Goal: Task Accomplishment & Management: Manage account settings

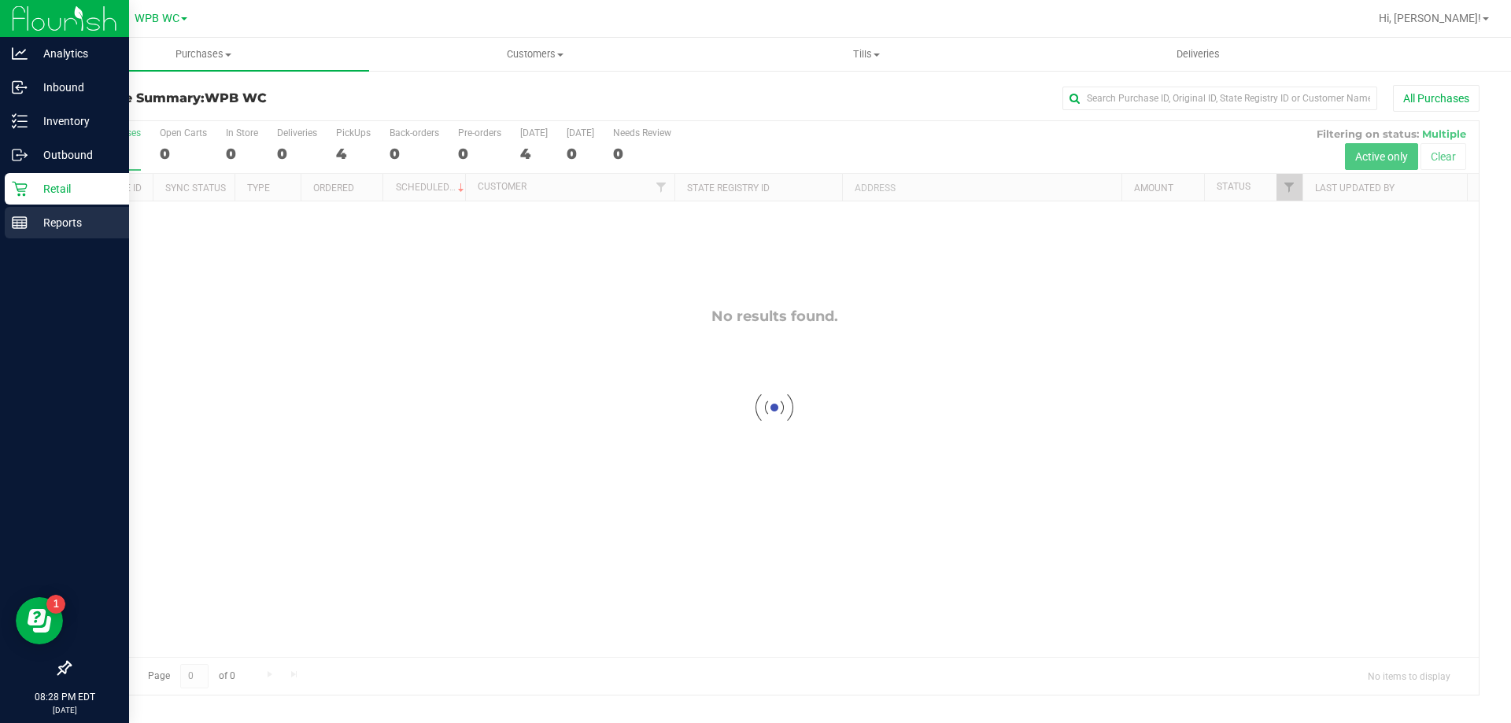
click at [2, 224] on link "Reports" at bounding box center [64, 224] width 129 height 34
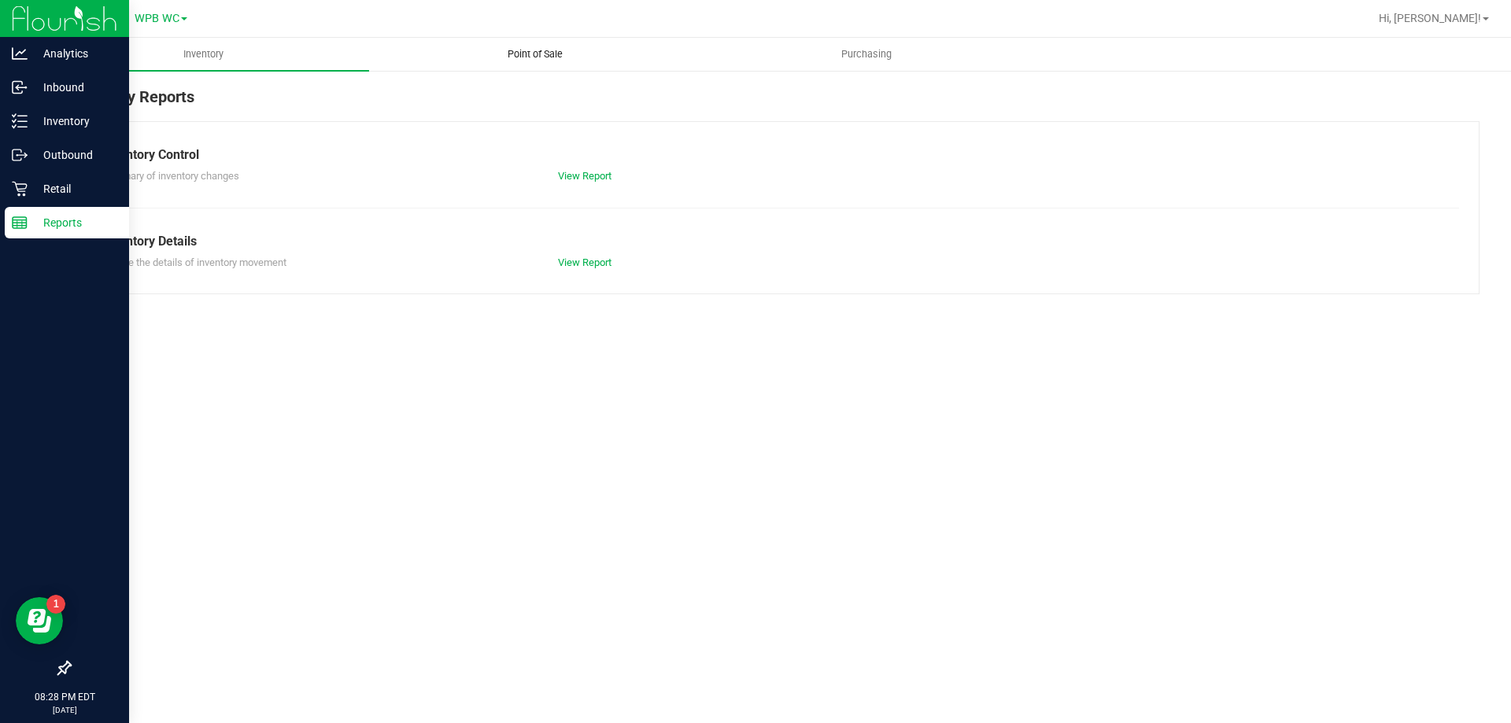
click at [527, 47] on span "Point of Sale" at bounding box center [535, 54] width 98 height 14
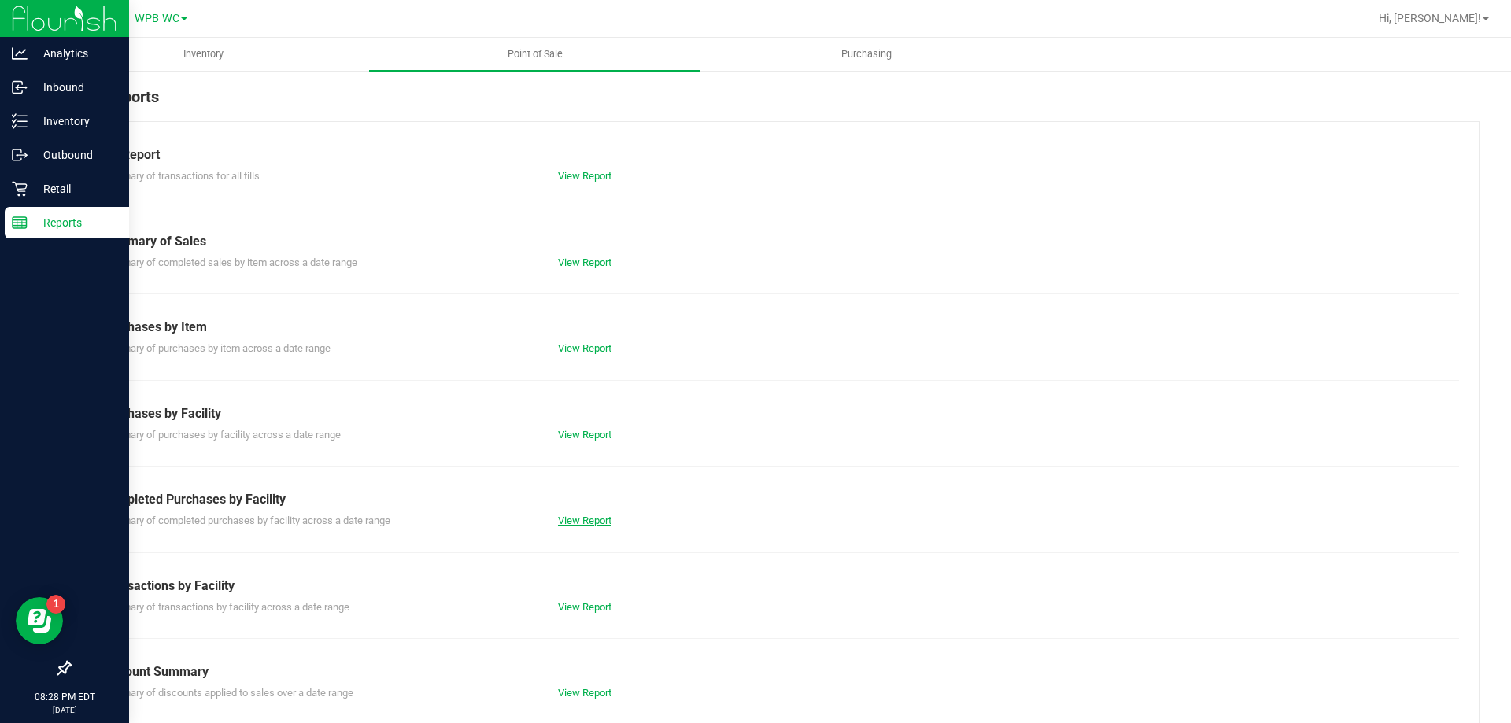
click at [600, 526] on link "View Report" at bounding box center [584, 521] width 53 height 12
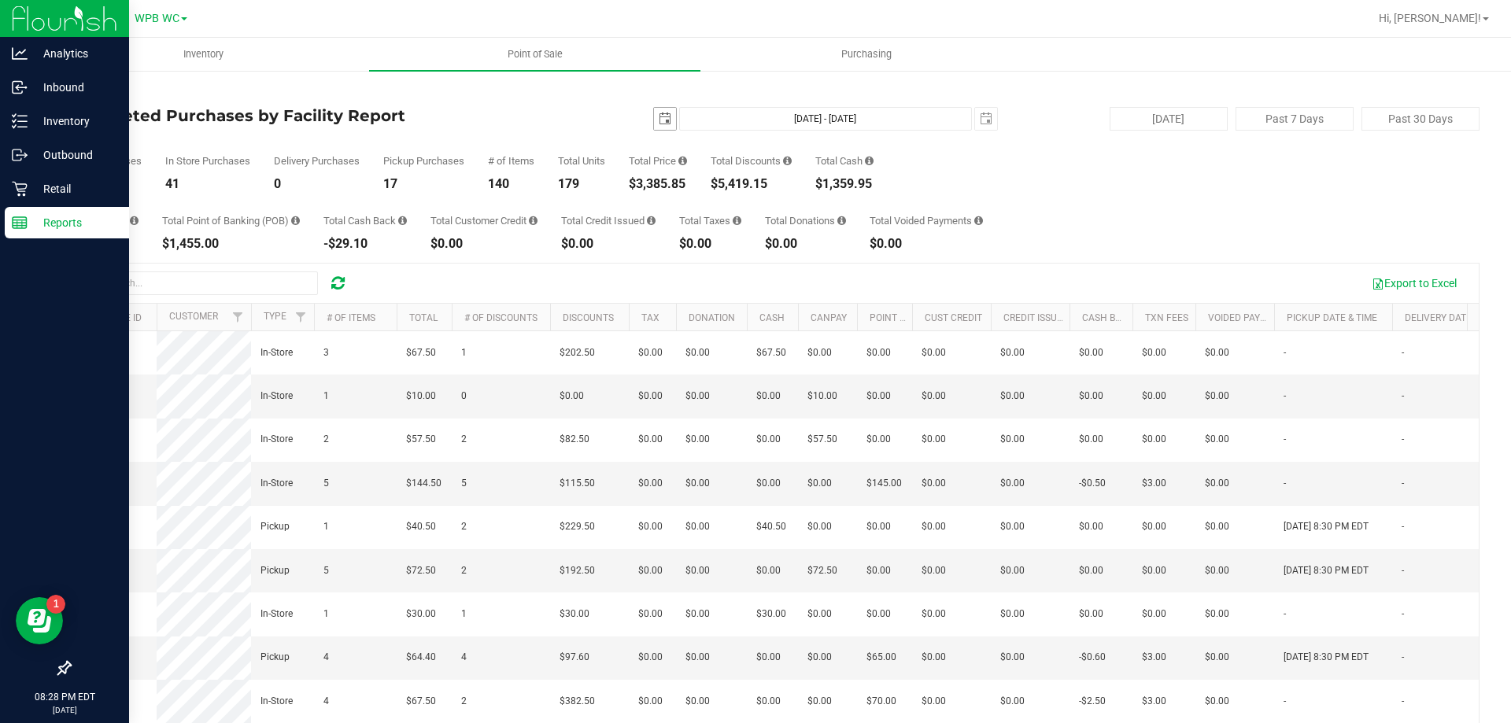
click at [657, 101] on div "Back Completed Purchases by Facility Report [DATE] [DATE] - [DATE] [DATE] [DATE…" at bounding box center [774, 455] width 1410 height 740
click at [659, 115] on span "select" at bounding box center [665, 119] width 13 height 13
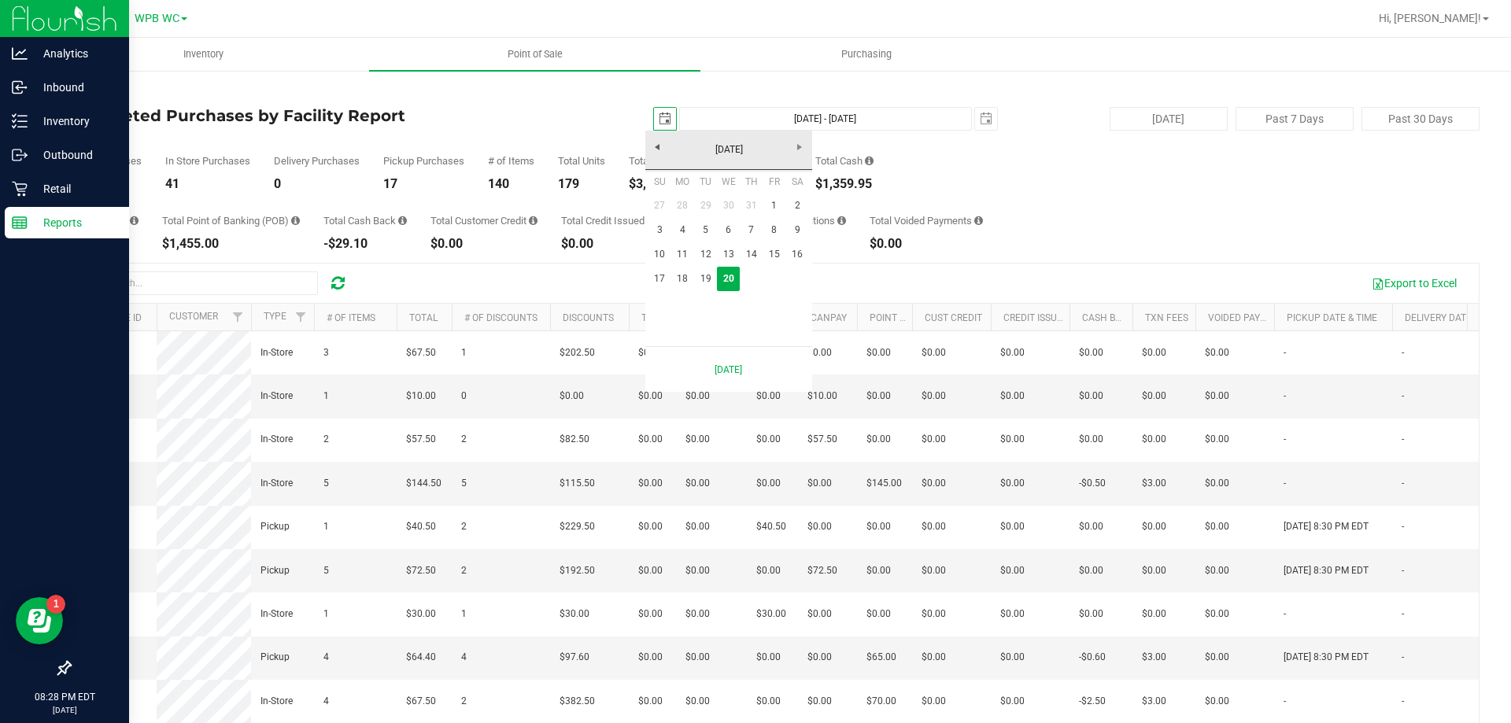
scroll to position [0, 39]
click at [684, 267] on link "18" at bounding box center [682, 279] width 23 height 24
type input "[DATE]"
type input "[DATE] - [DATE]"
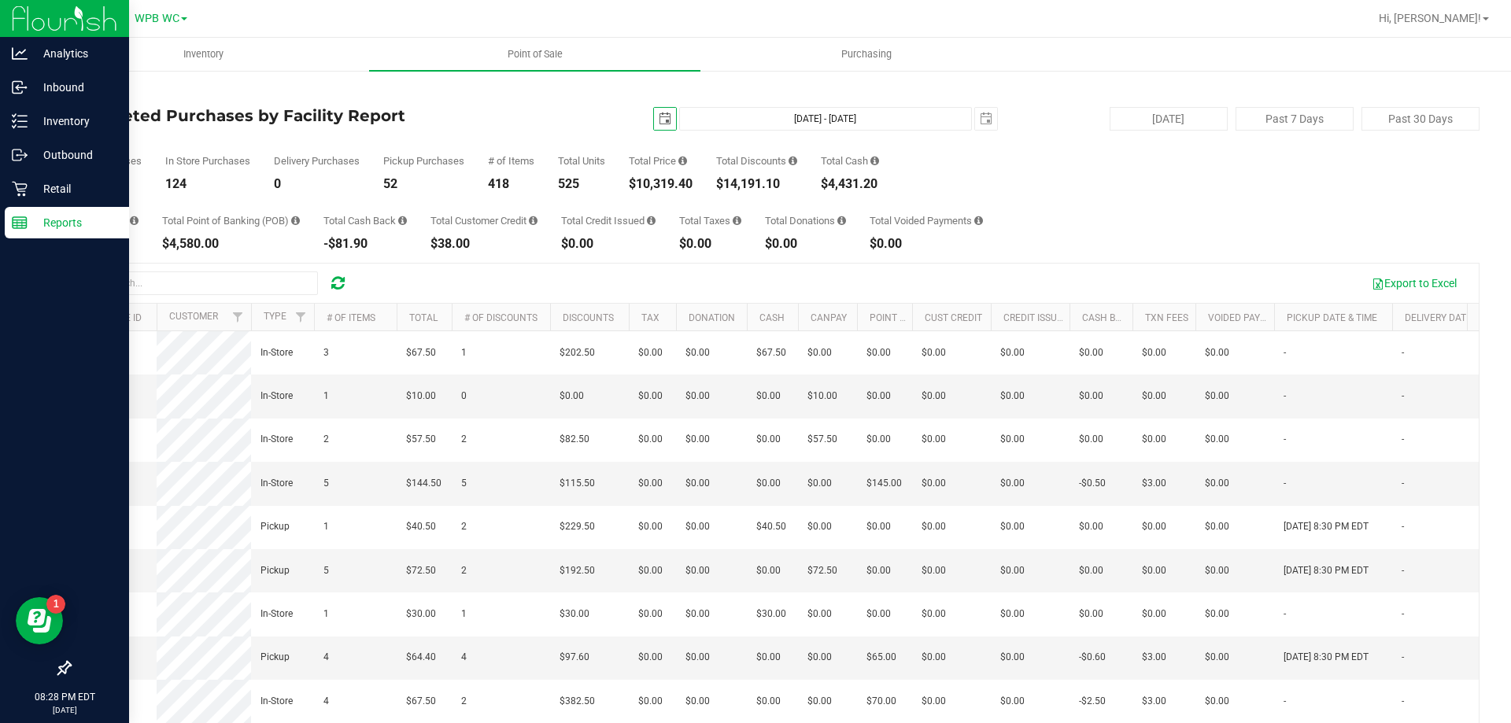
click at [659, 114] on span "select" at bounding box center [665, 119] width 13 height 13
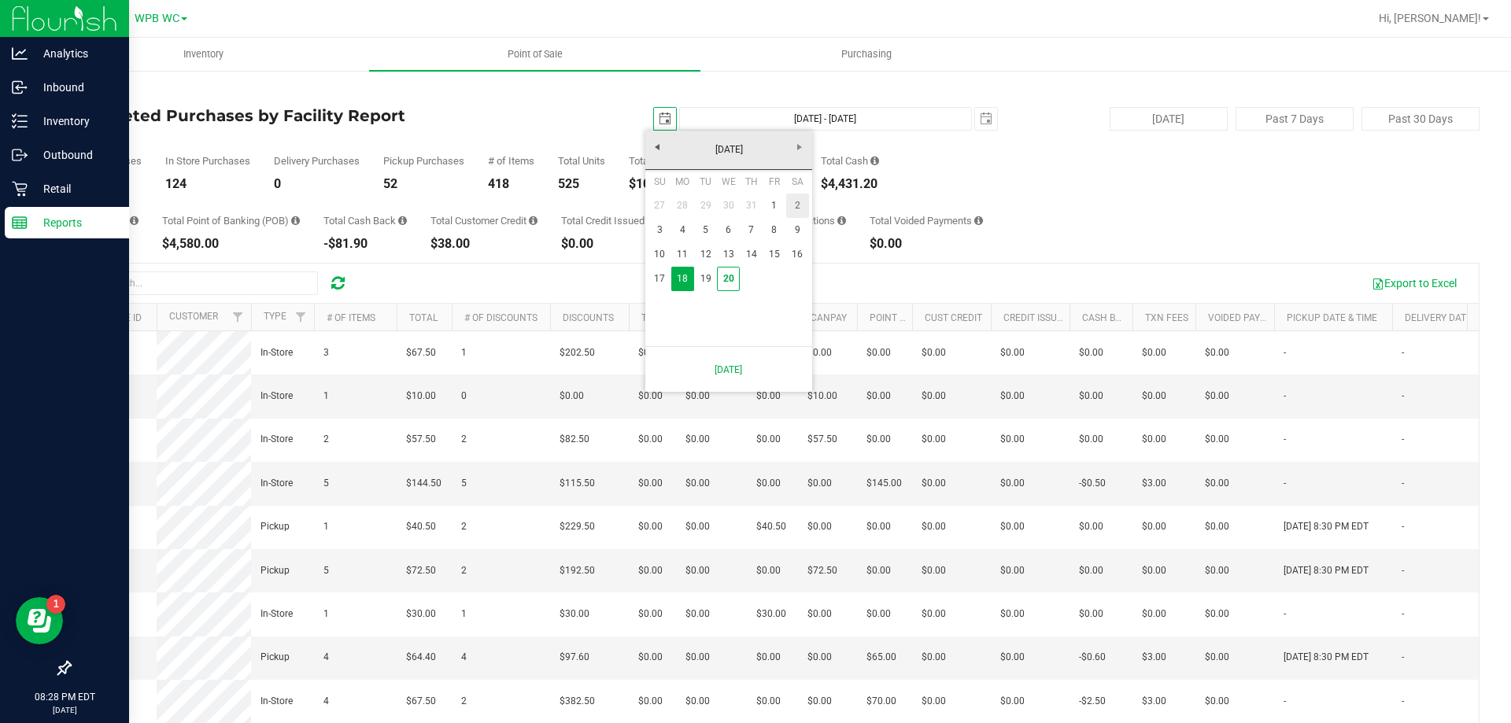
click at [783, 208] on link "1" at bounding box center [773, 206] width 23 height 24
type input "[DATE]"
type input "[DATE] - [DATE]"
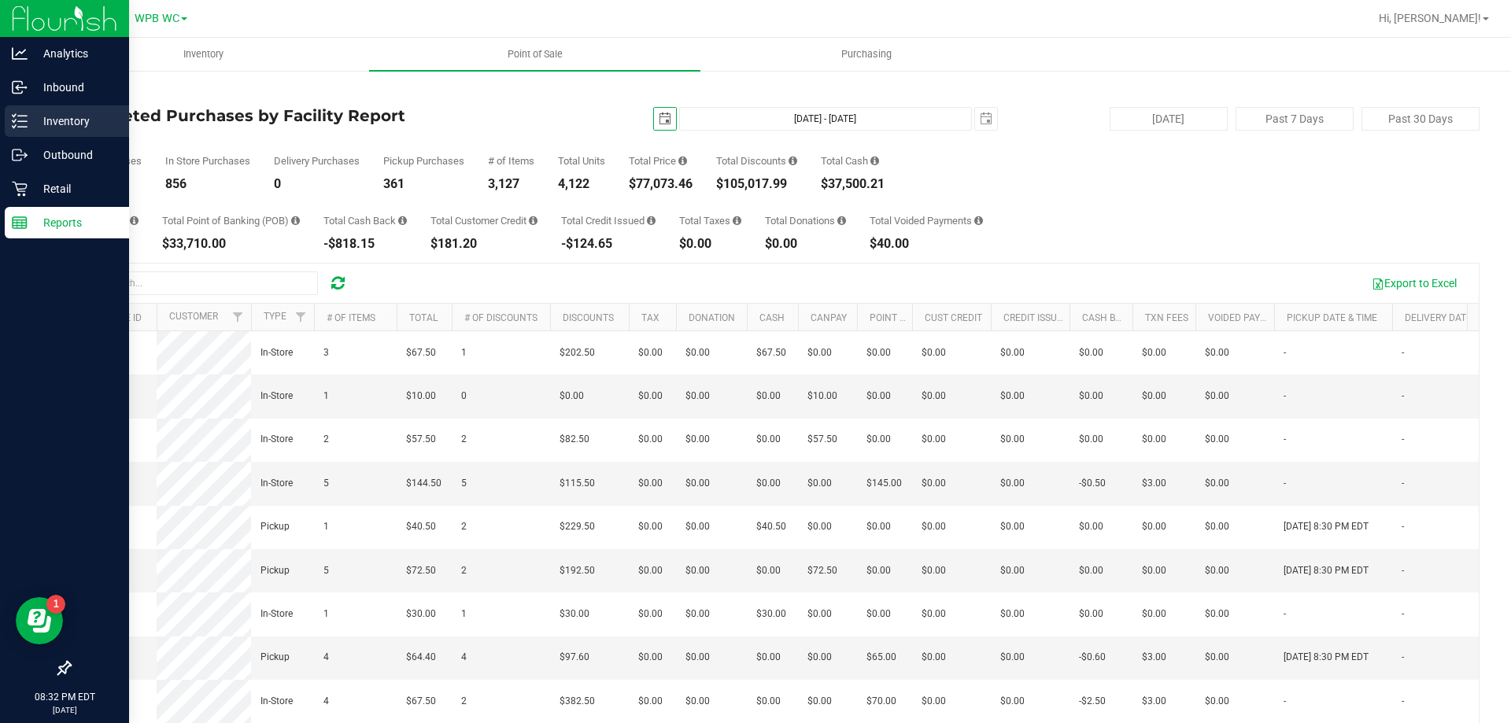
click at [27, 126] on icon at bounding box center [20, 121] width 16 height 16
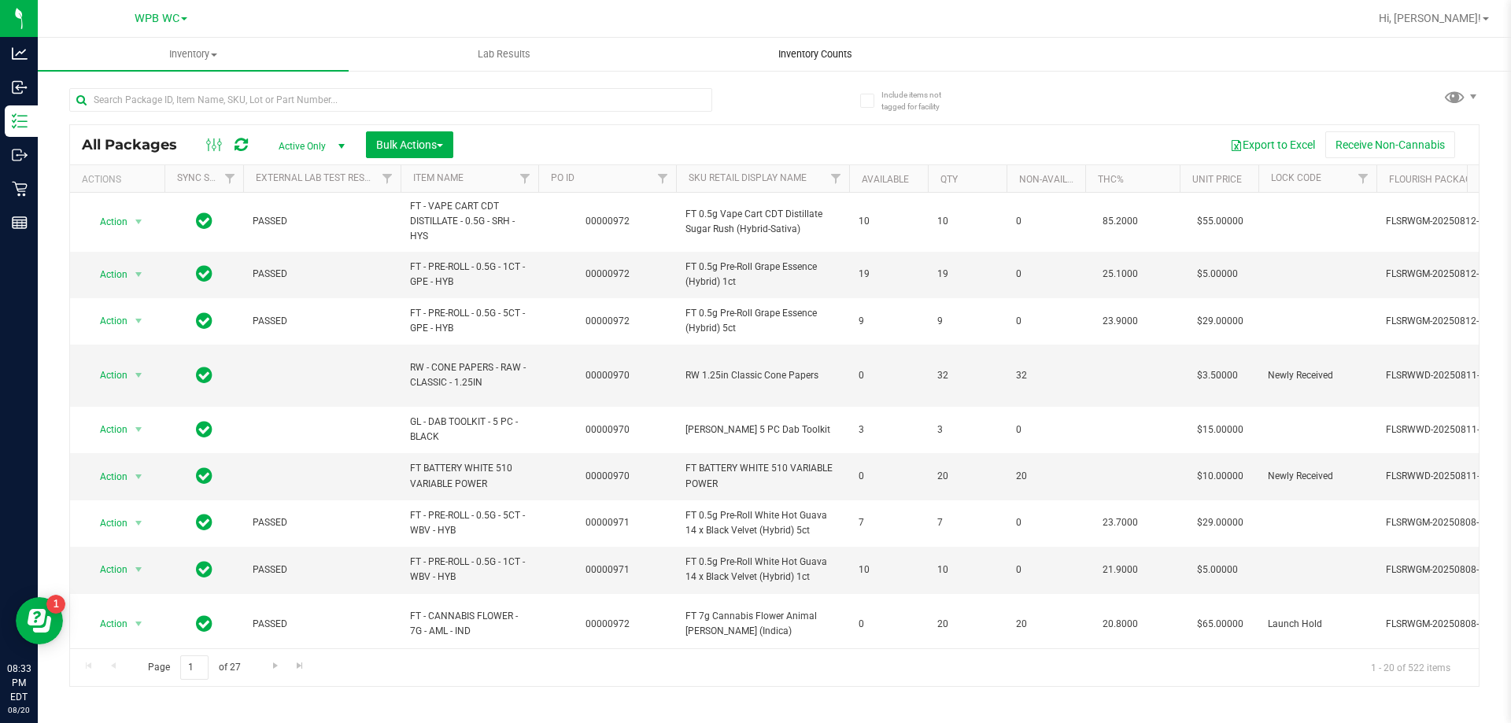
click at [810, 56] on span "Inventory Counts" at bounding box center [815, 54] width 116 height 14
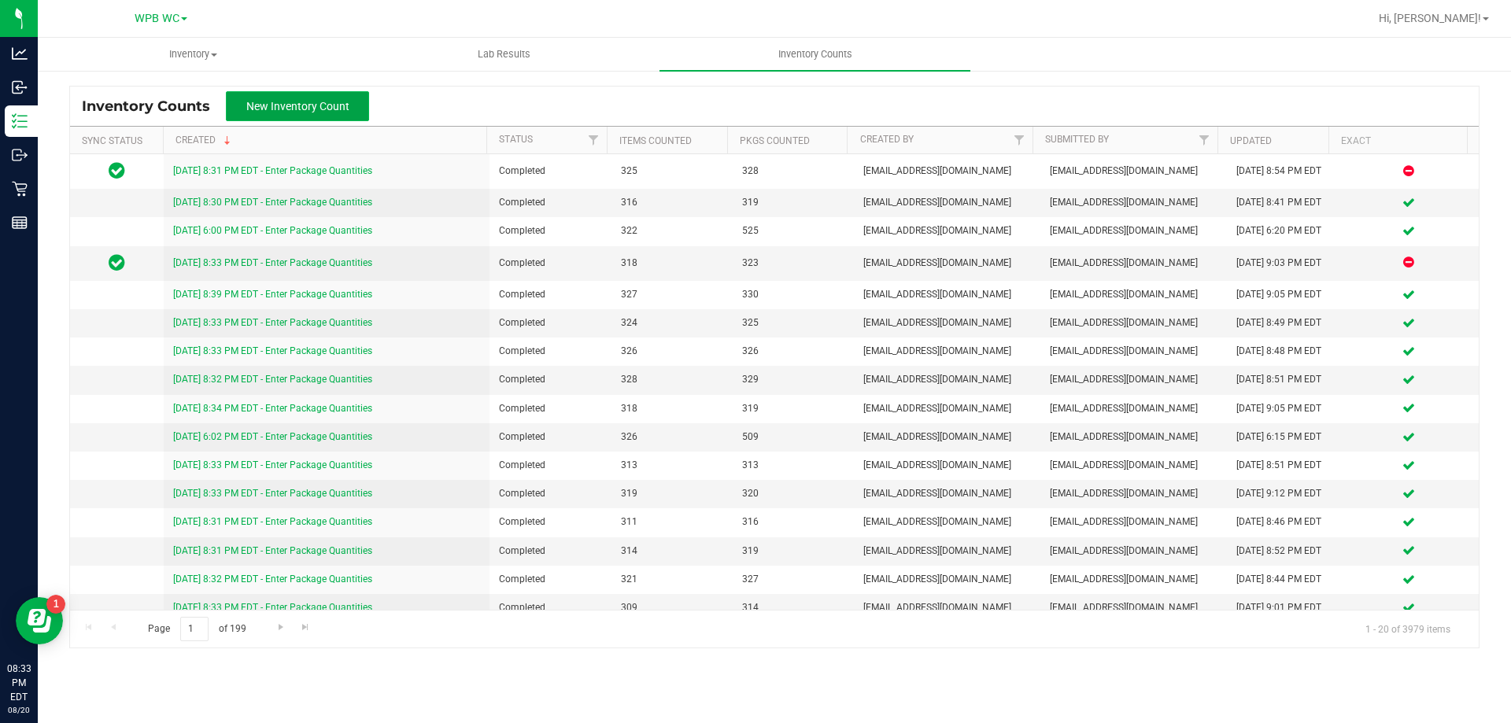
click at [312, 96] on button "New Inventory Count" at bounding box center [297, 106] width 143 height 30
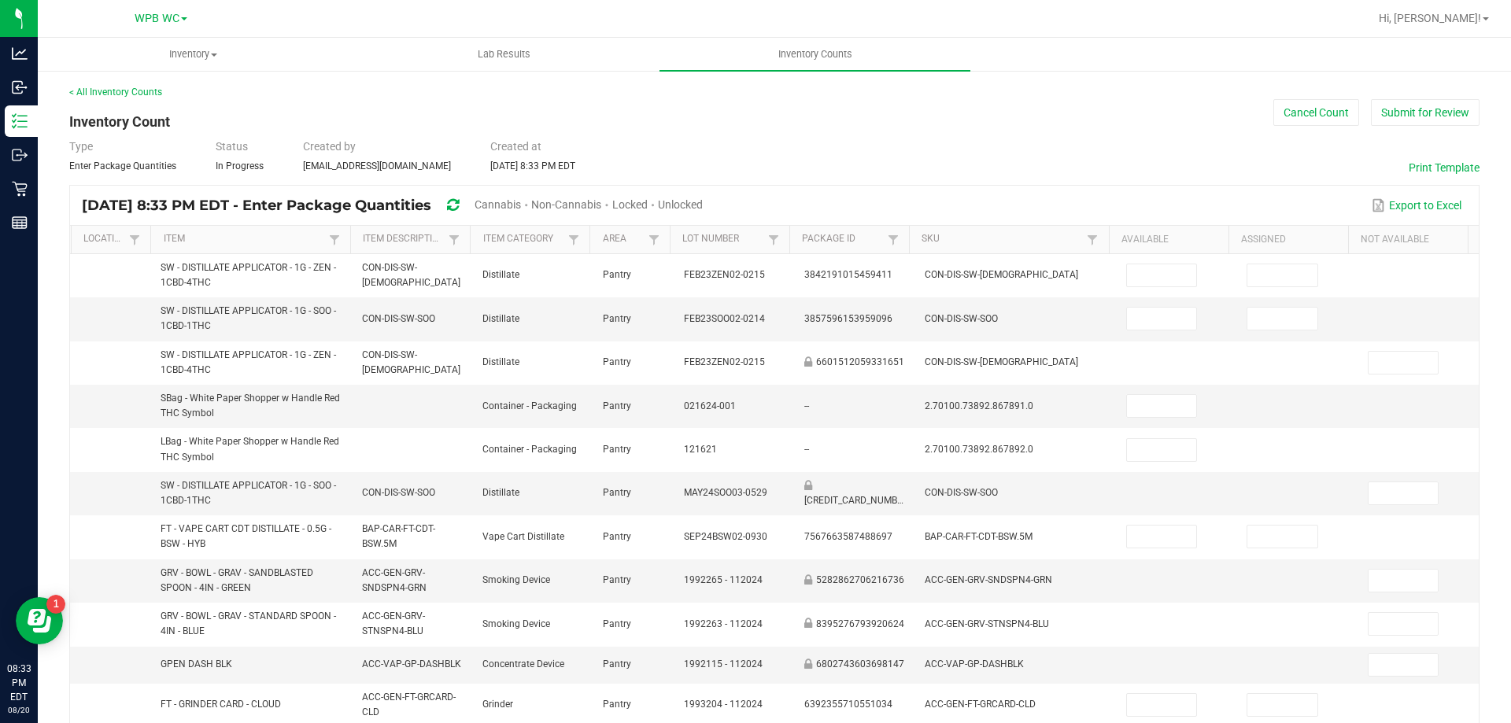
click at [521, 200] on span "Cannabis" at bounding box center [497, 204] width 46 height 13
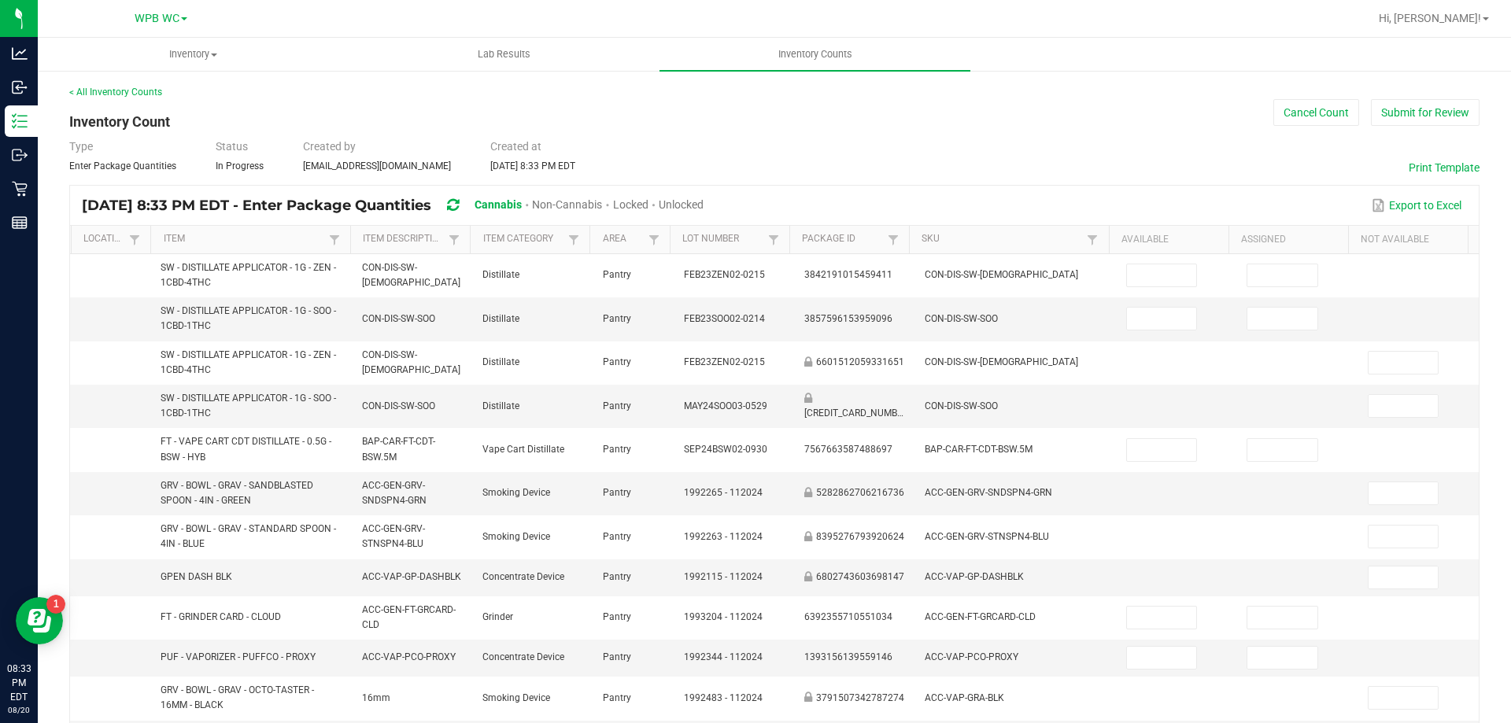
click at [703, 202] on span "Unlocked" at bounding box center [681, 204] width 45 height 13
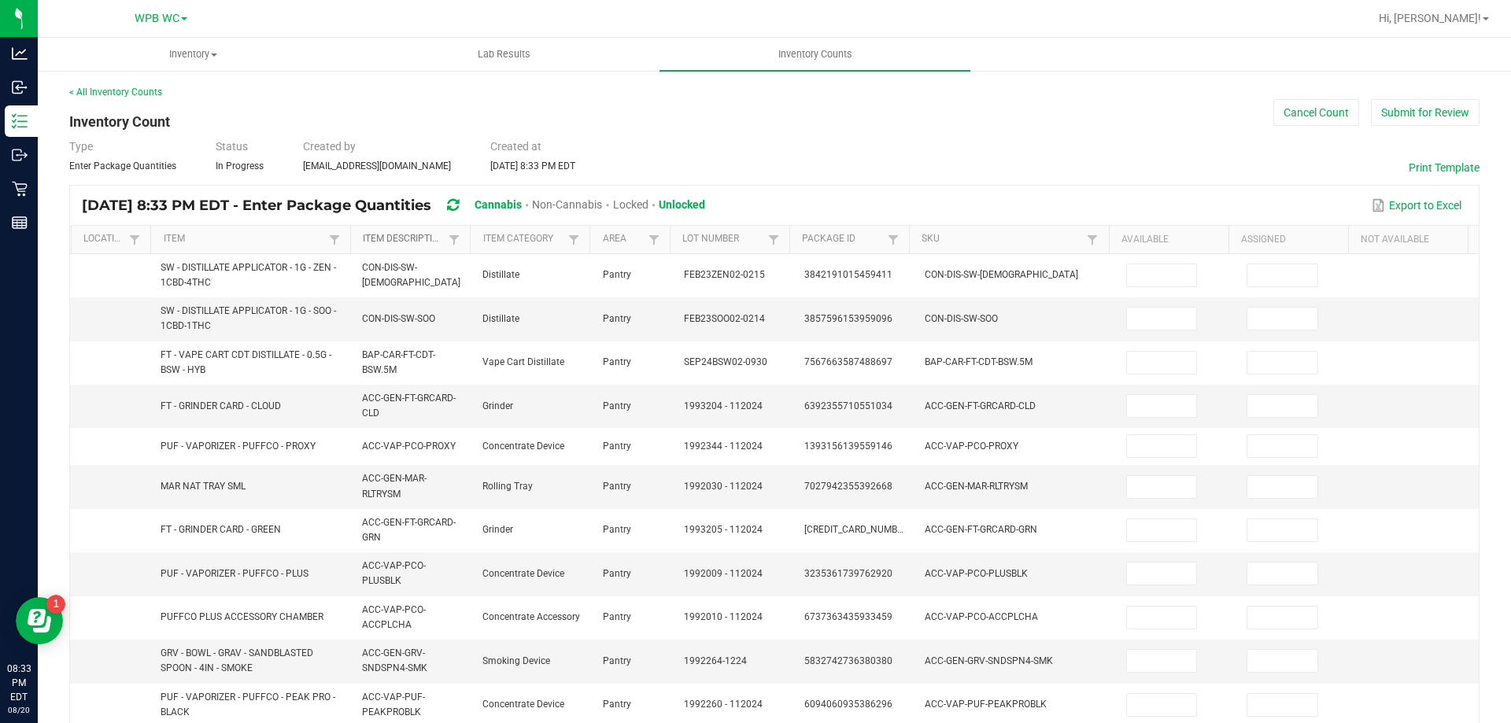
click at [414, 239] on link "Item Description" at bounding box center [404, 239] width 82 height 13
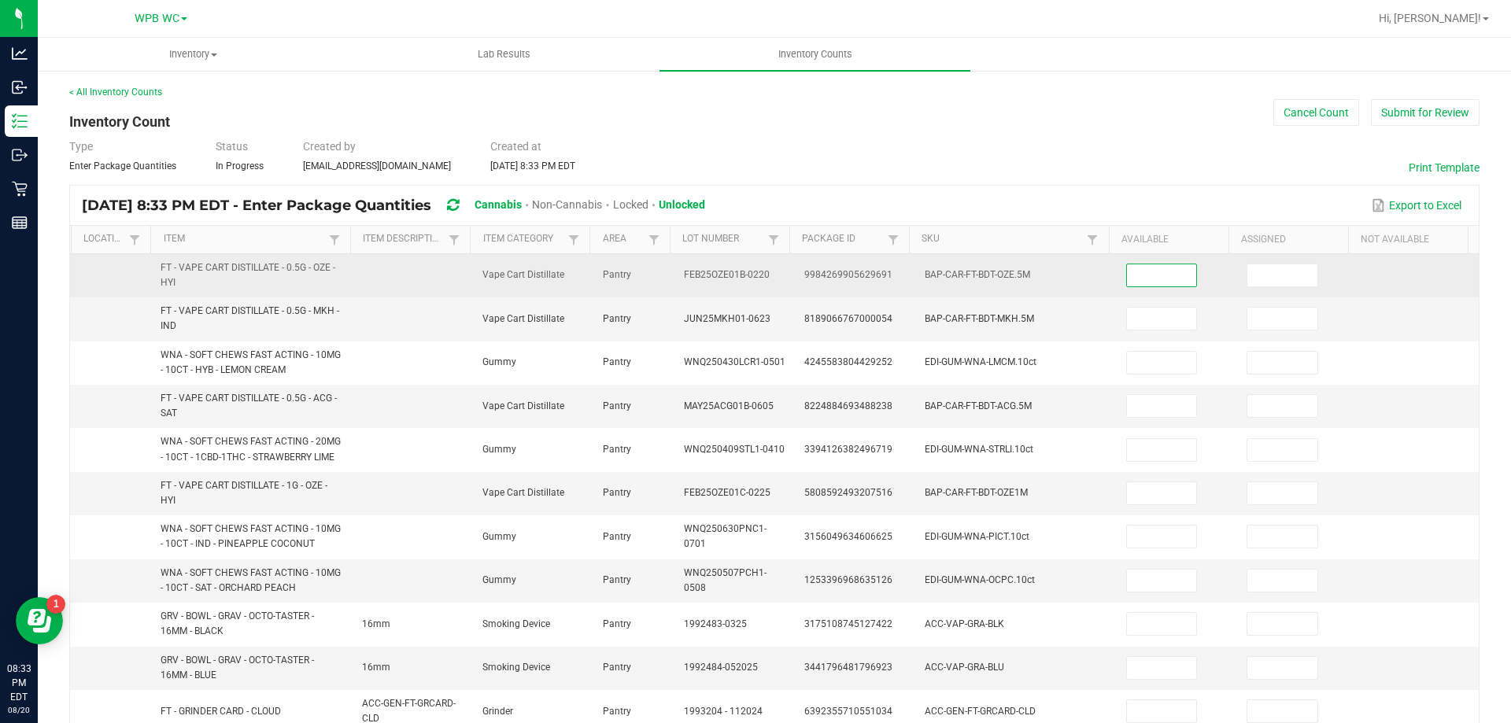
click at [1132, 279] on input at bounding box center [1162, 275] width 70 height 22
type input "10"
type input "4"
type input "14"
type input "2"
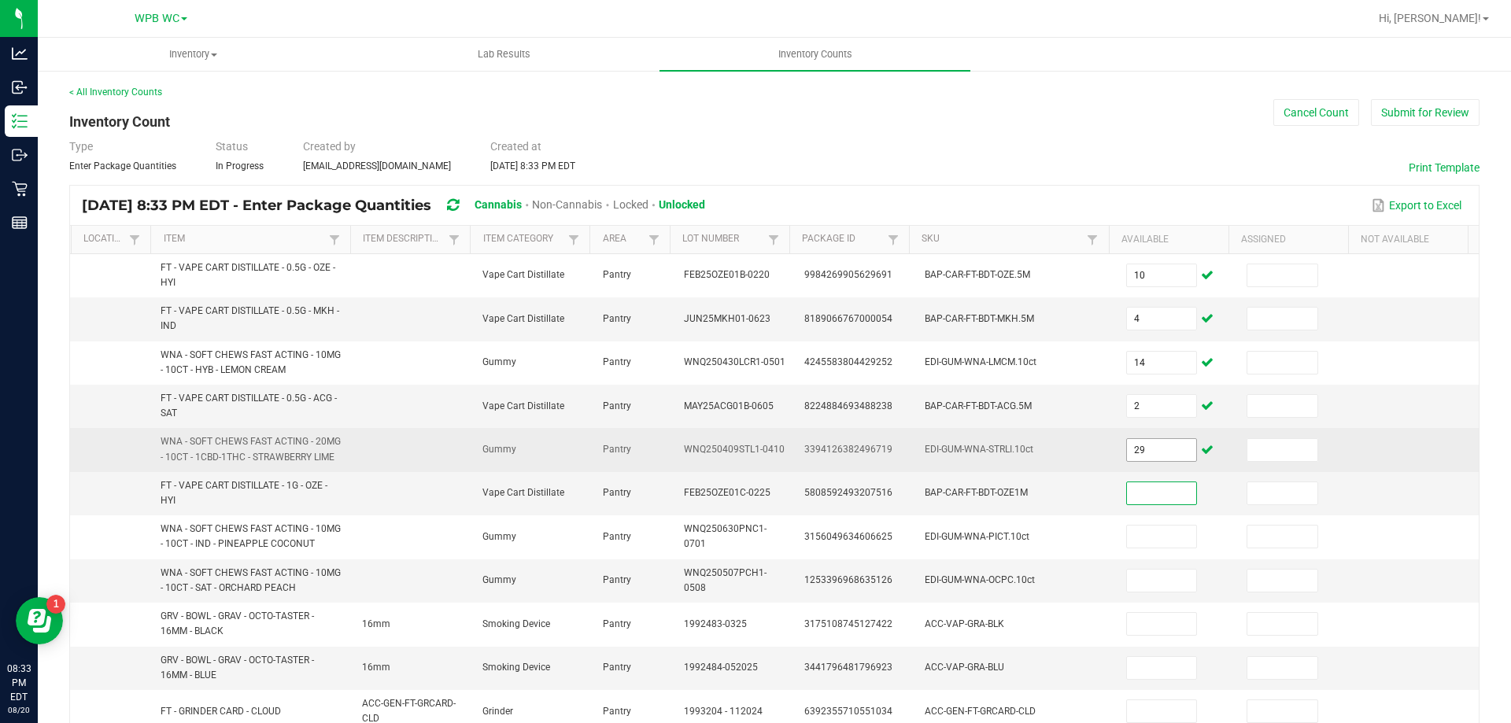
click at [1137, 439] on input "29" at bounding box center [1162, 450] width 70 height 22
type input "23"
type input "12"
type input "29"
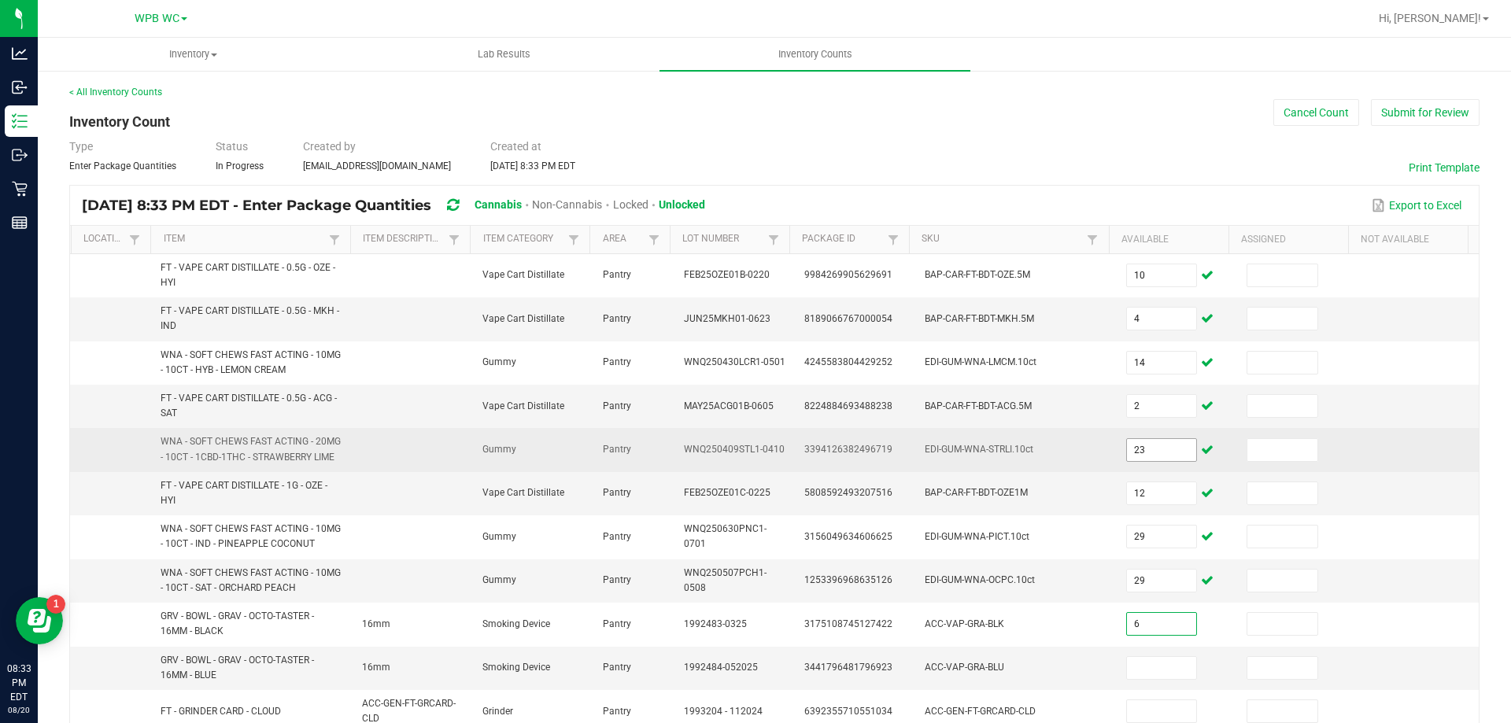
type input "6"
type input "3"
type input "1"
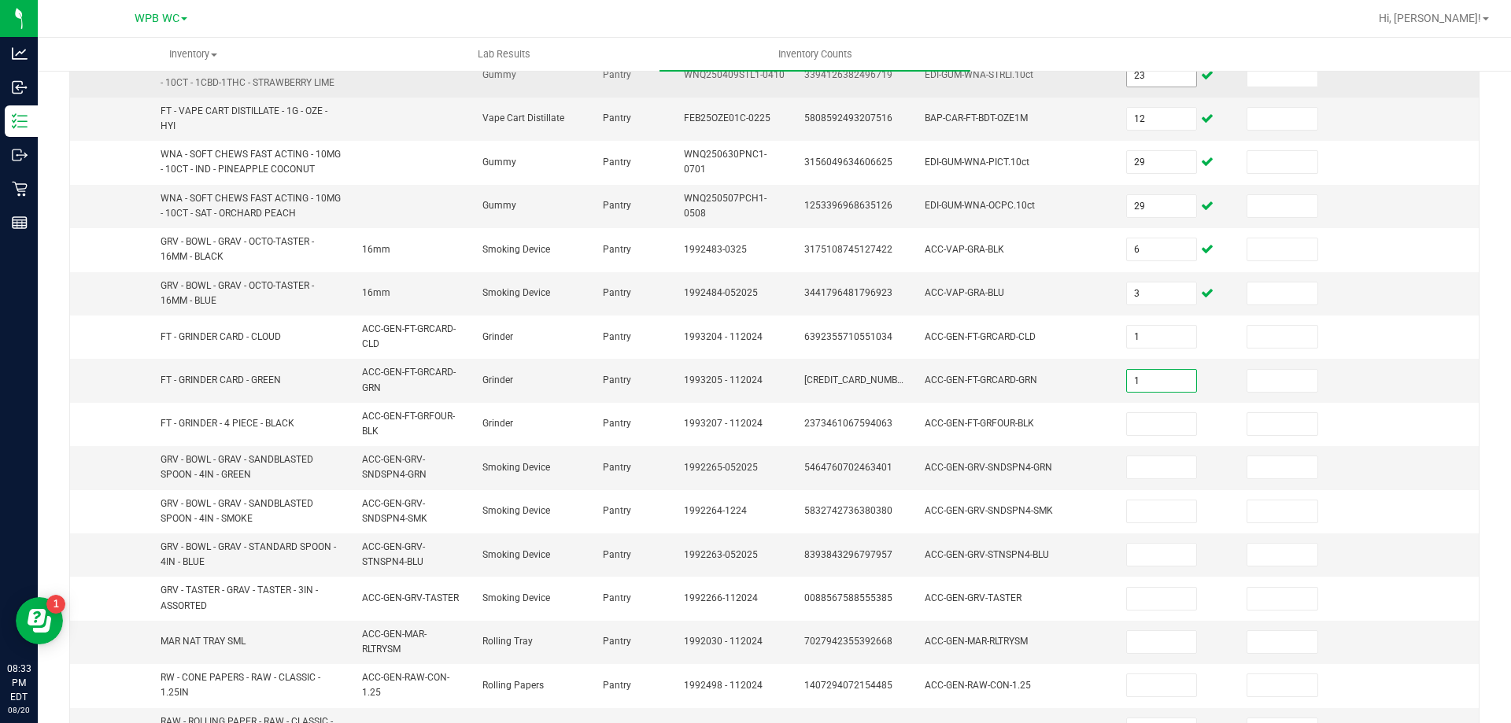
type input "1"
type input "5"
type input "2"
type input "4"
type input "11"
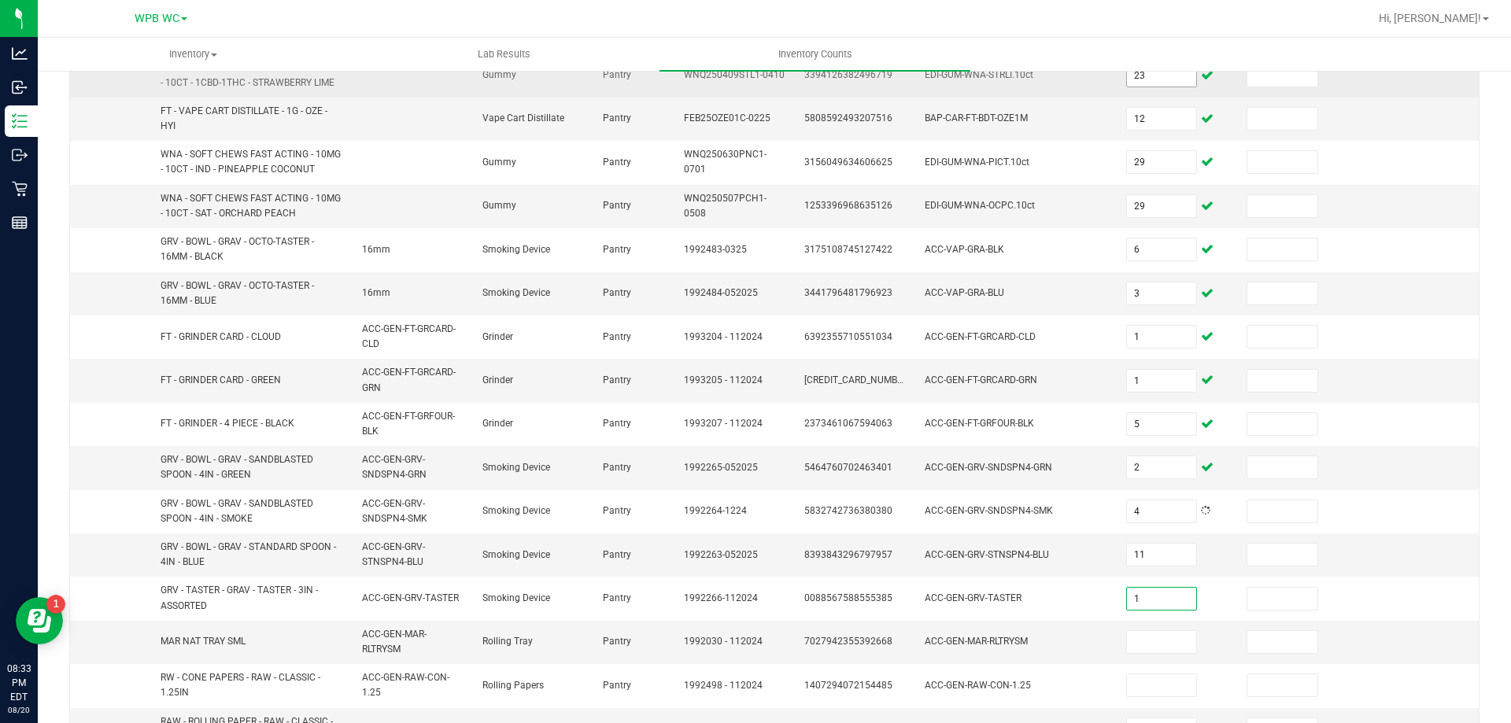
type input "1"
type input "5"
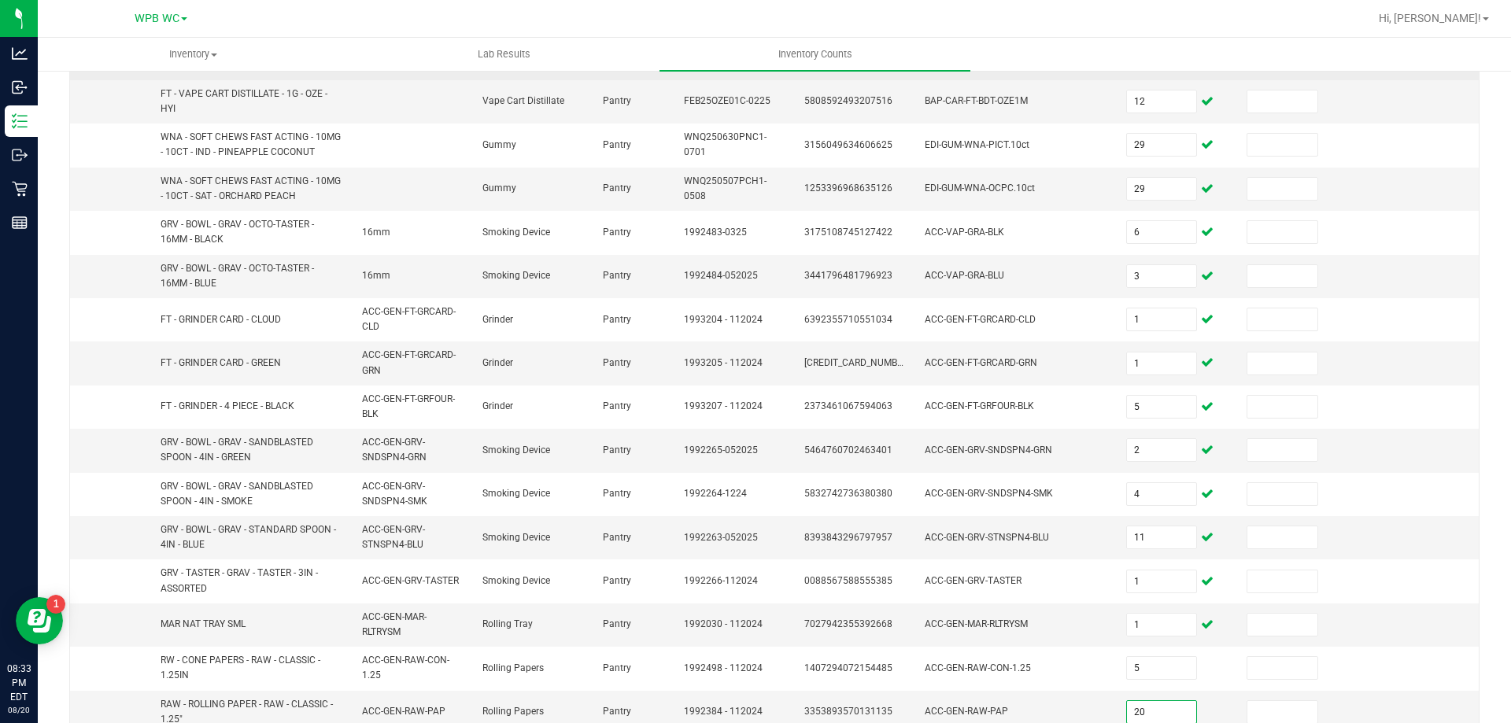
type input "20"
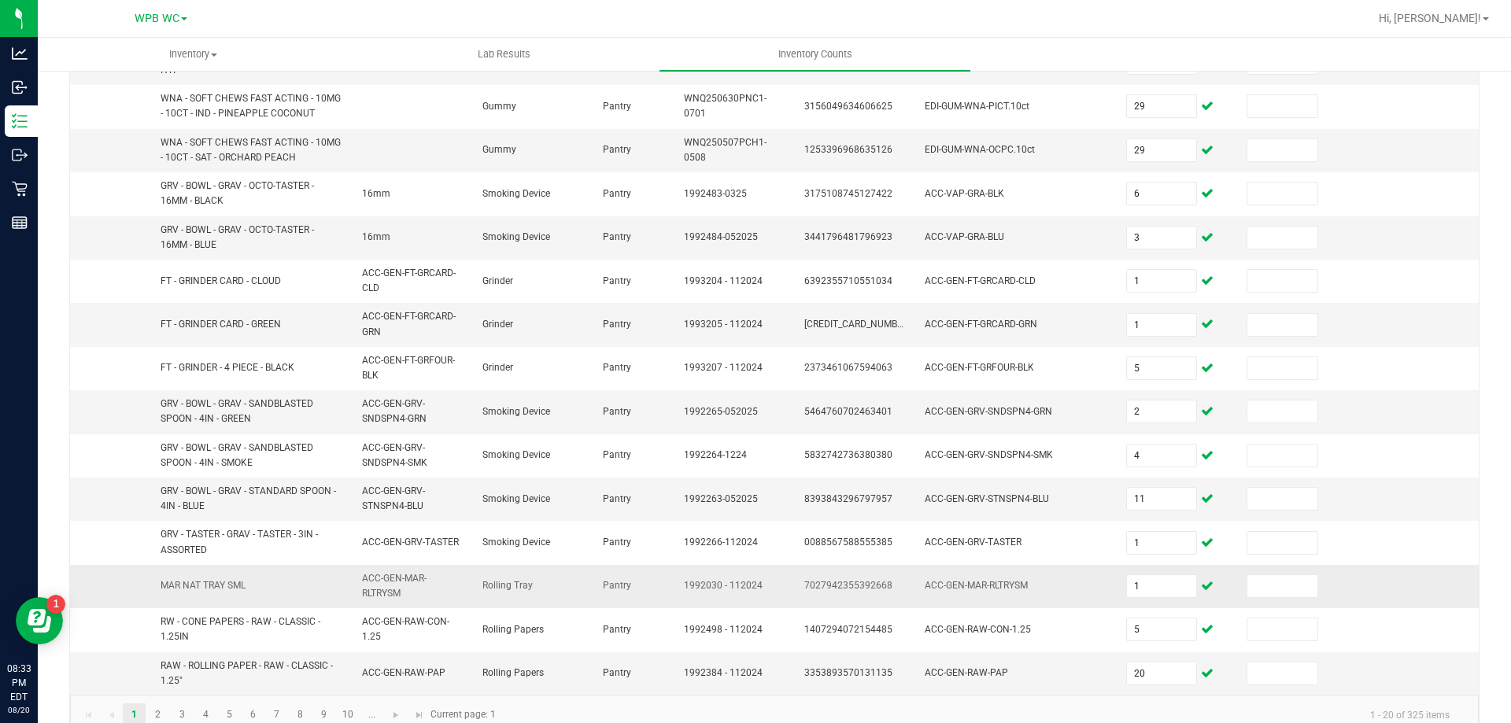
scroll to position [459, 0]
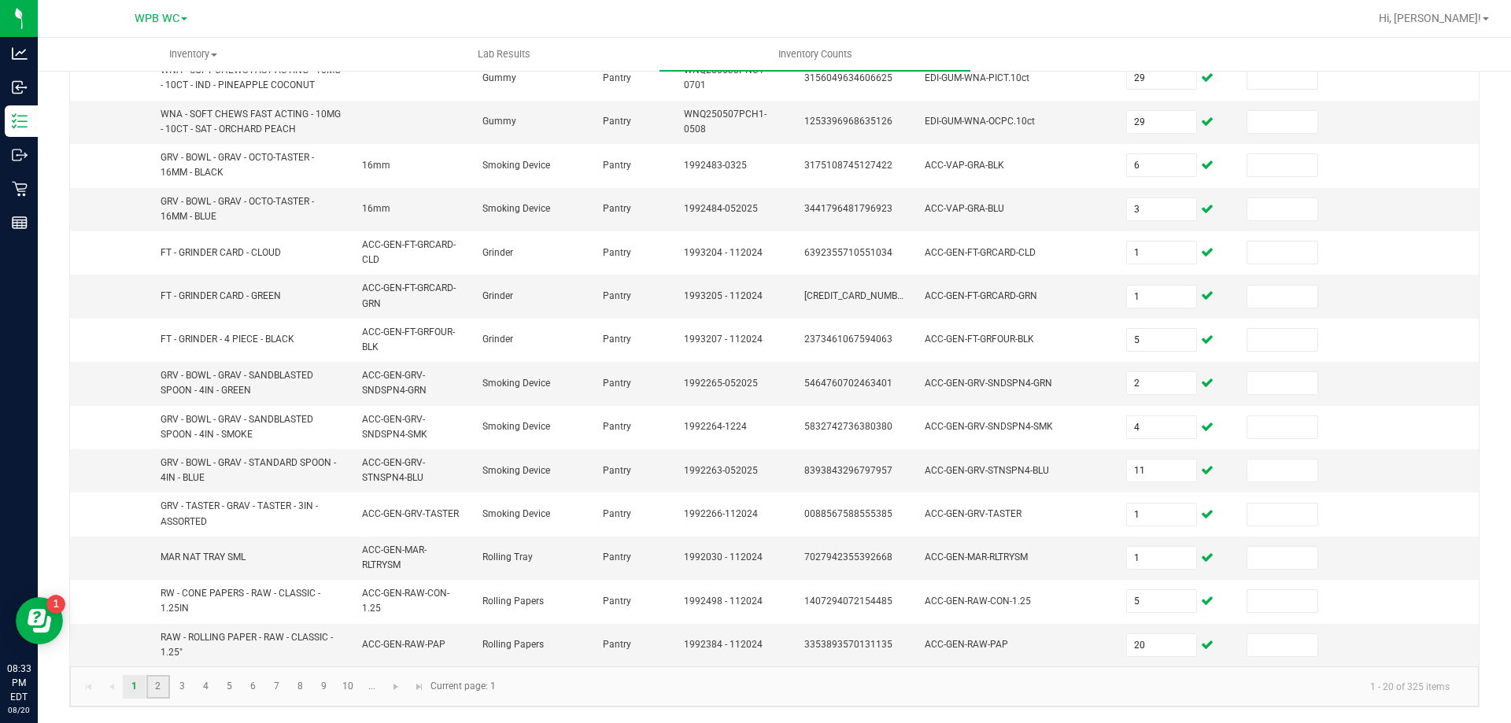
click at [169, 688] on link "2" at bounding box center [157, 687] width 23 height 24
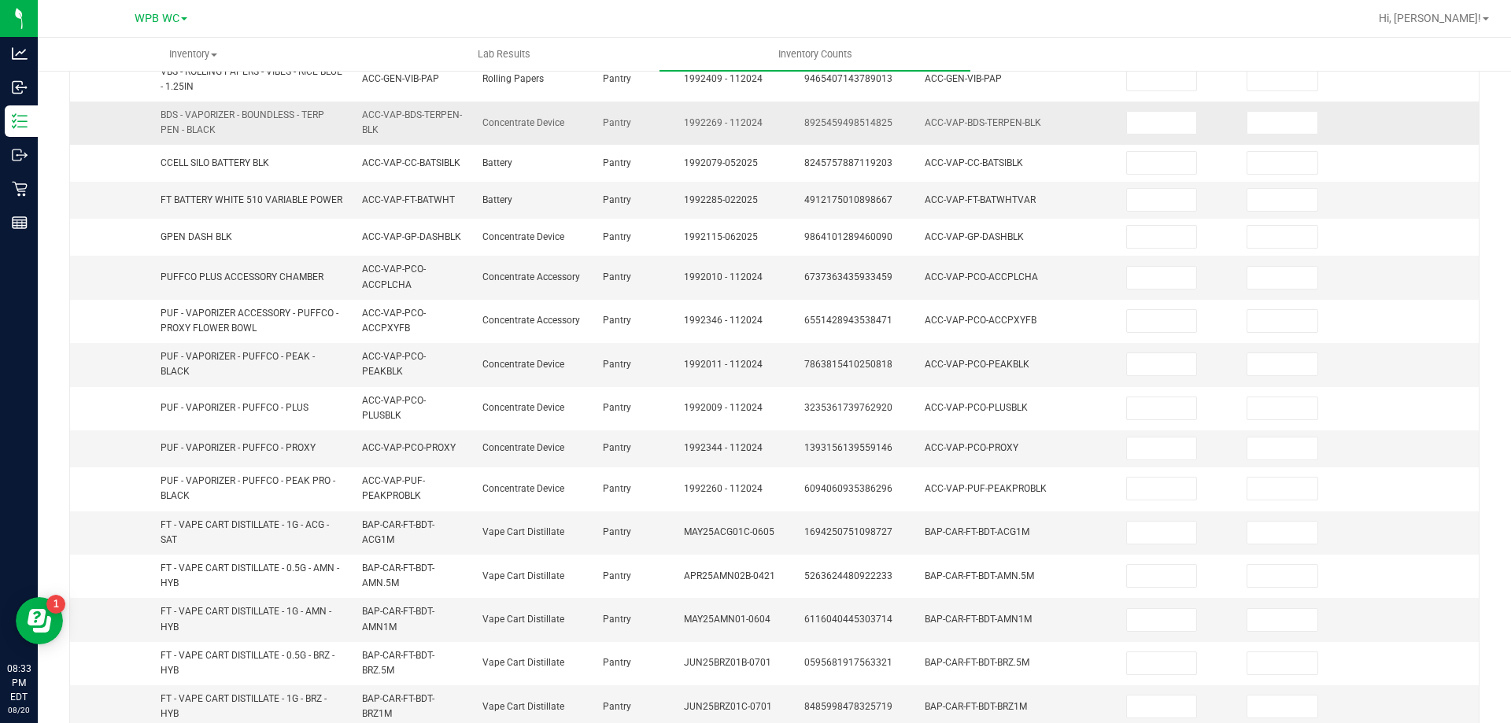
scroll to position [46, 0]
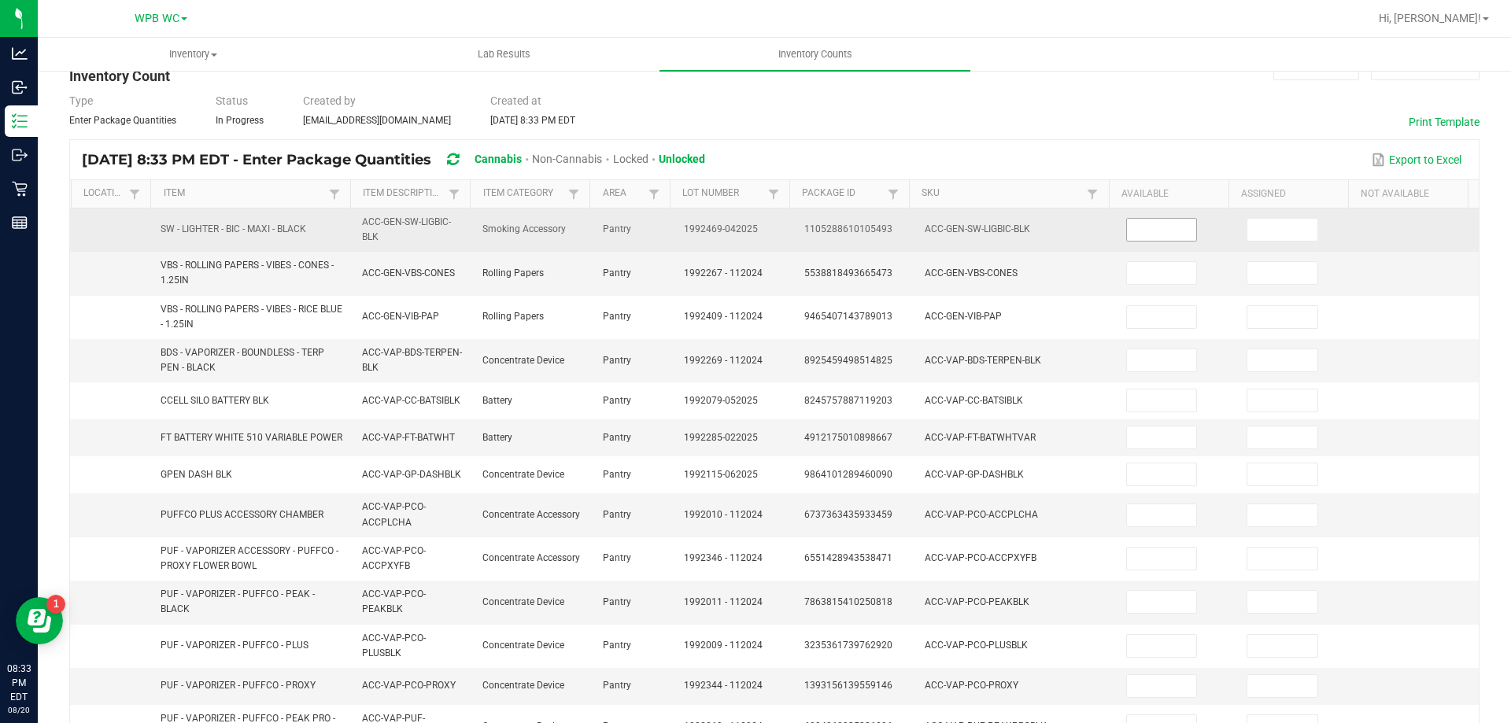
click at [1164, 238] on input at bounding box center [1162, 230] width 70 height 22
type input "37"
type input "4"
type input "36"
type input "1"
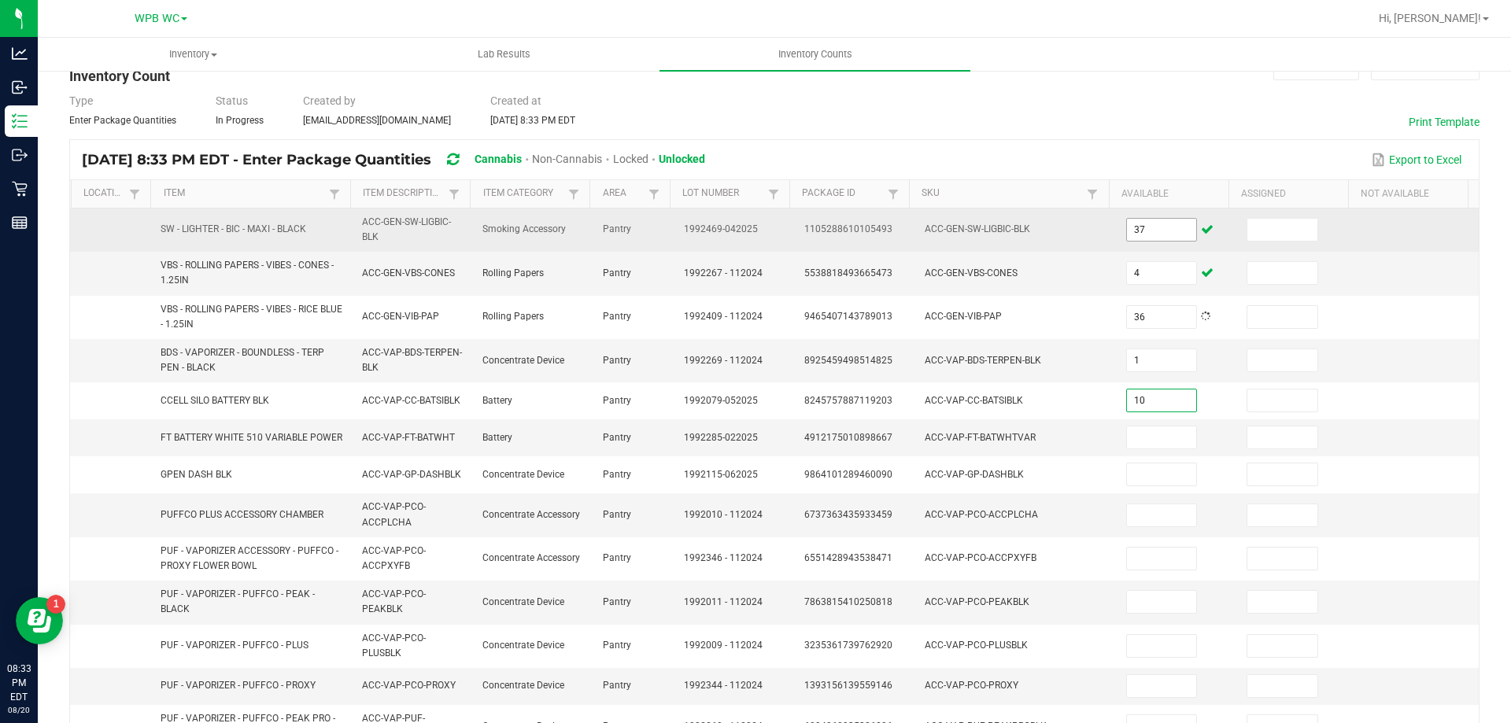
type input "10"
type input "11"
type input "3"
type input "1"
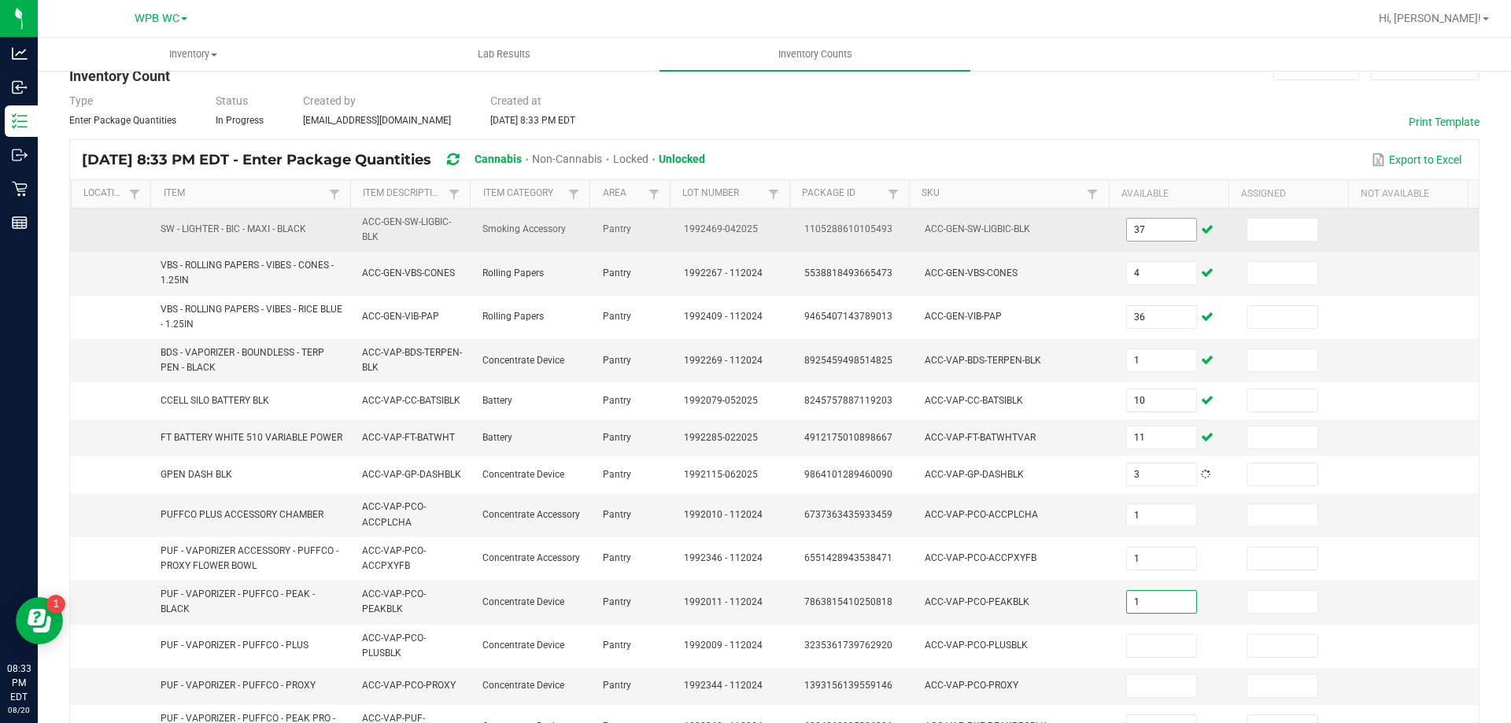
type input "1"
type input "2"
type input "4"
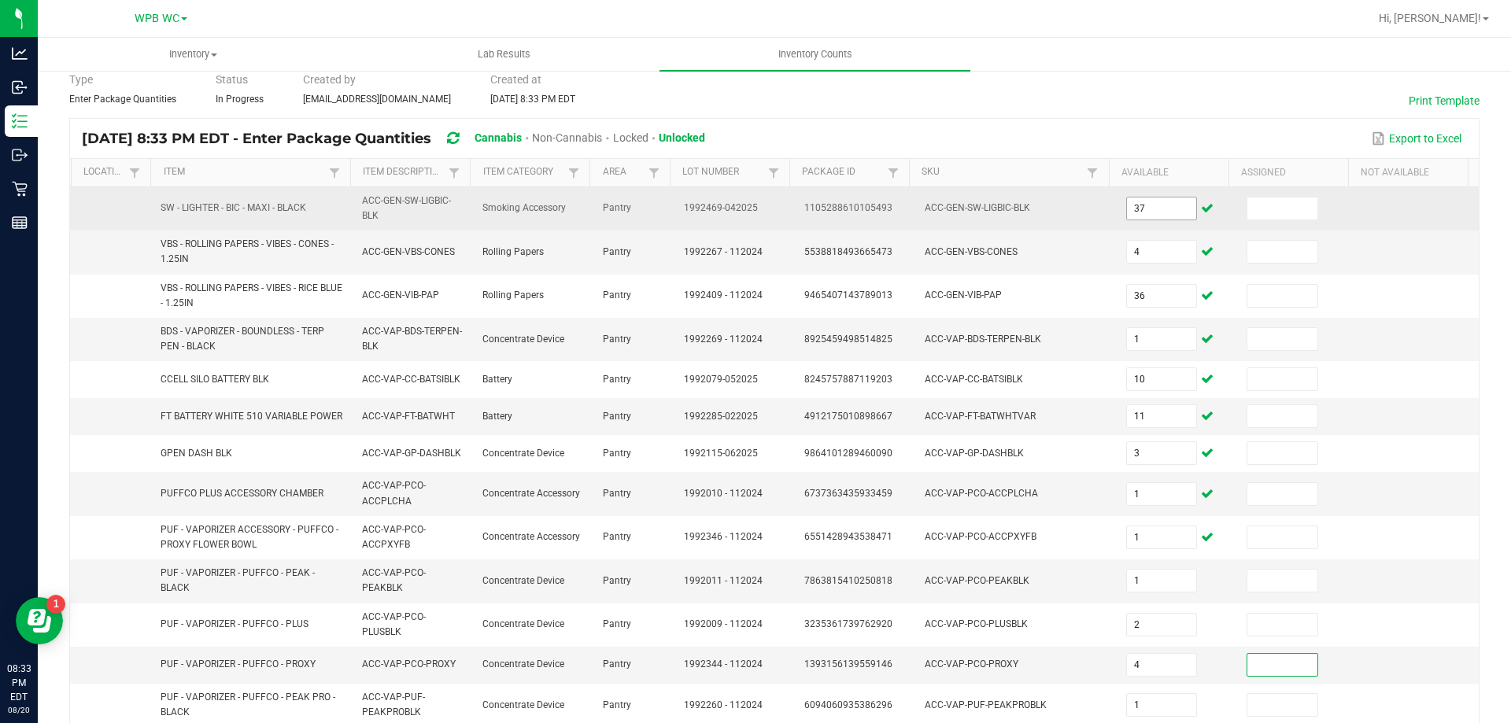
type input "1"
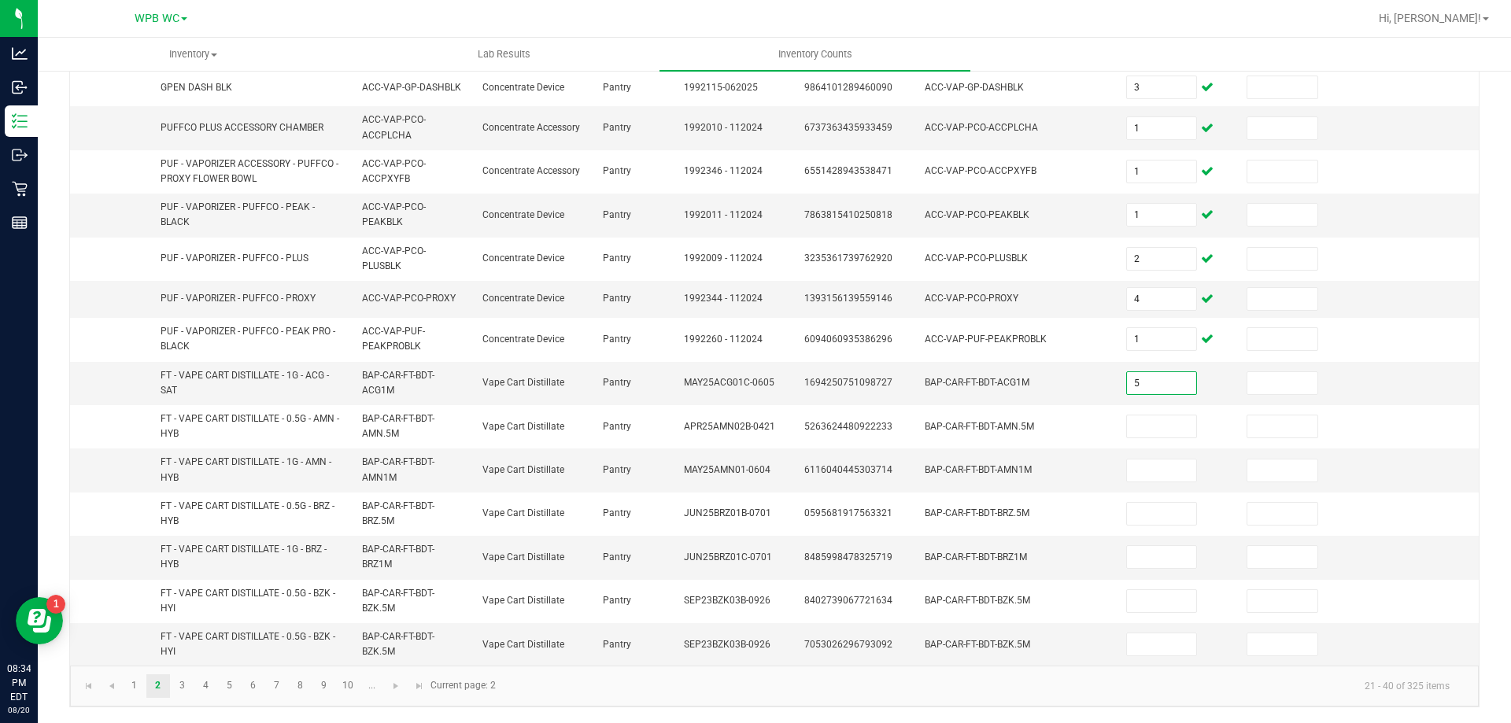
type input "5"
type input "8"
type input "3"
type input "10"
type input "7"
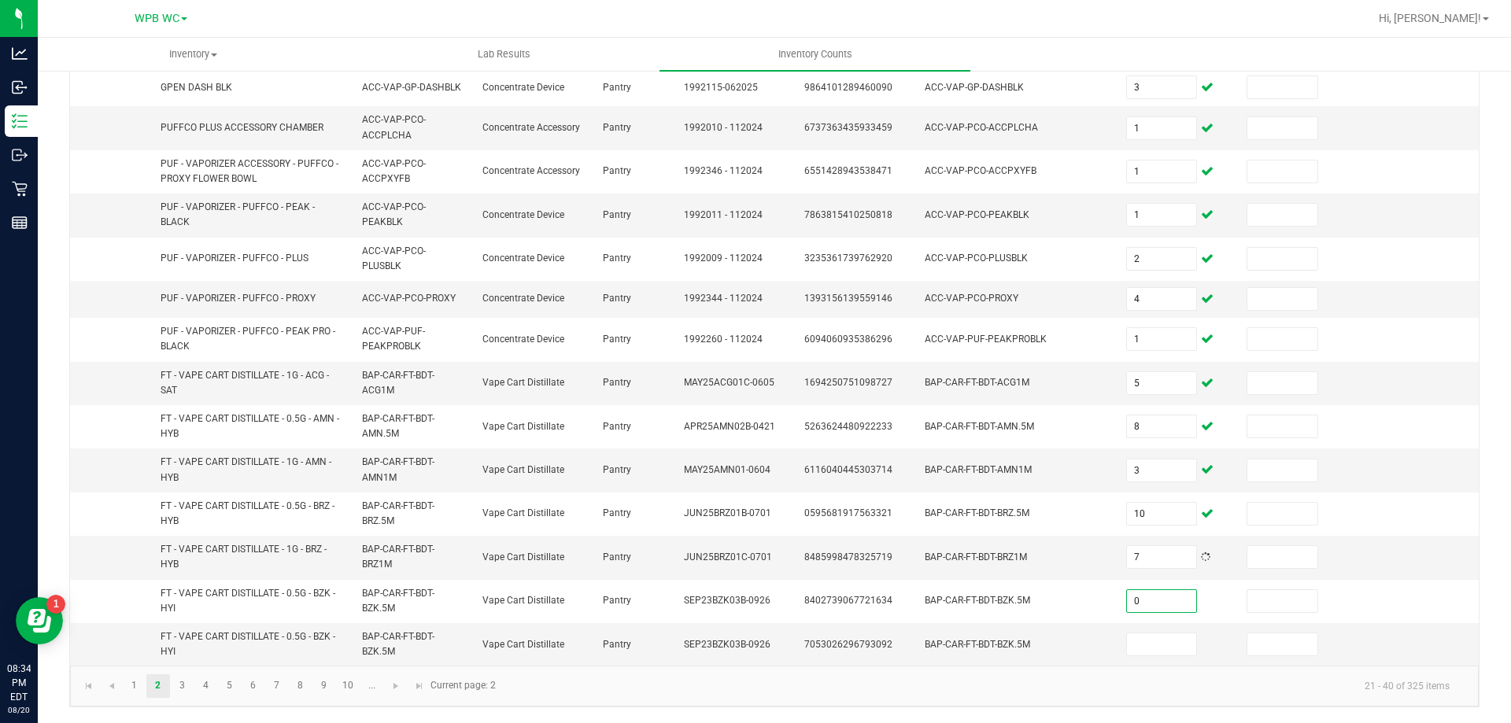
type input "0"
type input "7"
type input "0"
type input "12"
click at [187, 688] on link "3" at bounding box center [182, 686] width 23 height 24
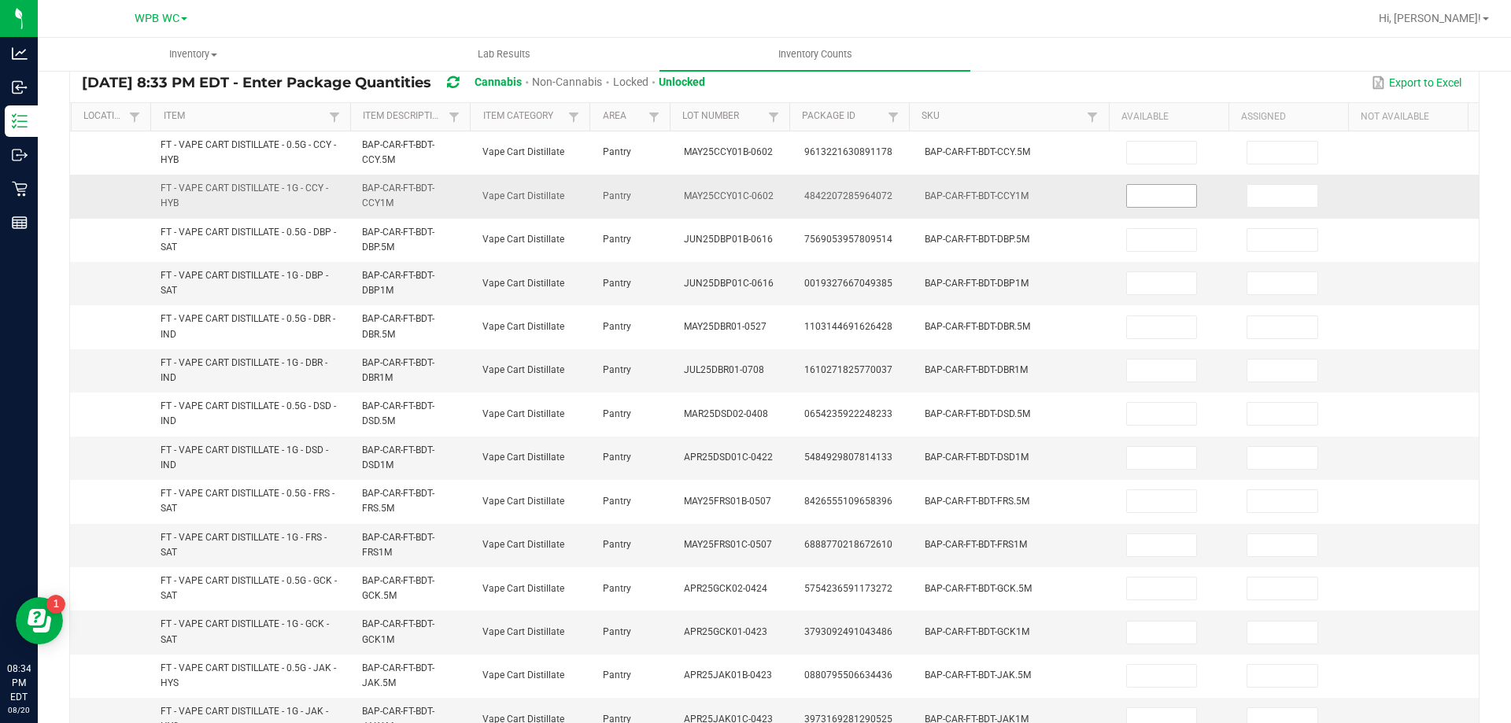
scroll to position [46, 0]
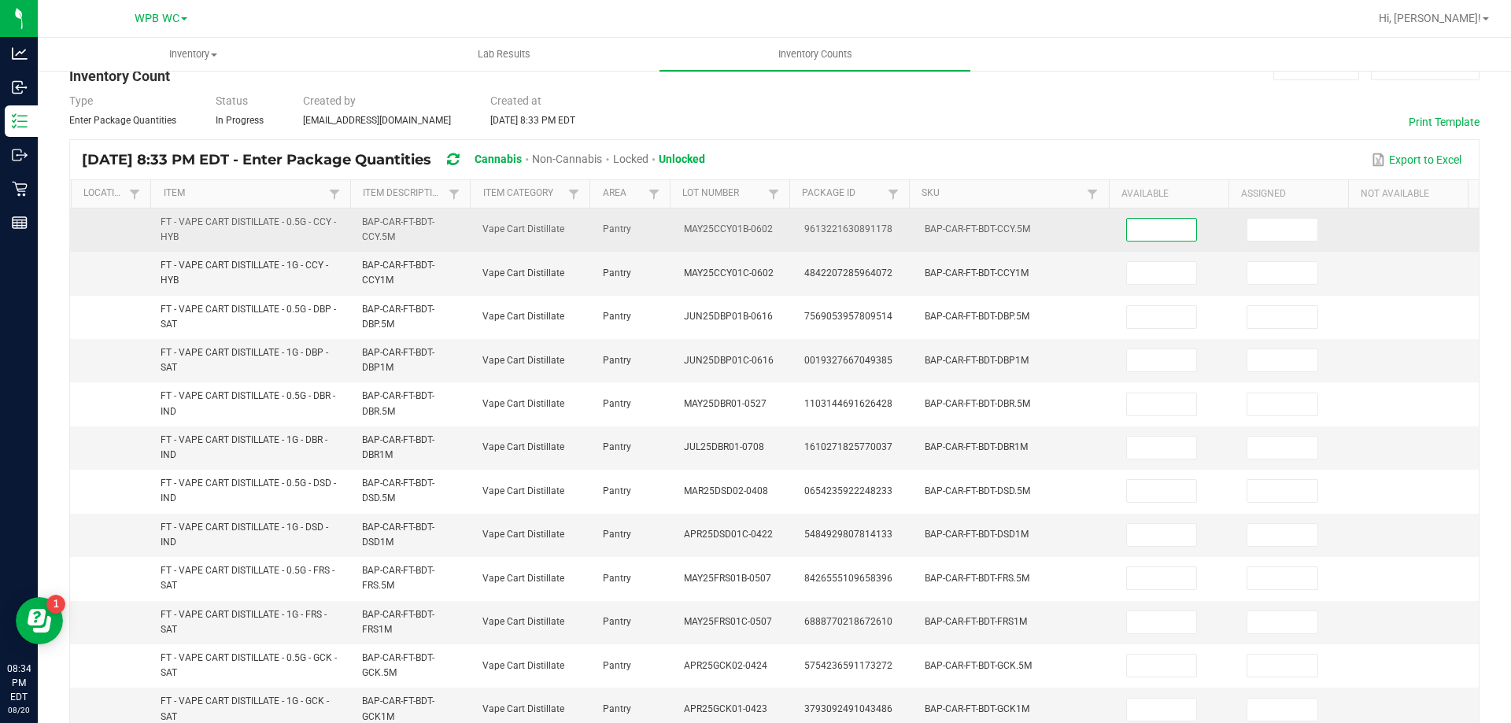
click at [1151, 237] on input at bounding box center [1162, 230] width 70 height 22
type input "1"
type input "7"
type input "8"
type input "4"
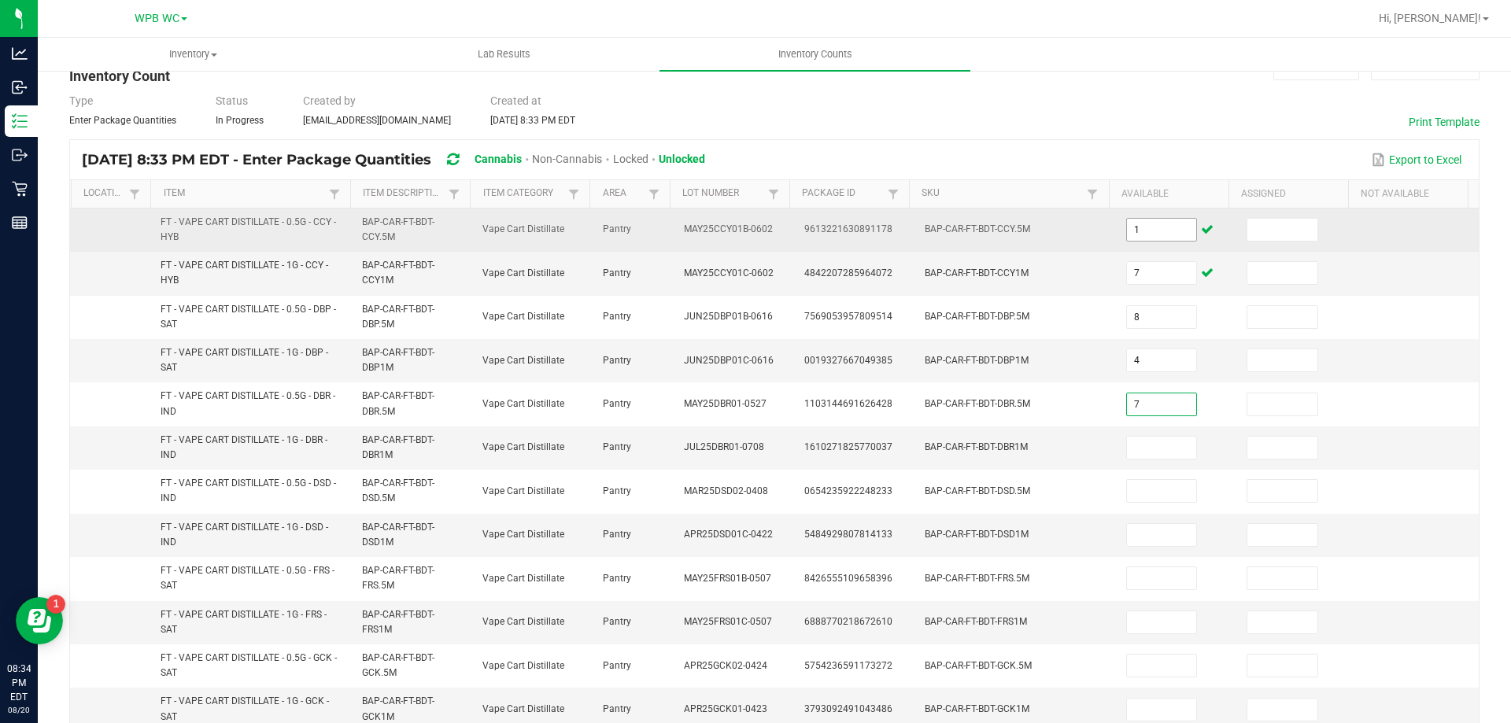
type input "7"
type input "11"
type input "12"
type input "5"
type input "1"
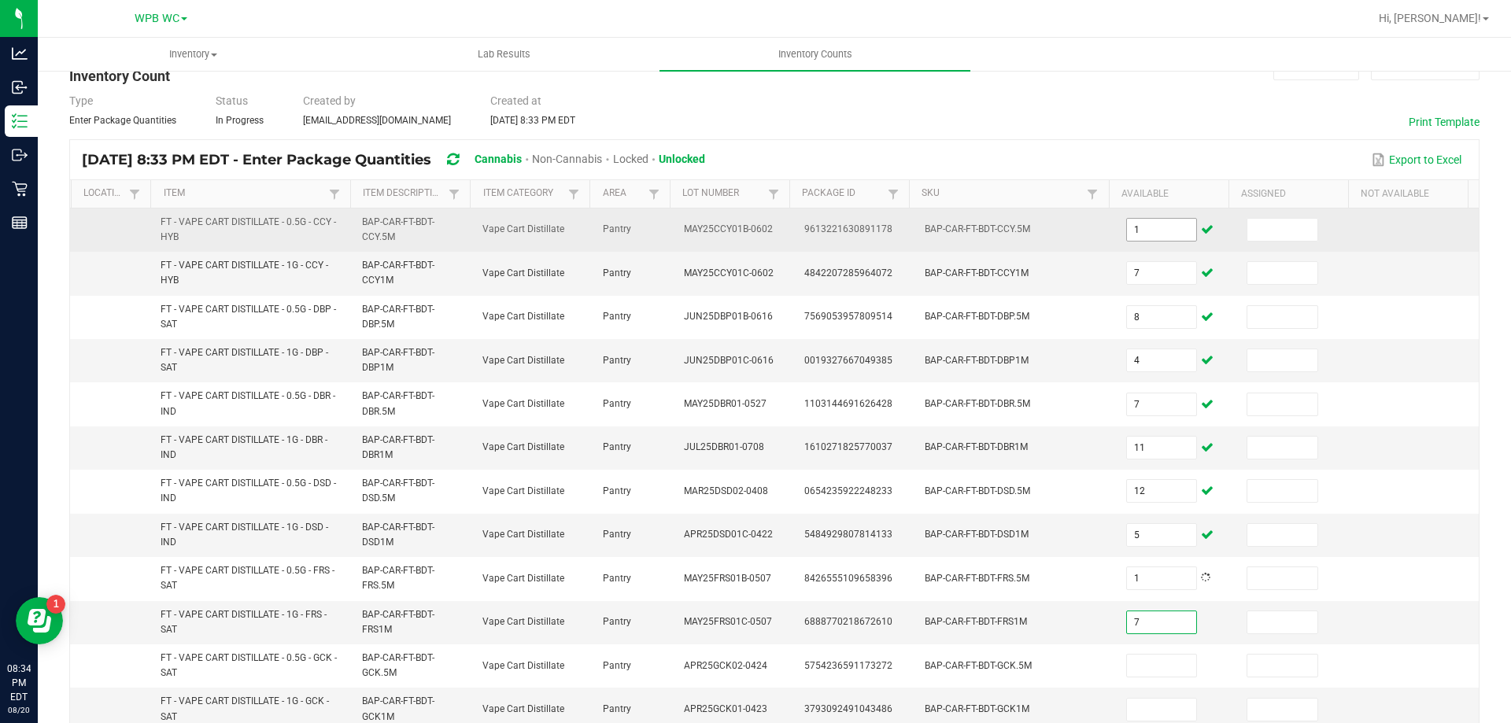
type input "7"
type input "5"
type input "4"
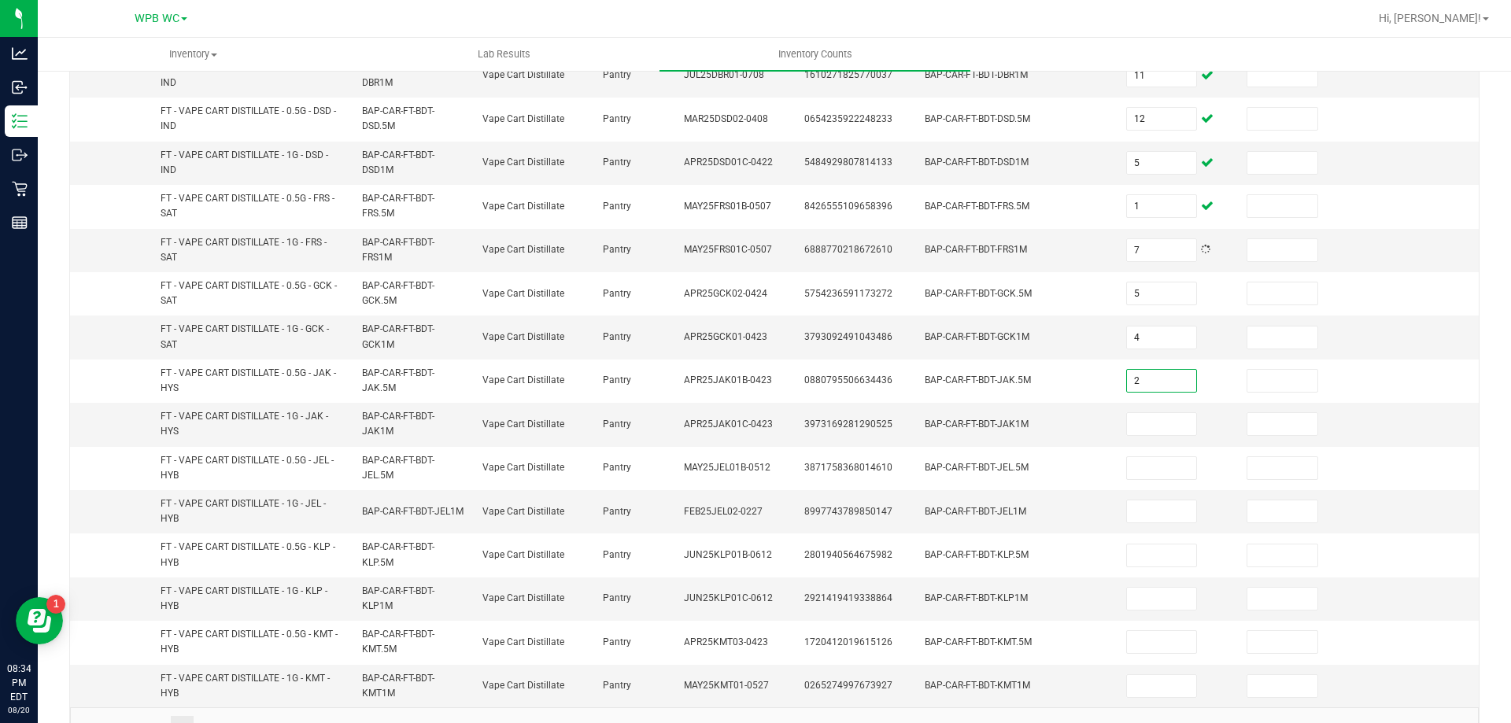
type input "2"
type input "5"
type input "7"
type input "8"
type input "0"
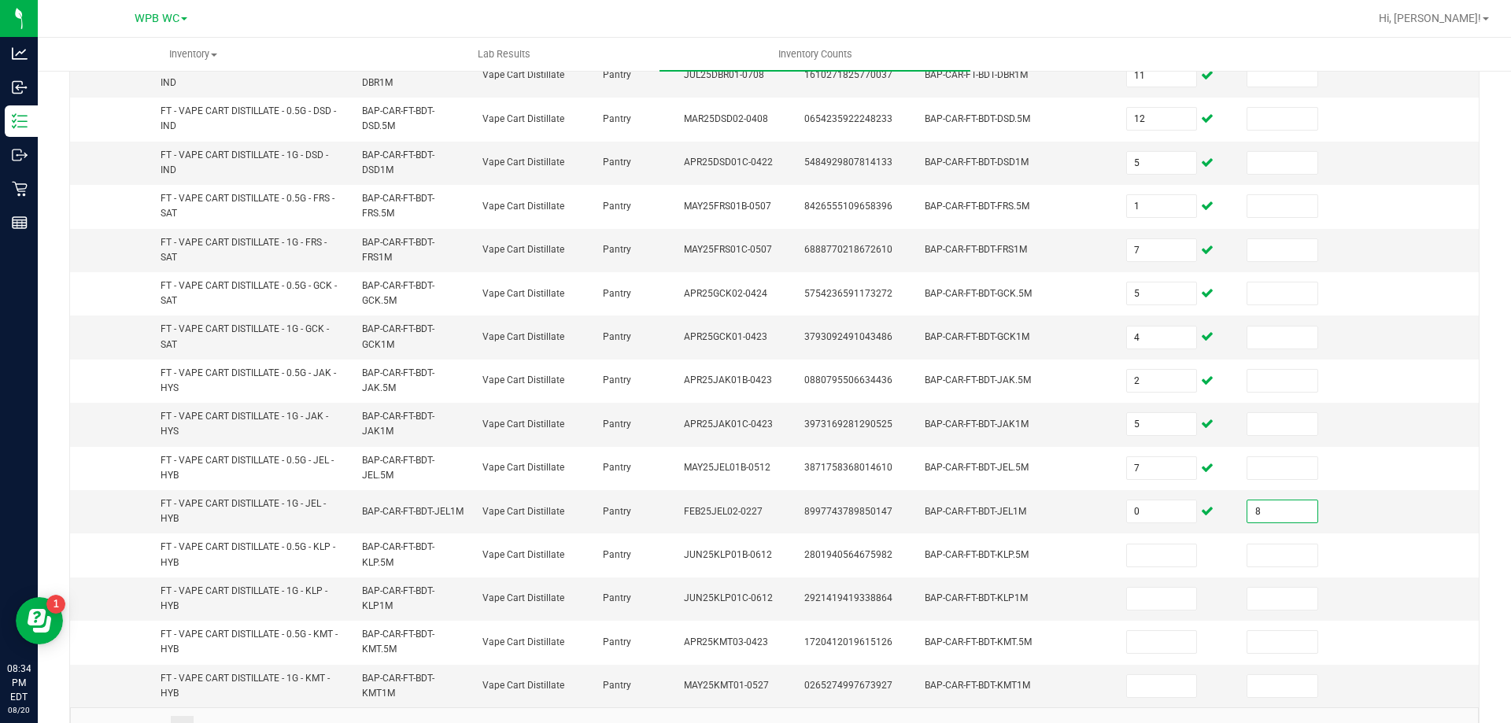
type input "8"
type input "10"
type input "7"
type input "2"
type input "11"
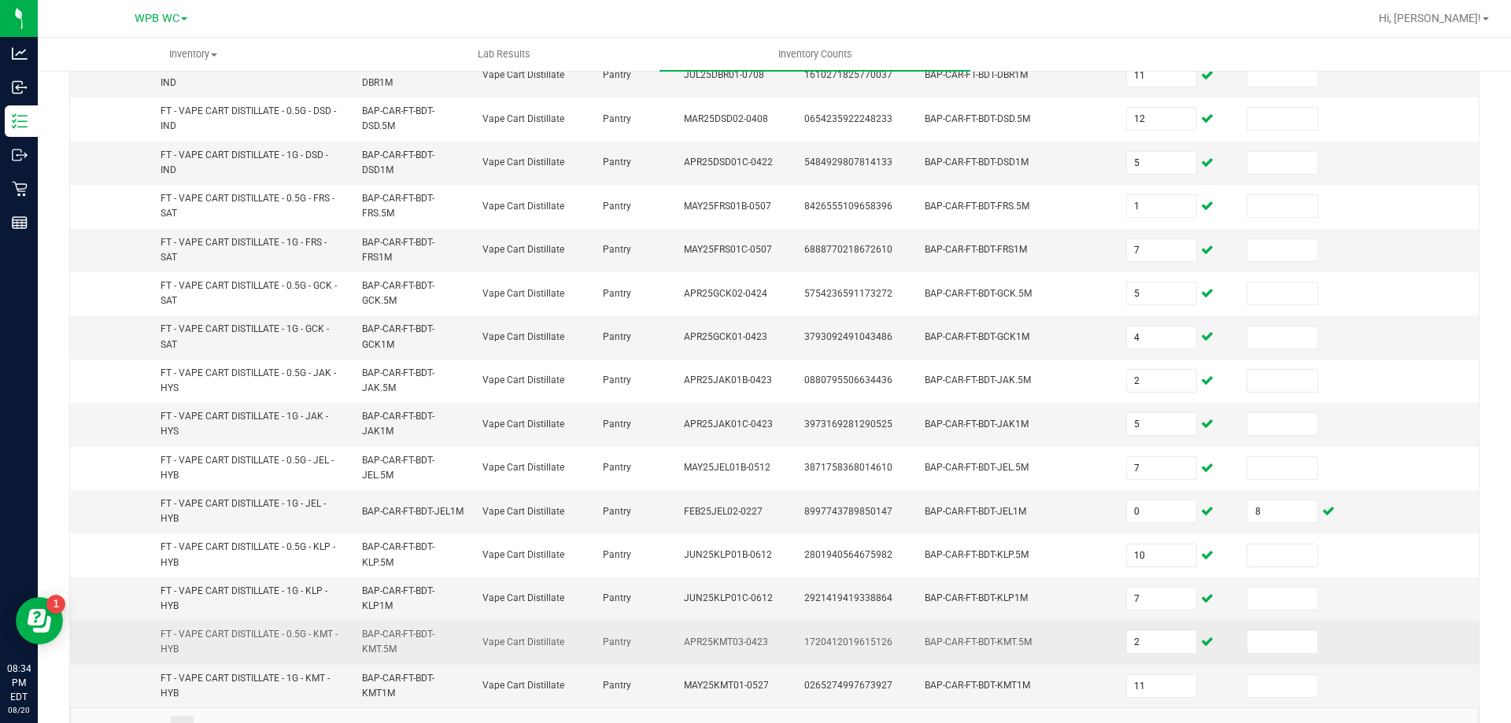
scroll to position [459, 0]
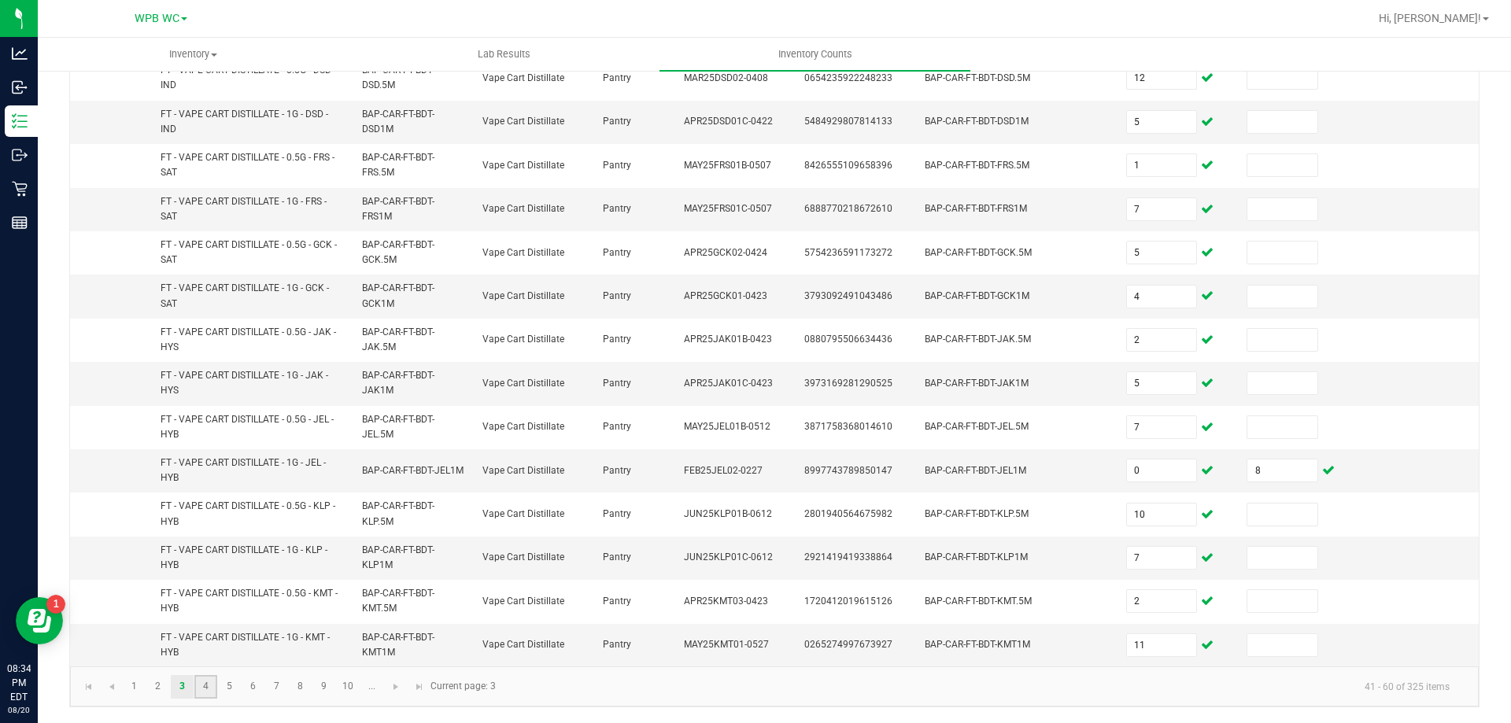
click at [205, 689] on link "4" at bounding box center [205, 687] width 23 height 24
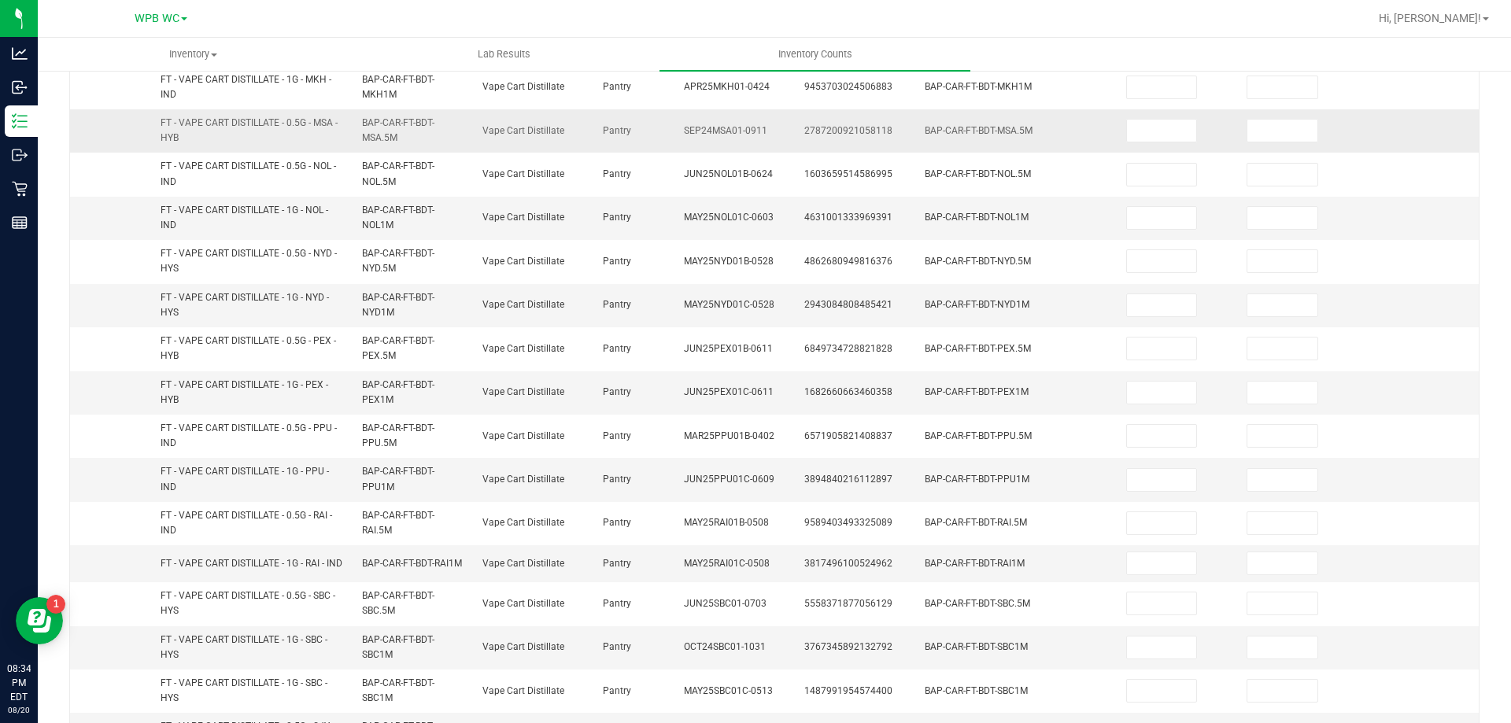
scroll to position [144, 0]
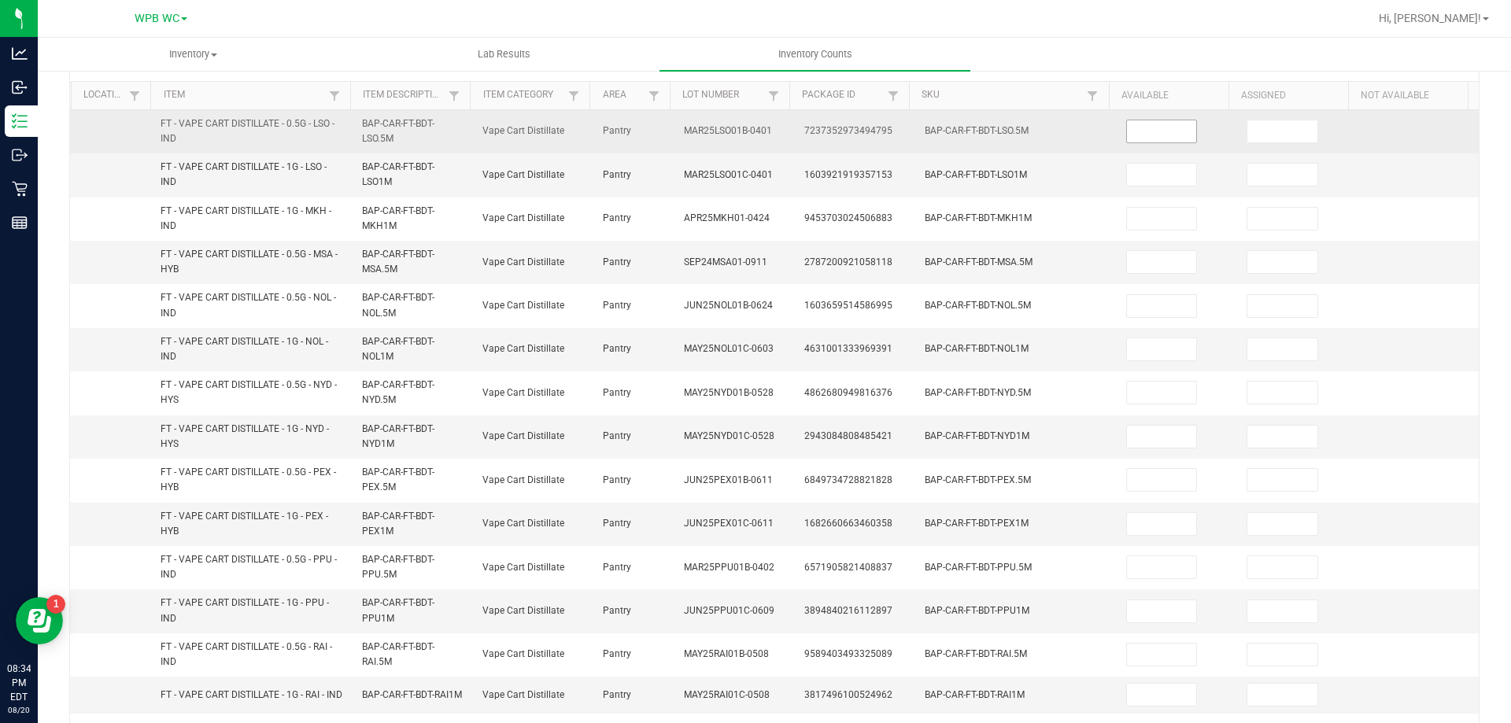
click at [1160, 124] on input at bounding box center [1162, 131] width 70 height 22
type input "6"
type input "1"
type input "8"
type input "0"
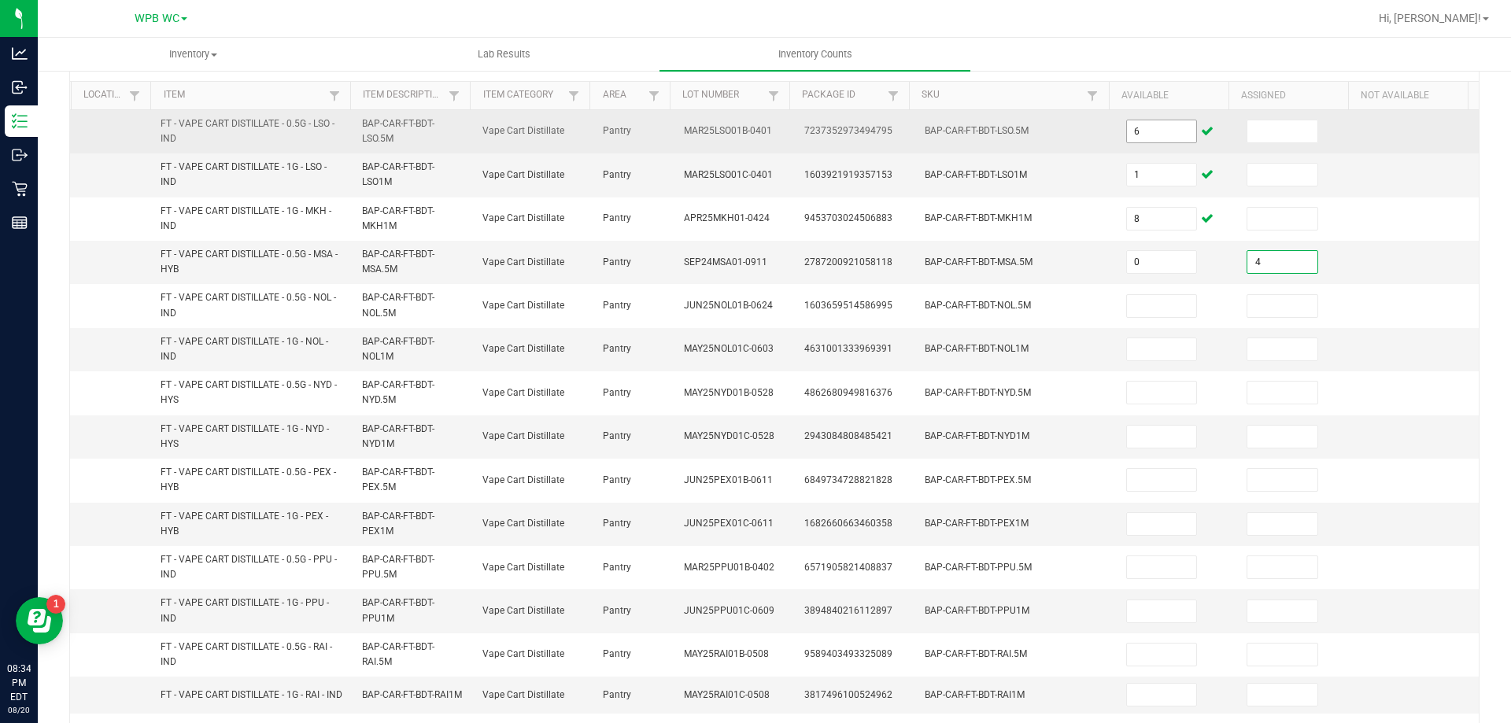
type input "4"
type input "9"
type input "8"
type input "1"
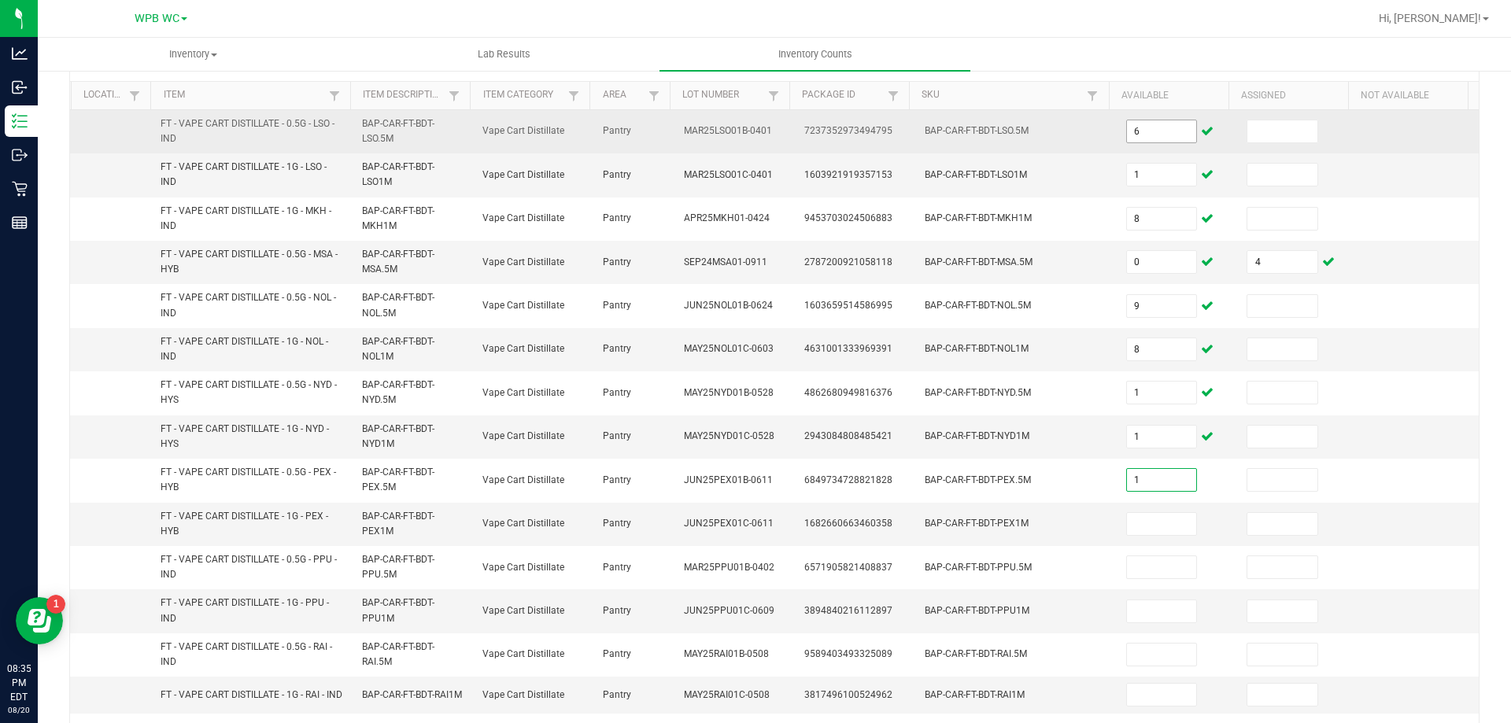
type input "1"
type input "11"
type input "1"
type input "9"
type input "7"
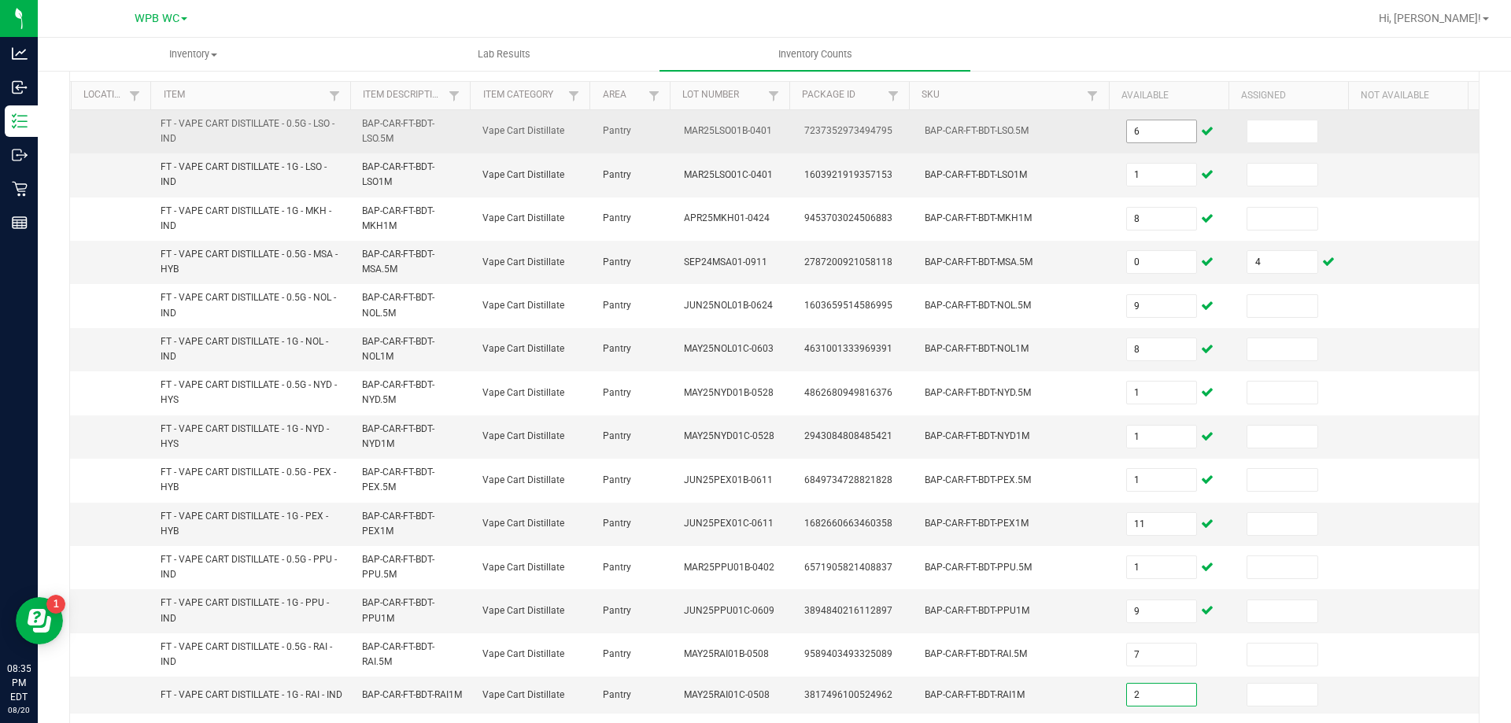
type input "2"
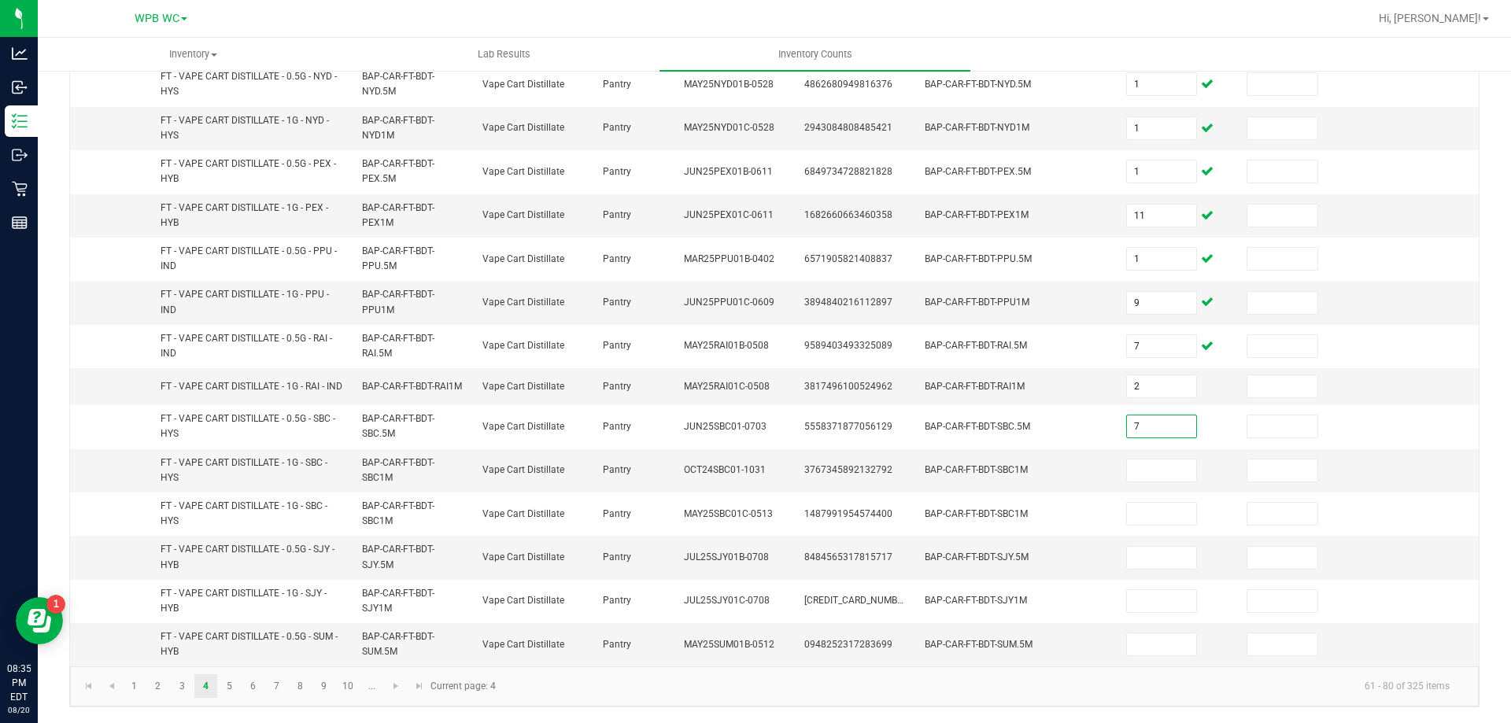
type input "7"
type input "0"
type input "12"
type input "1"
type input "11"
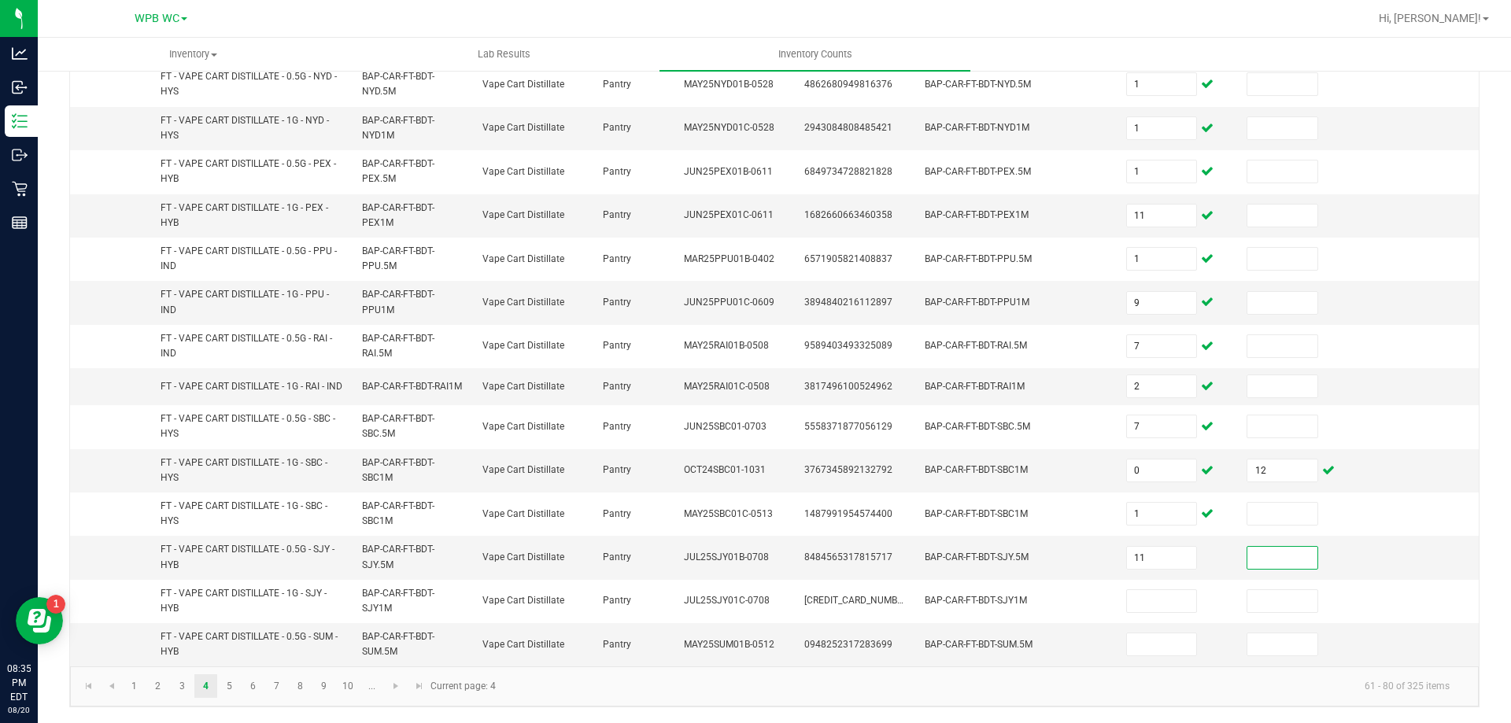
type input "1"
type input "0"
type input "1"
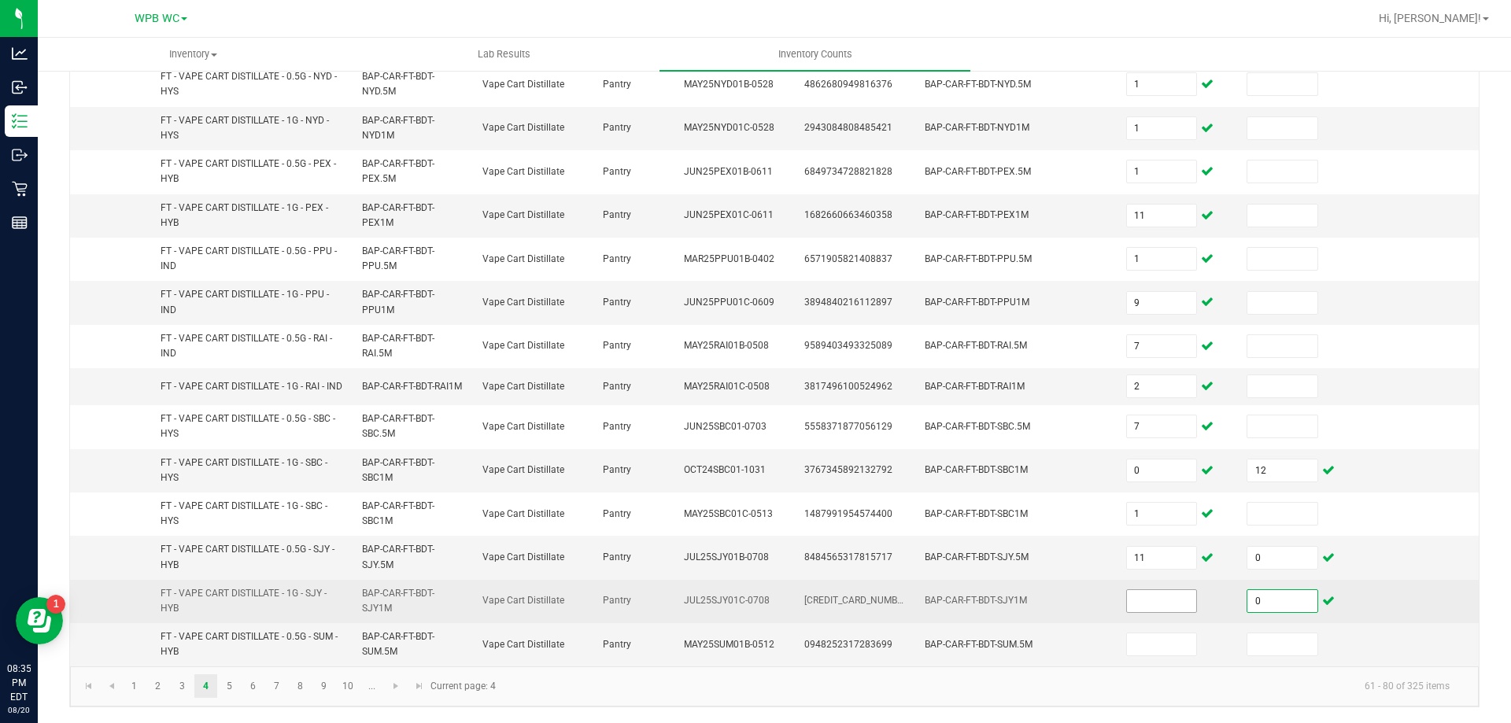
type input "0"
click at [1131, 603] on input at bounding box center [1162, 601] width 70 height 22
type input "12"
type input "3"
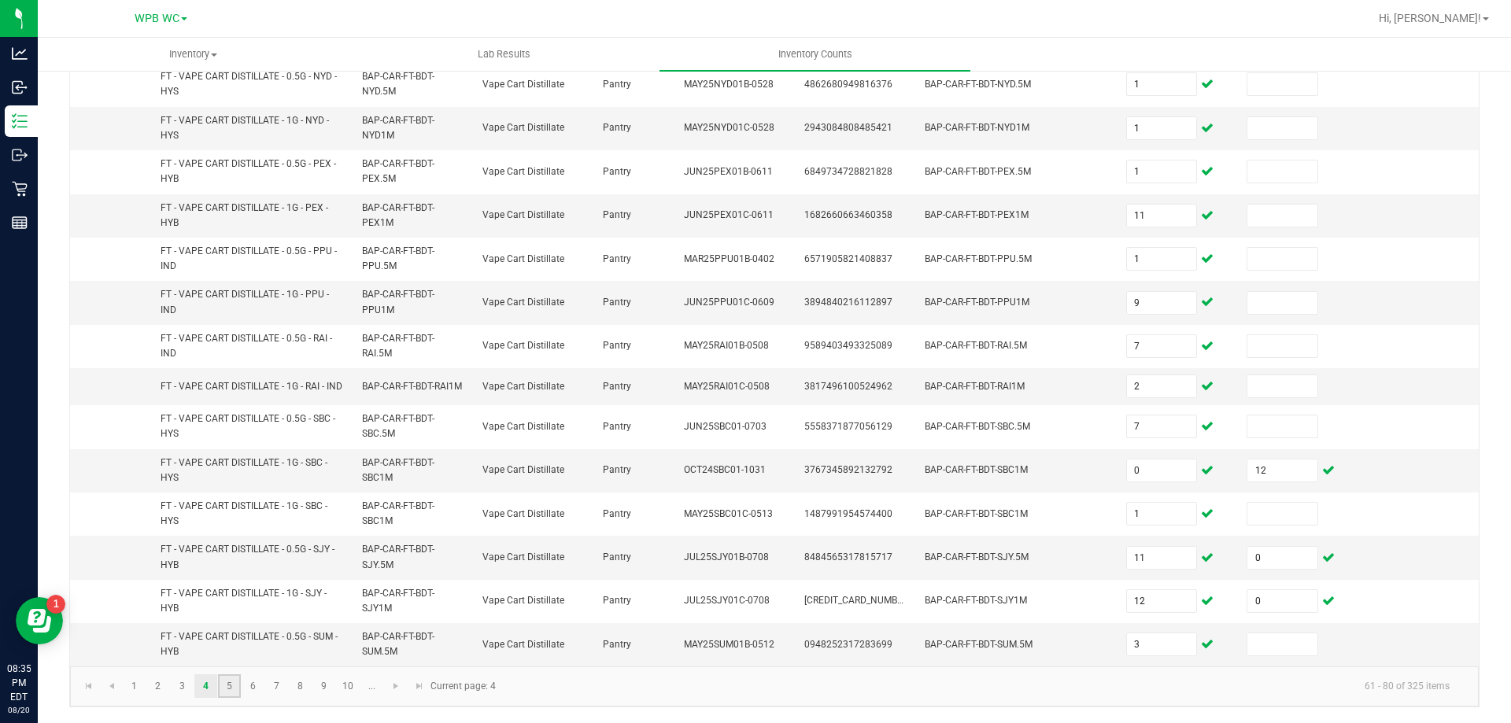
click at [231, 694] on link "5" at bounding box center [229, 686] width 23 height 24
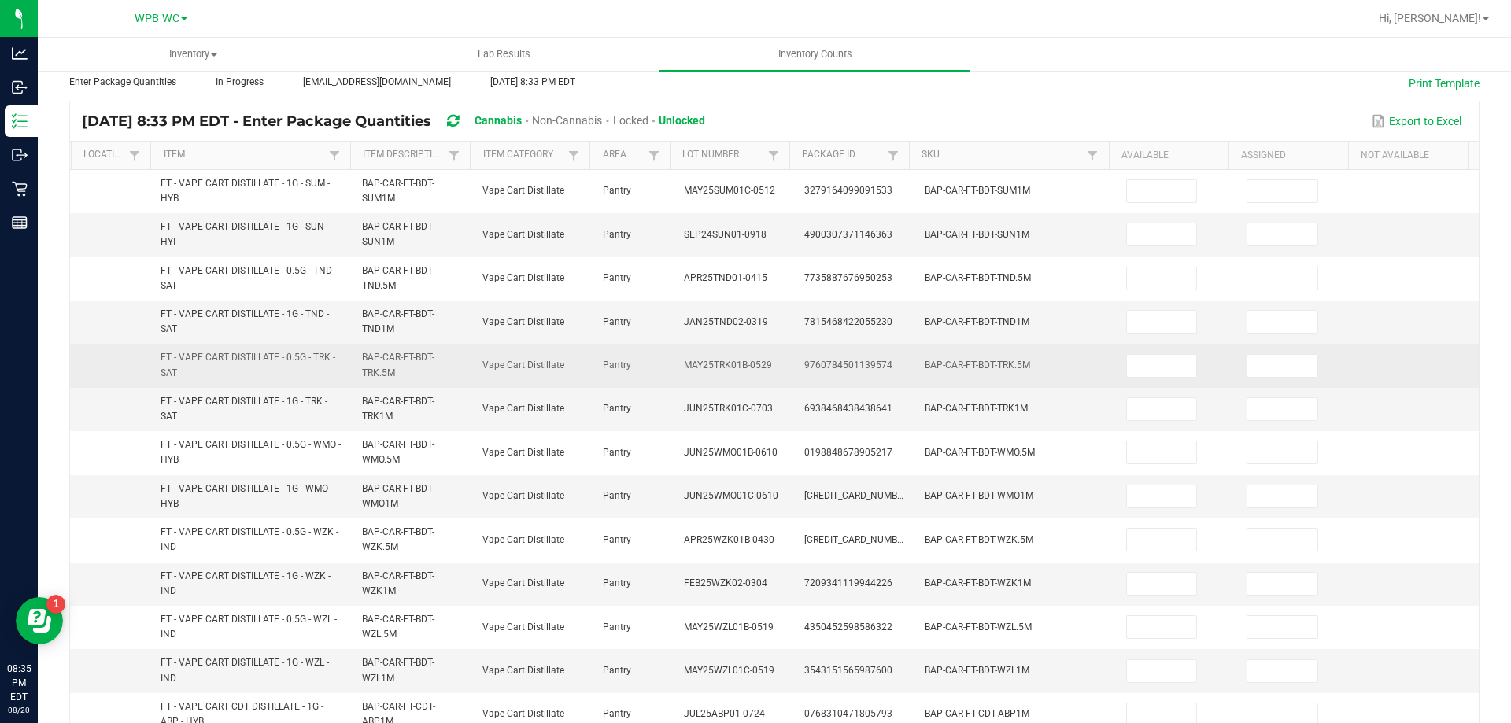
scroll to position [65, 0]
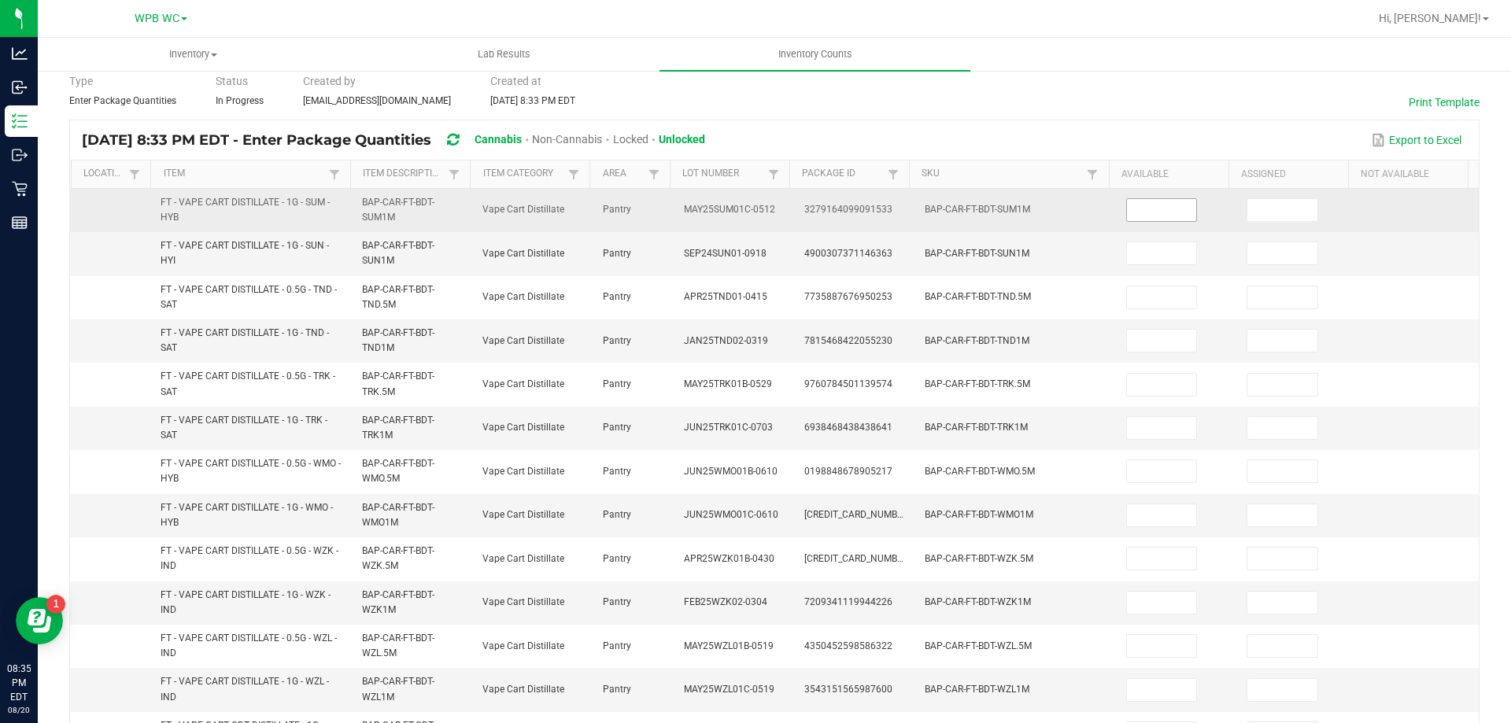
click at [1151, 216] on input at bounding box center [1162, 210] width 70 height 22
type input "6"
type input "0"
type input "1"
type input "2"
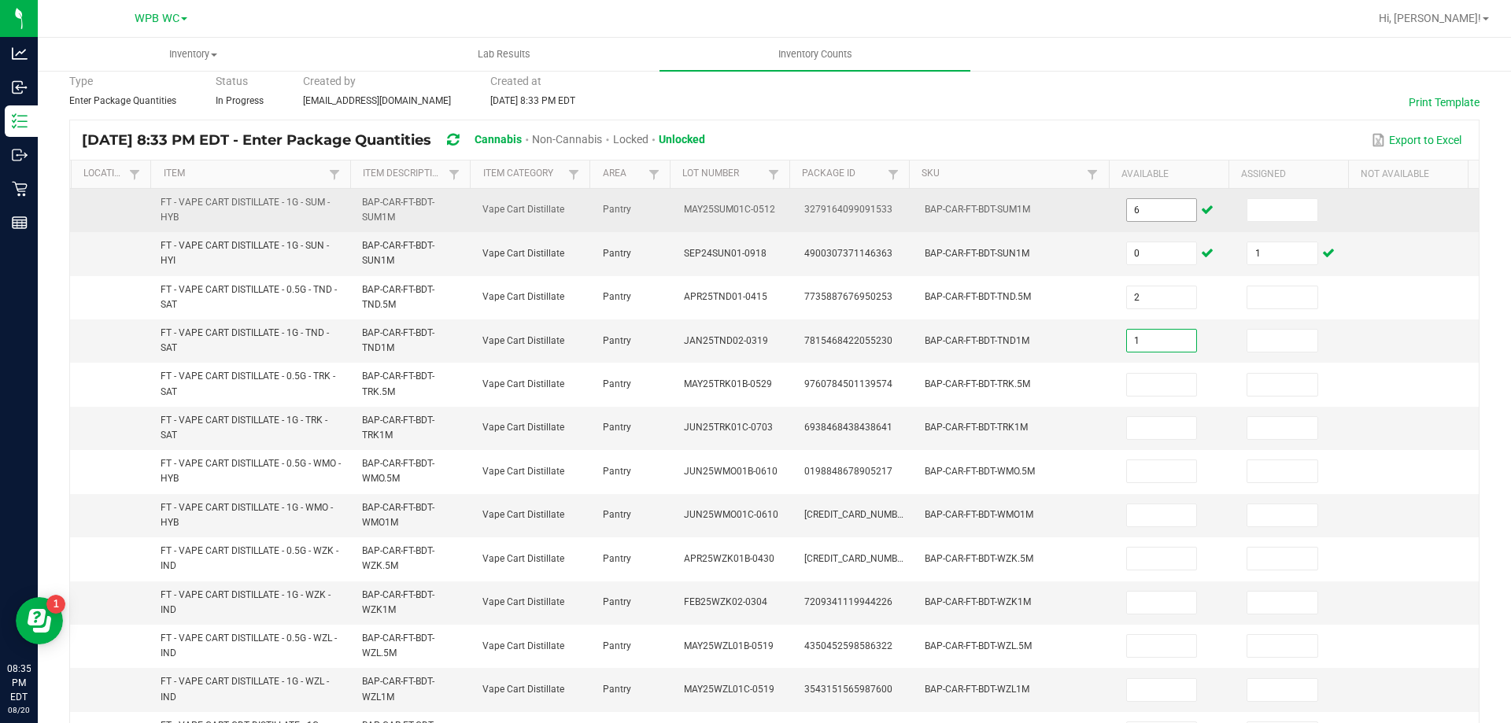
type input "1"
type input "5"
type input "6"
type input "11"
type input "8"
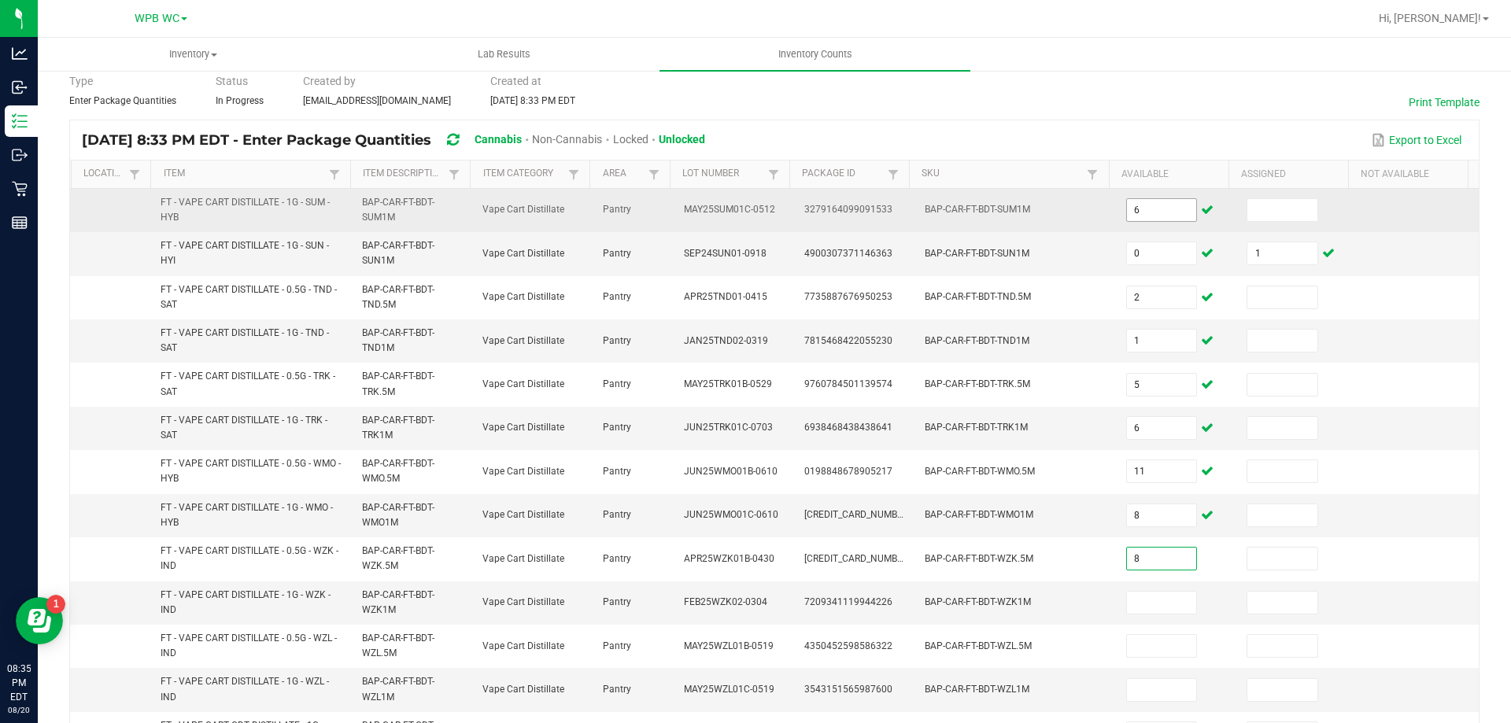
type input "8"
type input "0"
type input "12"
type input "7"
type input "5"
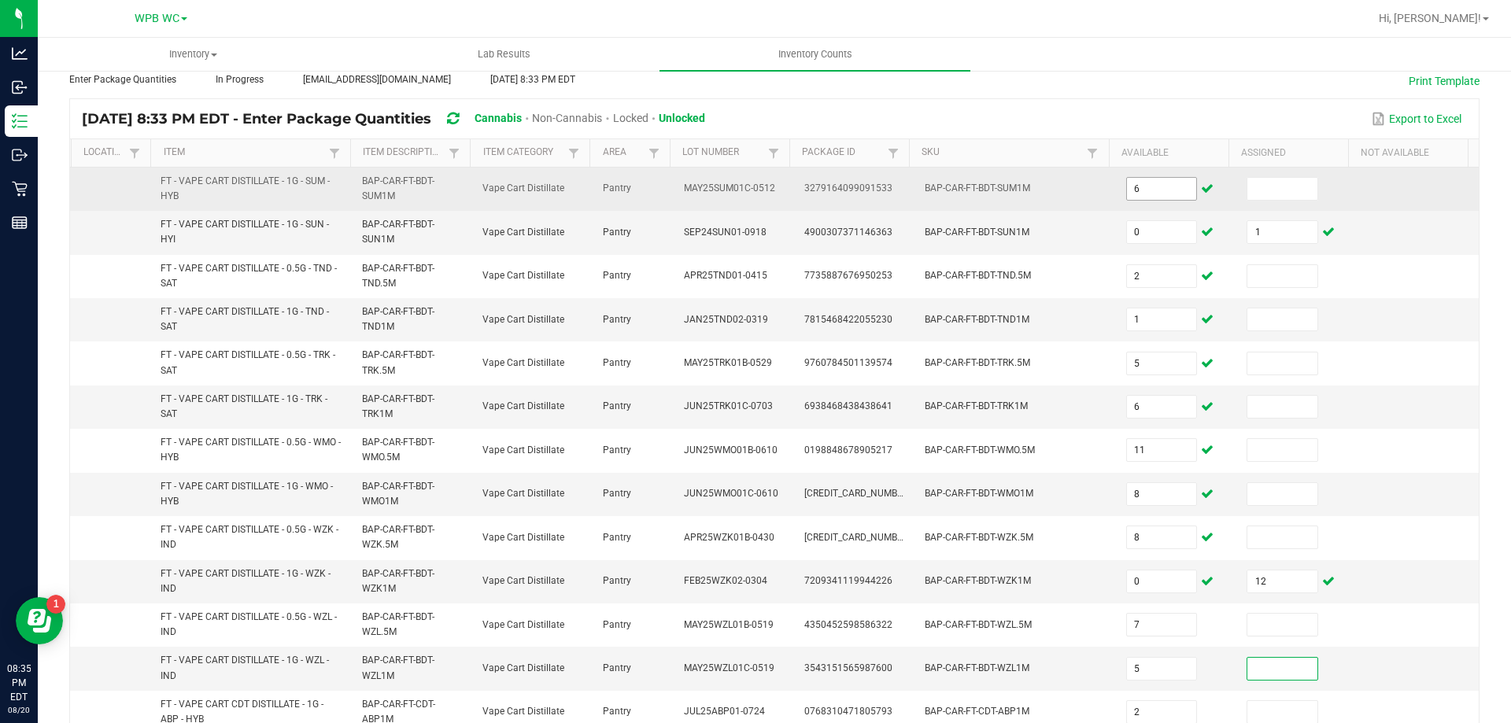
type input "2"
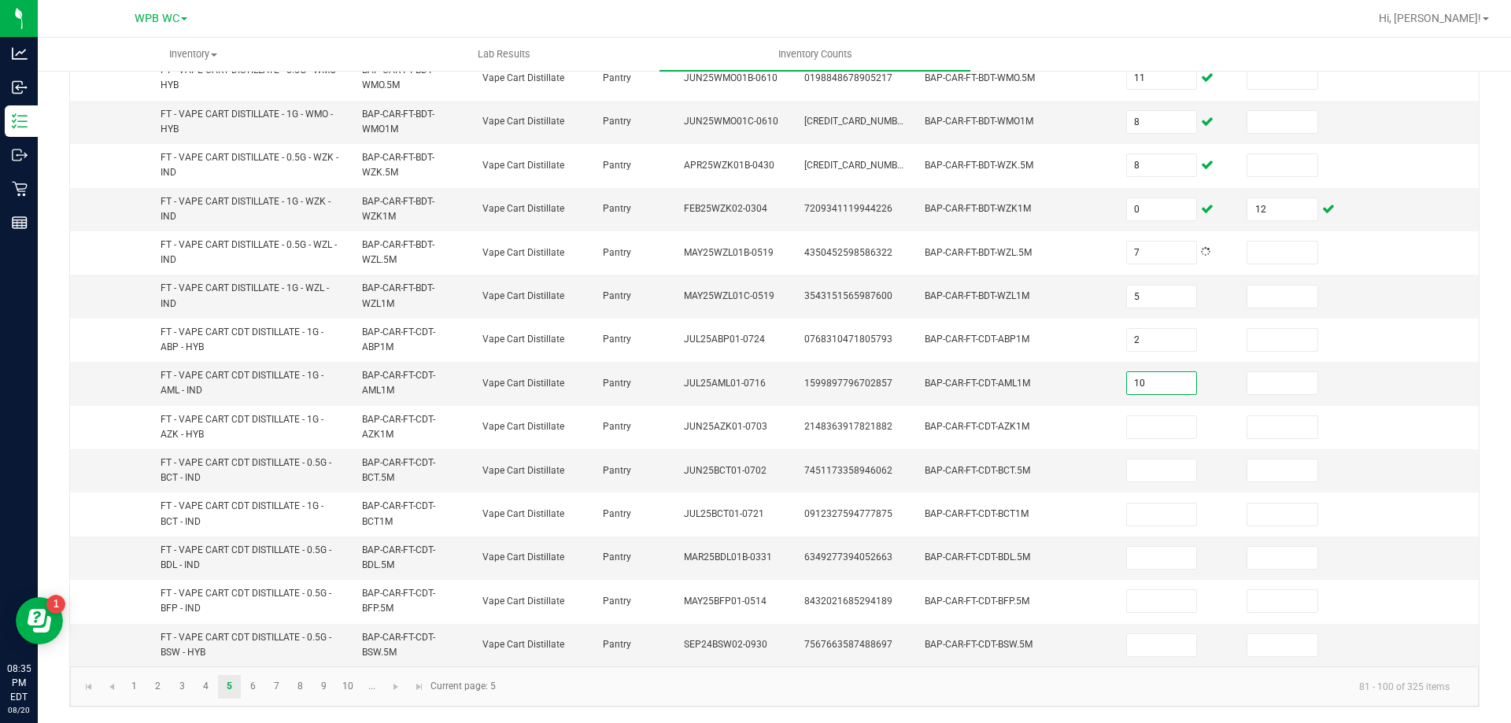
type input "10"
type input "4"
type input "10"
click at [251, 685] on link "6" at bounding box center [253, 687] width 23 height 24
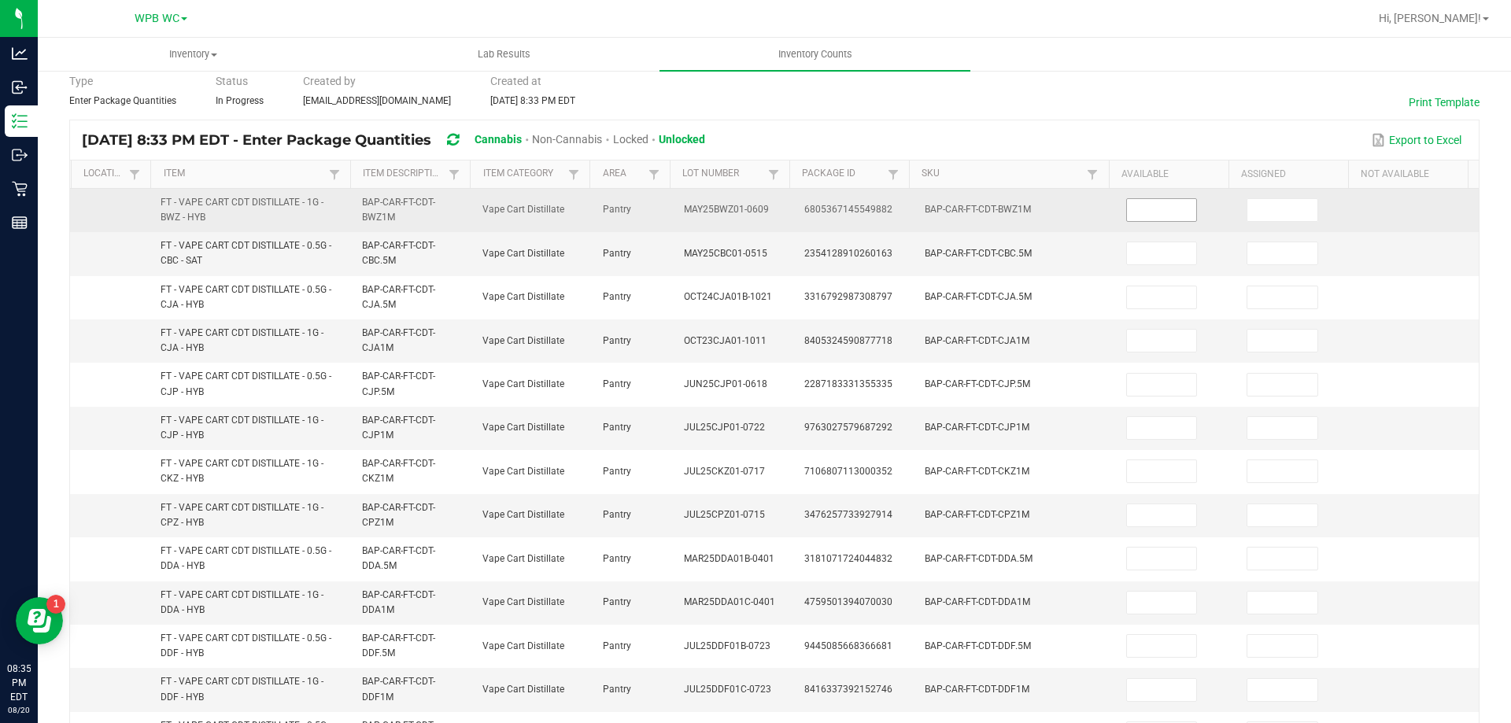
click at [1167, 216] on input at bounding box center [1162, 210] width 70 height 22
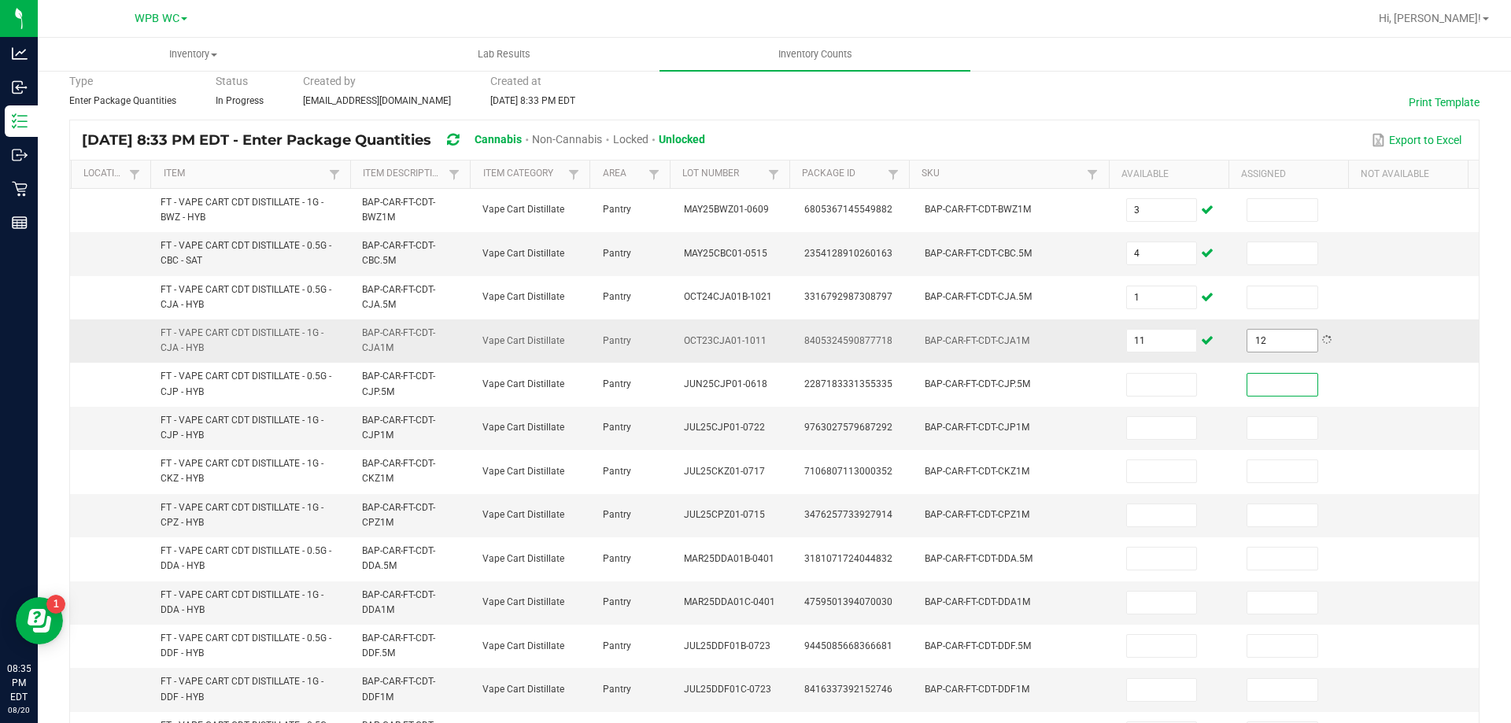
click at [1266, 336] on input "12" at bounding box center [1282, 341] width 70 height 22
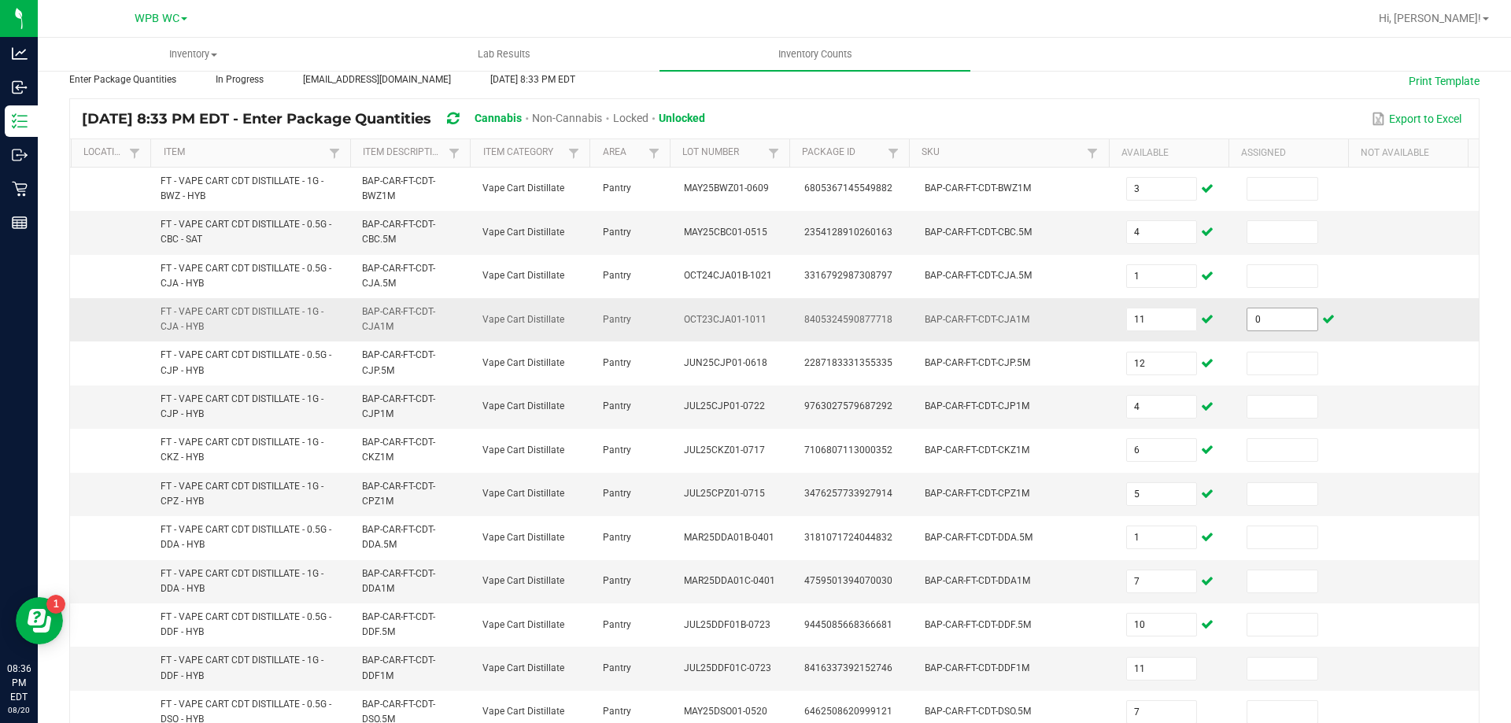
scroll to position [459, 0]
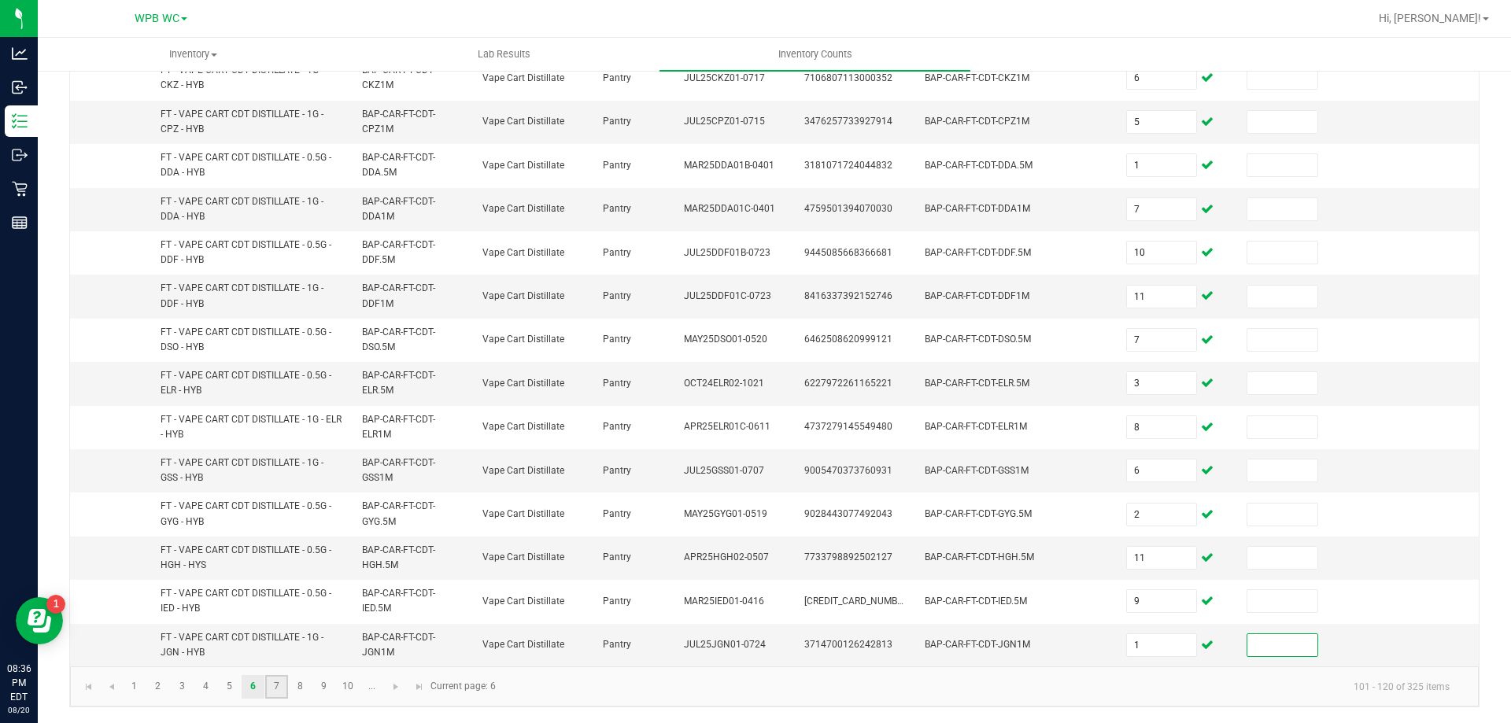
click at [273, 694] on link "7" at bounding box center [276, 687] width 23 height 24
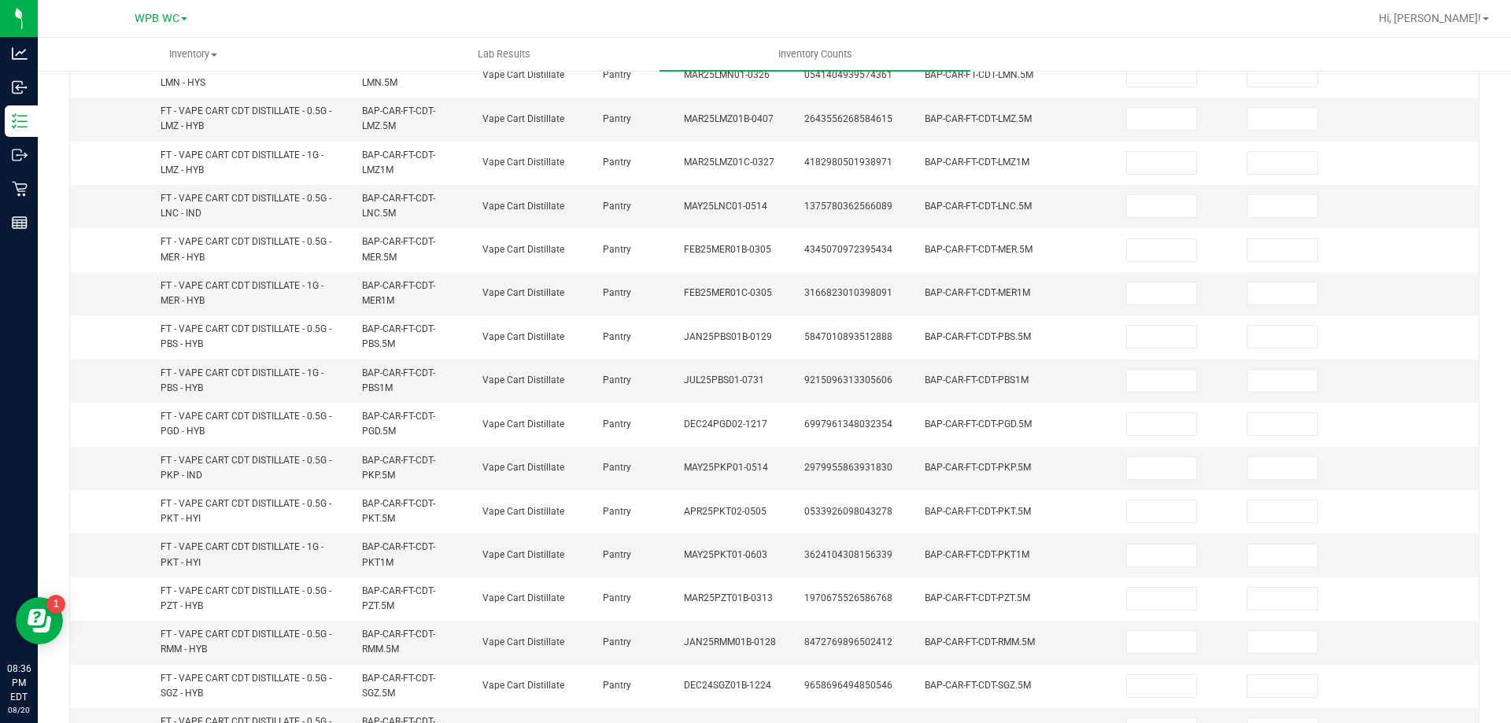
scroll to position [0, 0]
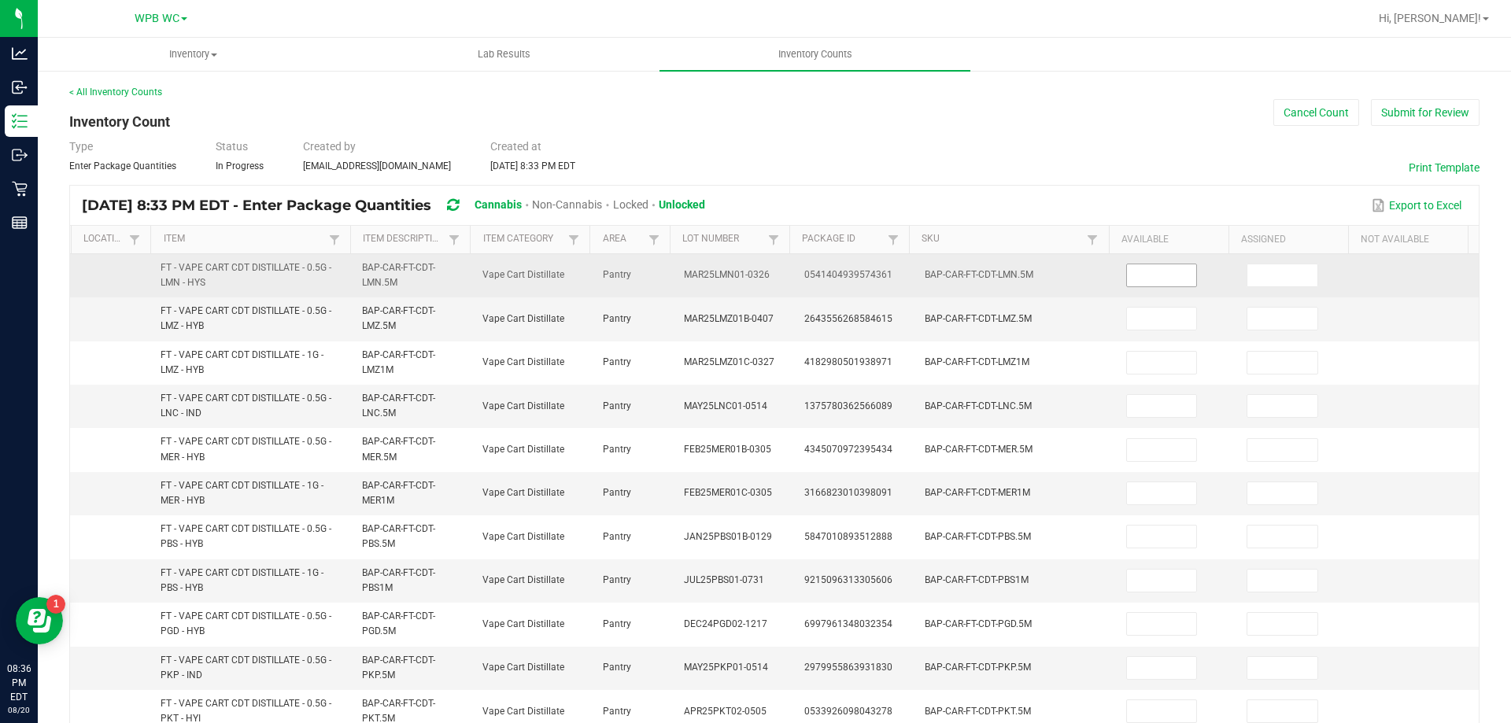
click at [1149, 269] on input at bounding box center [1162, 275] width 70 height 22
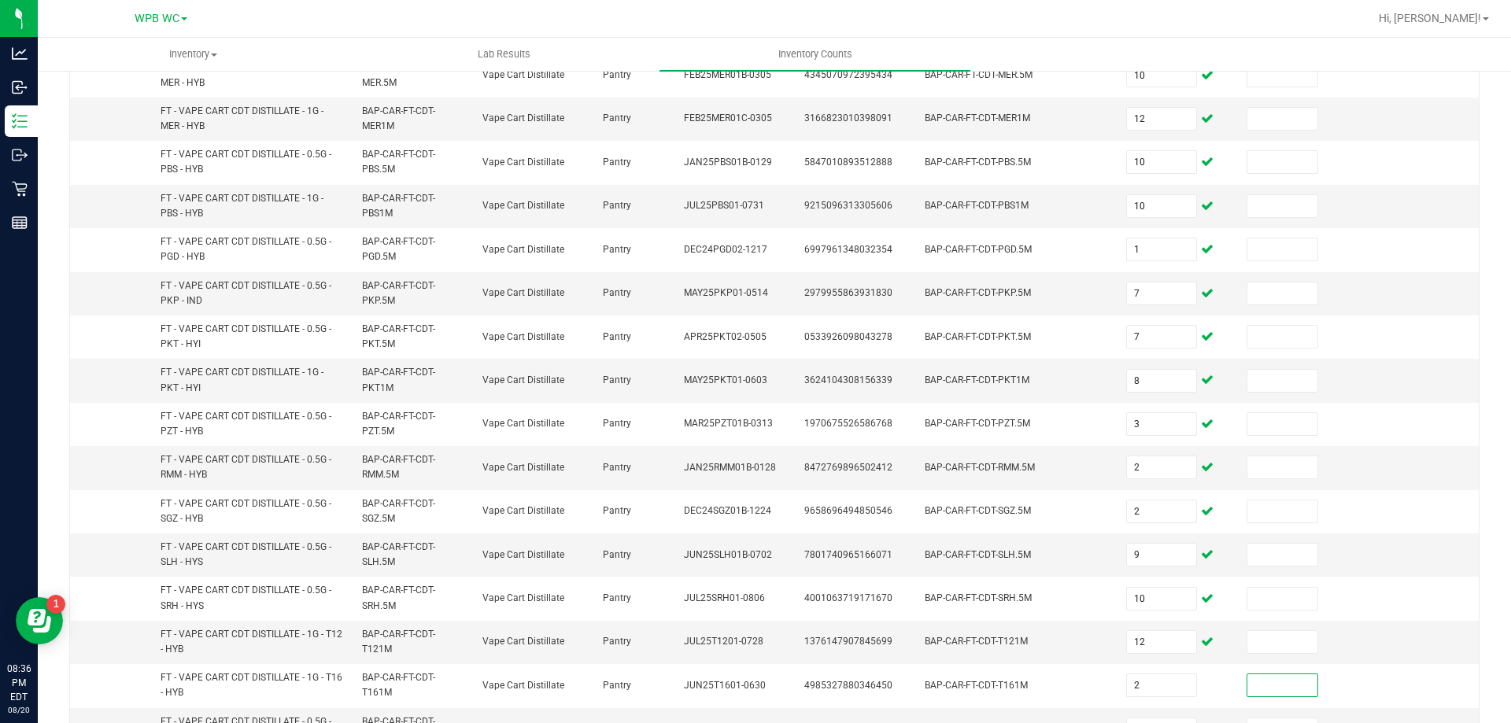
scroll to position [392, 0]
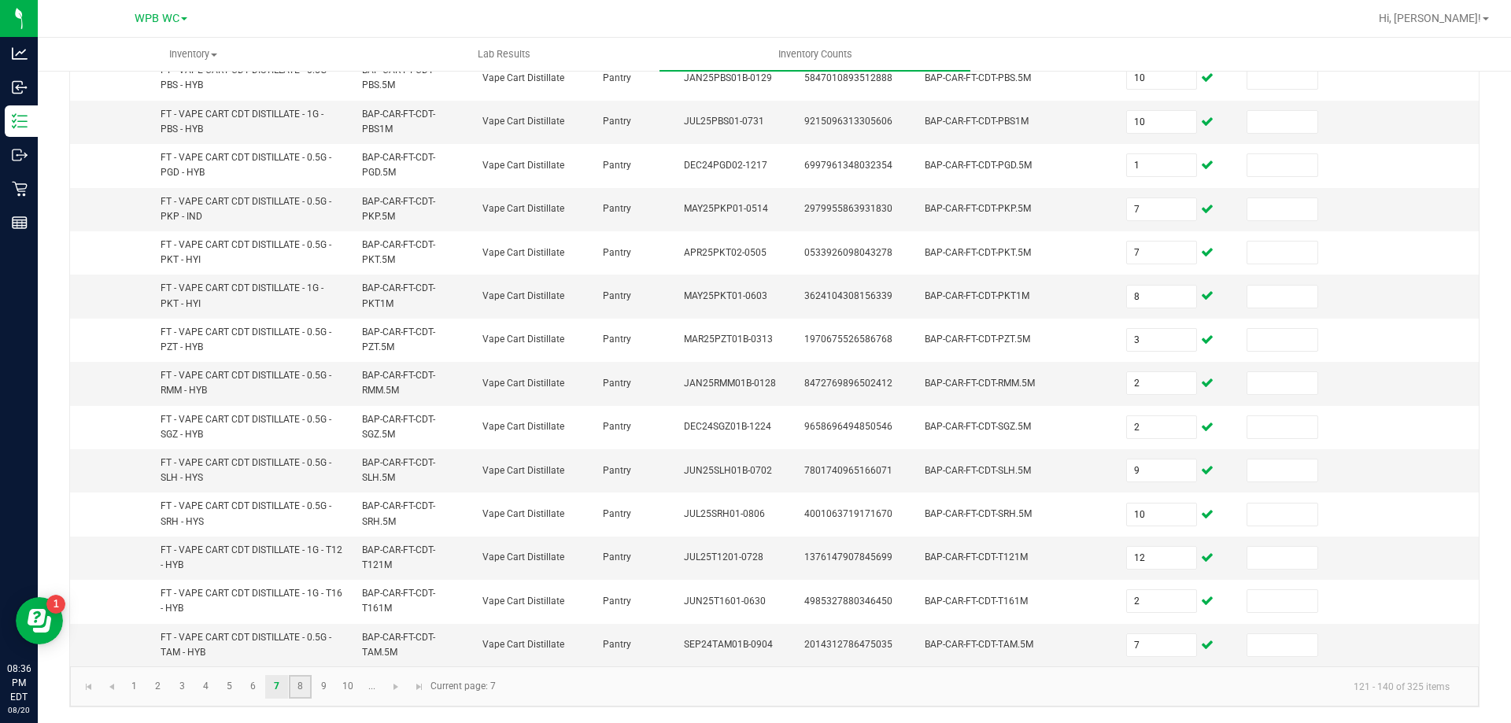
click at [305, 691] on link "8" at bounding box center [300, 687] width 23 height 24
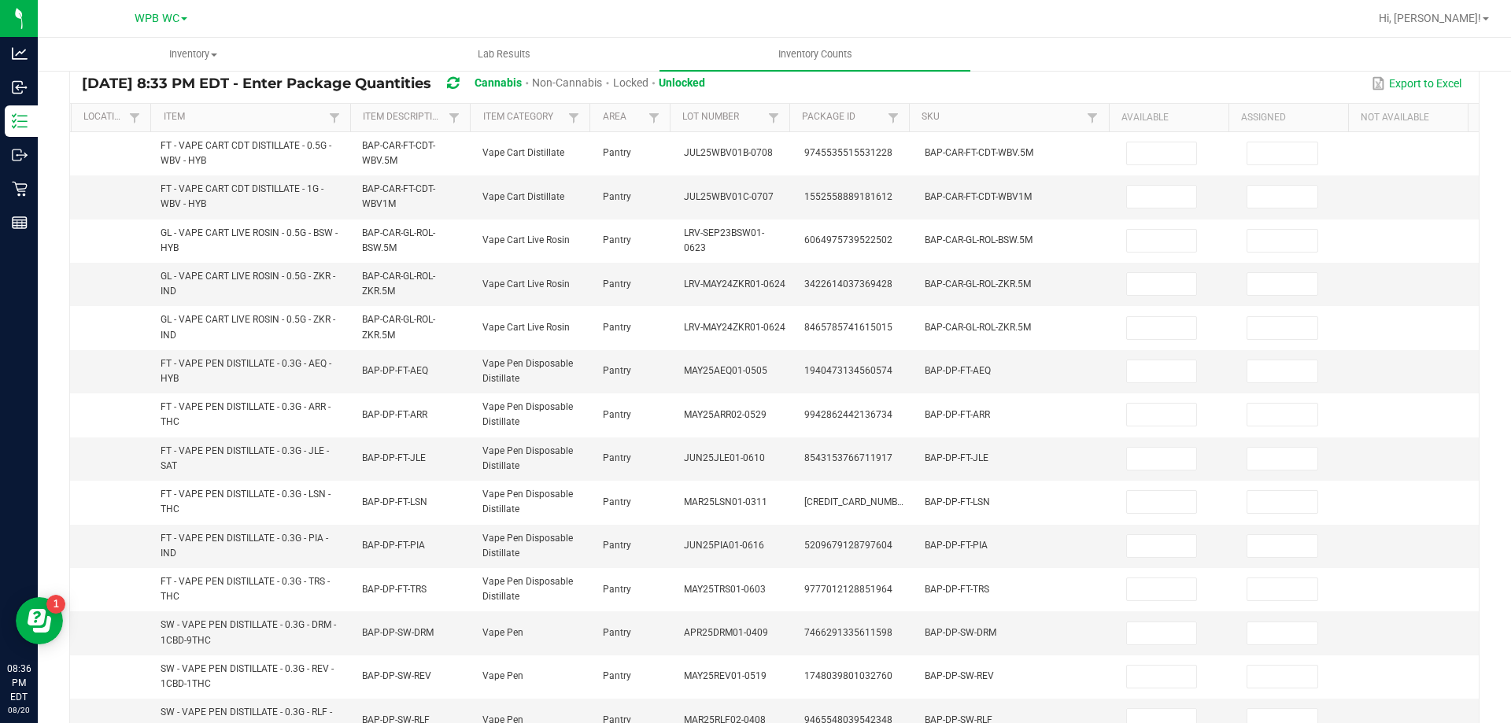
scroll to position [39, 0]
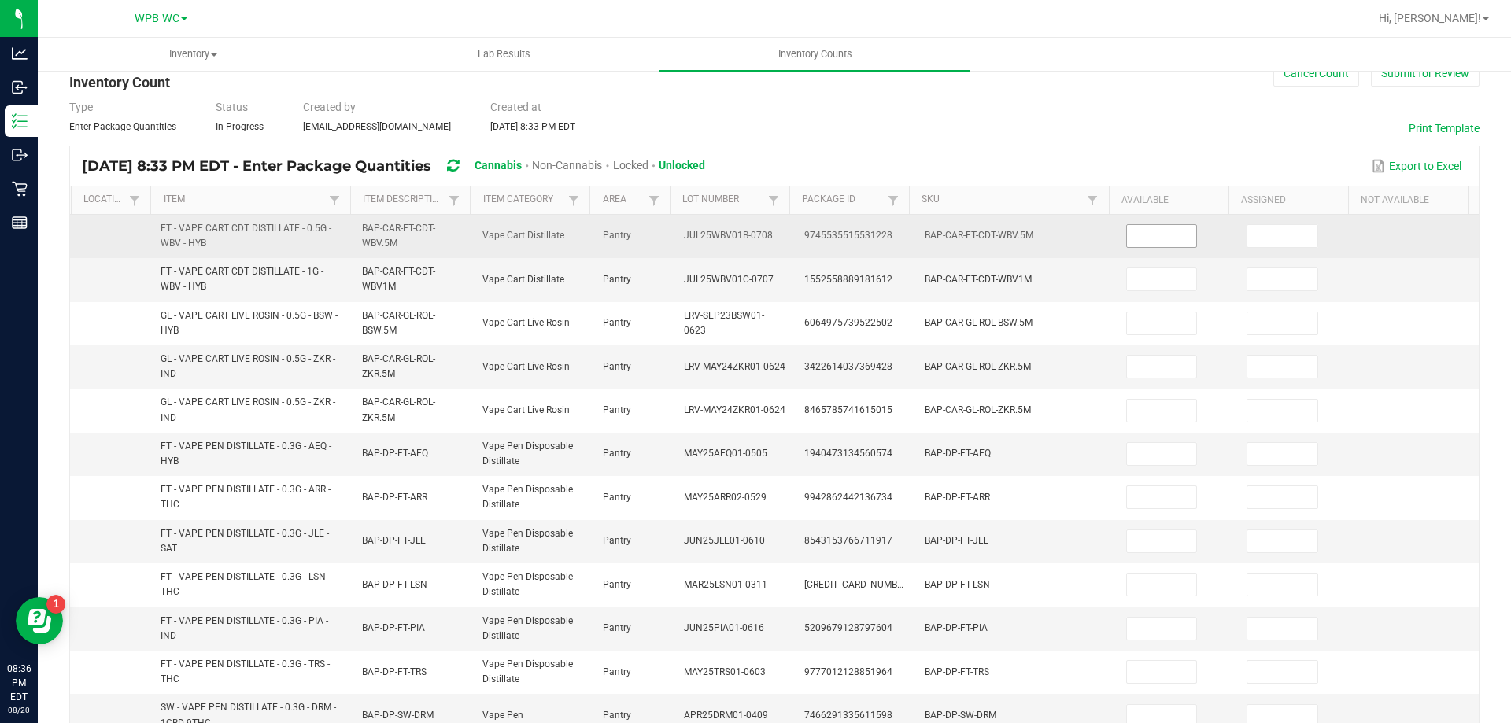
click at [1141, 240] on input at bounding box center [1162, 236] width 70 height 22
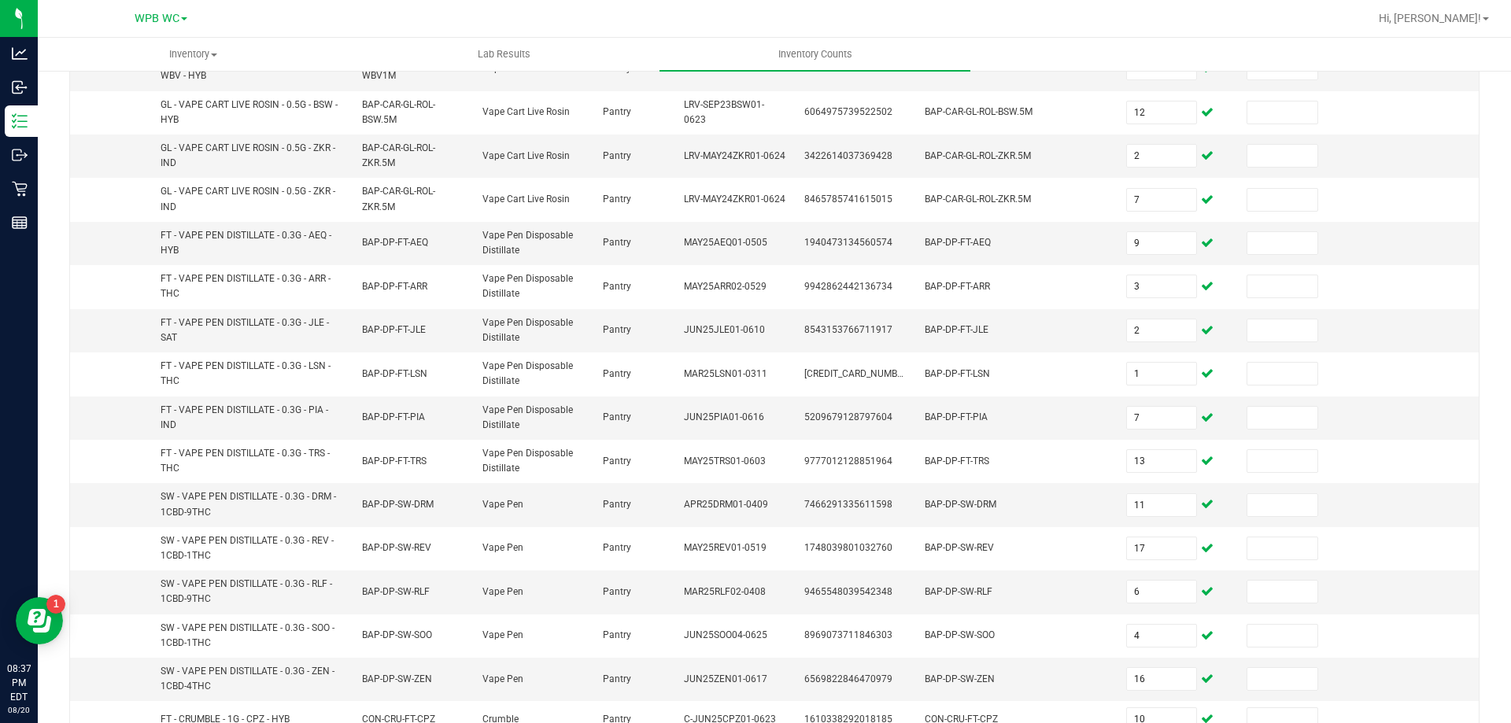
scroll to position [433, 0]
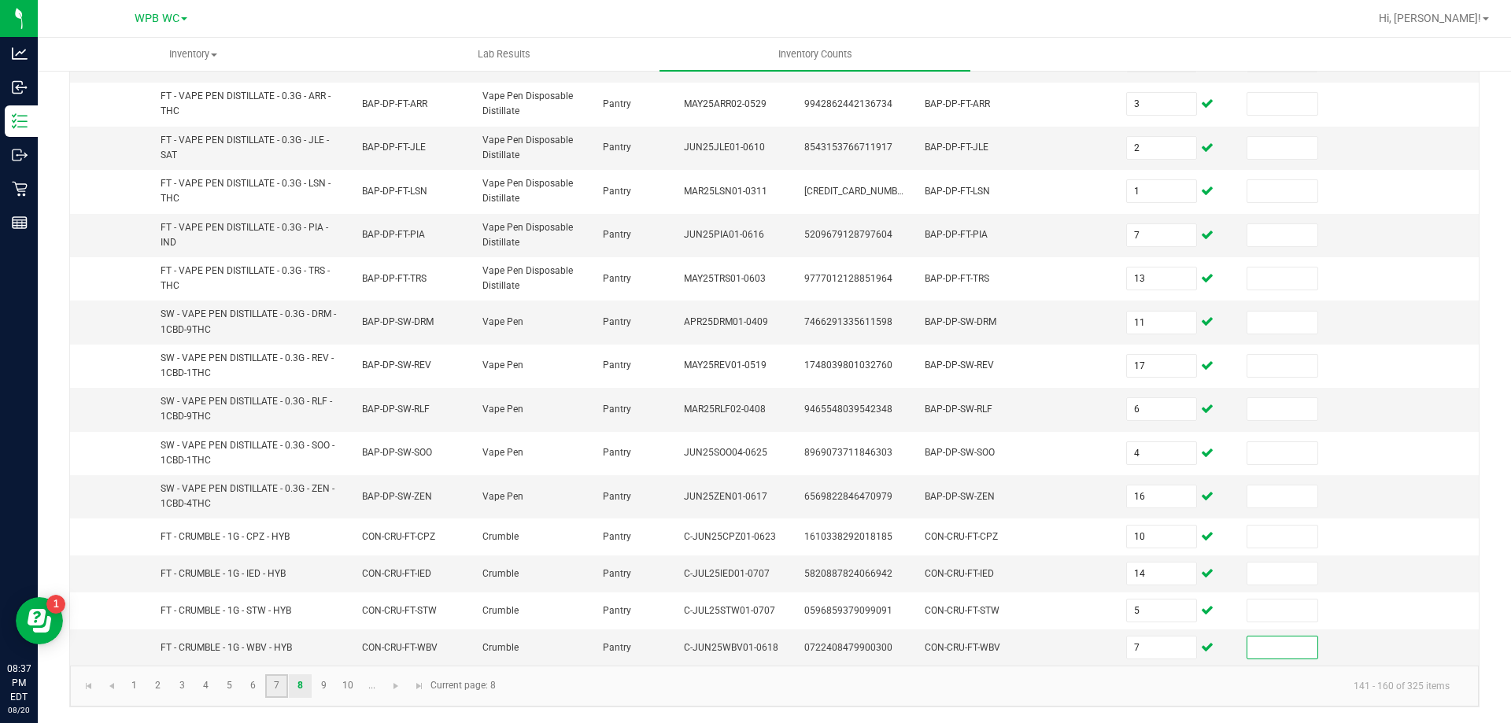
click at [276, 690] on link "7" at bounding box center [276, 686] width 23 height 24
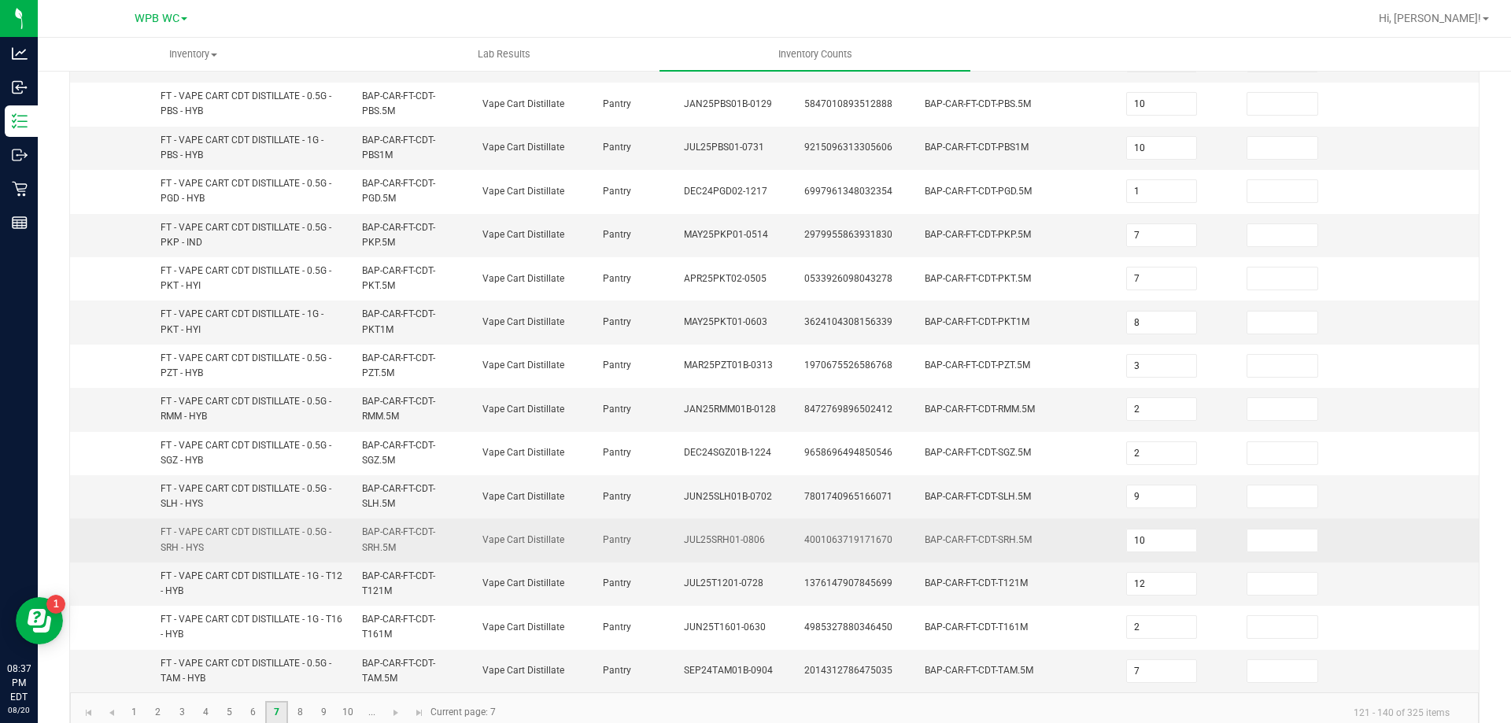
scroll to position [459, 0]
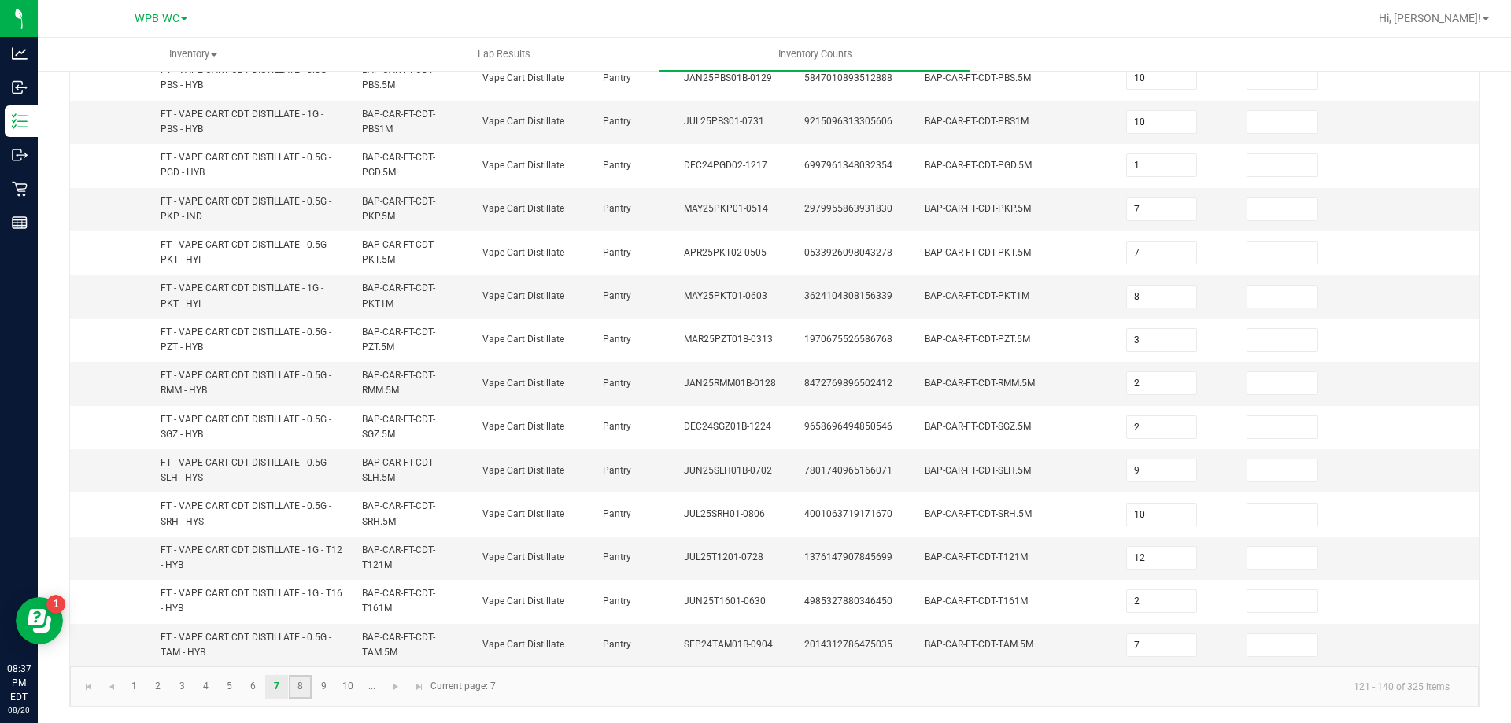
click at [303, 695] on link "8" at bounding box center [300, 687] width 23 height 24
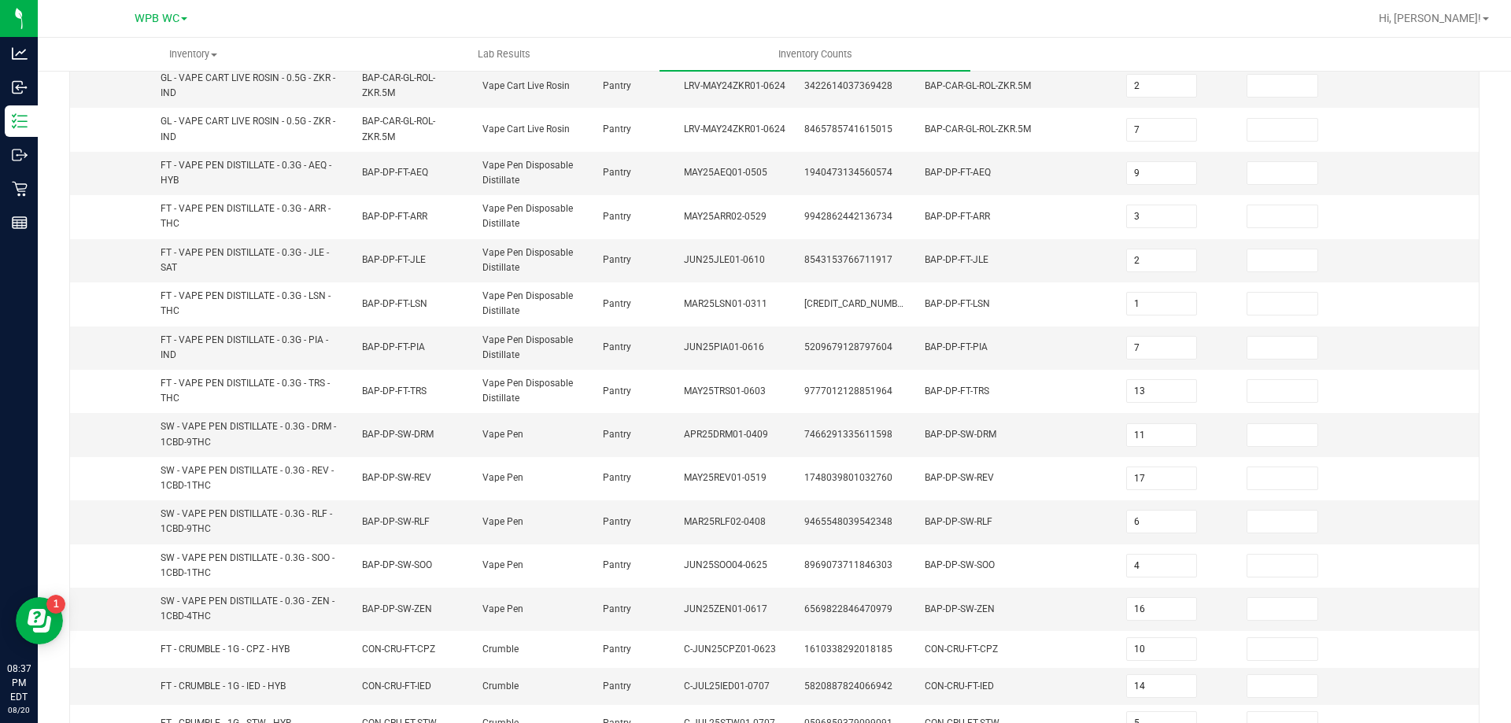
scroll to position [39, 0]
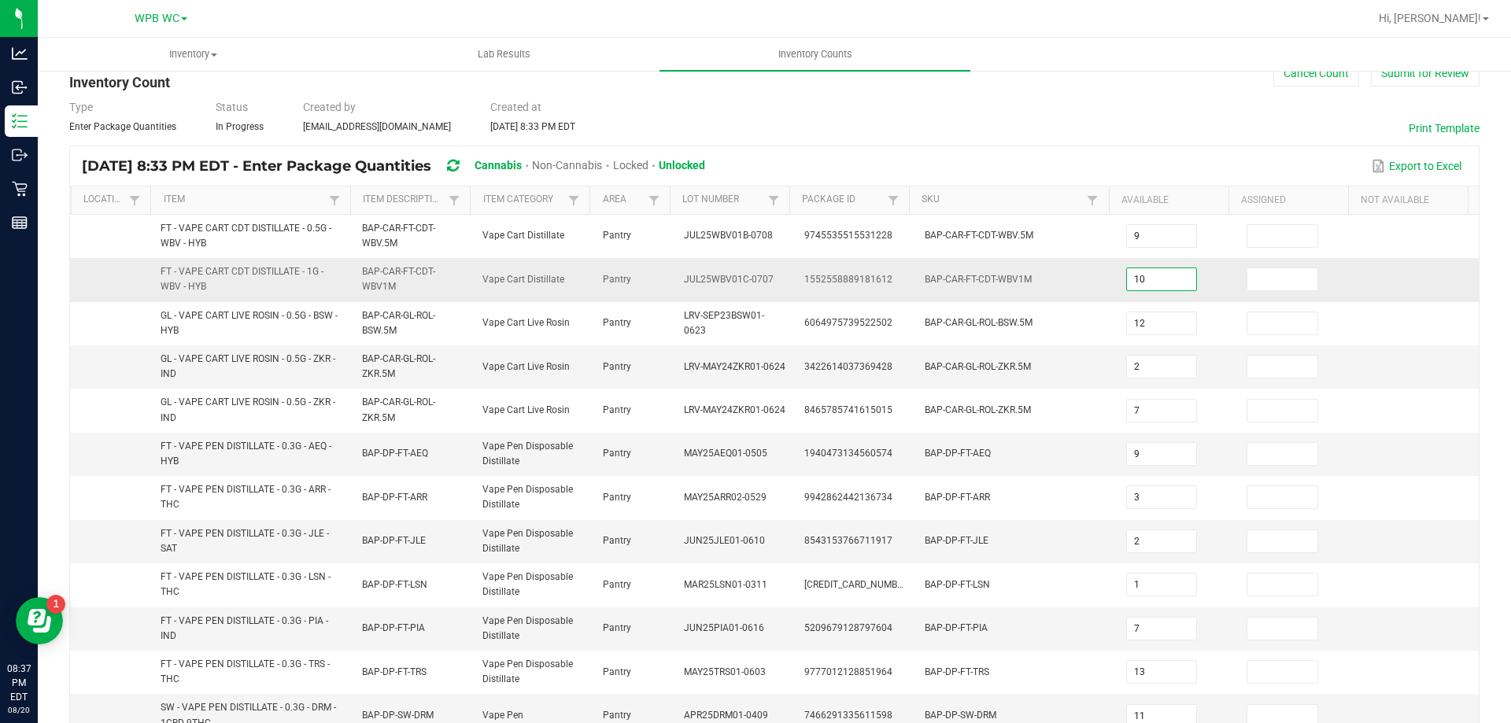
click at [1146, 277] on input "10" at bounding box center [1162, 279] width 70 height 22
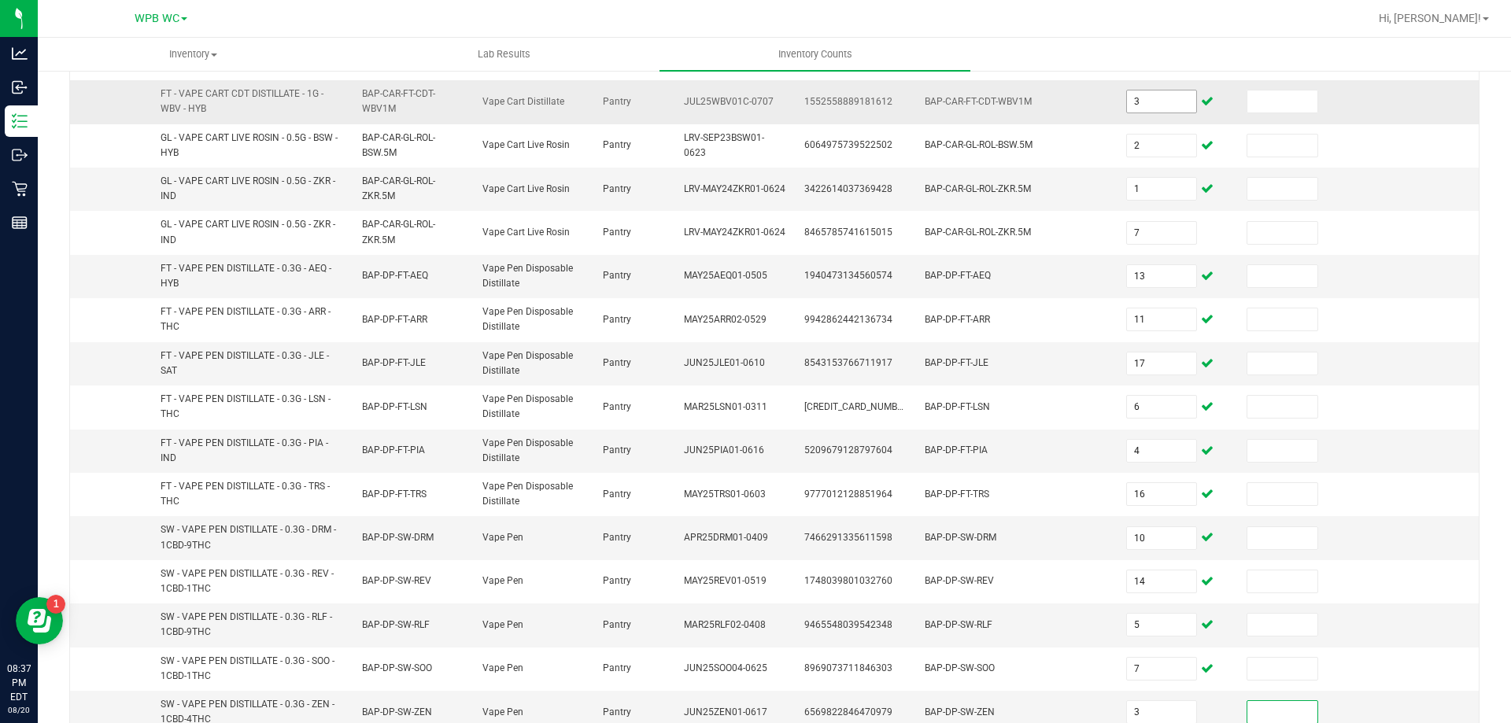
scroll to position [433, 0]
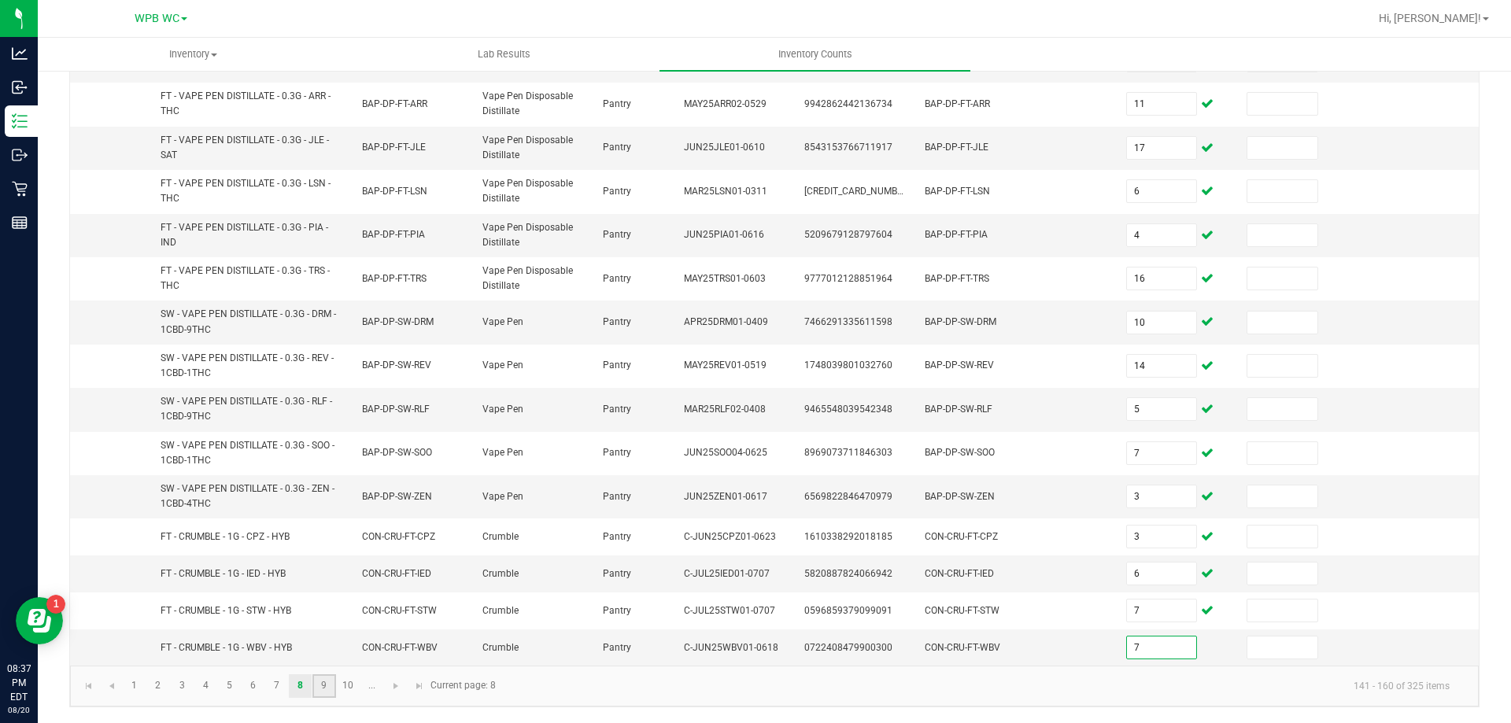
click at [329, 684] on link "9" at bounding box center [323, 686] width 23 height 24
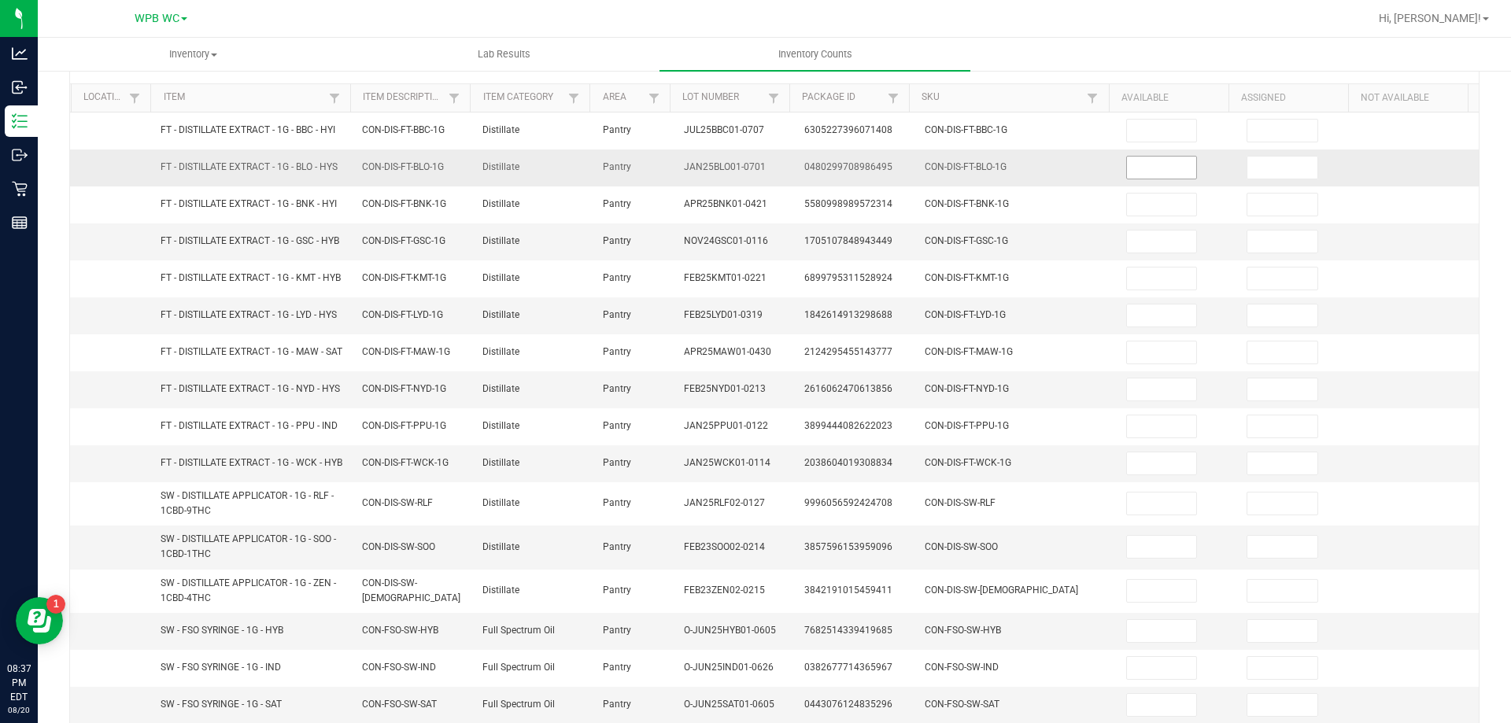
scroll to position [65, 0]
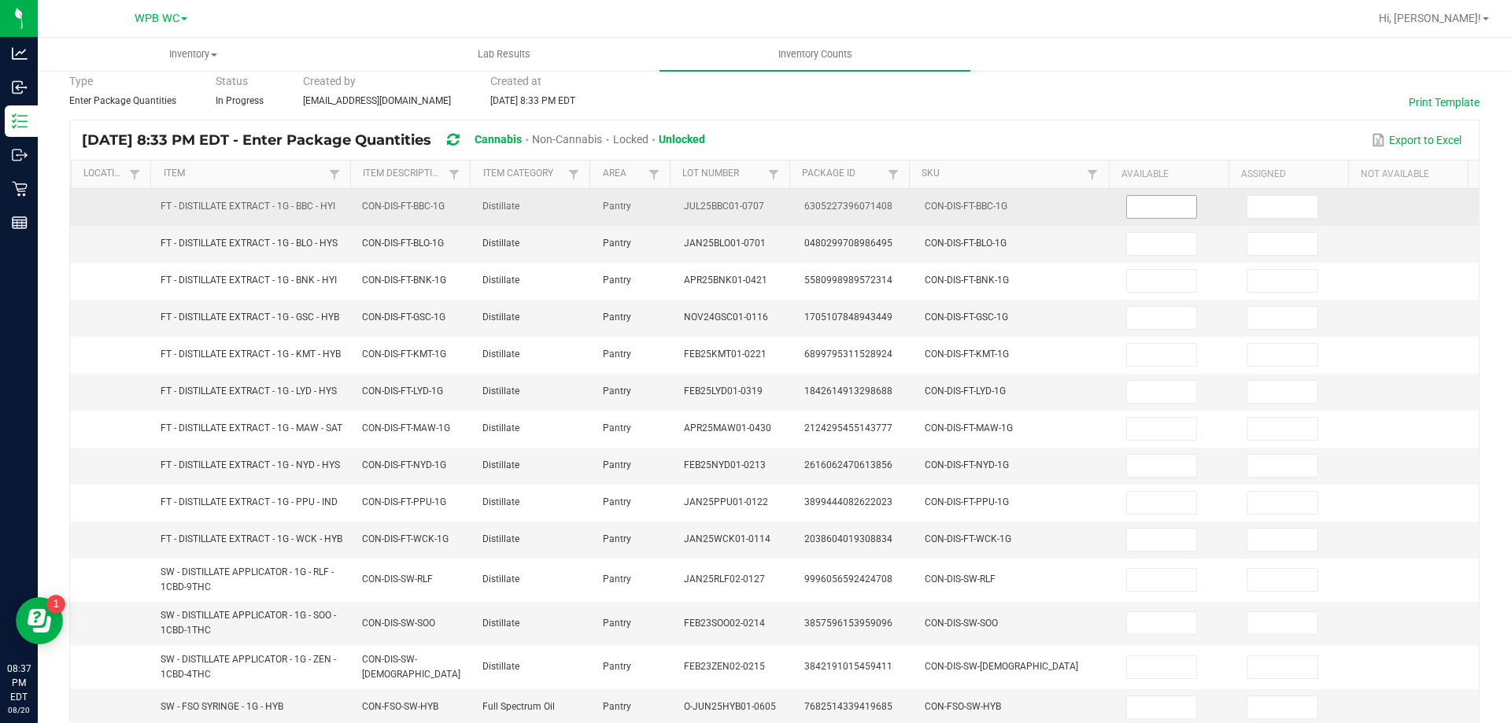
click at [1143, 207] on input at bounding box center [1162, 207] width 70 height 22
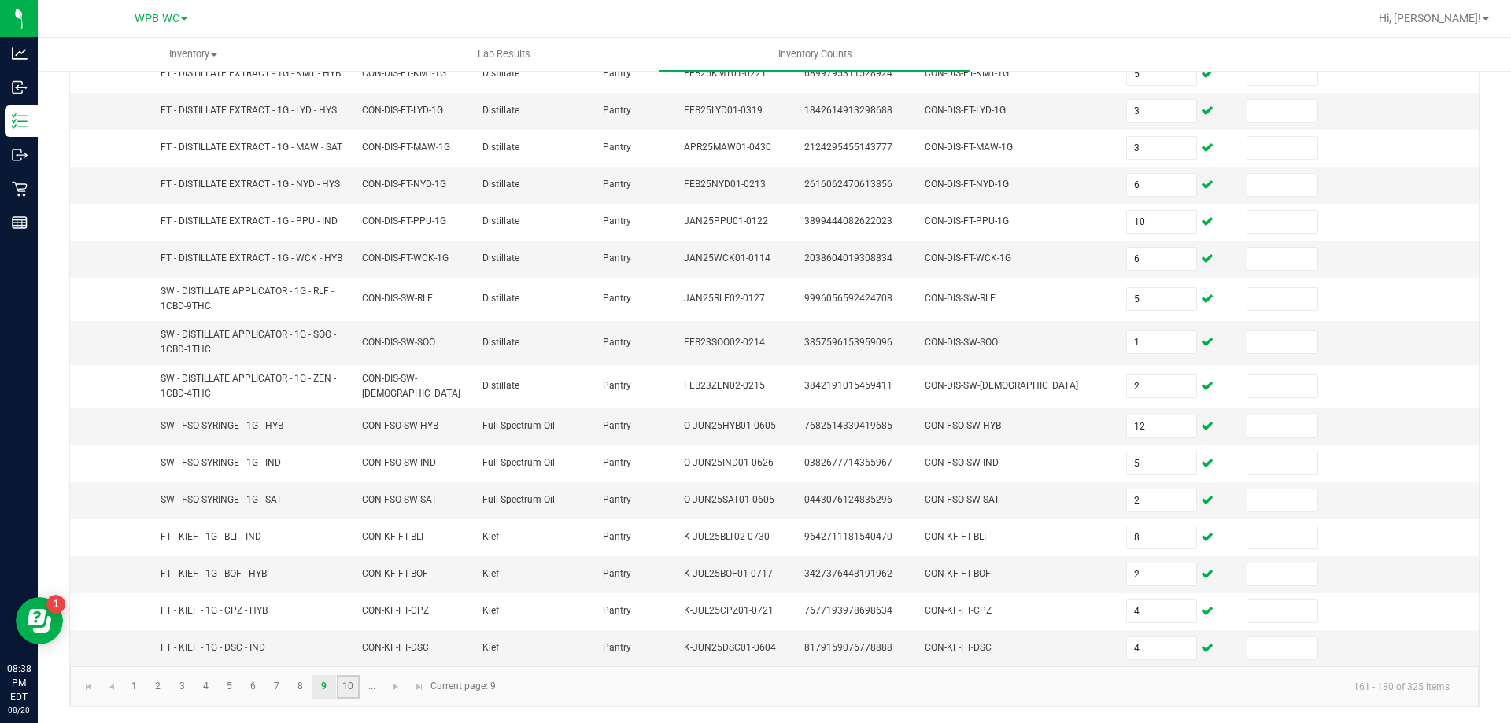
click at [348, 685] on link "10" at bounding box center [348, 687] width 23 height 24
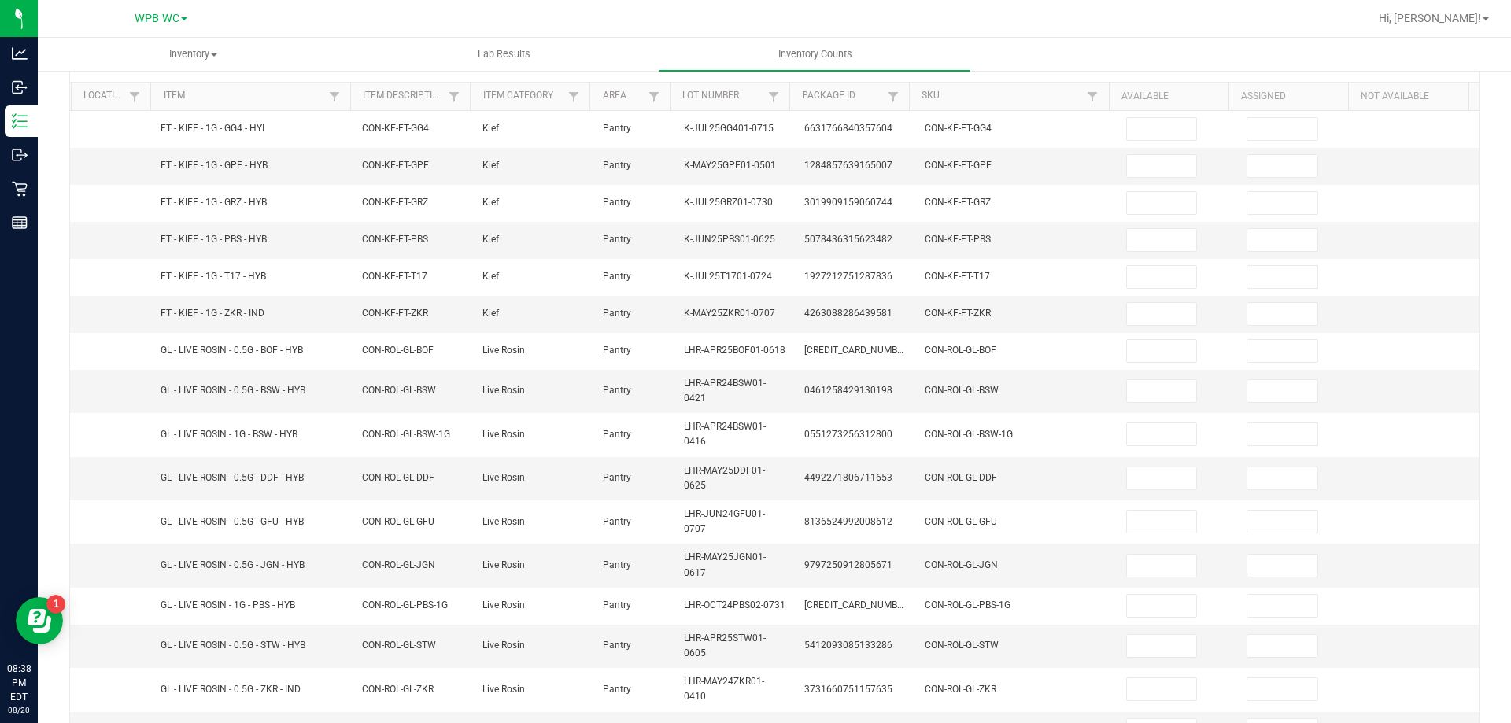
scroll to position [0, 0]
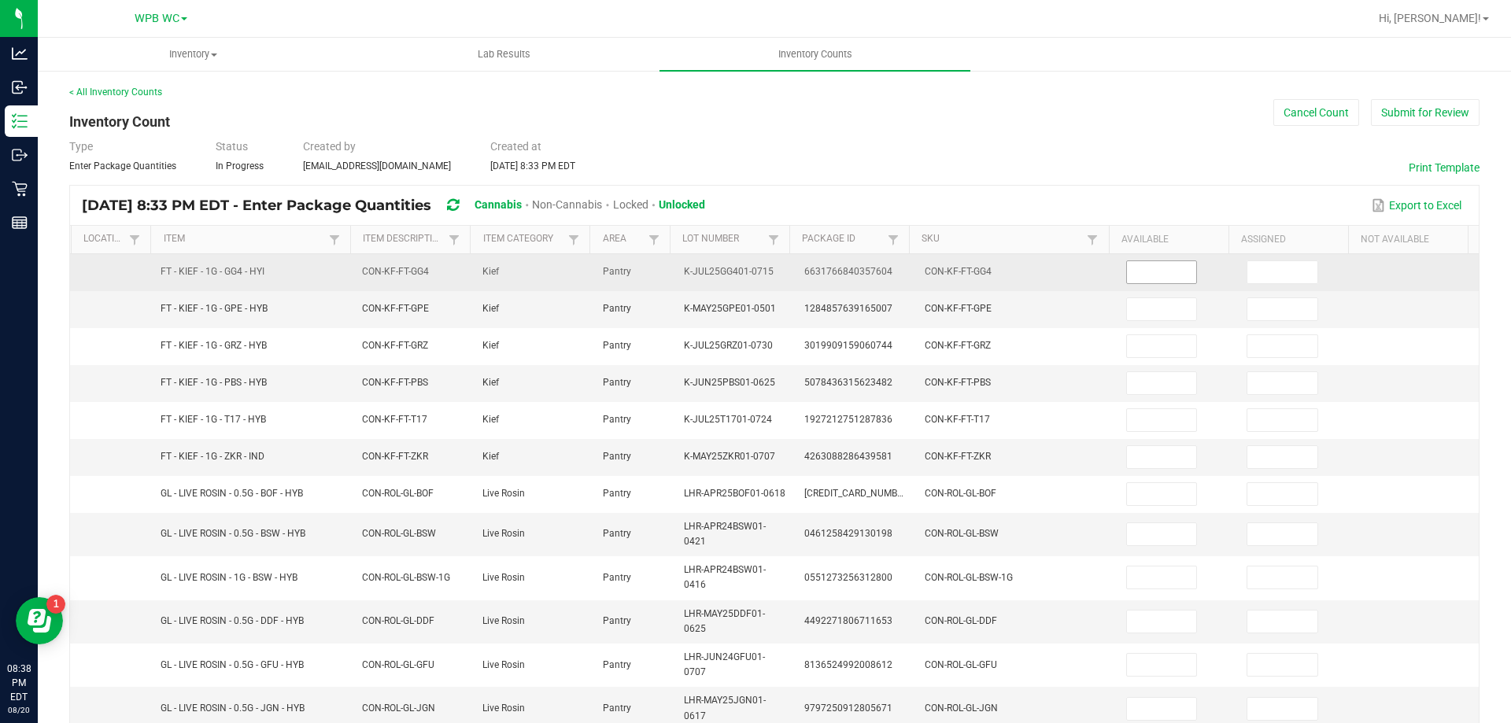
click at [1133, 267] on input at bounding box center [1162, 272] width 70 height 22
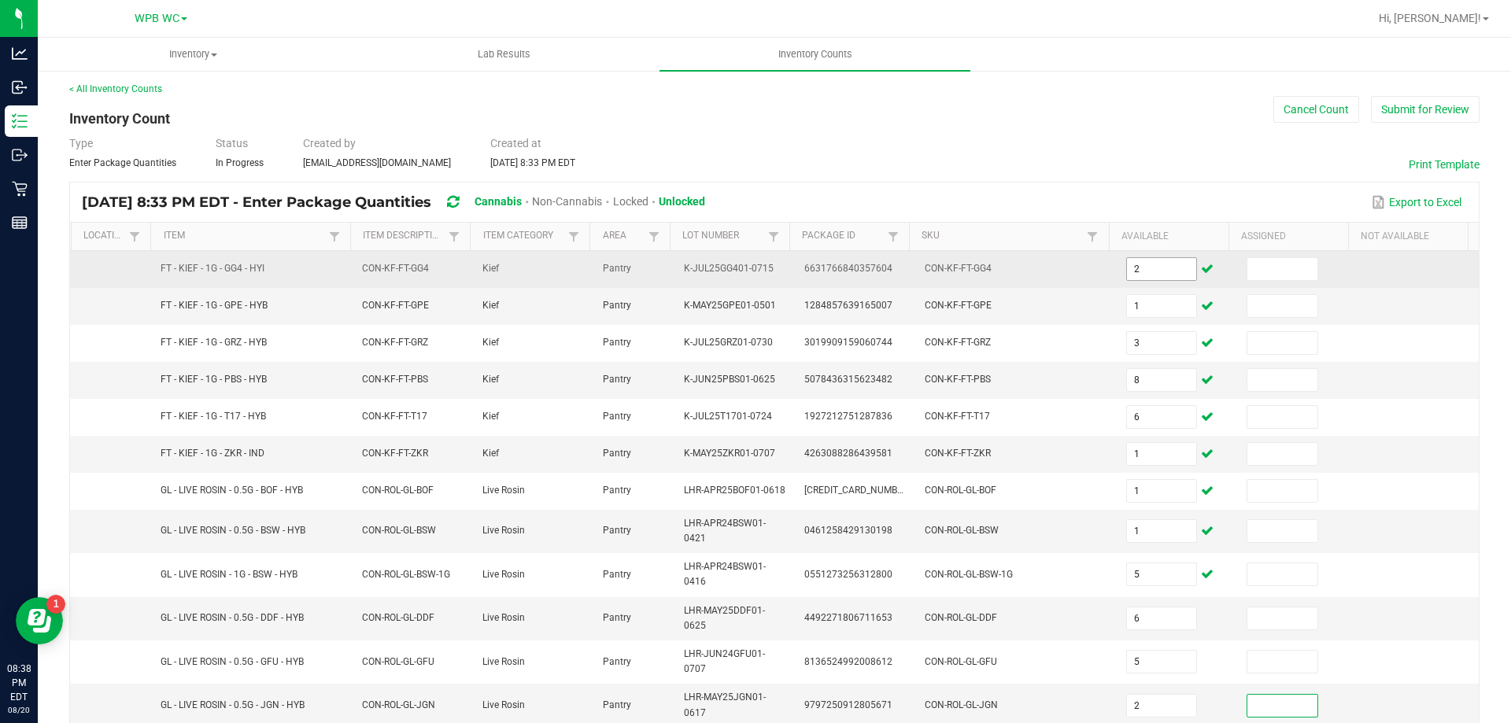
scroll to position [378, 0]
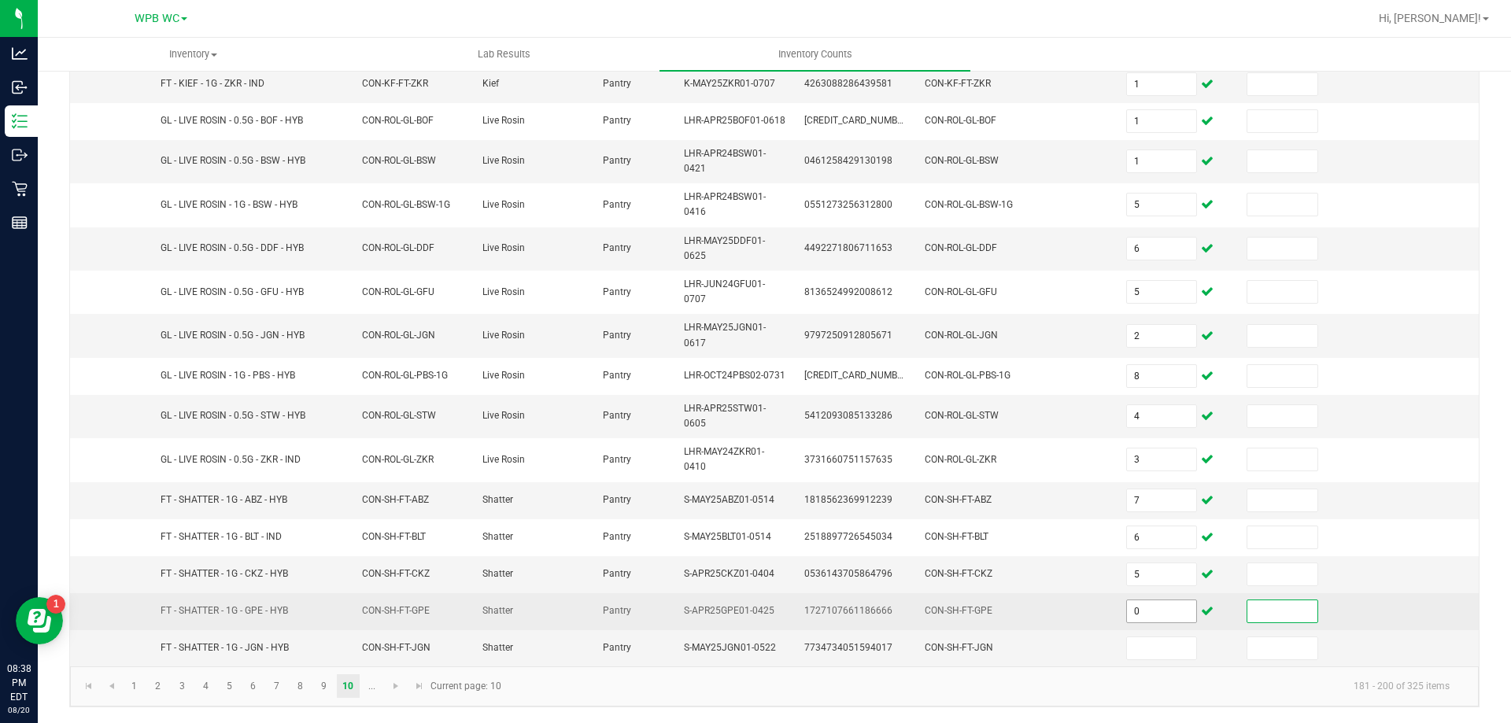
click at [1141, 622] on input "0" at bounding box center [1162, 611] width 70 height 22
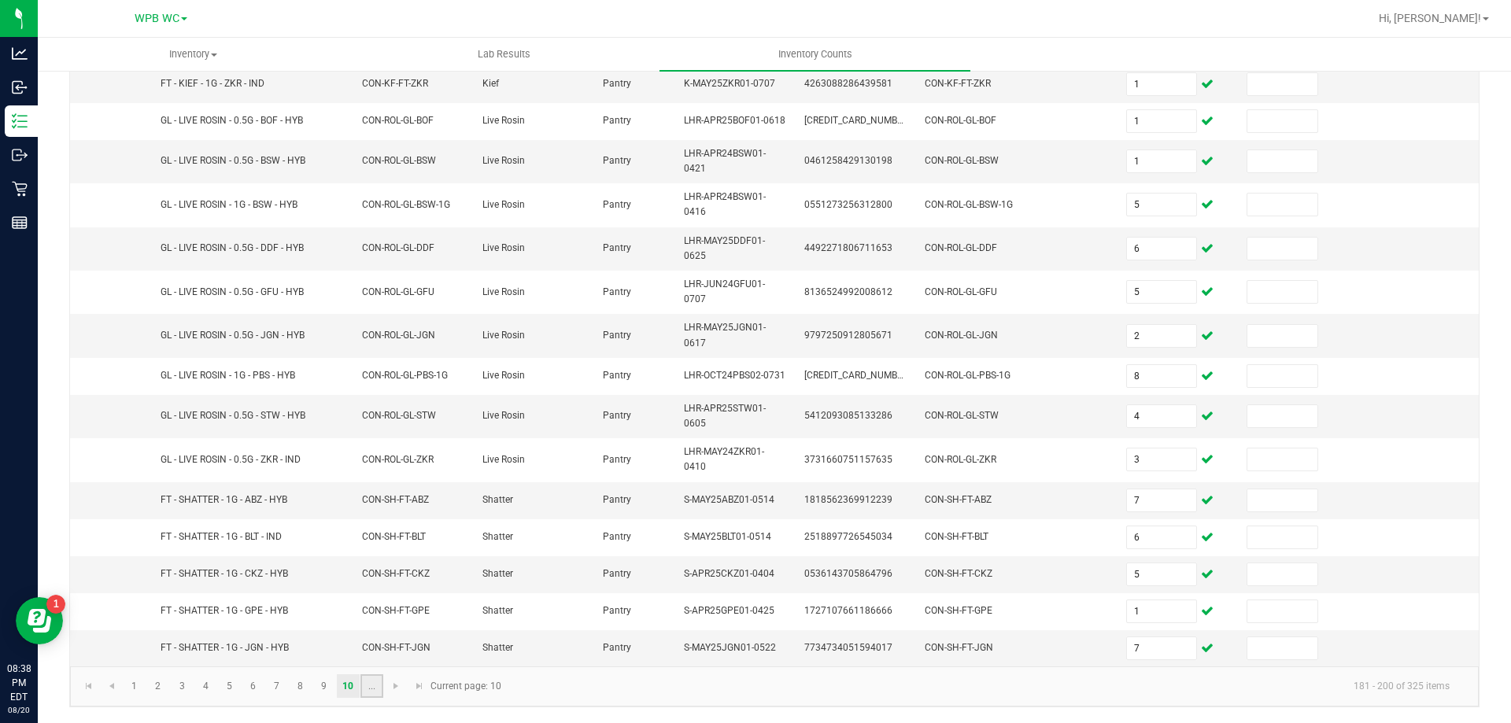
click at [367, 695] on link "..." at bounding box center [371, 686] width 23 height 24
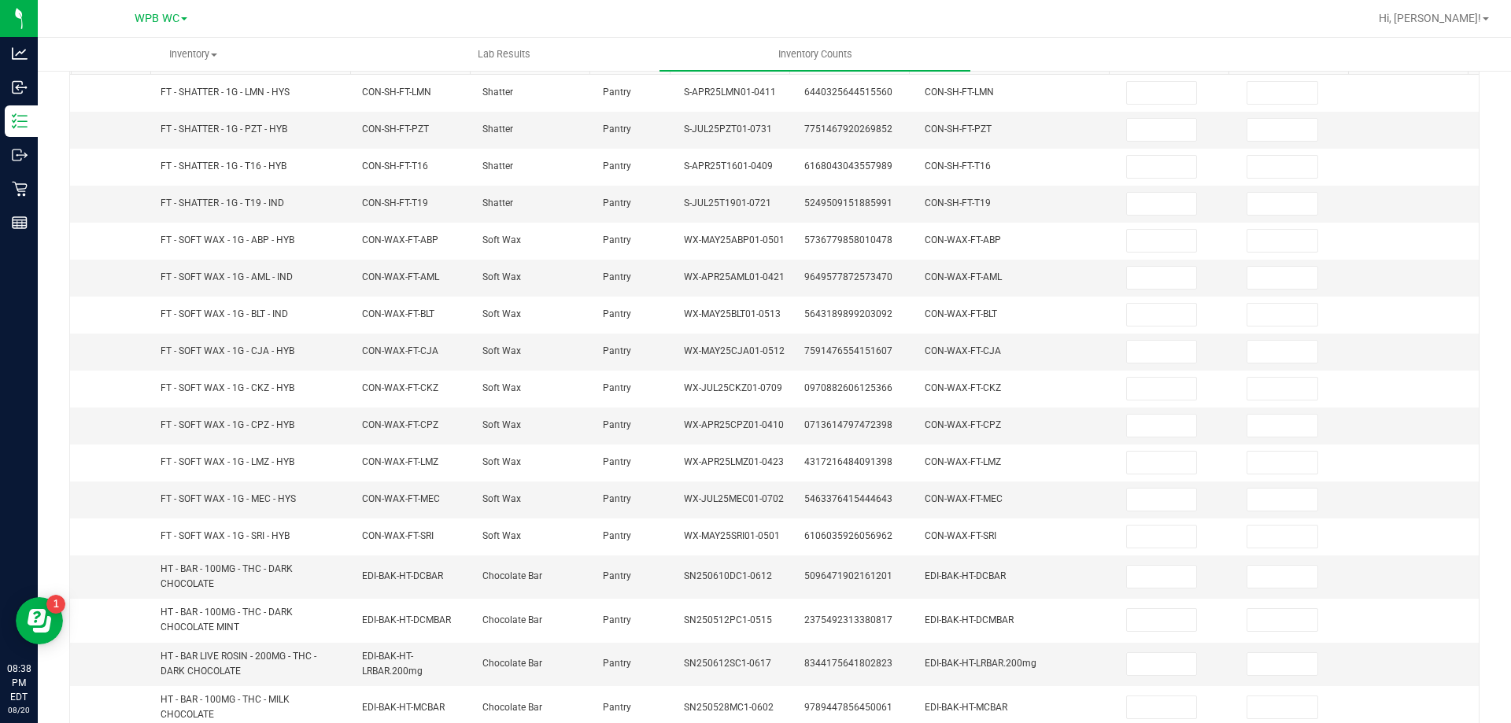
scroll to position [0, 0]
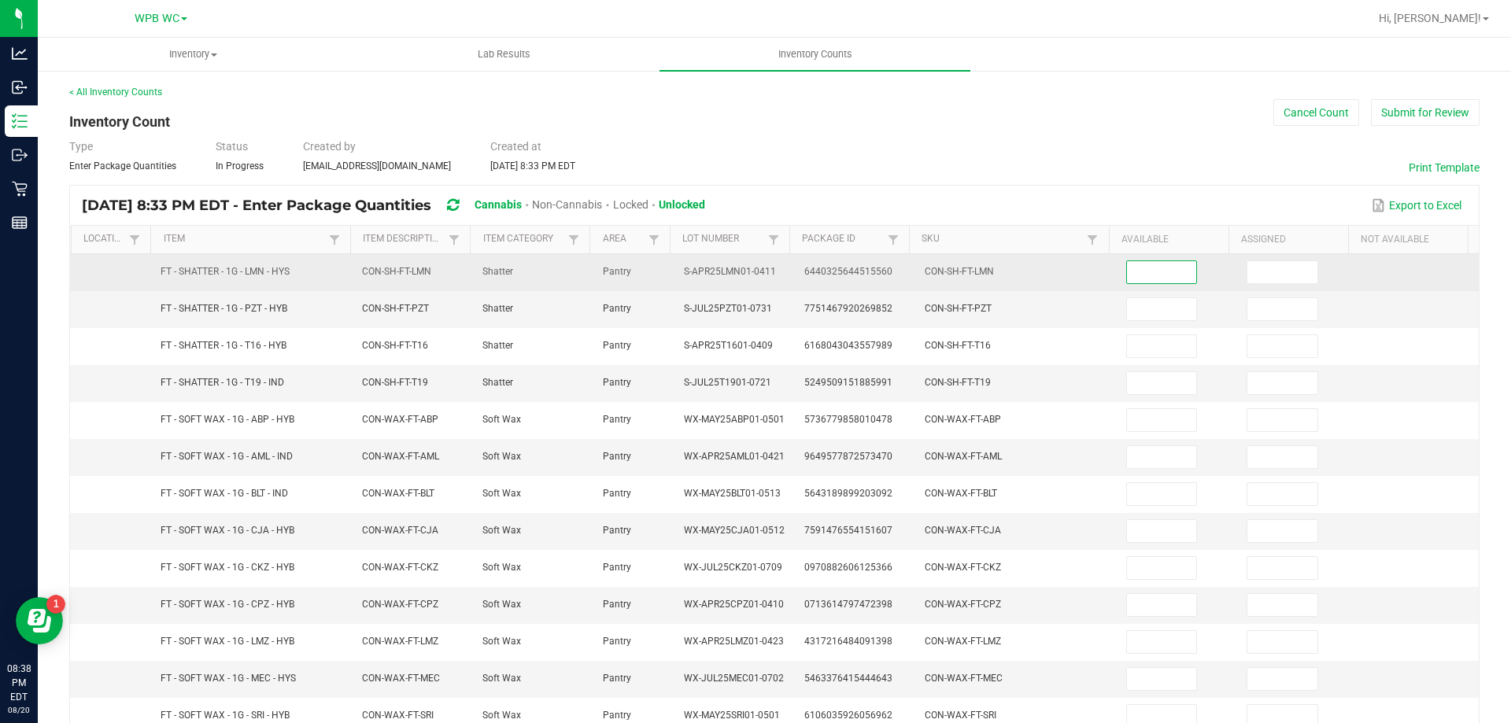
click at [1148, 267] on input at bounding box center [1162, 272] width 70 height 22
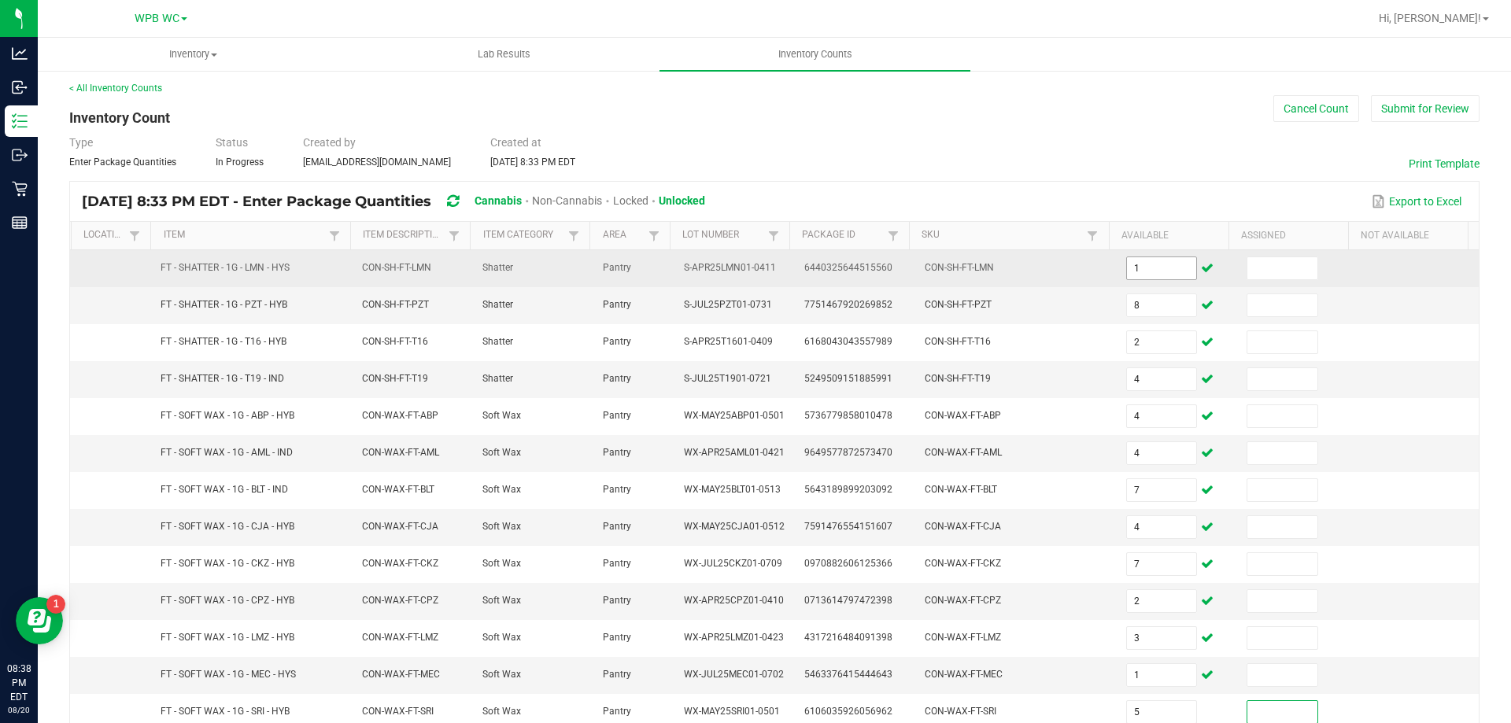
scroll to position [373, 0]
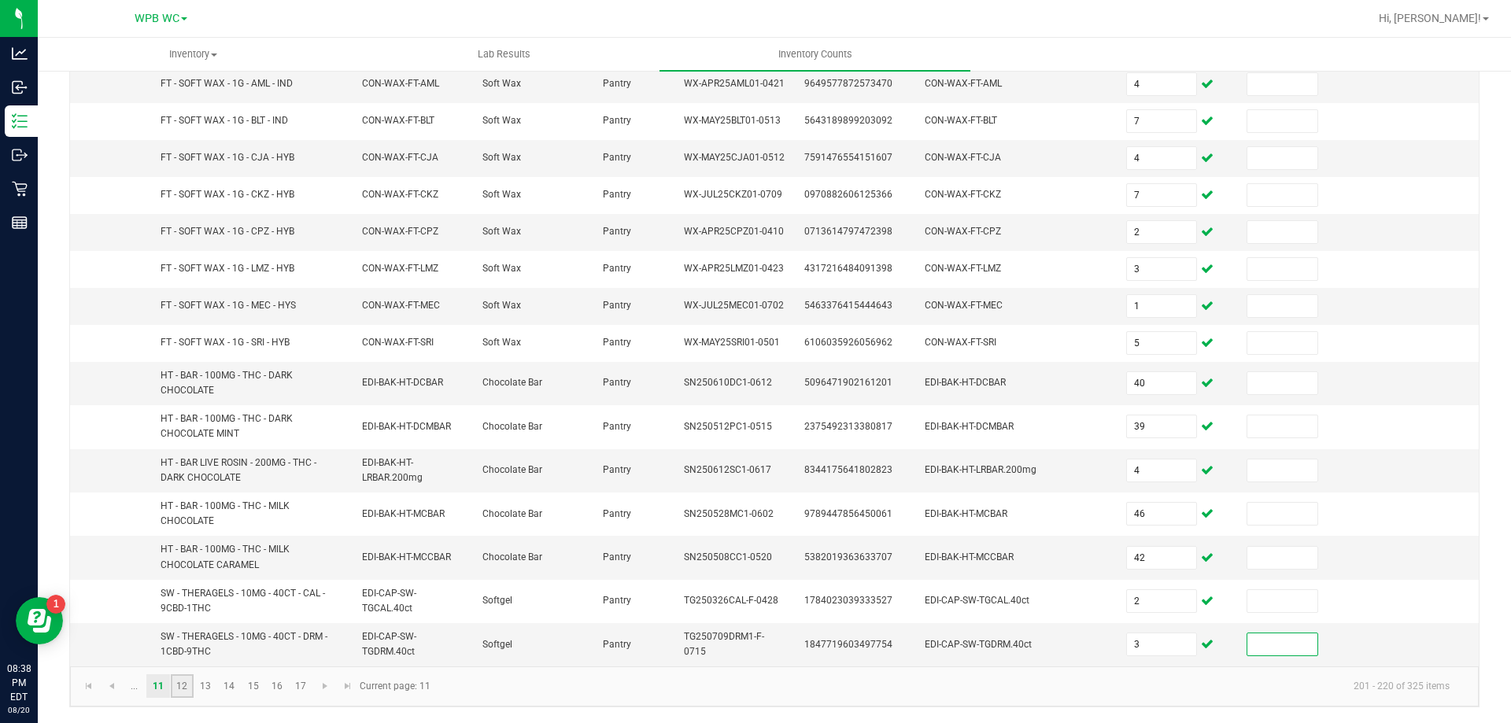
click at [188, 684] on link "12" at bounding box center [182, 686] width 23 height 24
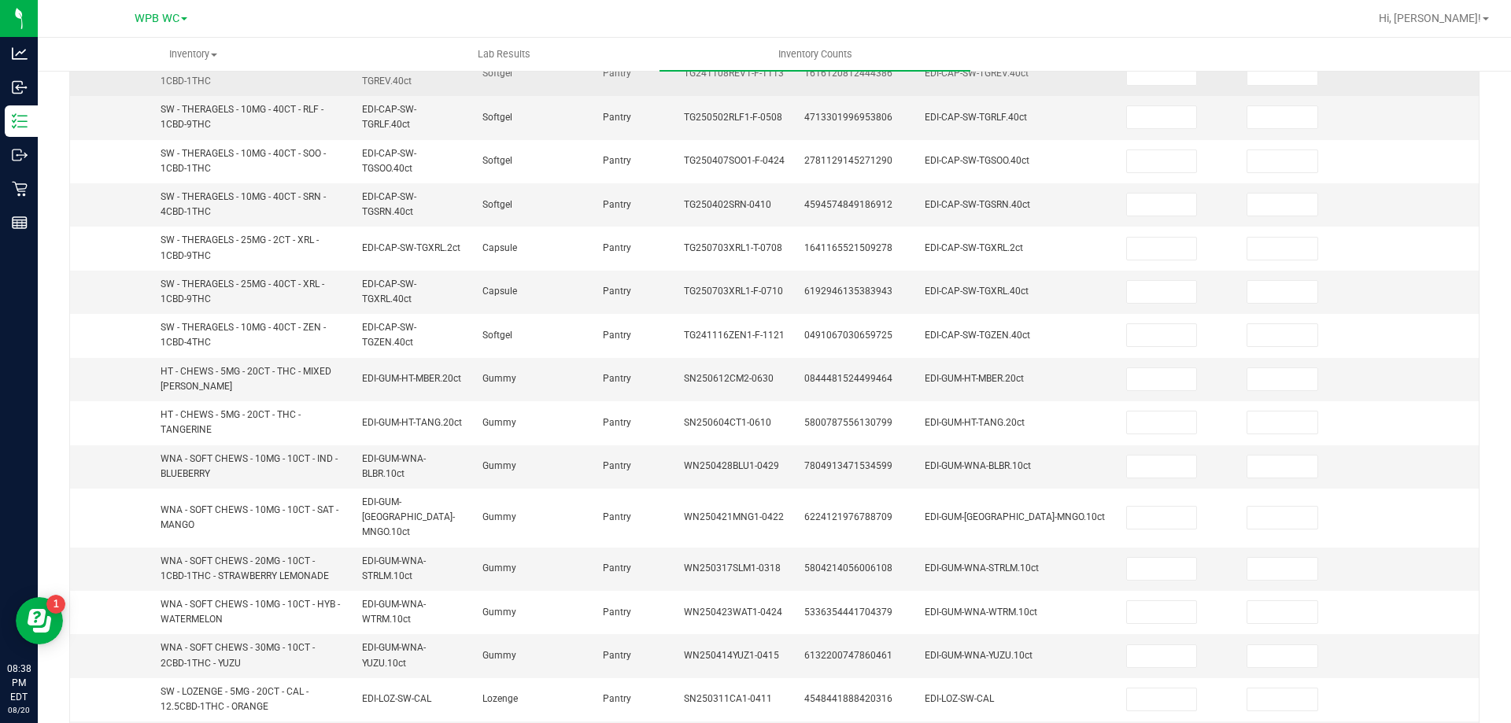
scroll to position [0, 0]
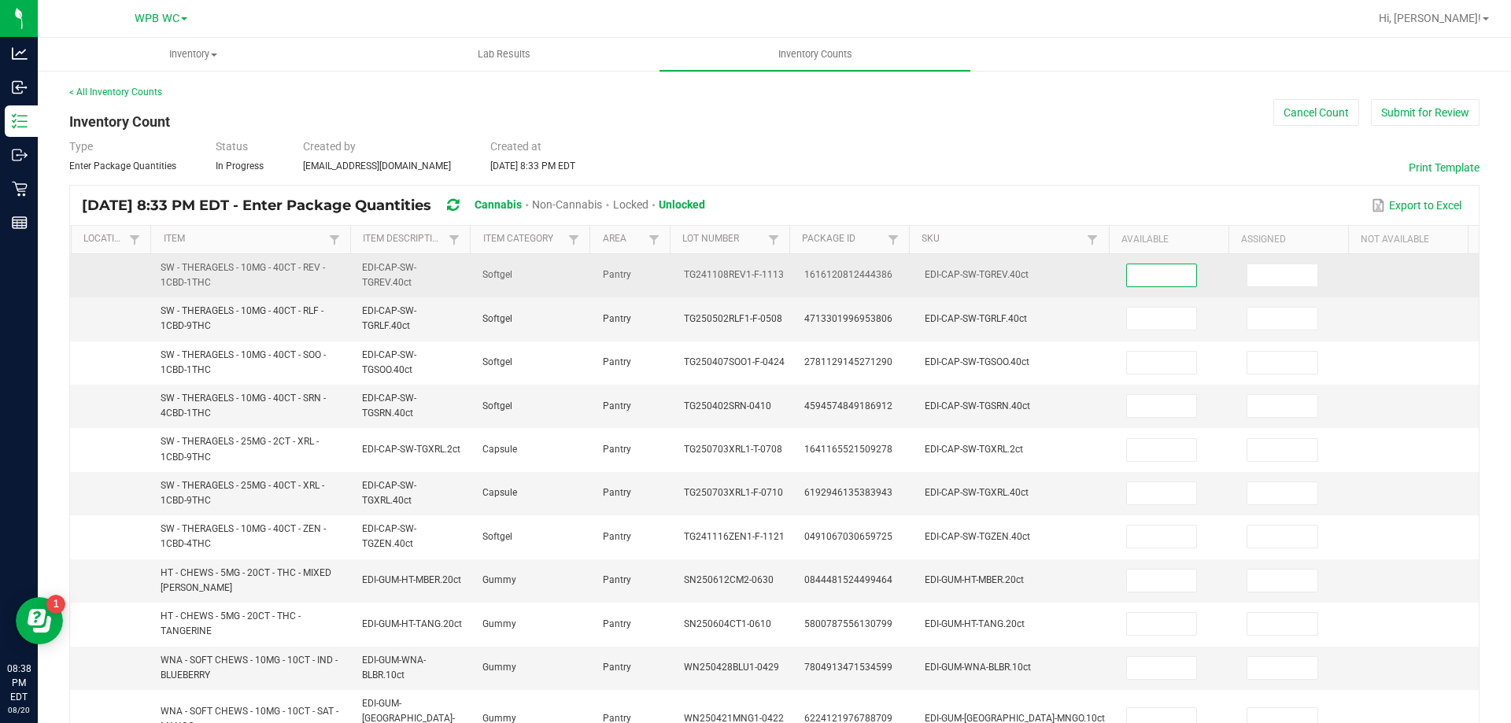
click at [1127, 282] on input at bounding box center [1162, 275] width 70 height 22
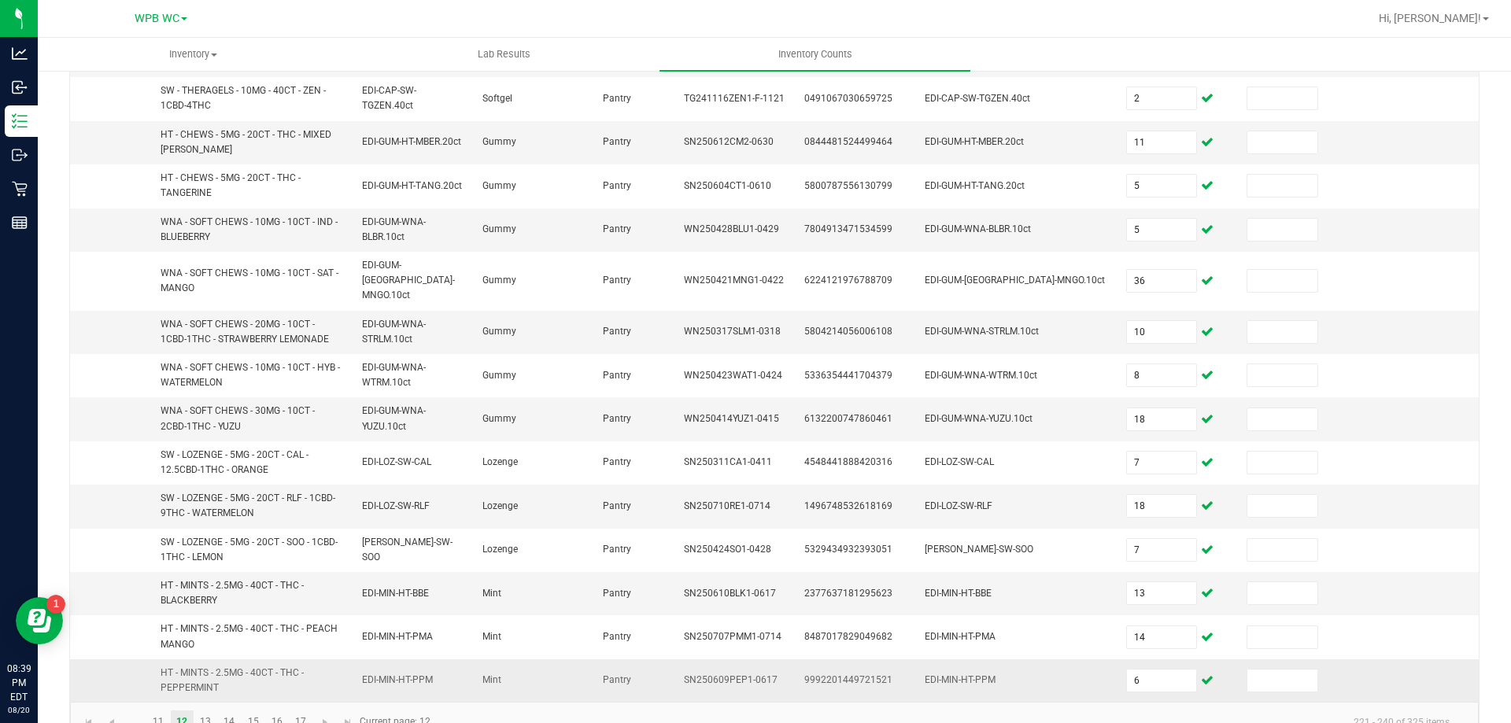
scroll to position [459, 0]
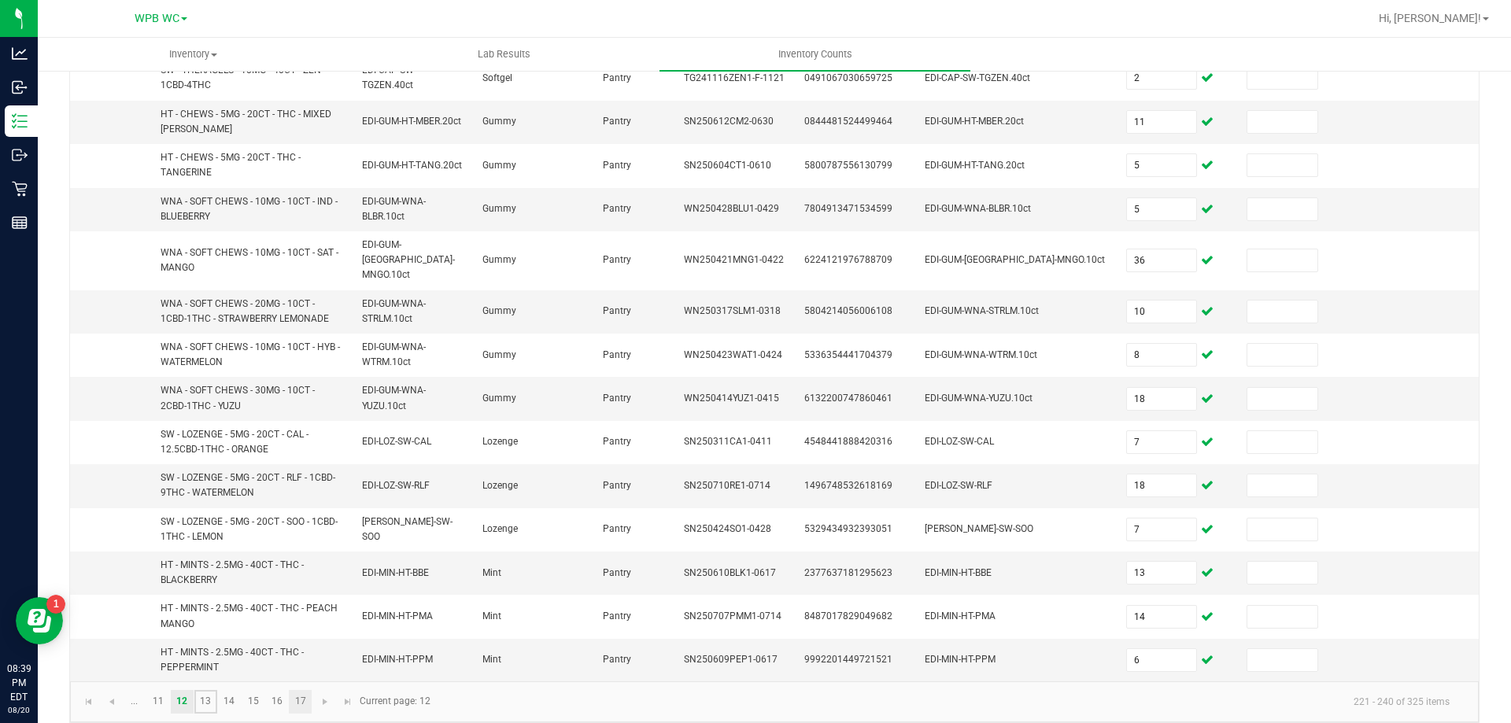
drag, startPoint x: 216, startPoint y: 688, endPoint x: 297, endPoint y: 688, distance: 81.0
click at [215, 690] on link "13" at bounding box center [205, 702] width 23 height 24
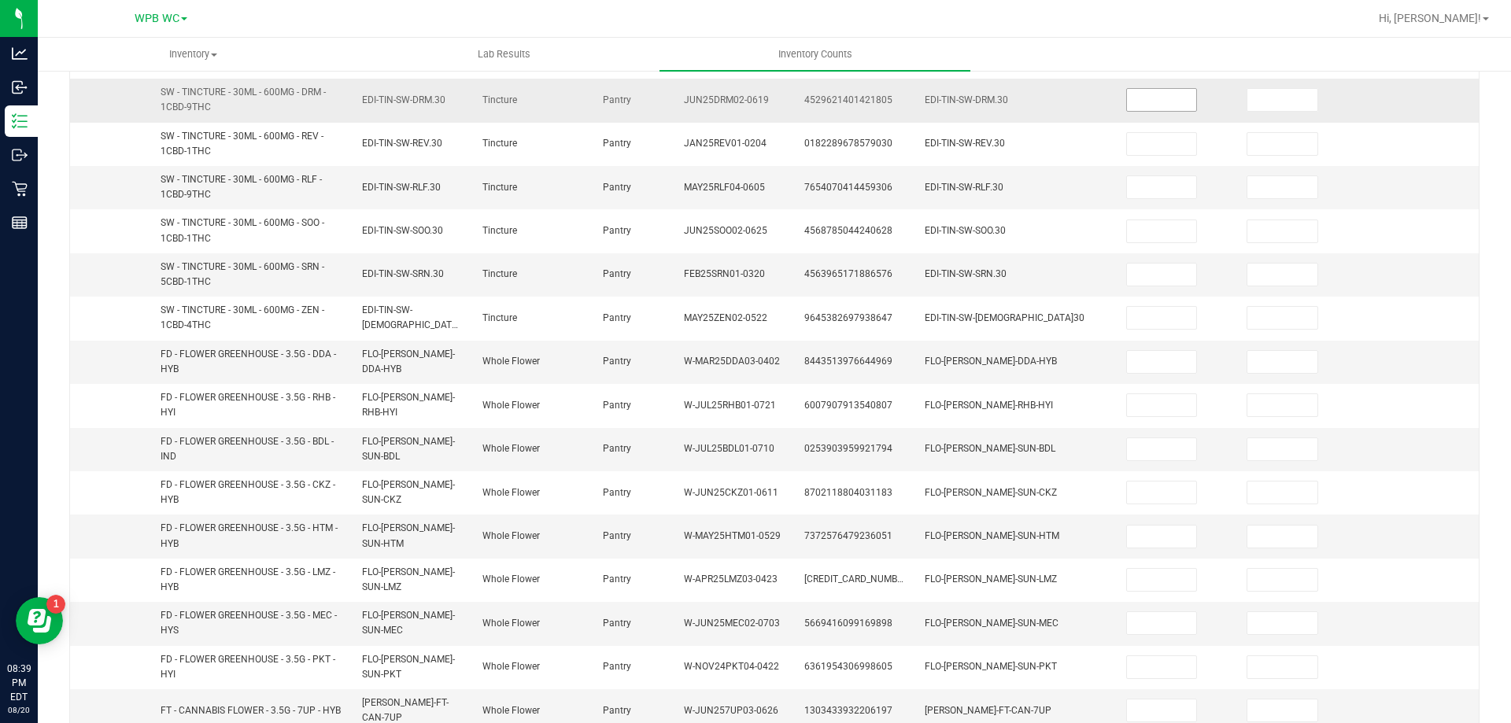
scroll to position [59, 0]
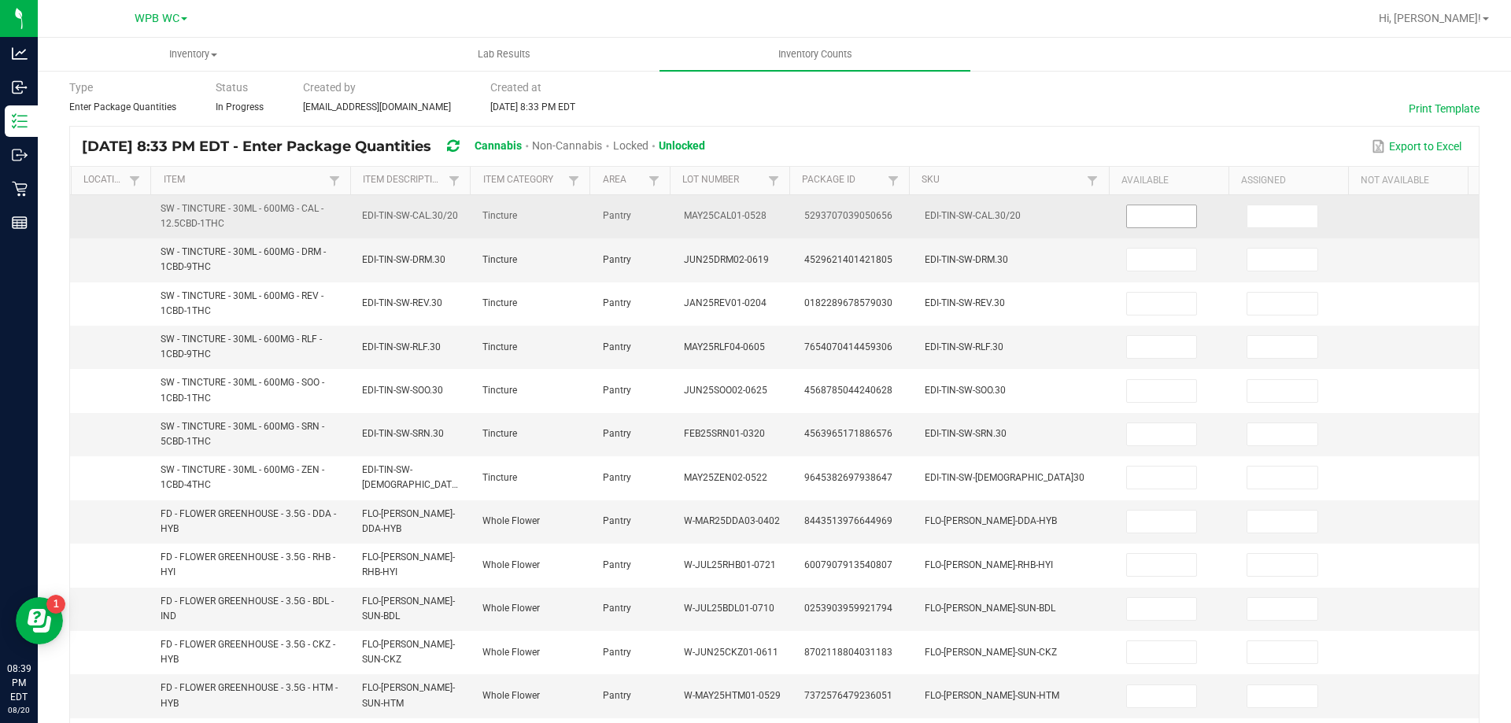
click at [1138, 219] on input at bounding box center [1162, 216] width 70 height 22
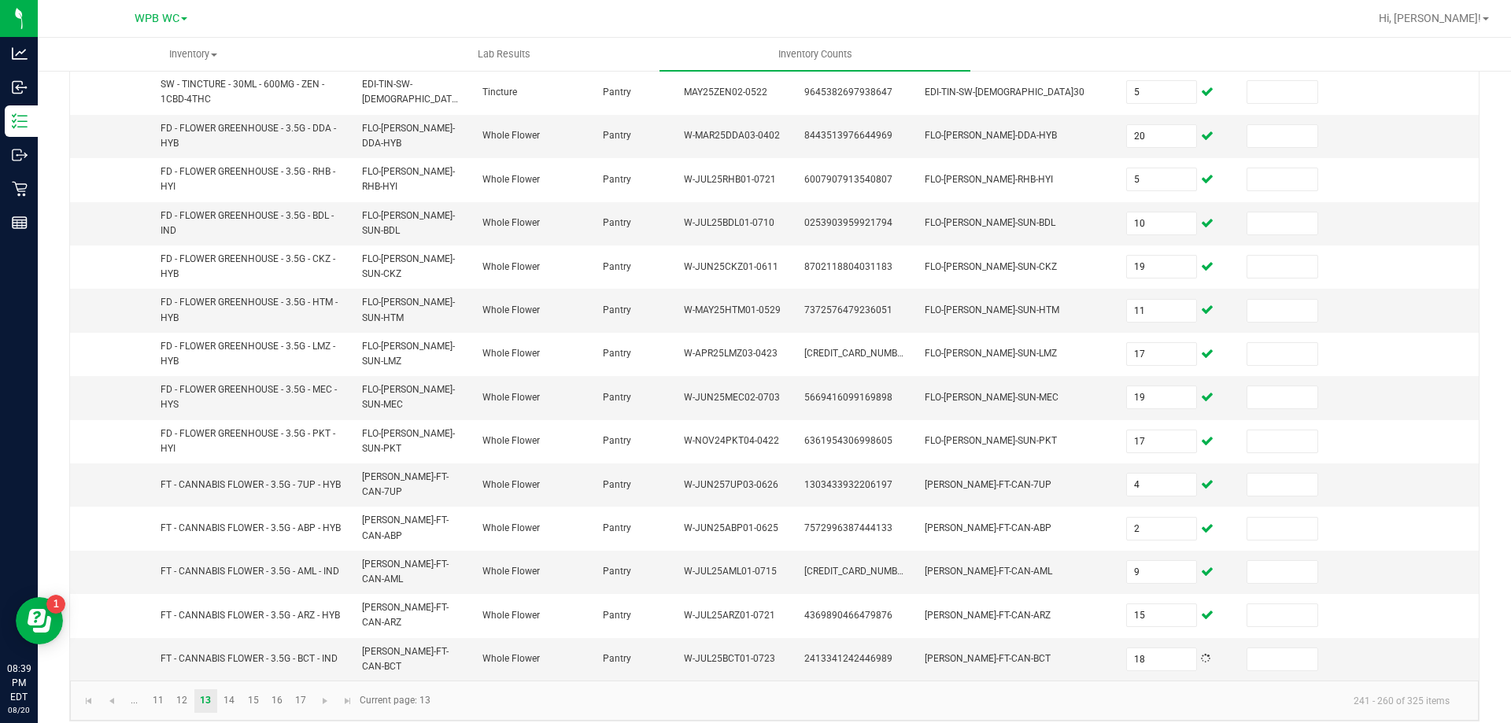
scroll to position [452, 0]
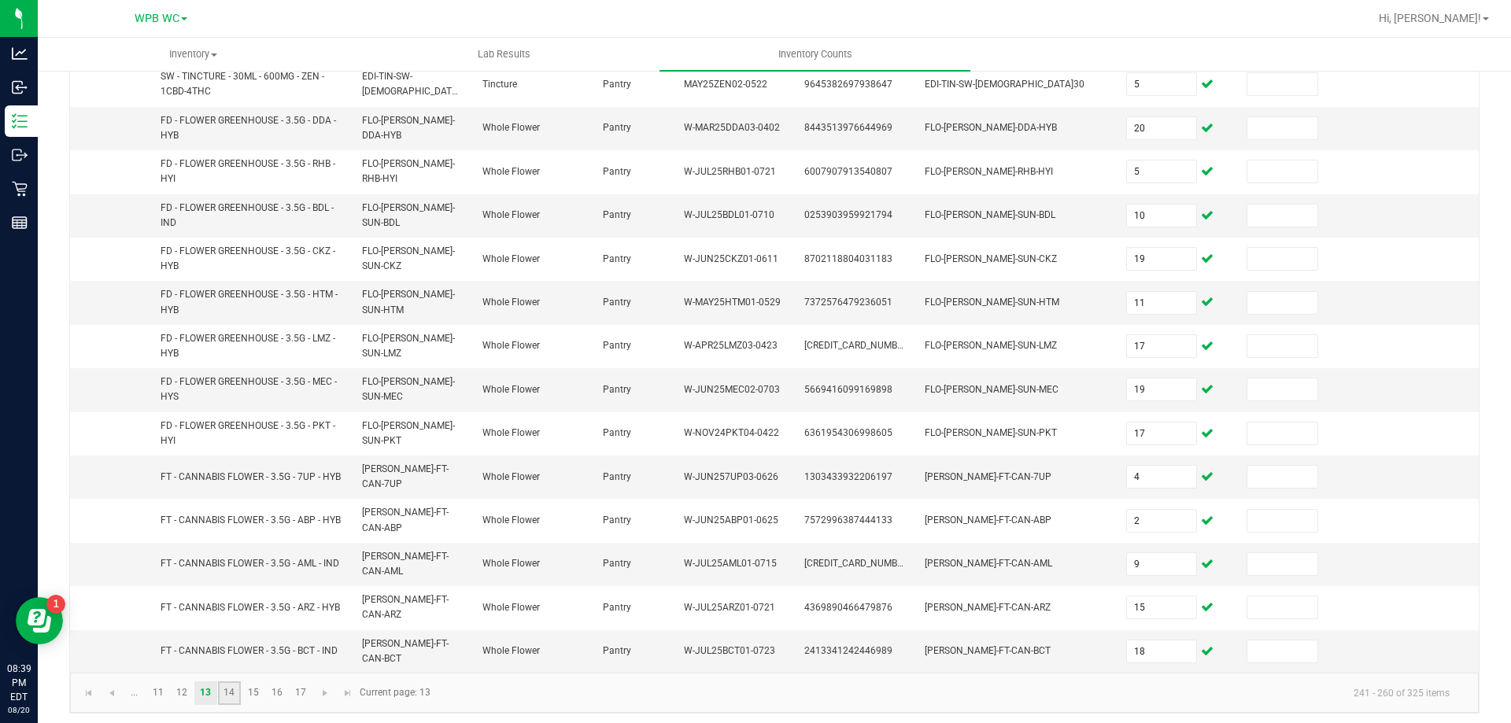
click at [225, 688] on link "14" at bounding box center [229, 693] width 23 height 24
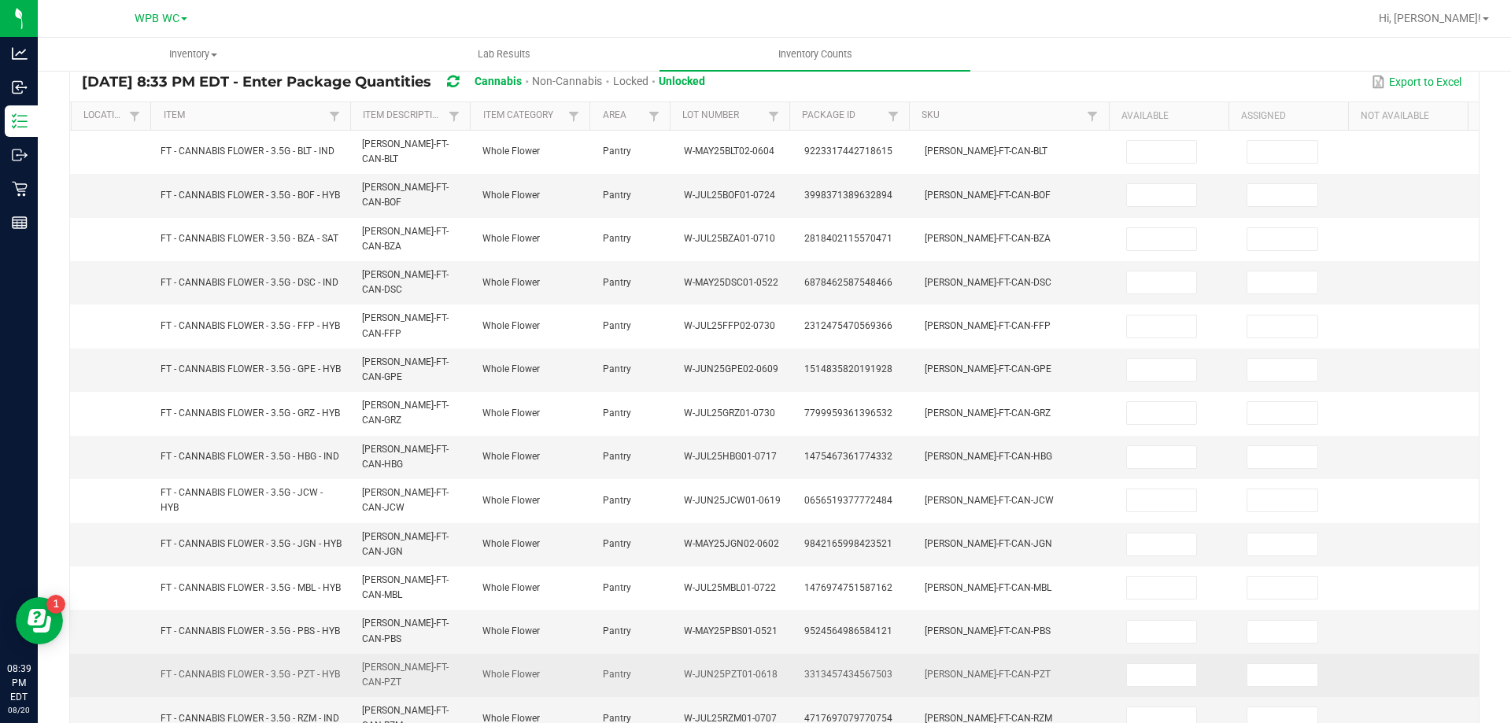
scroll to position [0, 0]
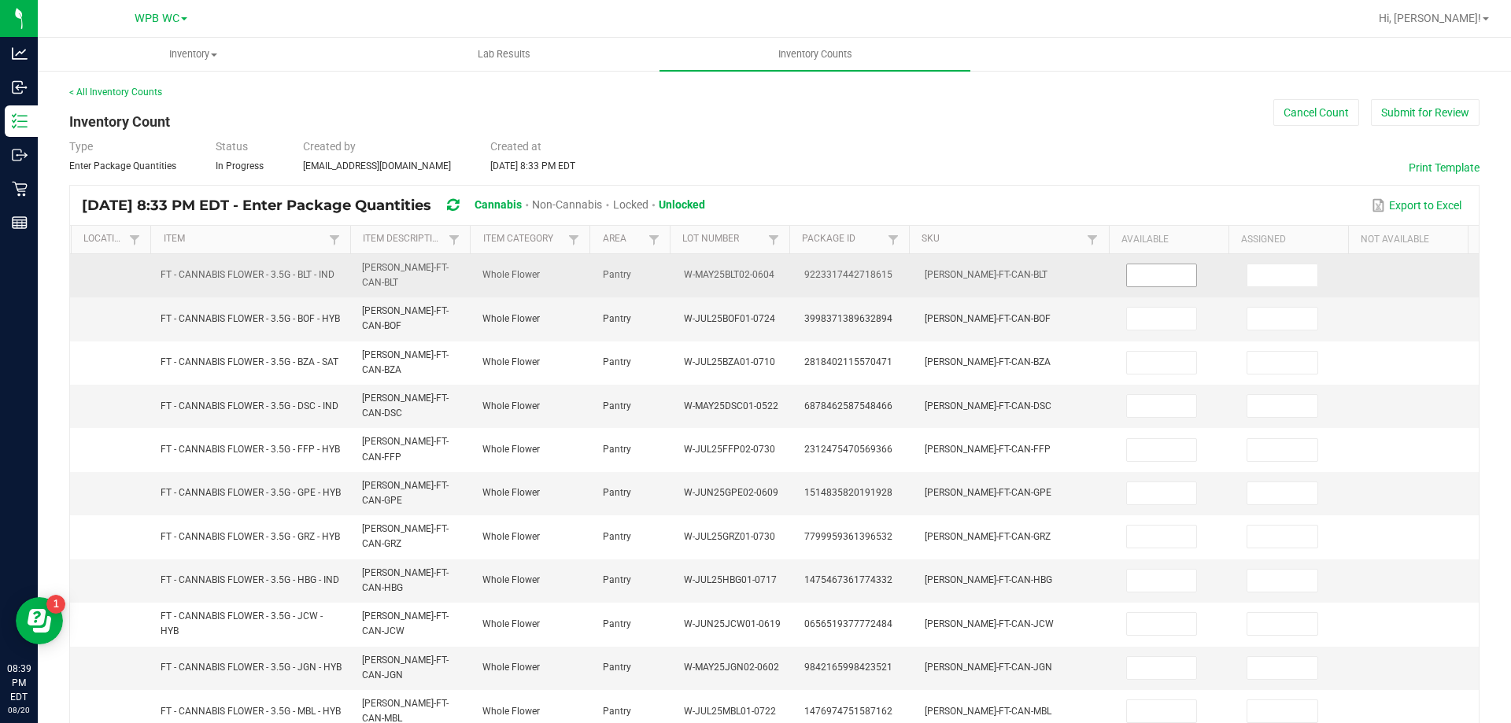
click at [1127, 271] on input at bounding box center [1162, 275] width 70 height 22
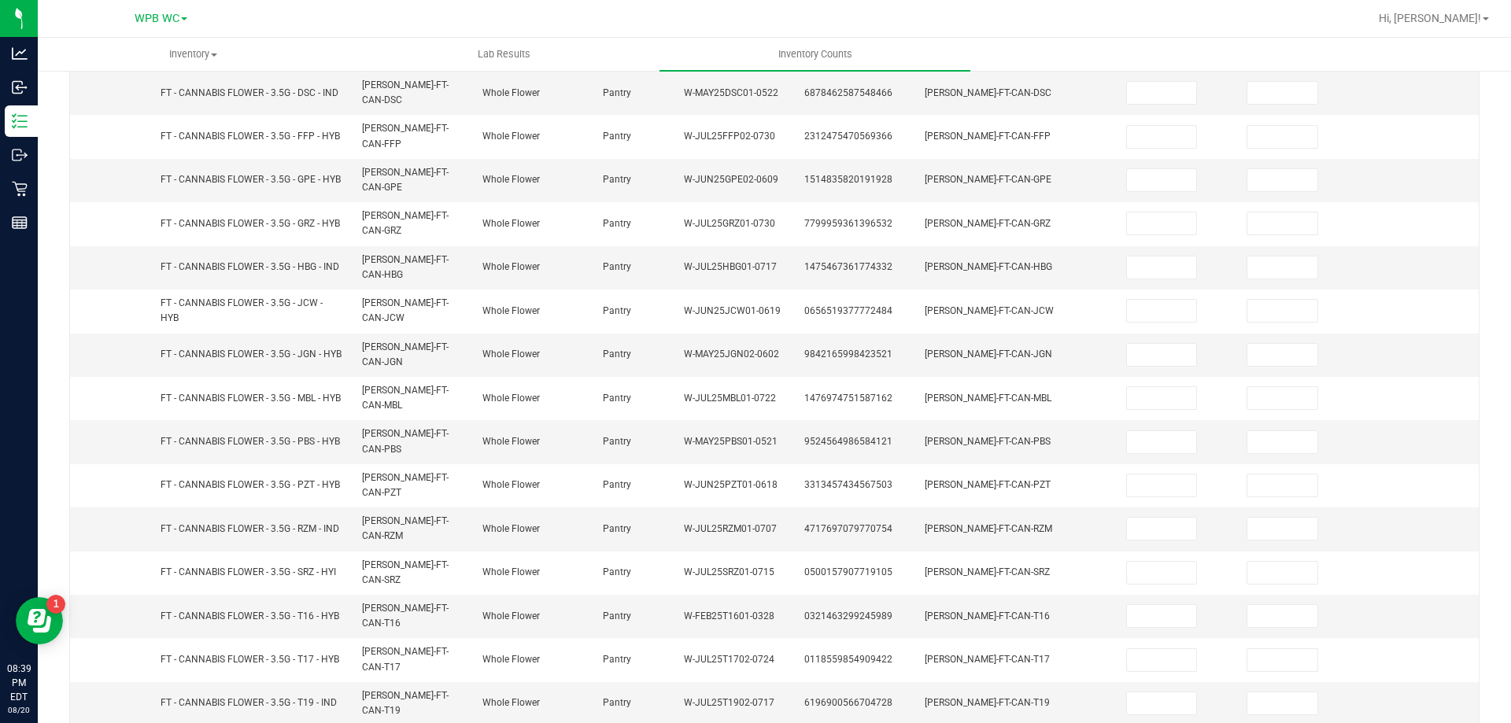
scroll to position [393, 0]
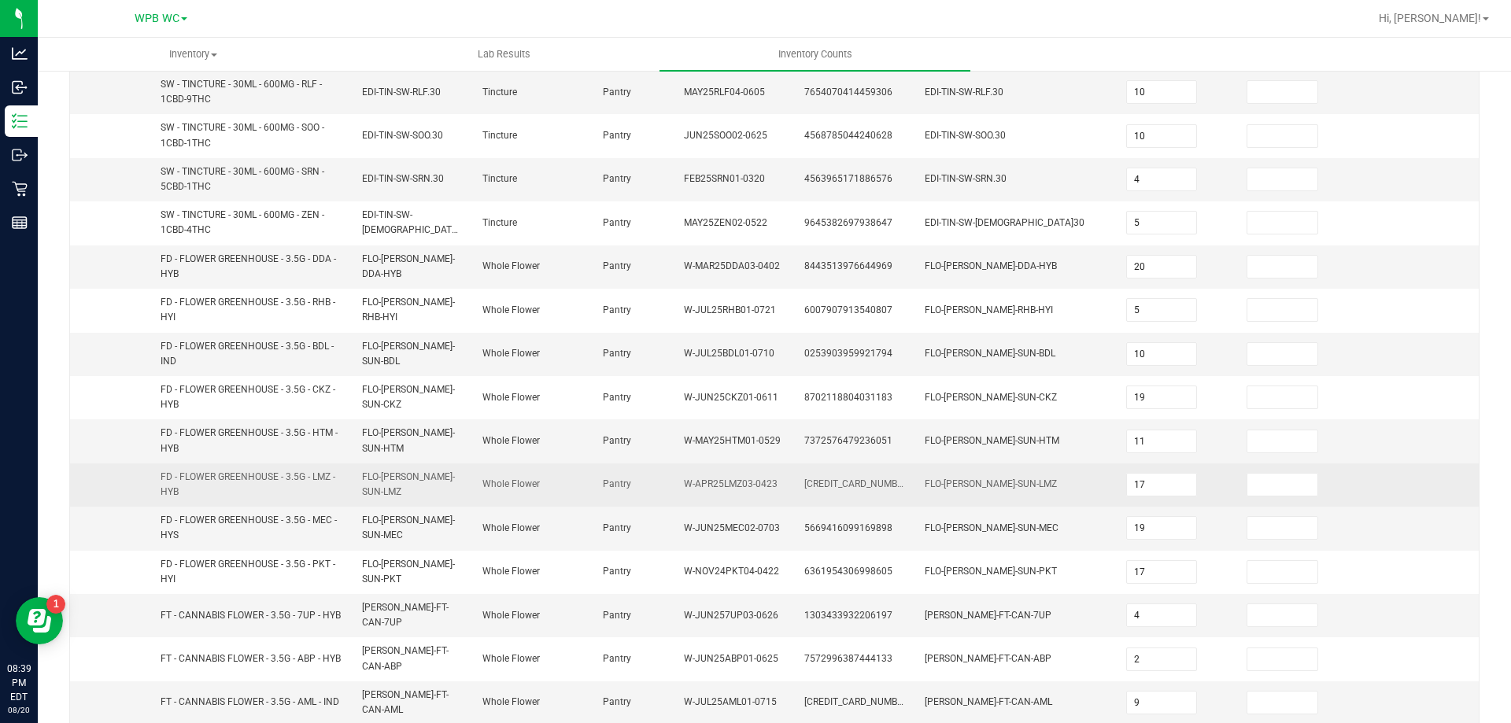
scroll to position [315, 0]
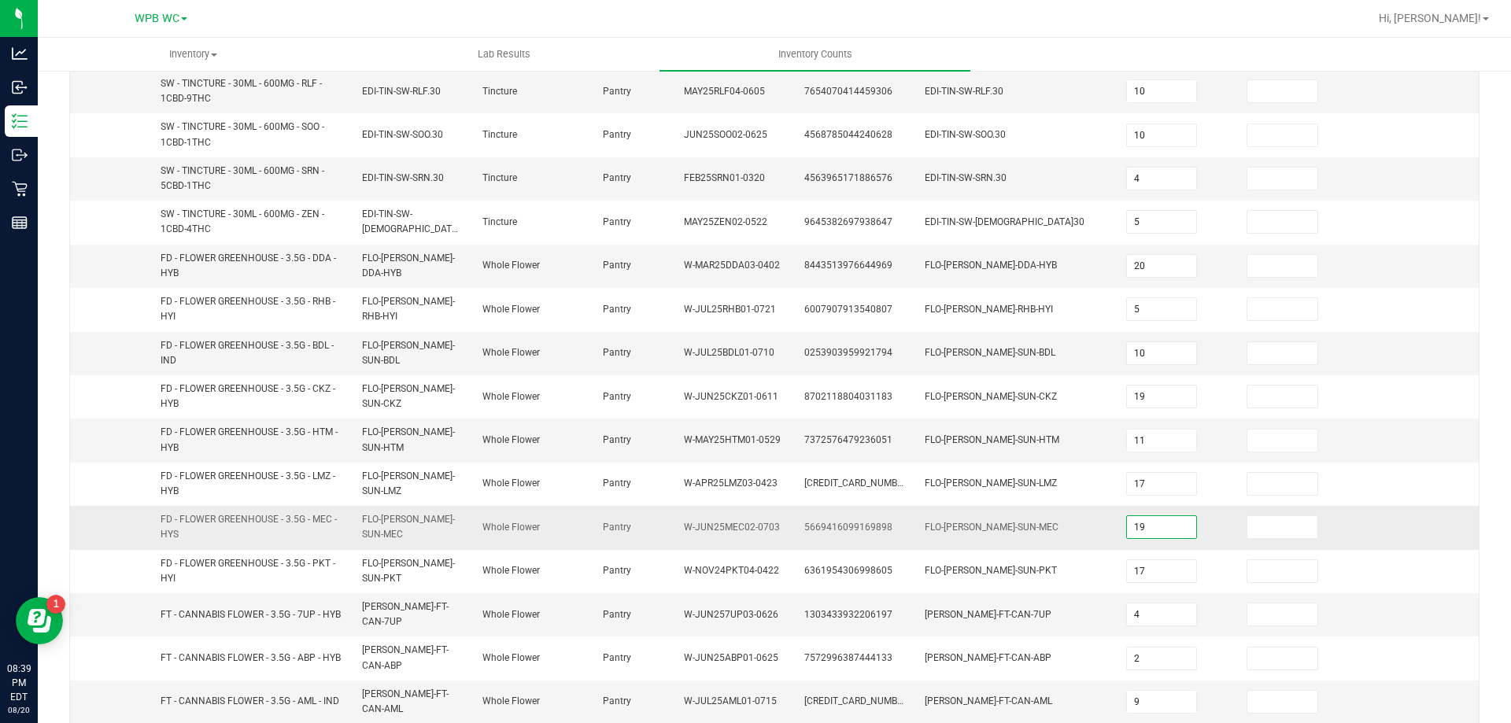
click at [1157, 527] on input "19" at bounding box center [1162, 527] width 70 height 22
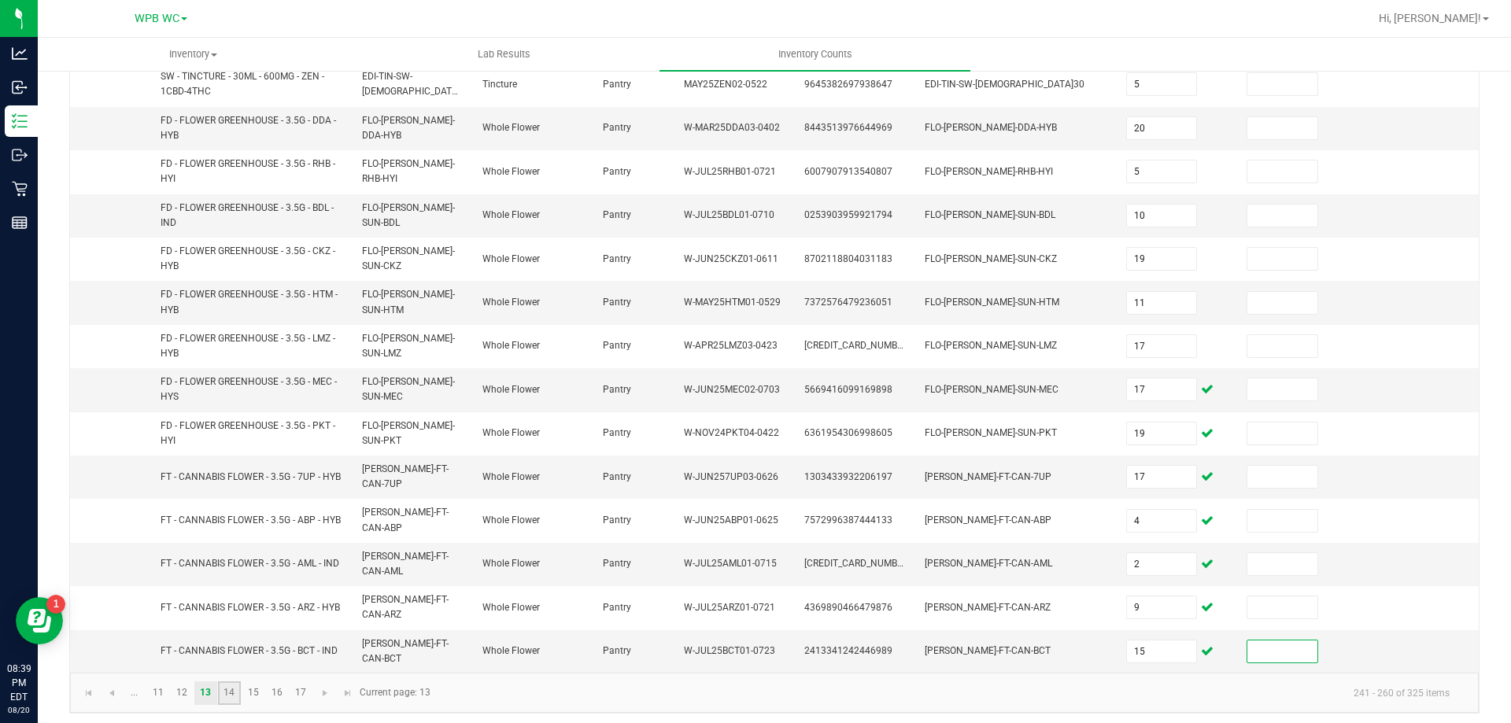
click at [225, 681] on link "14" at bounding box center [229, 693] width 23 height 24
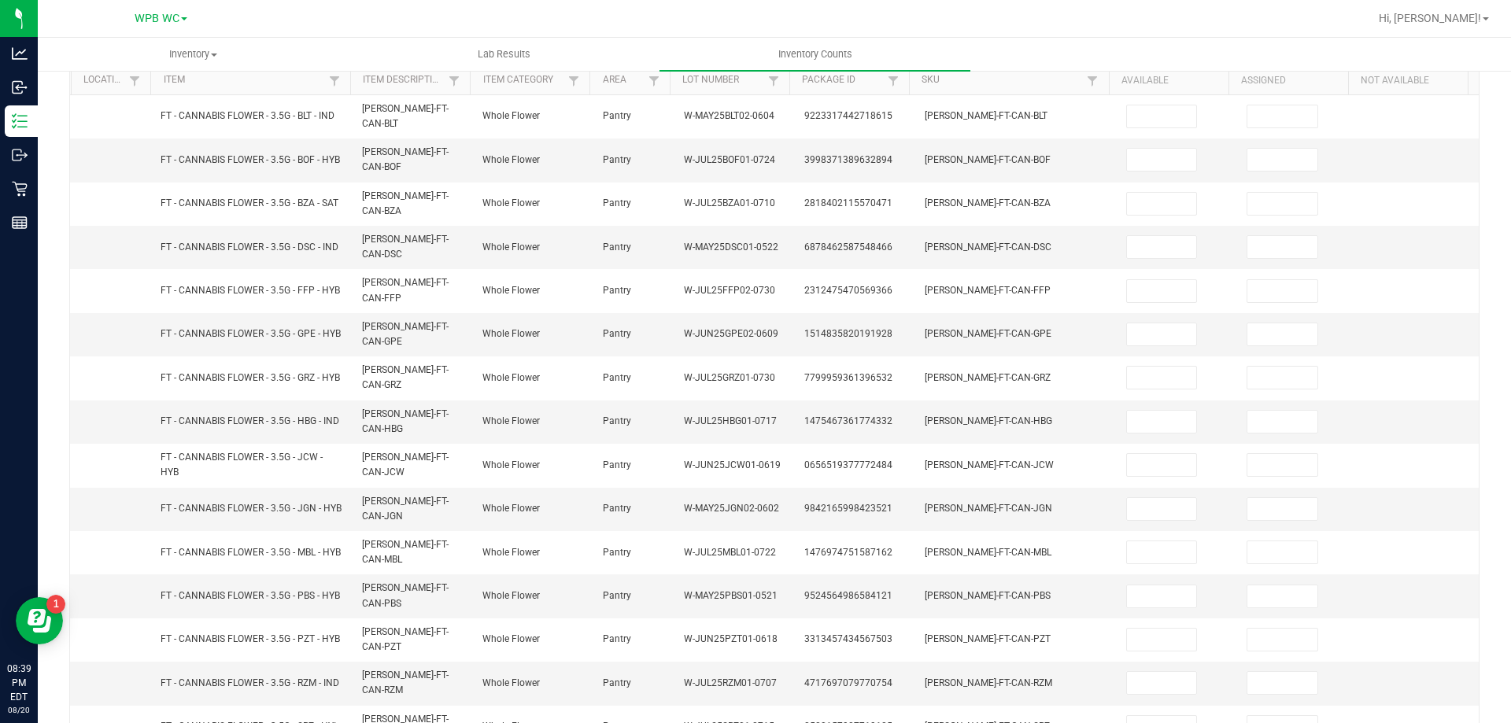
scroll to position [0, 0]
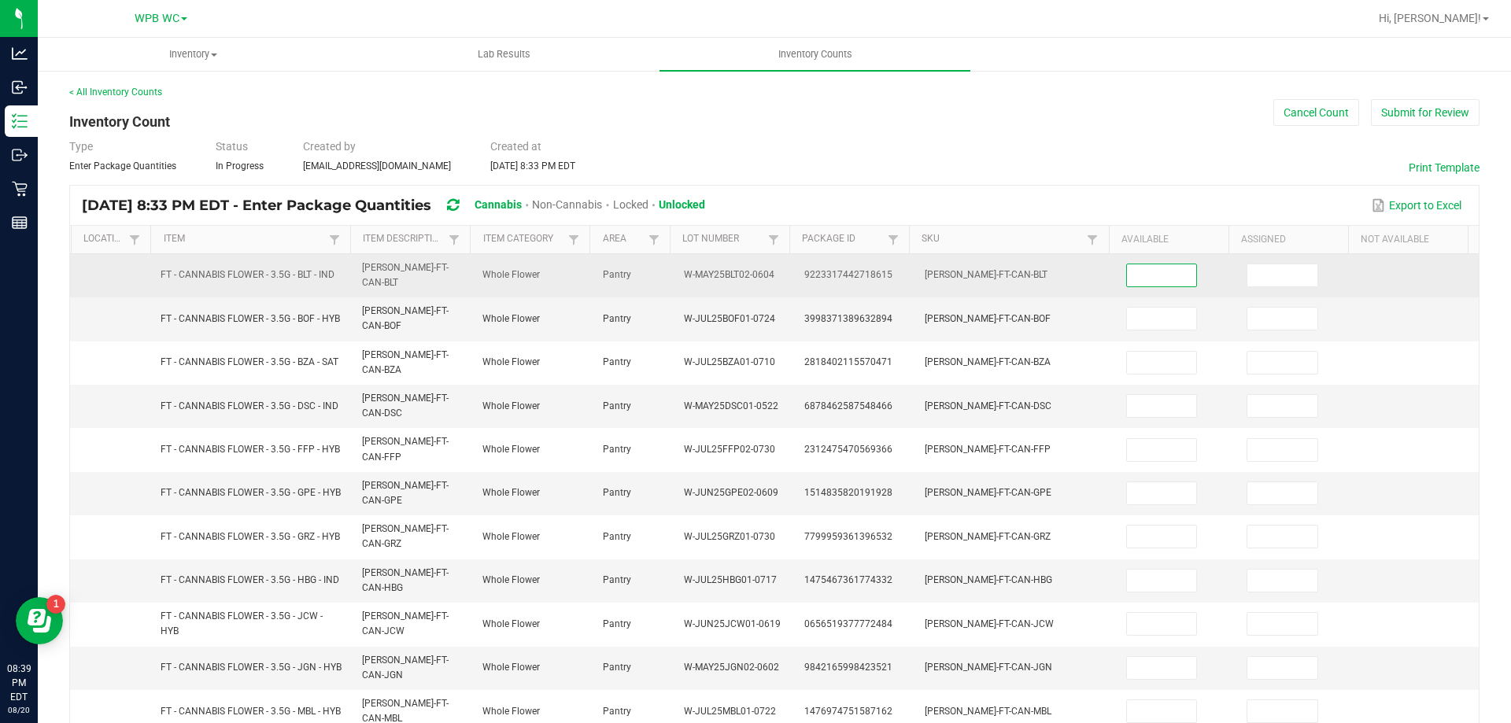
click at [1160, 280] on input at bounding box center [1162, 275] width 70 height 22
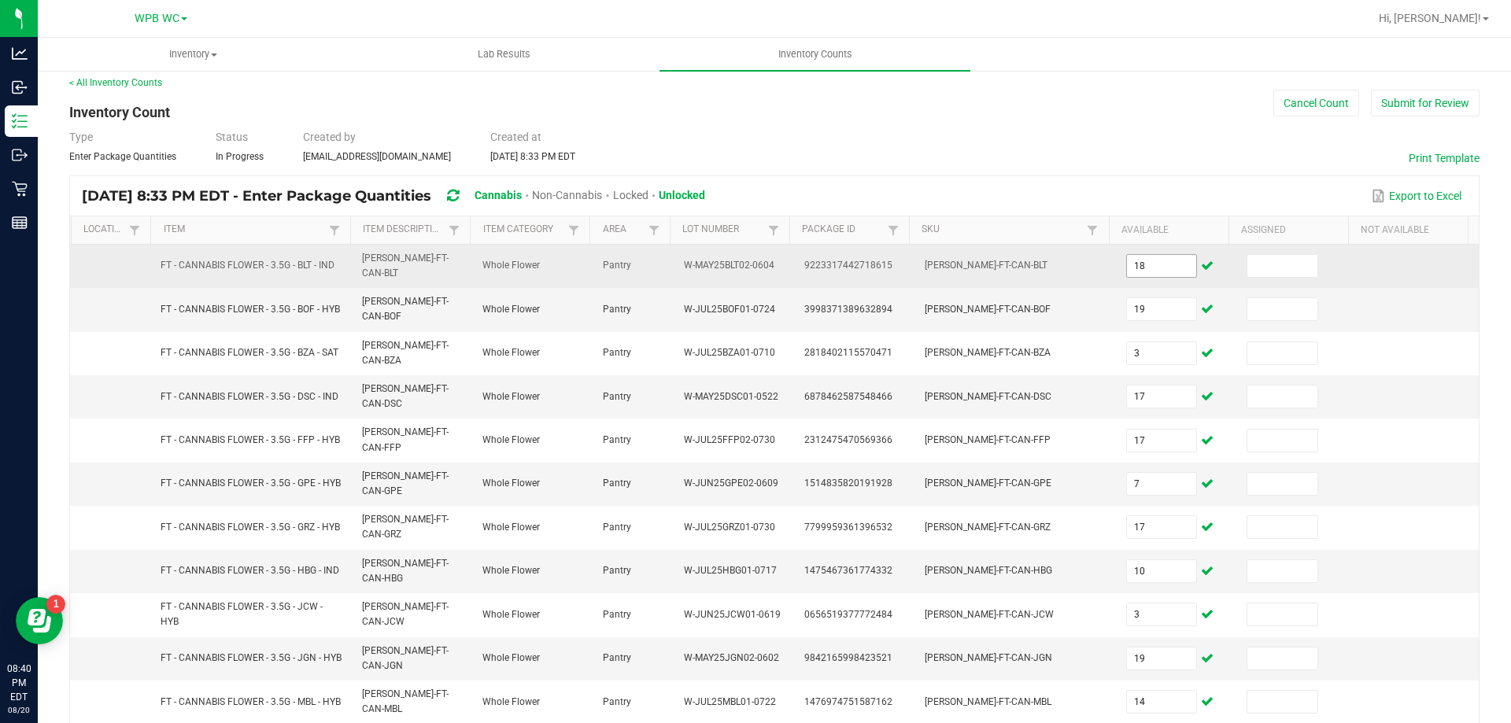
scroll to position [385, 0]
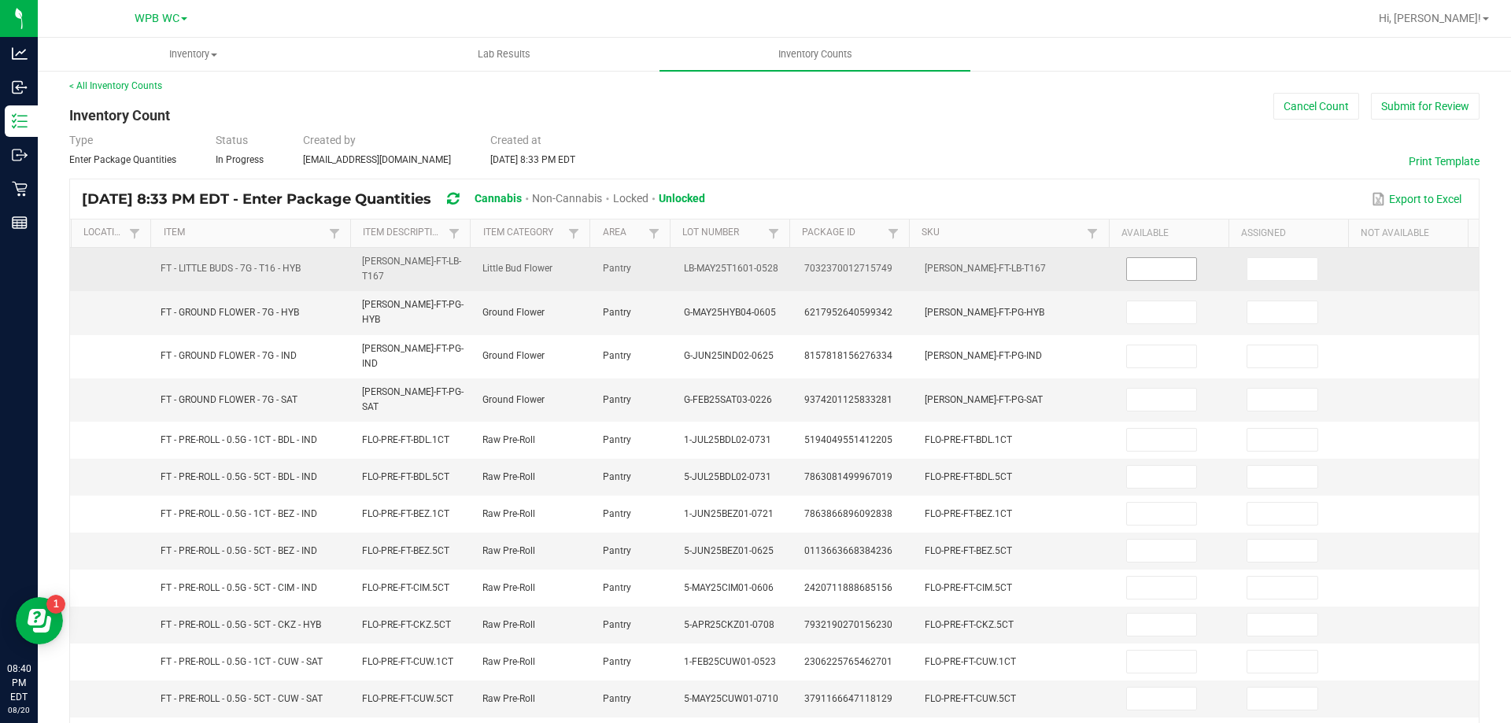
scroll to position [0, 0]
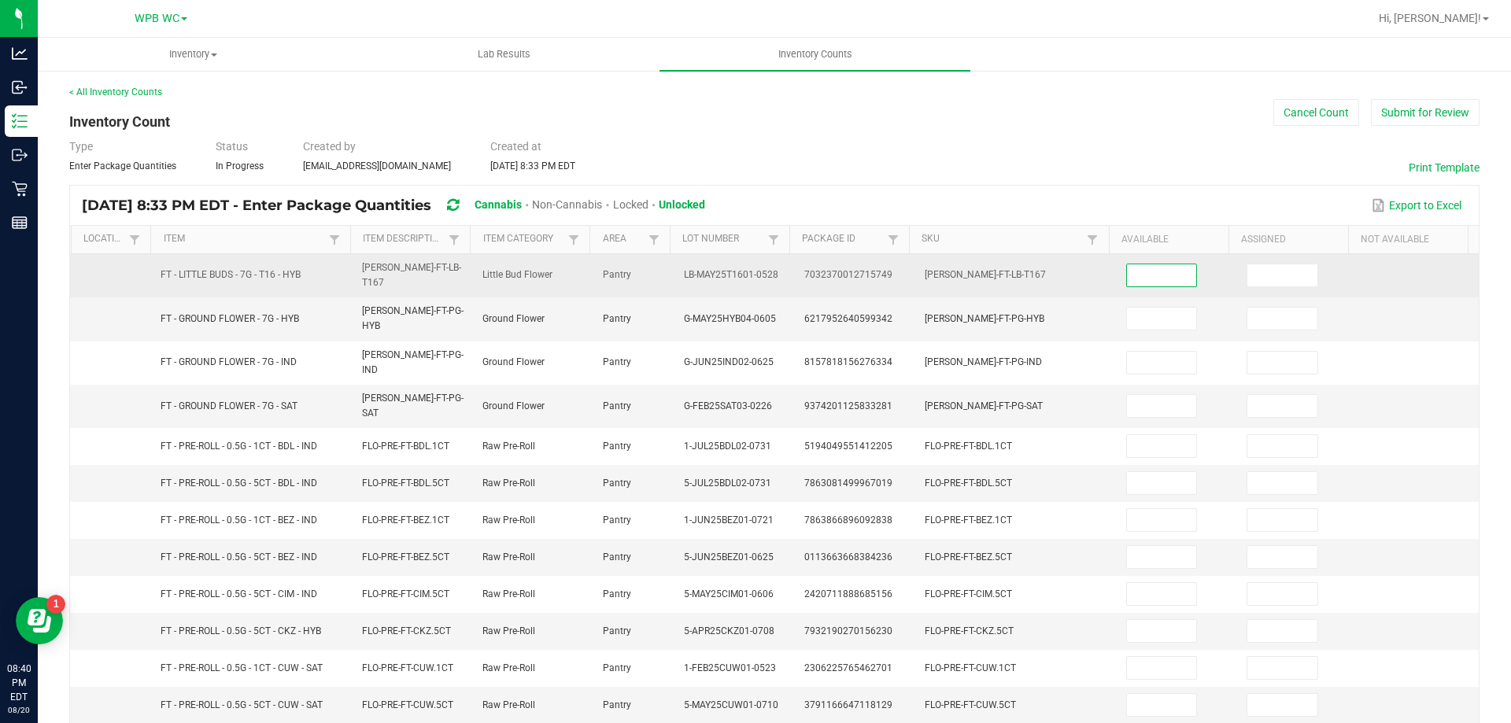
click at [1131, 266] on input at bounding box center [1162, 275] width 70 height 22
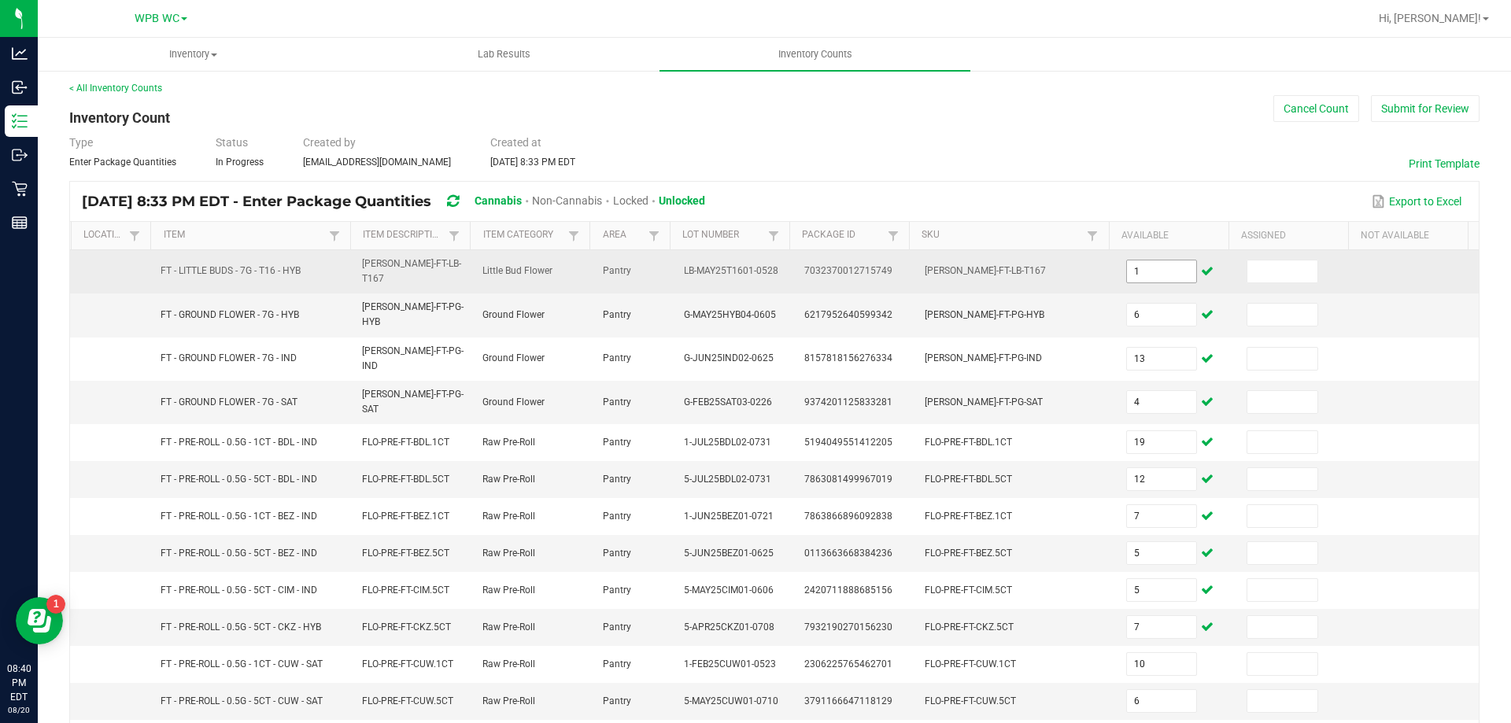
scroll to position [327, 0]
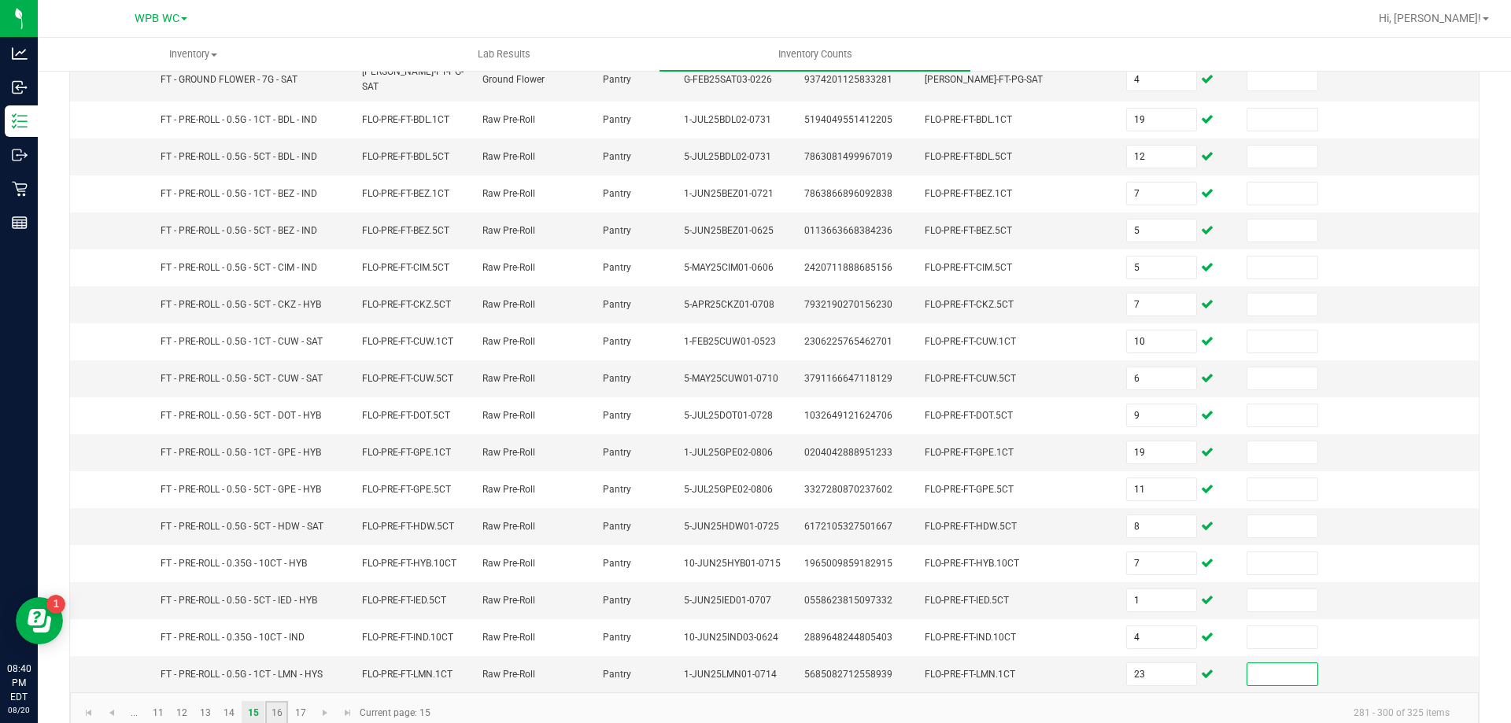
click at [277, 701] on link "16" at bounding box center [276, 713] width 23 height 24
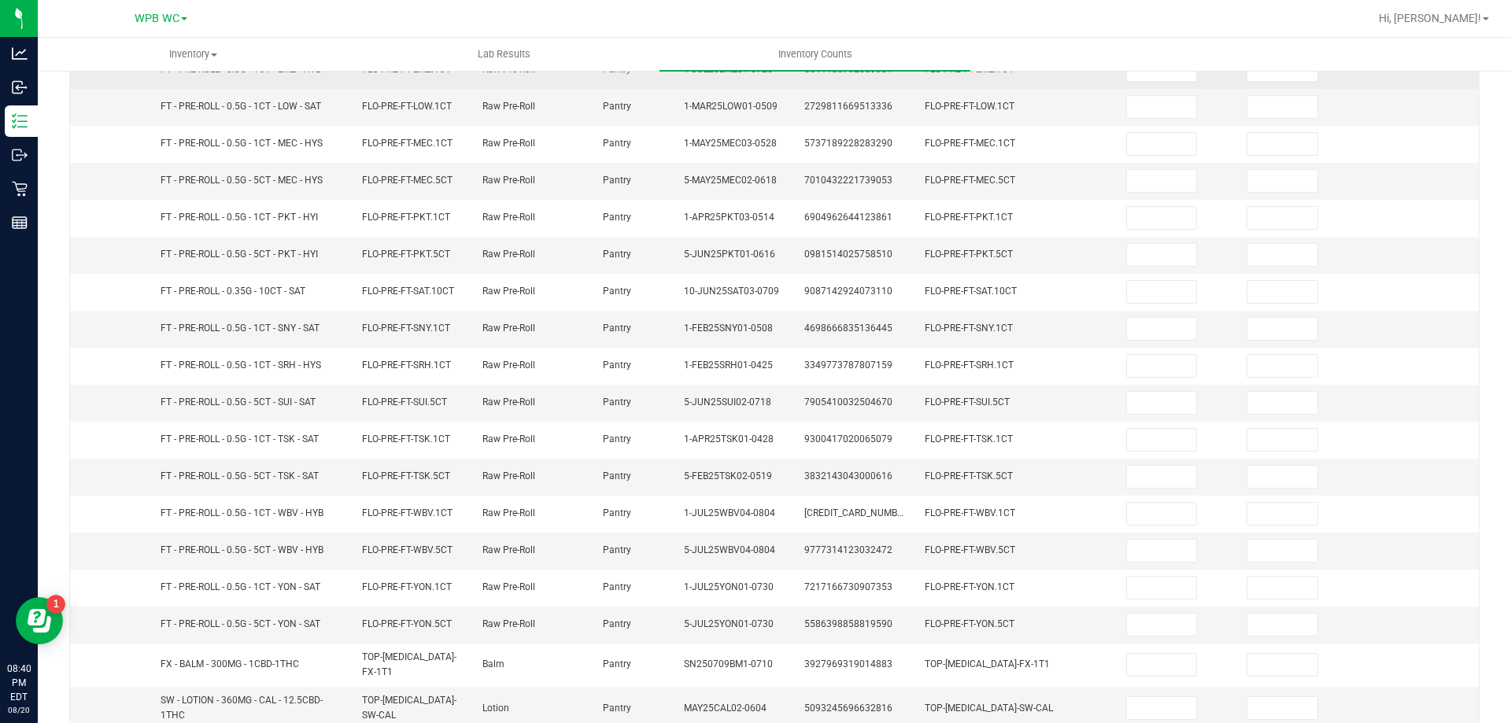
scroll to position [90, 0]
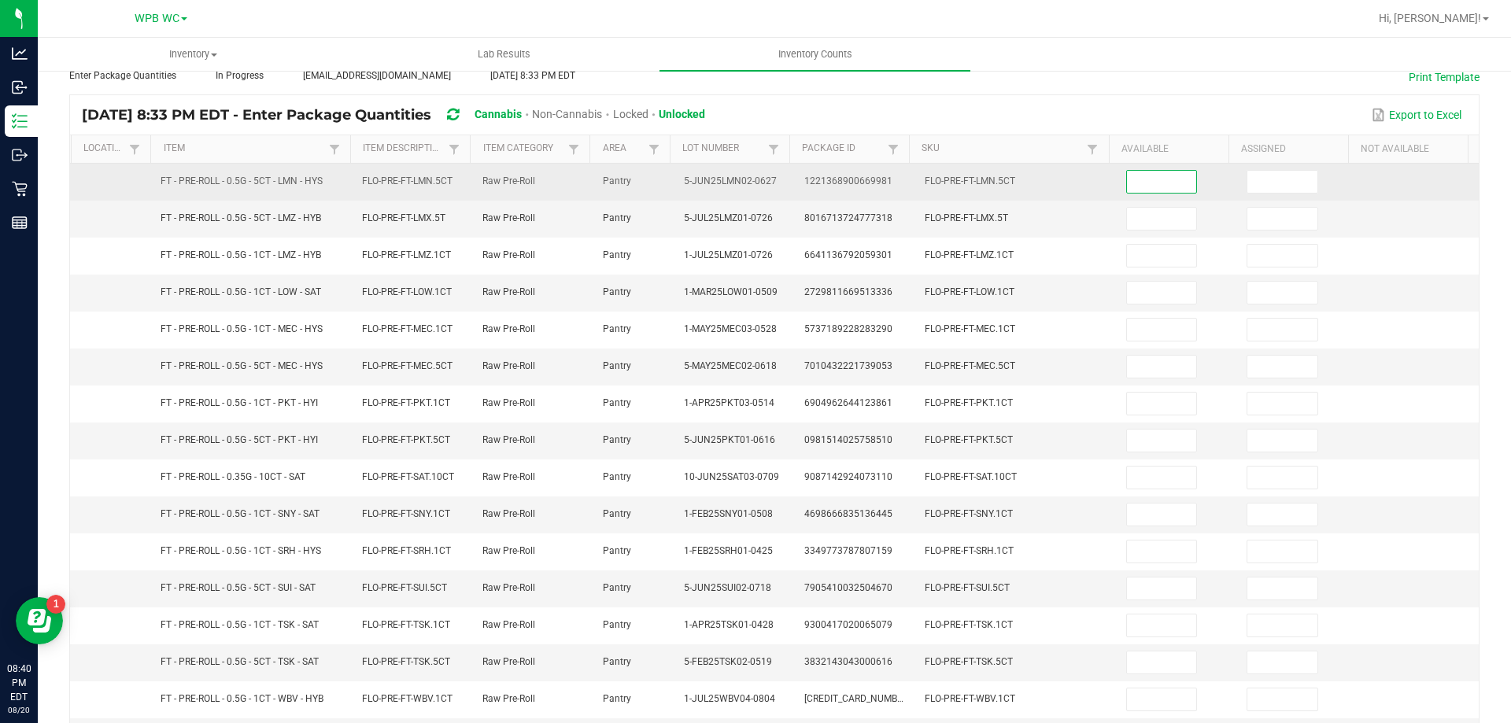
click at [1155, 183] on input at bounding box center [1162, 182] width 70 height 22
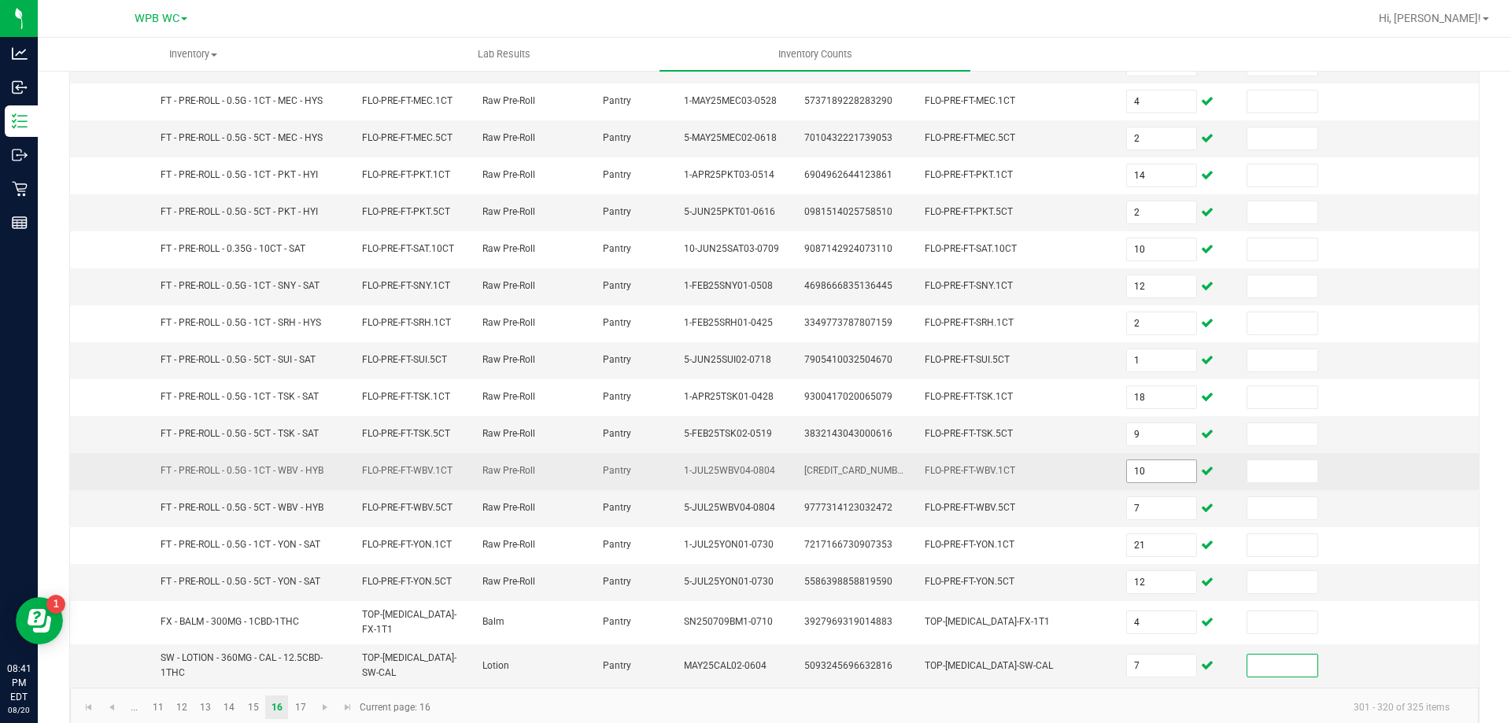
scroll to position [334, 0]
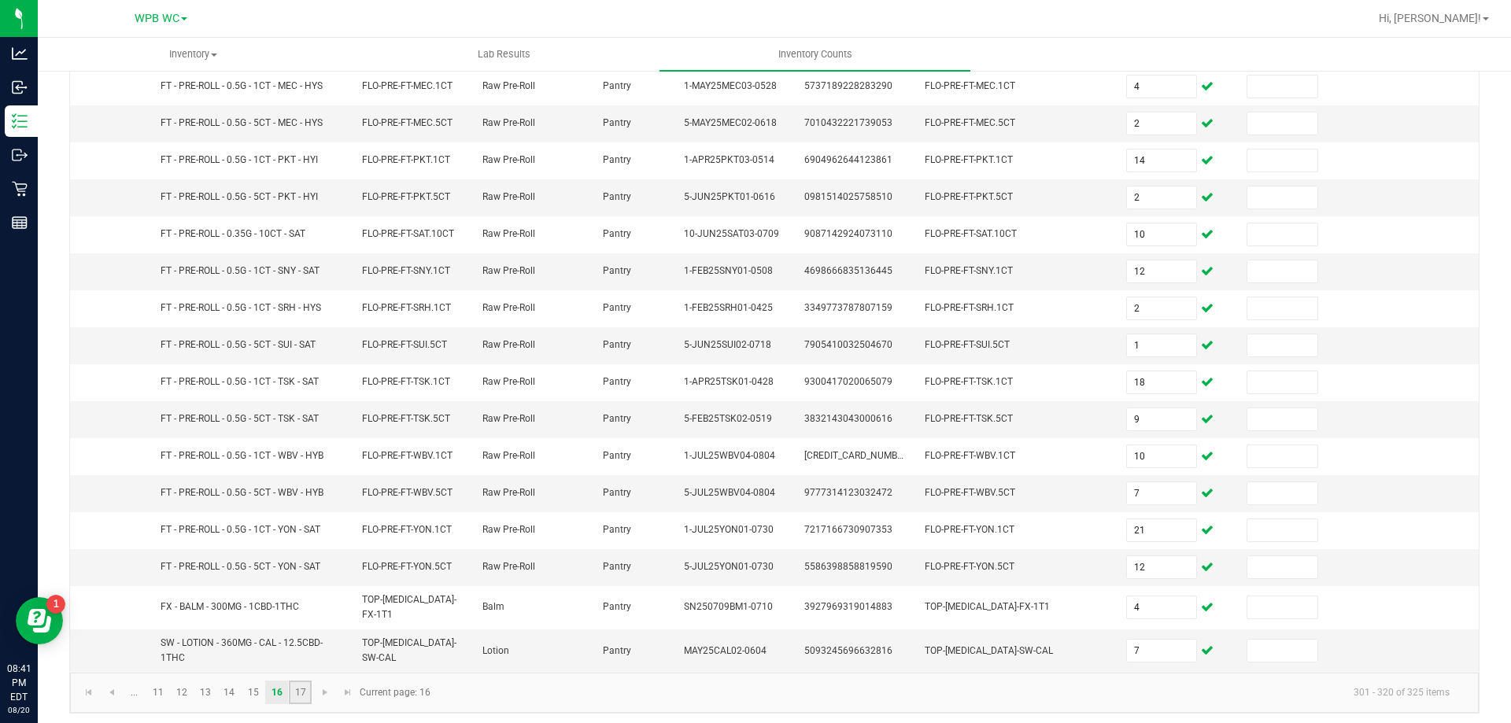
click at [306, 684] on link "17" at bounding box center [300, 693] width 23 height 24
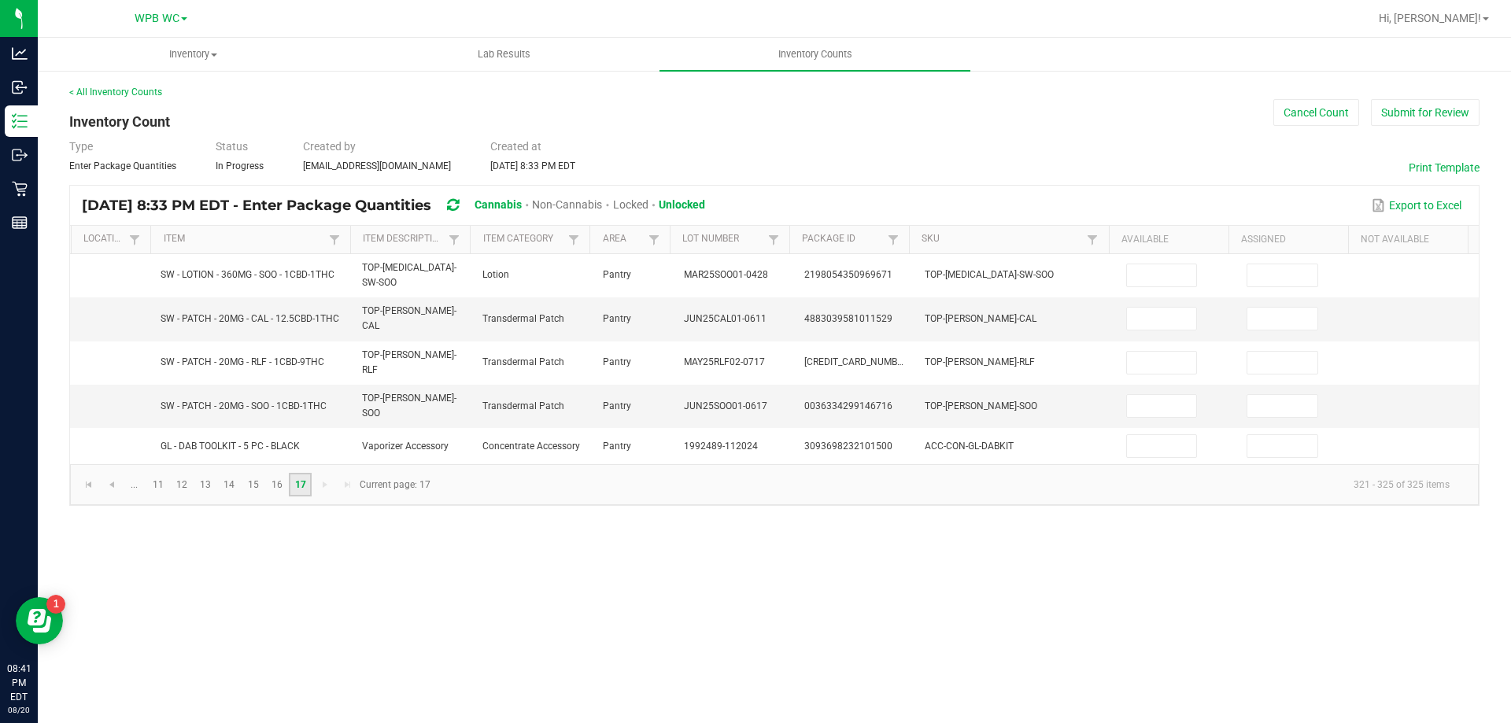
scroll to position [0, 0]
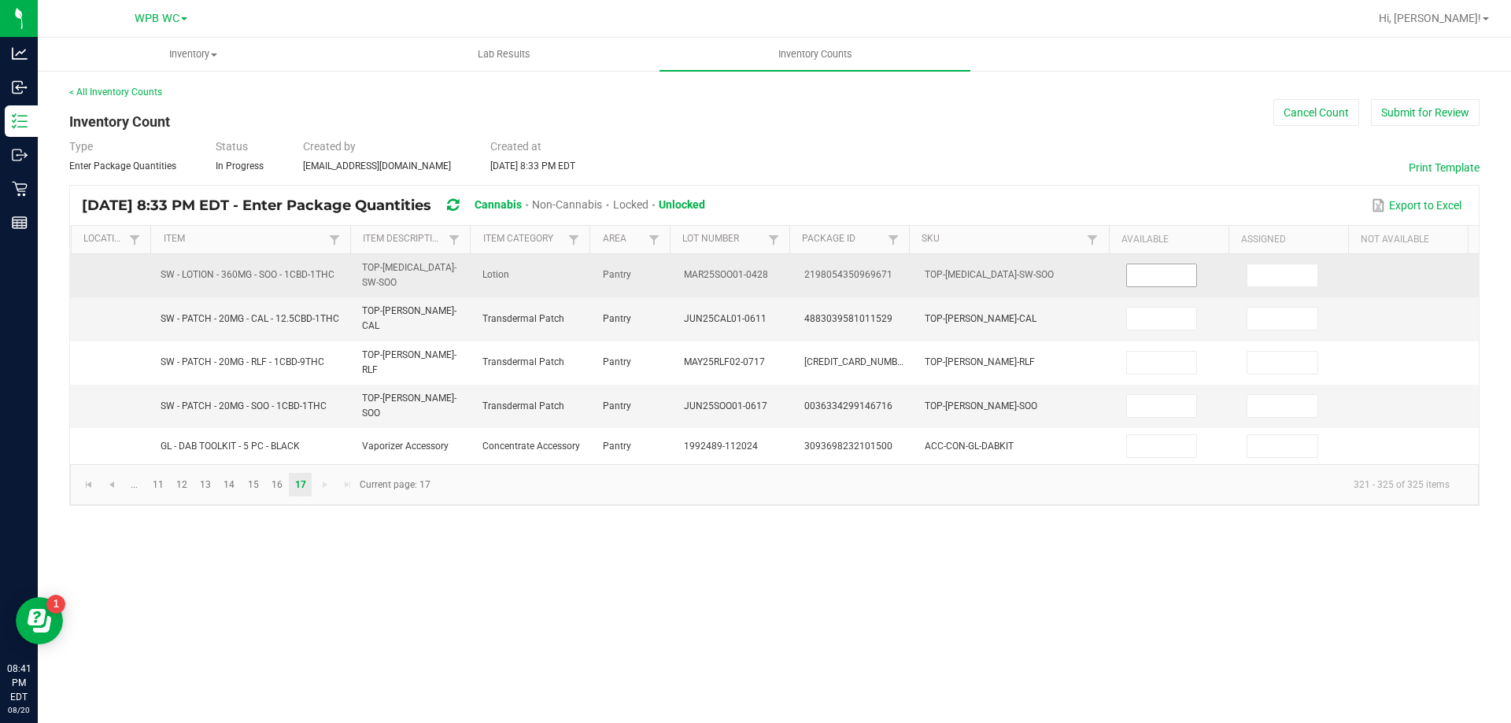
click at [1139, 272] on input at bounding box center [1162, 275] width 70 height 22
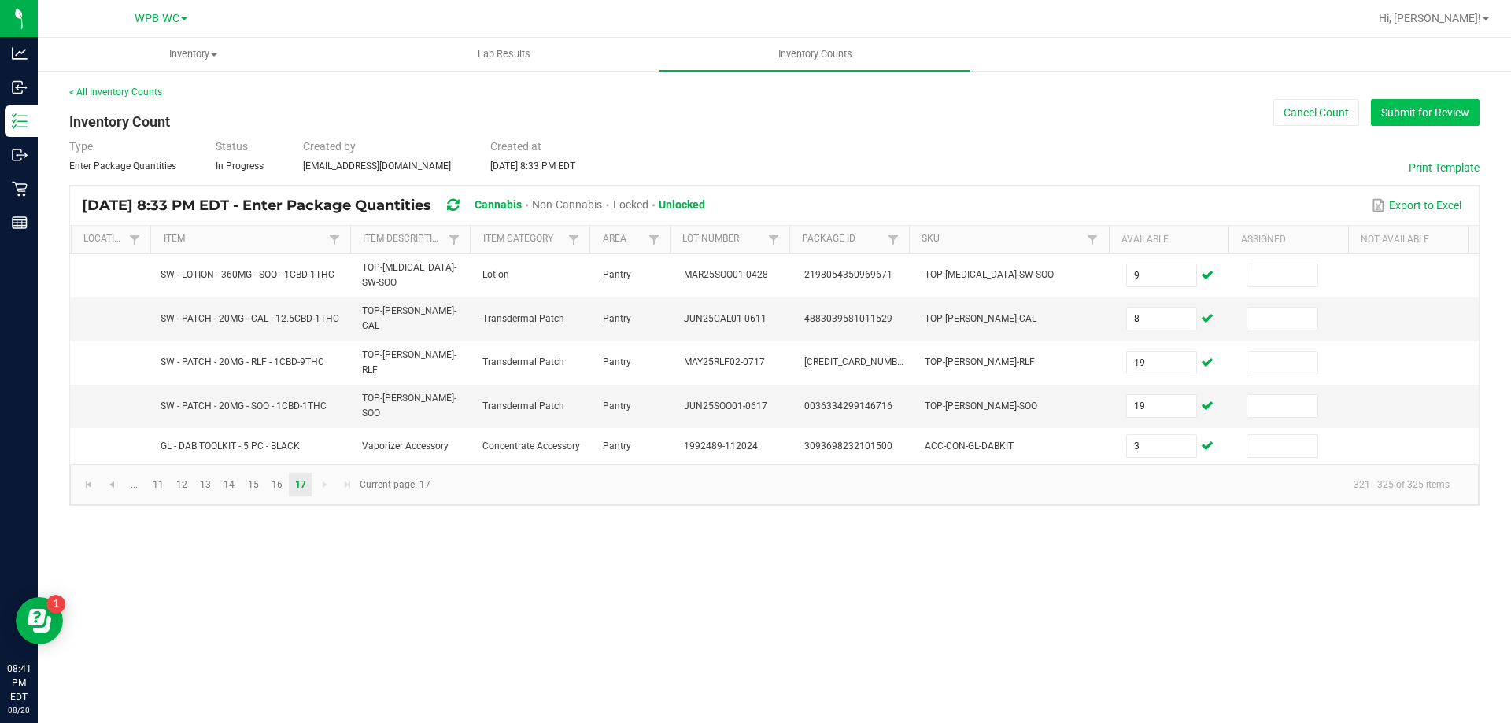
click at [1436, 117] on button "Submit for Review" at bounding box center [1425, 112] width 109 height 27
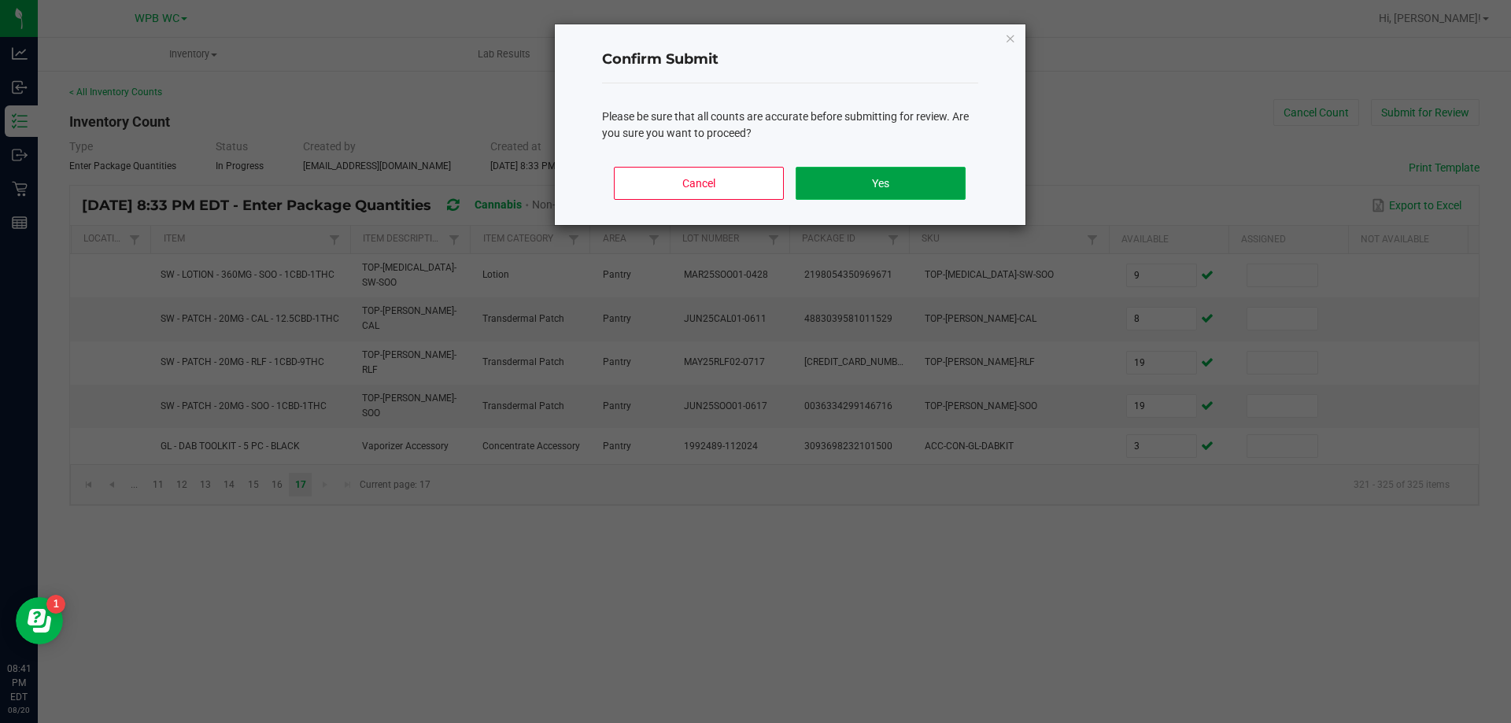
click at [945, 187] on button "Yes" at bounding box center [879, 183] width 169 height 33
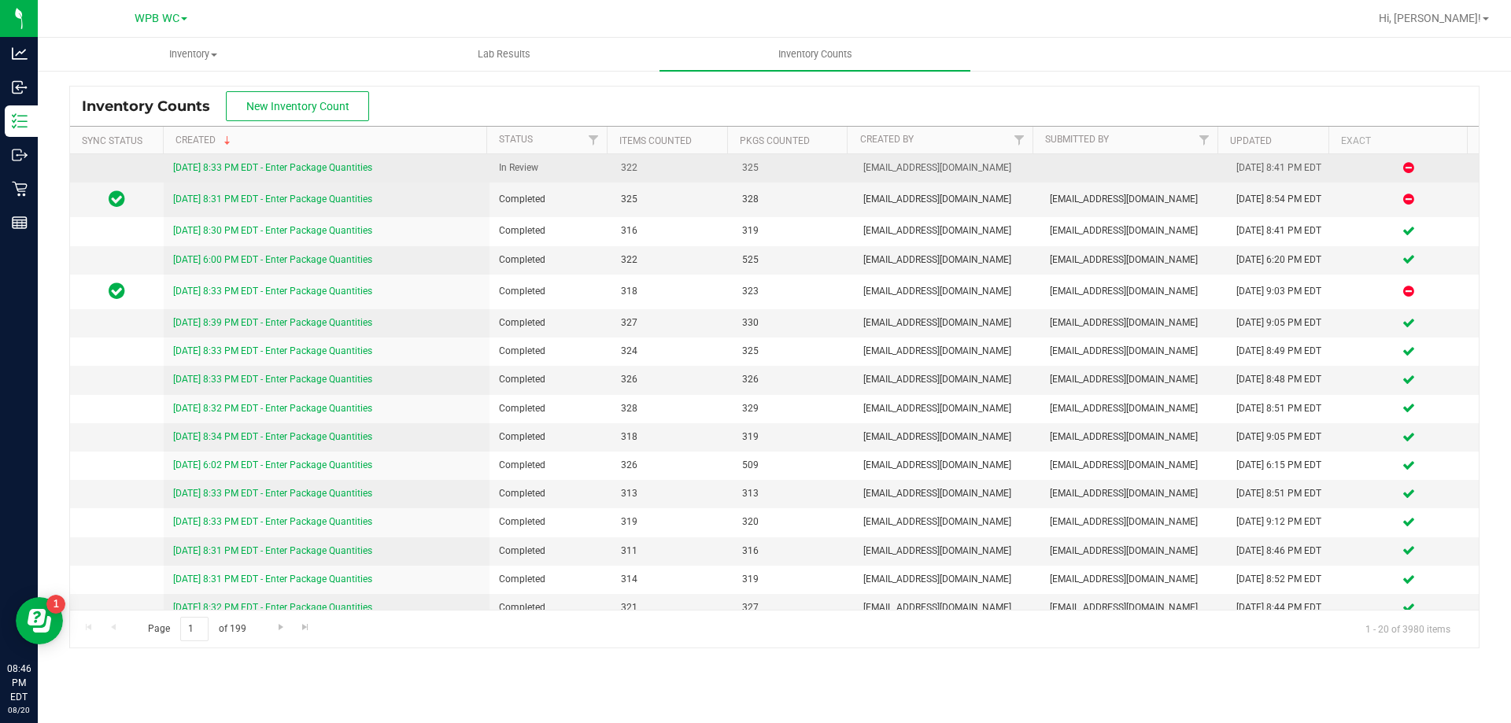
click at [364, 166] on link "[DATE] 8:33 PM EDT - Enter Package Quantities" at bounding box center [272, 167] width 199 height 11
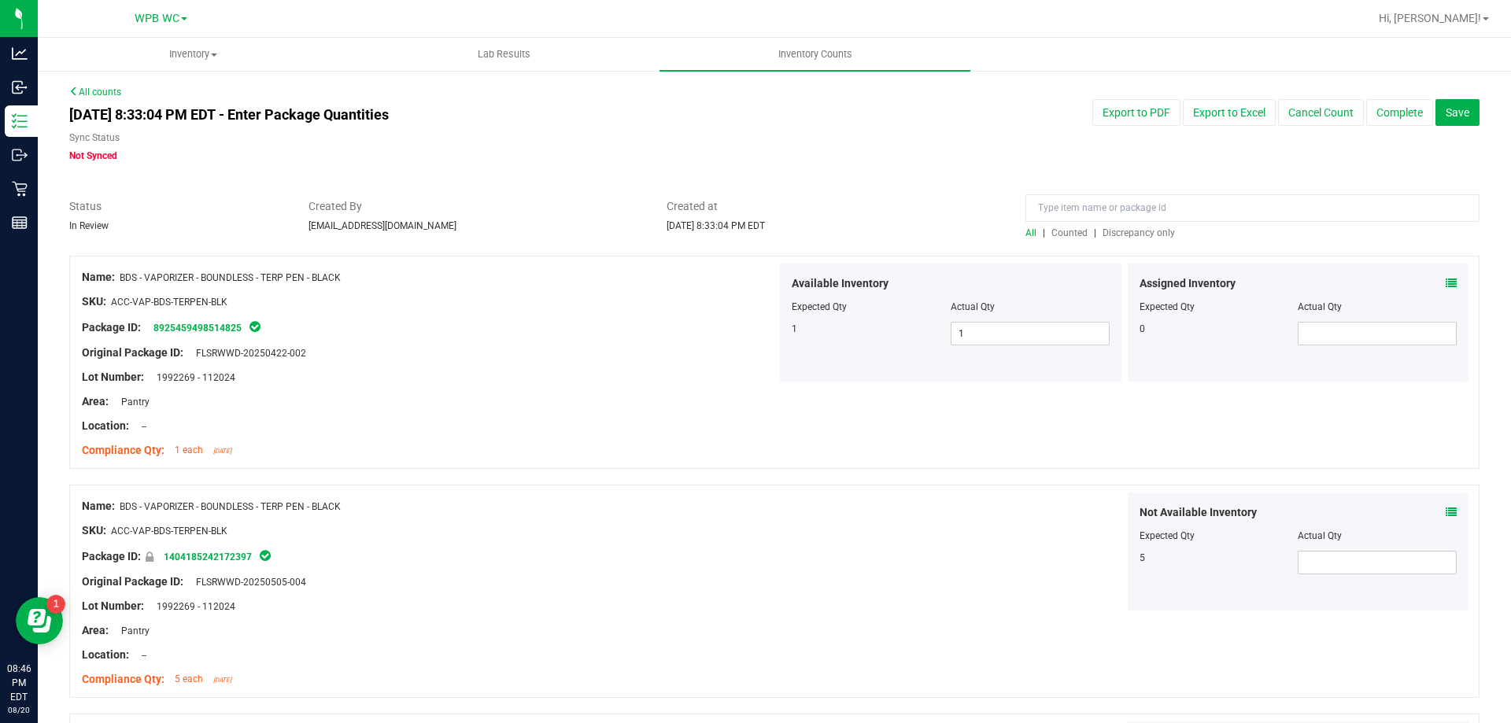
click at [1138, 232] on span "Discrepancy only" at bounding box center [1138, 232] width 72 height 11
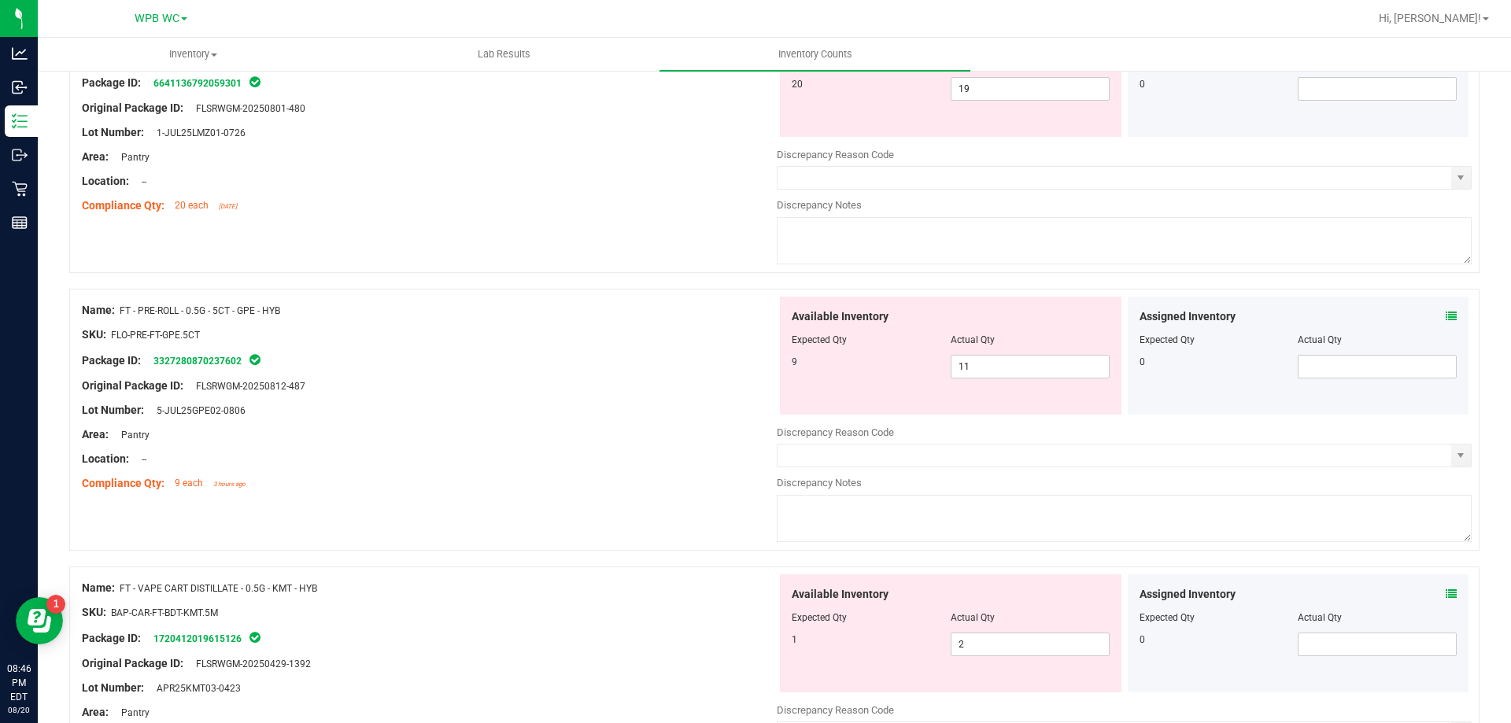
scroll to position [551, 0]
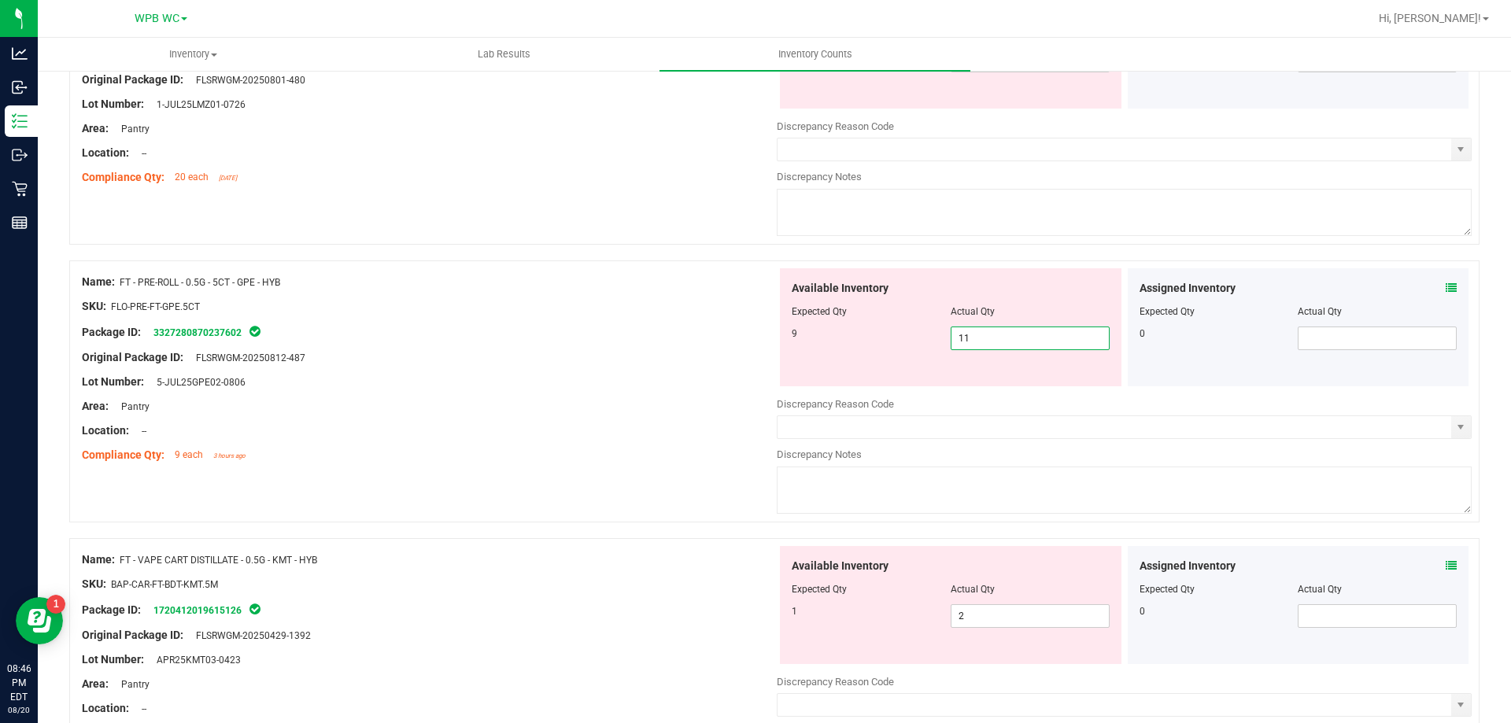
drag, startPoint x: 993, startPoint y: 342, endPoint x: 635, endPoint y: 341, distance: 358.0
click at [673, 341] on div "Name: FT - PRE-ROLL - 0.5G - 5CT - GPE - HYB SKU: FLO-PRE-FT-GPE.5CT Package ID…" at bounding box center [774, 391] width 1410 height 262
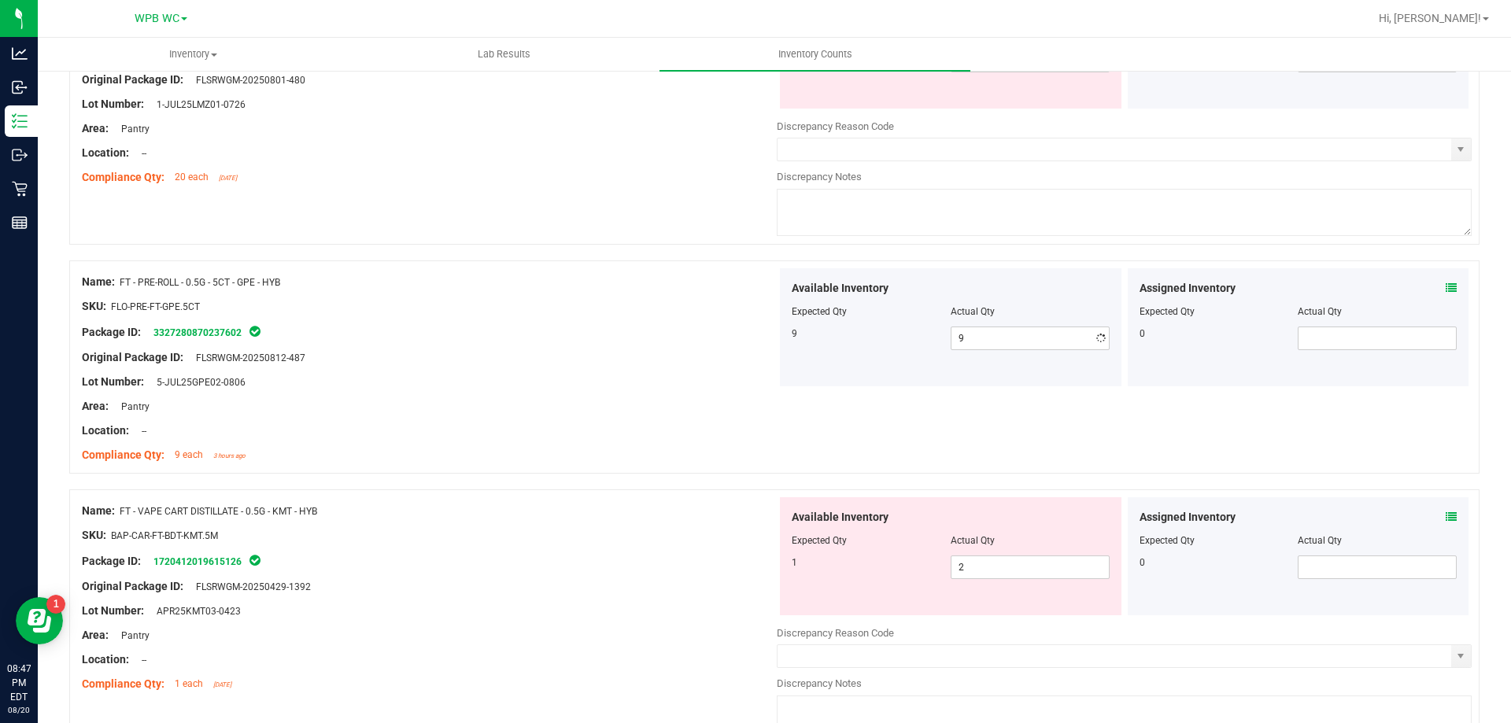
click at [688, 371] on div at bounding box center [429, 370] width 695 height 8
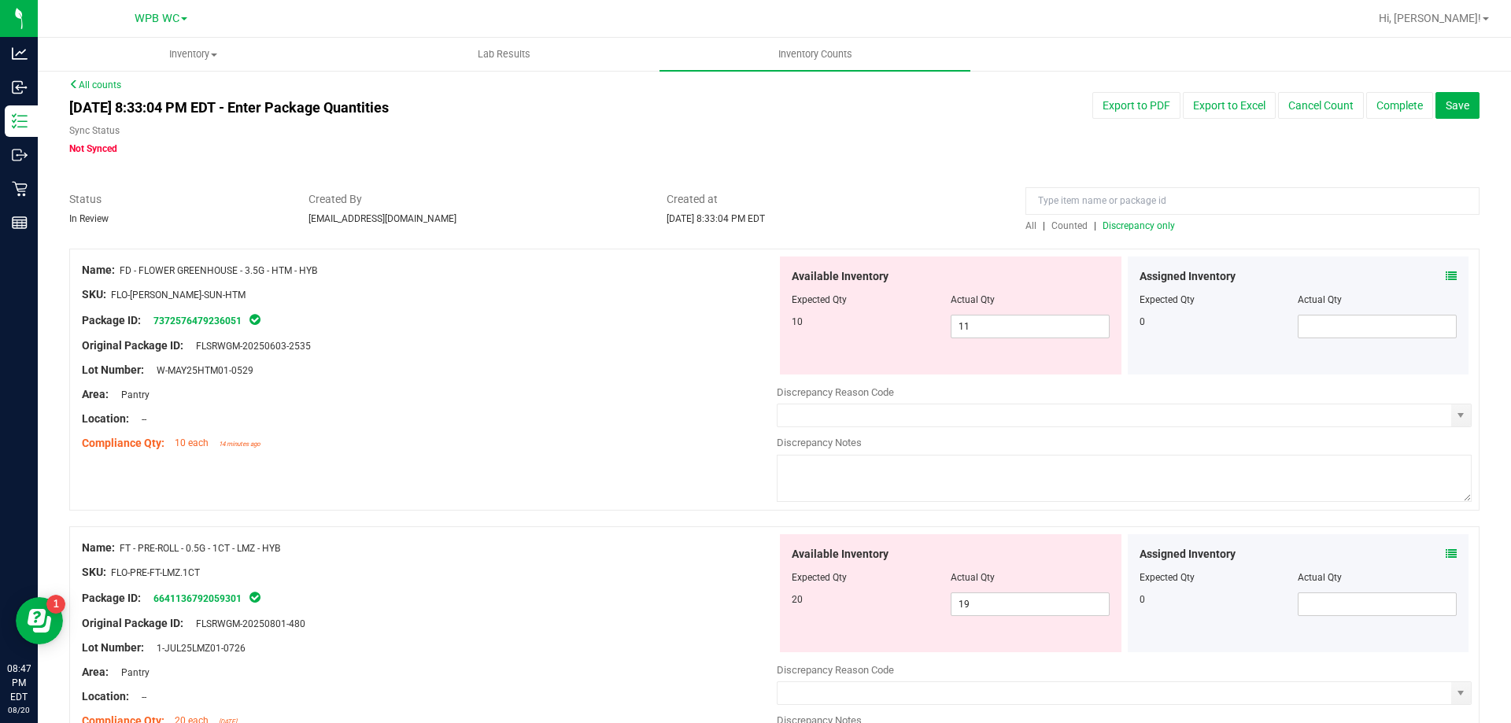
scroll to position [0, 0]
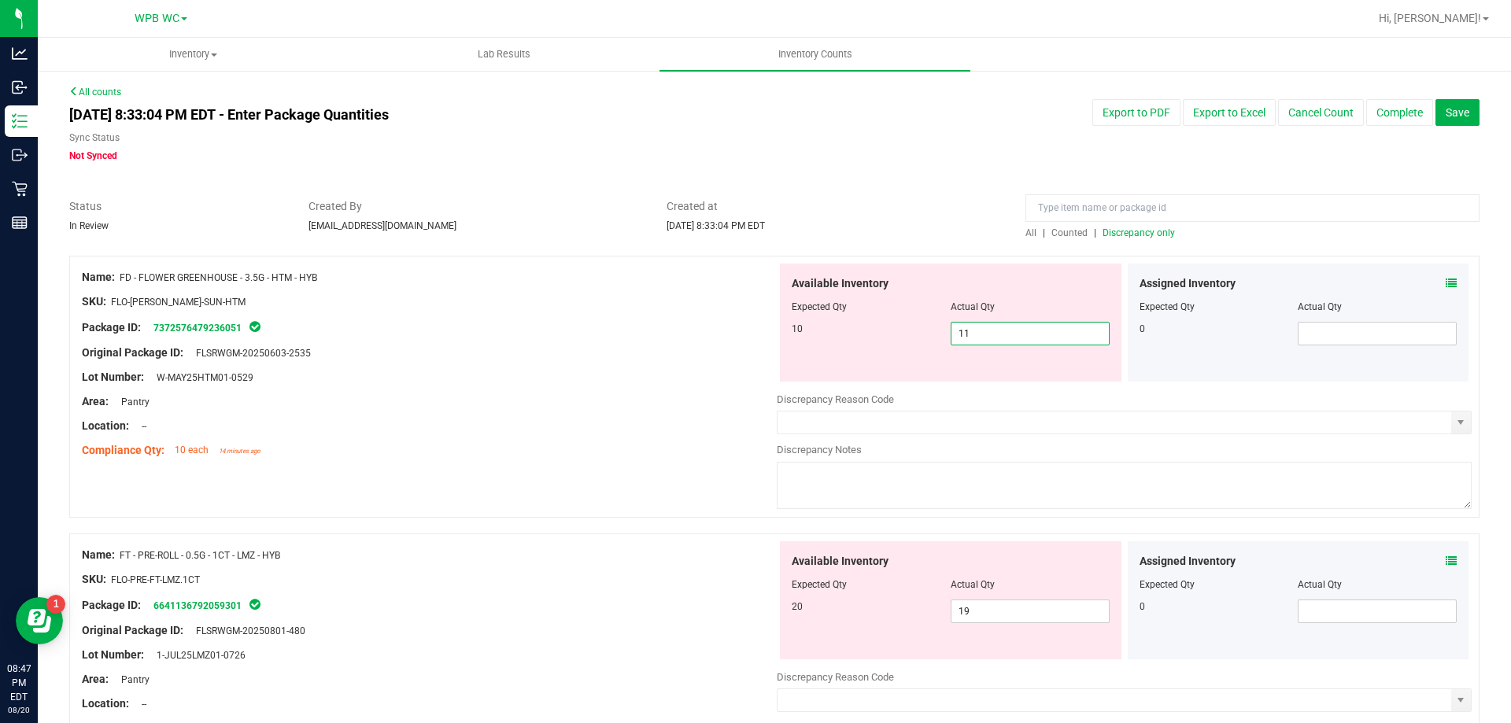
drag, startPoint x: 1005, startPoint y: 339, endPoint x: 684, endPoint y: 331, distance: 321.9
click at [690, 331] on div "Name: FD - FLOWER GREENHOUSE - 3.5G - HTM - HYB SKU: FLO-[PERSON_NAME]-SUN-HTM …" at bounding box center [774, 387] width 1410 height 262
click at [643, 395] on div "Area: Pantry" at bounding box center [429, 401] width 695 height 17
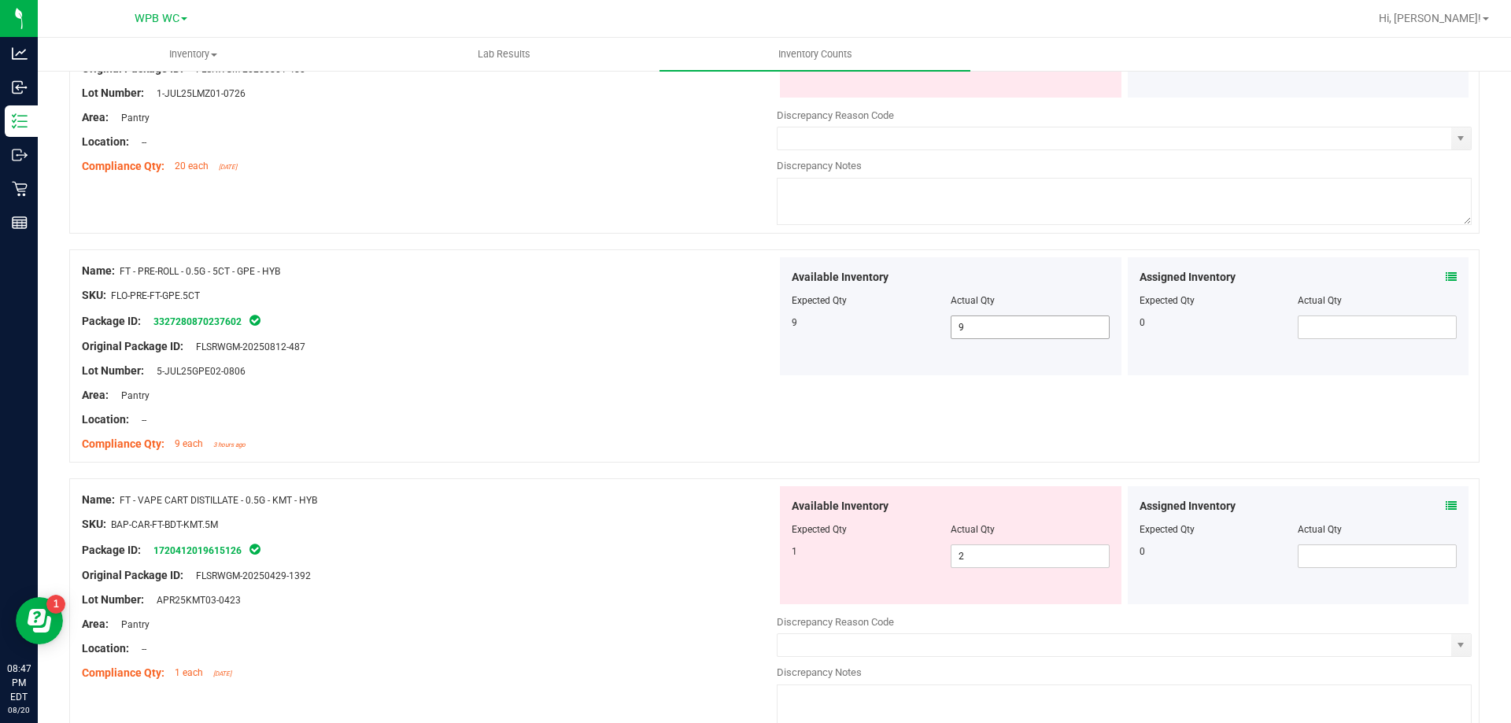
scroll to position [551, 0]
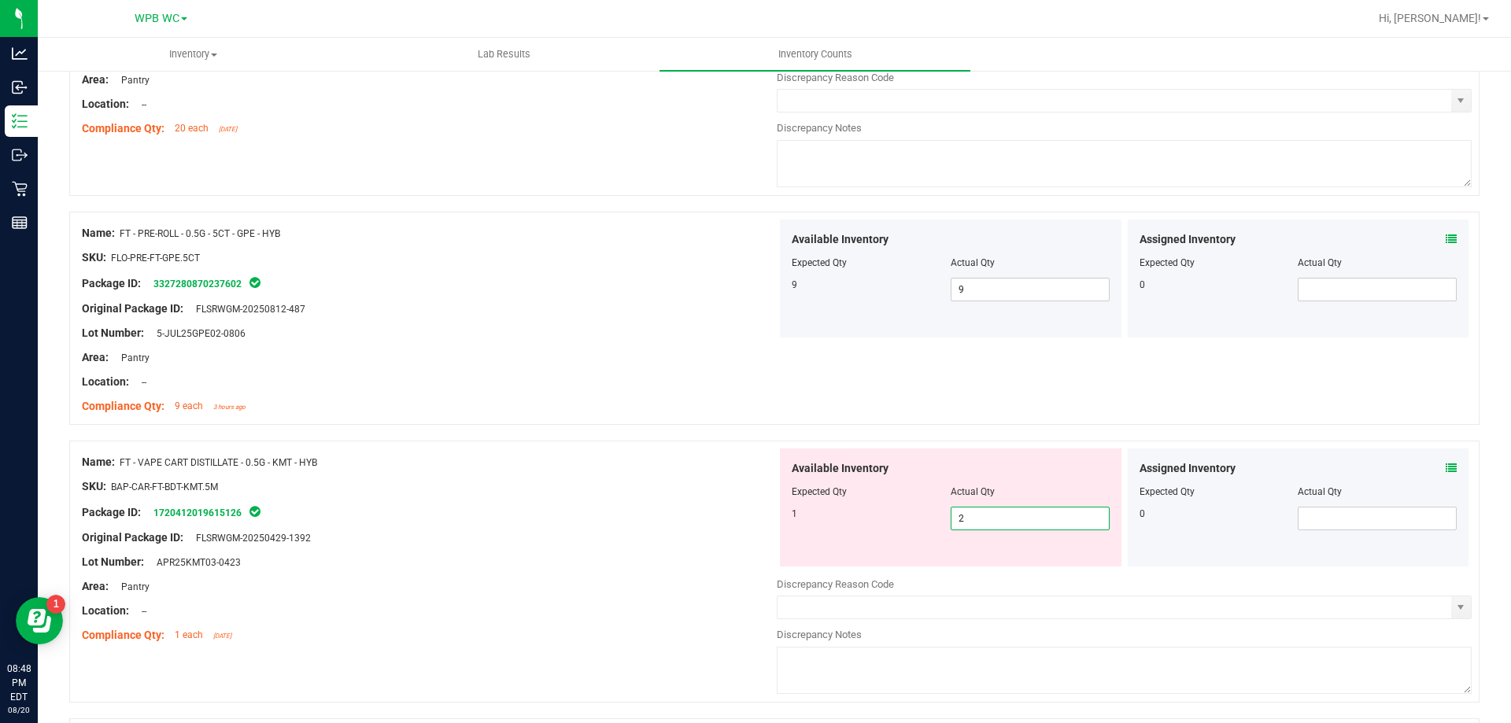
drag, startPoint x: 978, startPoint y: 514, endPoint x: 917, endPoint y: 521, distance: 61.8
click at [917, 521] on div "1 2 2" at bounding box center [950, 519] width 318 height 24
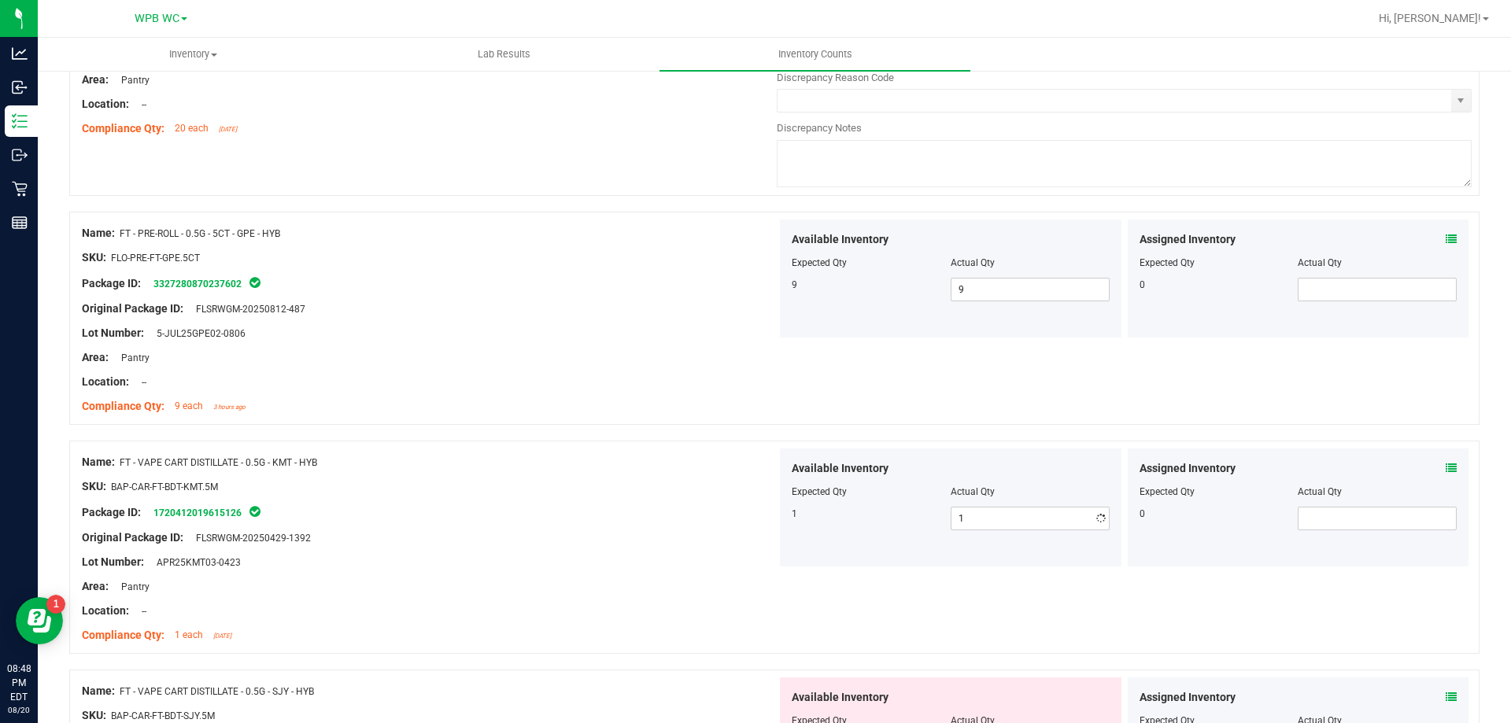
click at [739, 541] on div "Original Package ID: FLSRWGM-20250429-1392" at bounding box center [429, 537] width 695 height 17
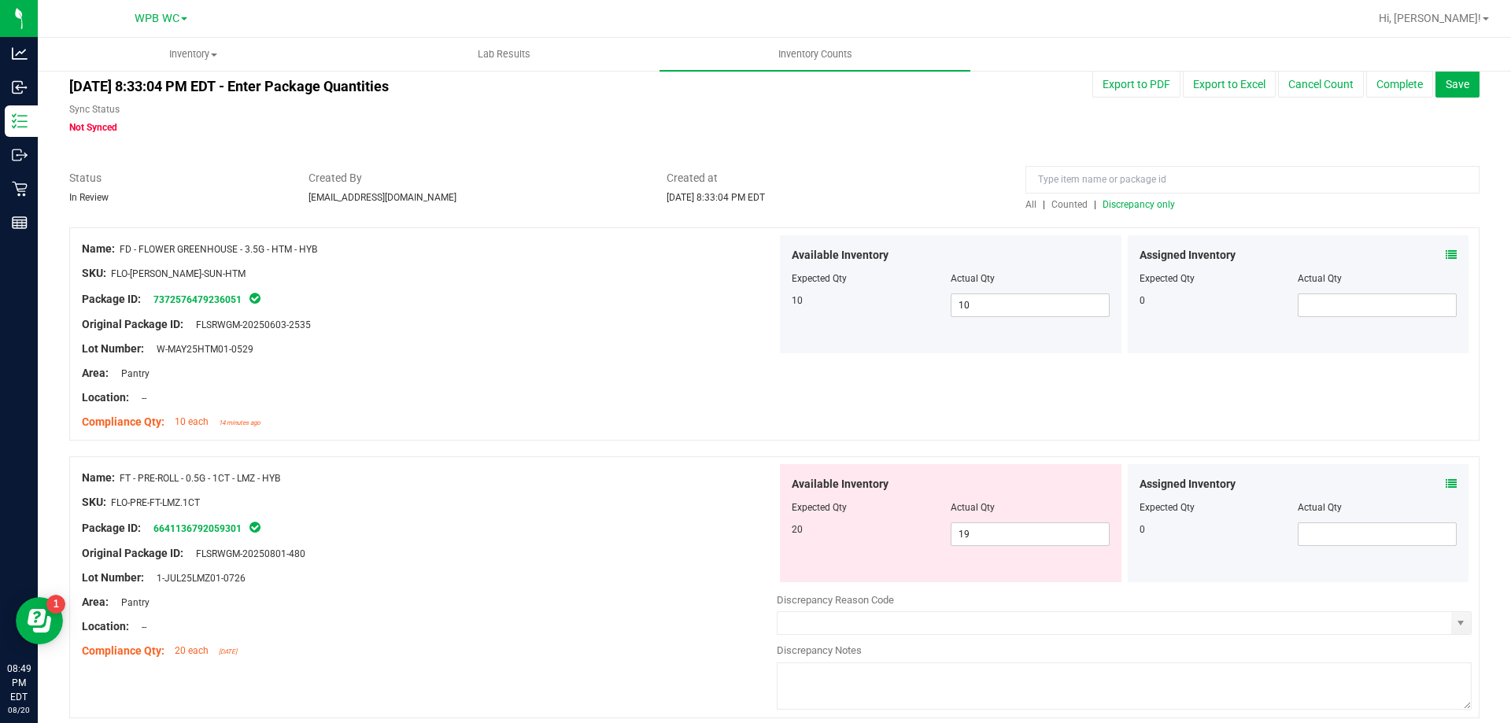
scroll to position [0, 0]
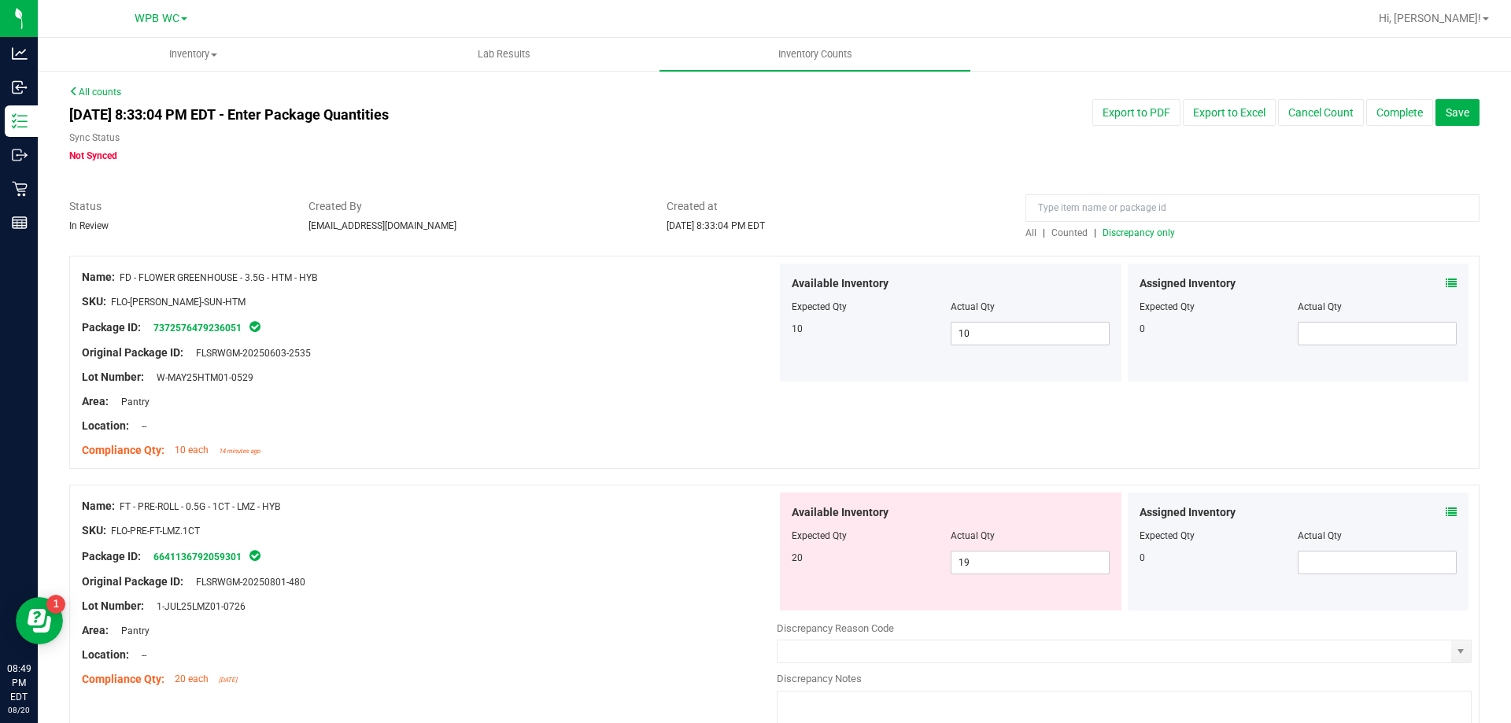
click at [1130, 235] on span "Discrepancy only" at bounding box center [1138, 232] width 72 height 11
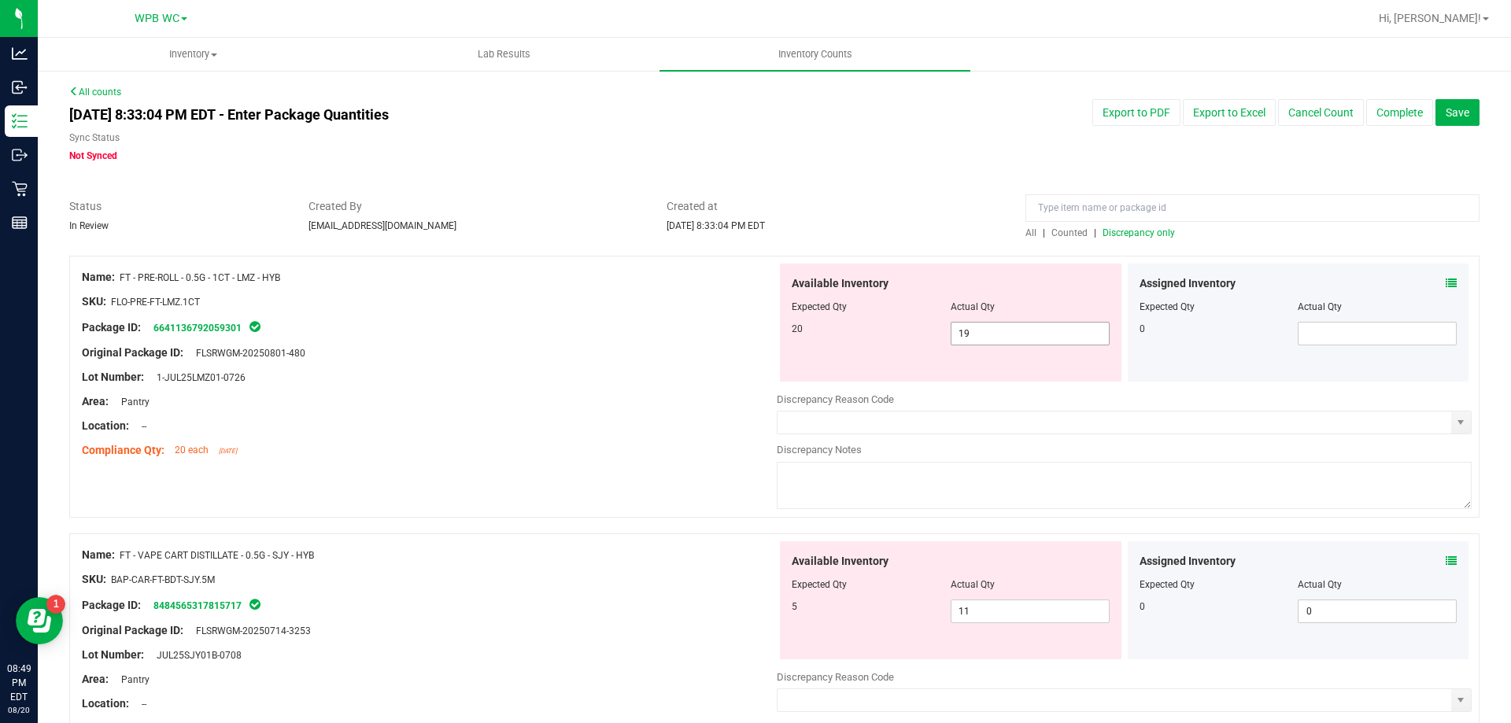
drag, startPoint x: 997, startPoint y: 328, endPoint x: 657, endPoint y: 311, distance: 340.3
click at [668, 315] on div "Name: FT - PRE-ROLL - 0.5G - 1CT - LMZ - HYB SKU: FLO-PRE-FT-LMZ.1CT Package ID…" at bounding box center [774, 387] width 1410 height 262
click at [707, 348] on div "Original Package ID: FLSRWGM-20250801-480" at bounding box center [429, 353] width 695 height 17
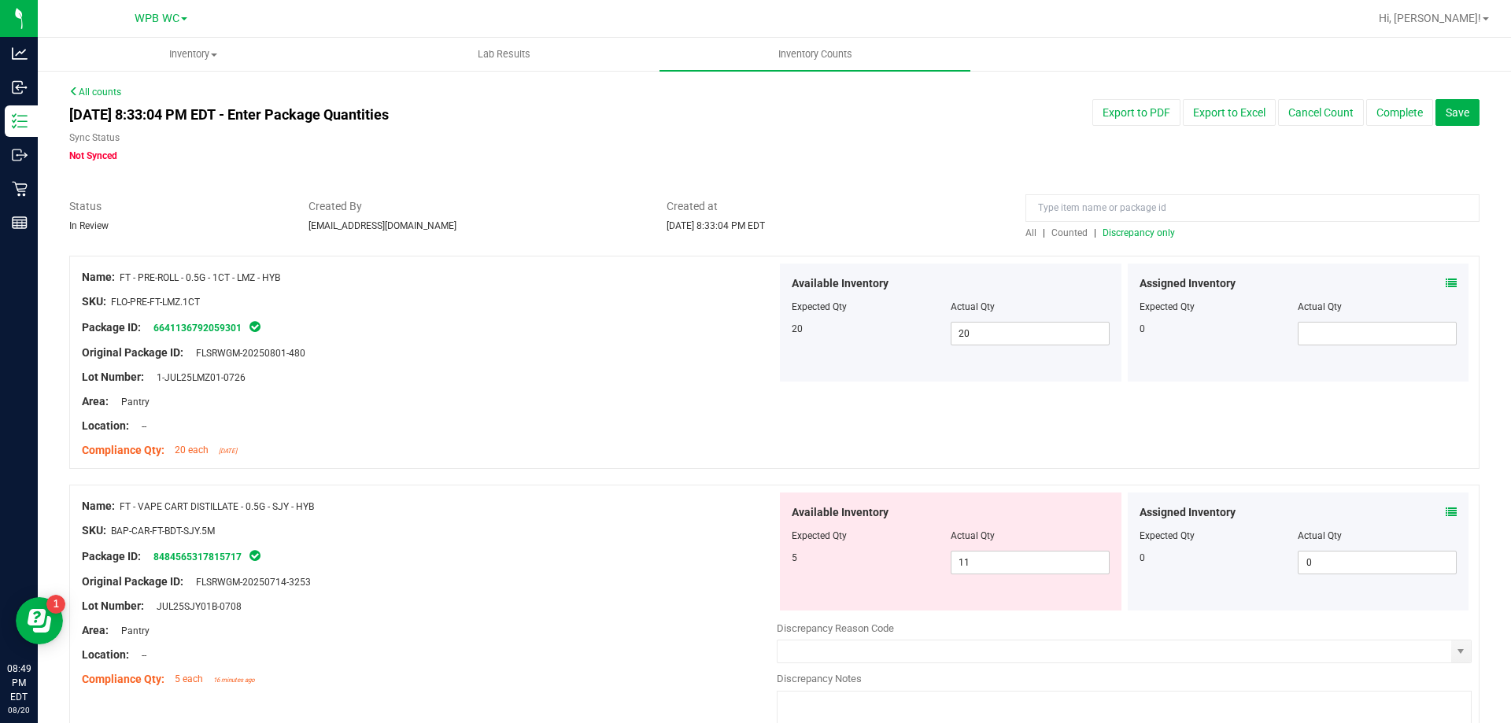
click at [1112, 227] on span "Discrepancy only" at bounding box center [1138, 232] width 72 height 11
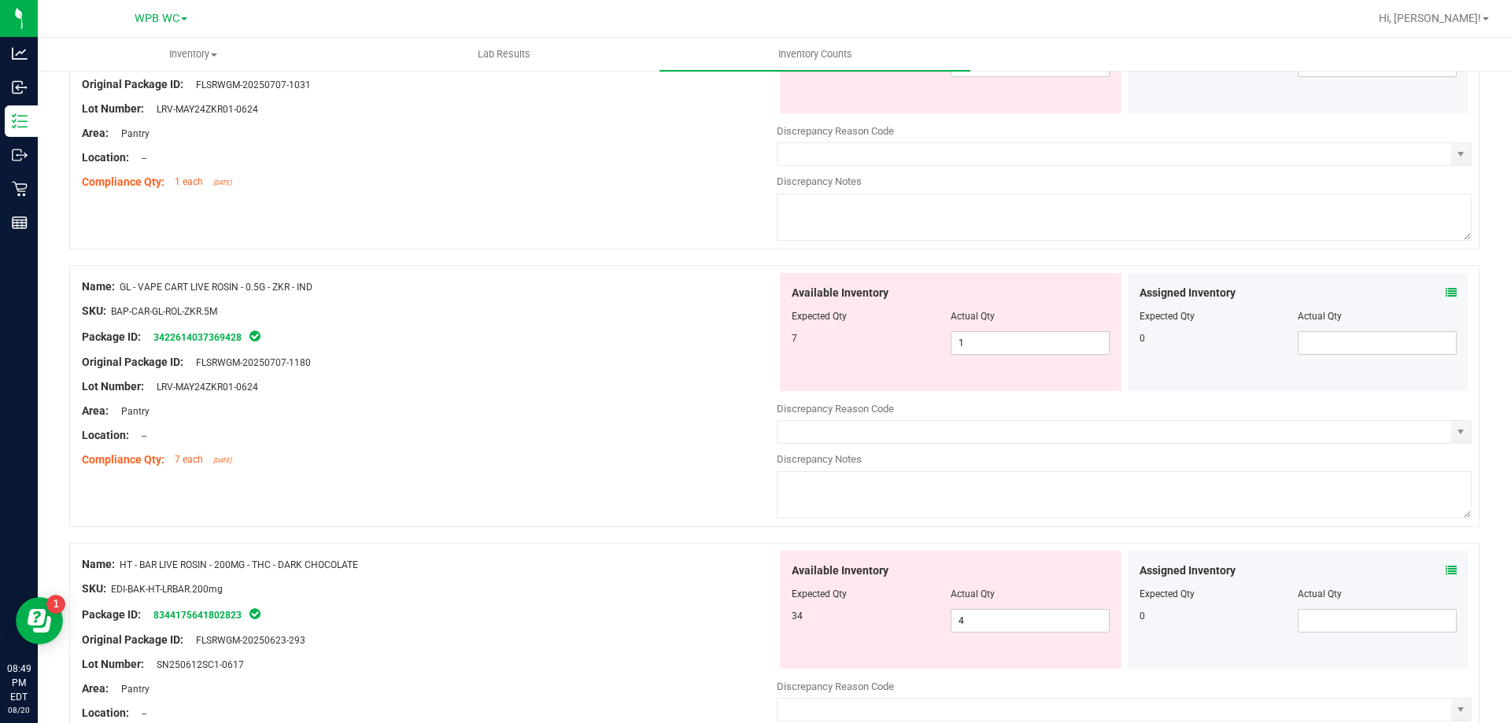
scroll to position [1095, 0]
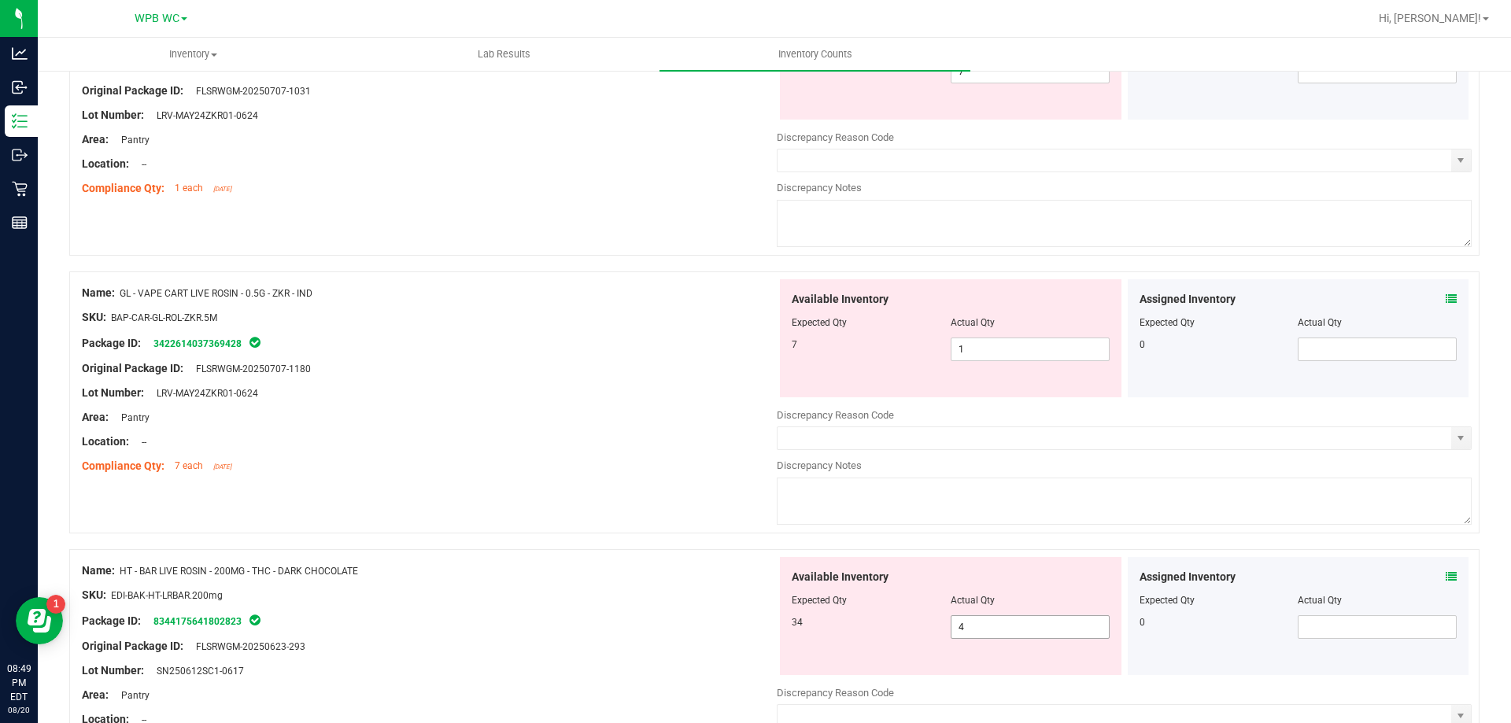
drag, startPoint x: 986, startPoint y: 629, endPoint x: 743, endPoint y: 631, distance: 242.3
click at [760, 629] on div "Name: HT - BAR LIVE ROSIN - 200MG - THC - DARK CHOCOLATE SKU: EDI-BAK-HT-LRBAR.…" at bounding box center [774, 680] width 1410 height 262
click at [588, 607] on div at bounding box center [429, 607] width 695 height 8
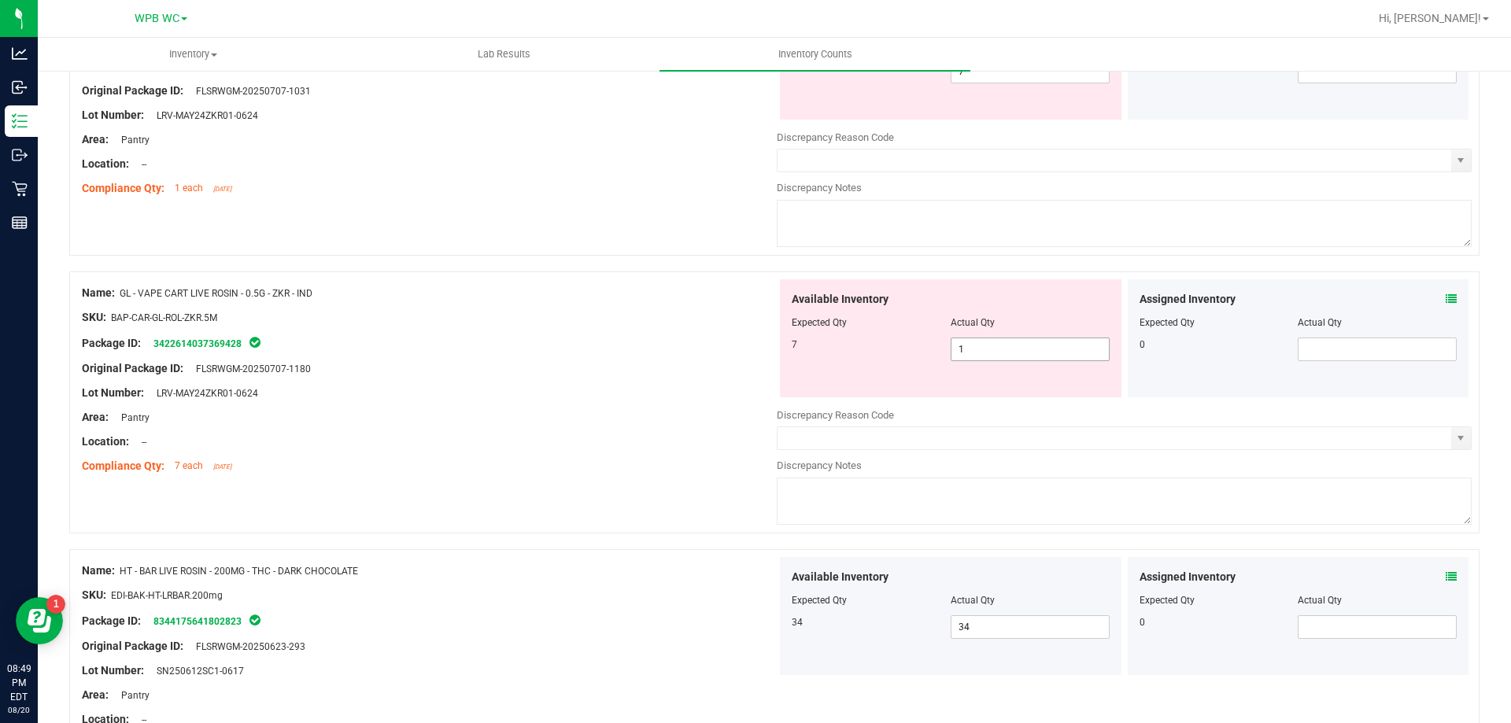
drag, startPoint x: 1036, startPoint y: 357, endPoint x: 816, endPoint y: 356, distance: 220.3
click at [817, 356] on div "7 1 1" at bounding box center [950, 350] width 318 height 24
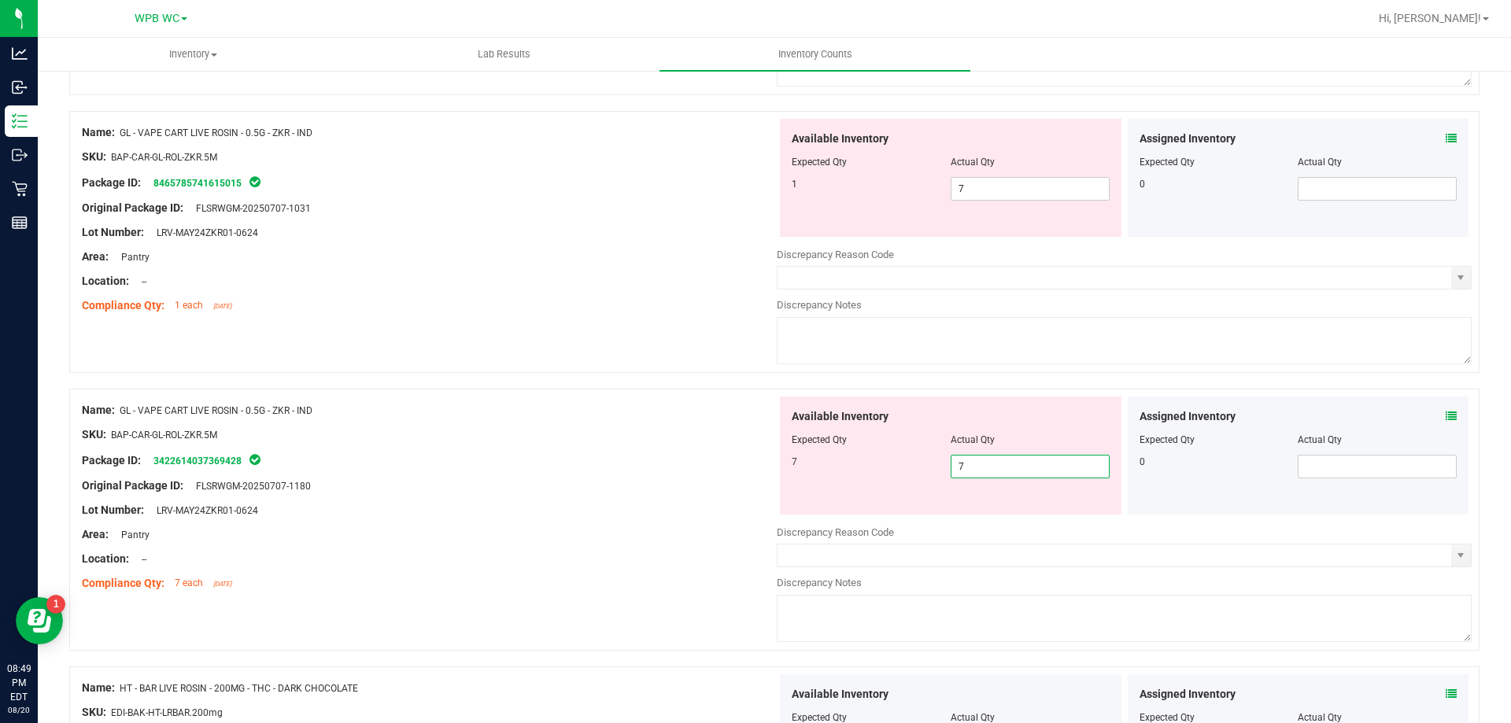
scroll to position [780, 0]
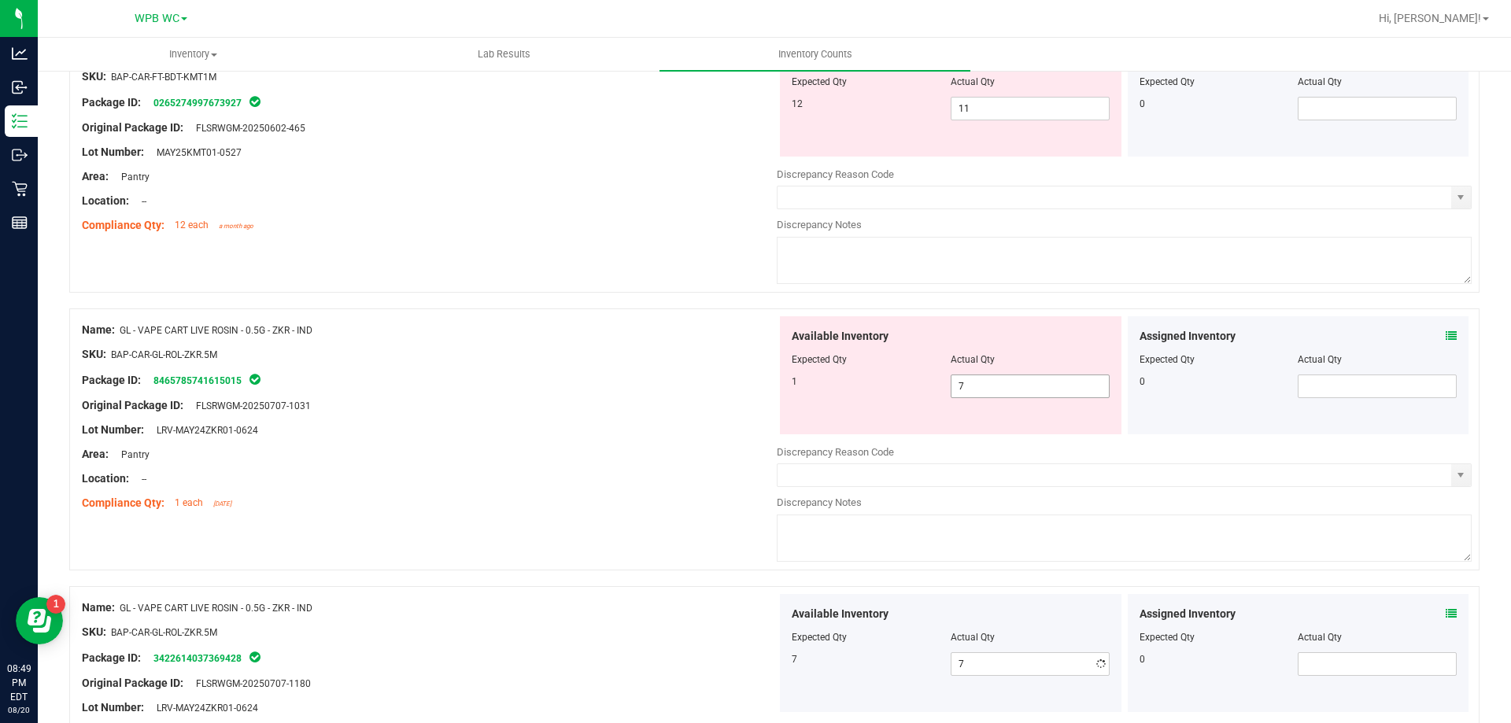
drag, startPoint x: 981, startPoint y: 386, endPoint x: 633, endPoint y: 374, distance: 348.7
click at [679, 377] on div "Name: GL - VAPE CART LIVE ROSIN - 0.5G - ZKR - IND SKU: BAP-CAR-GL-ROL-ZKR.5M P…" at bounding box center [774, 439] width 1410 height 262
drag, startPoint x: 596, startPoint y: 386, endPoint x: 872, endPoint y: 425, distance: 278.2
click at [615, 390] on div "Name: GL - VAPE CART LIVE ROSIN - 0.5G - ZKR - IND SKU: BAP-CAR-GL-ROL-ZKR.5M P…" at bounding box center [429, 416] width 695 height 201
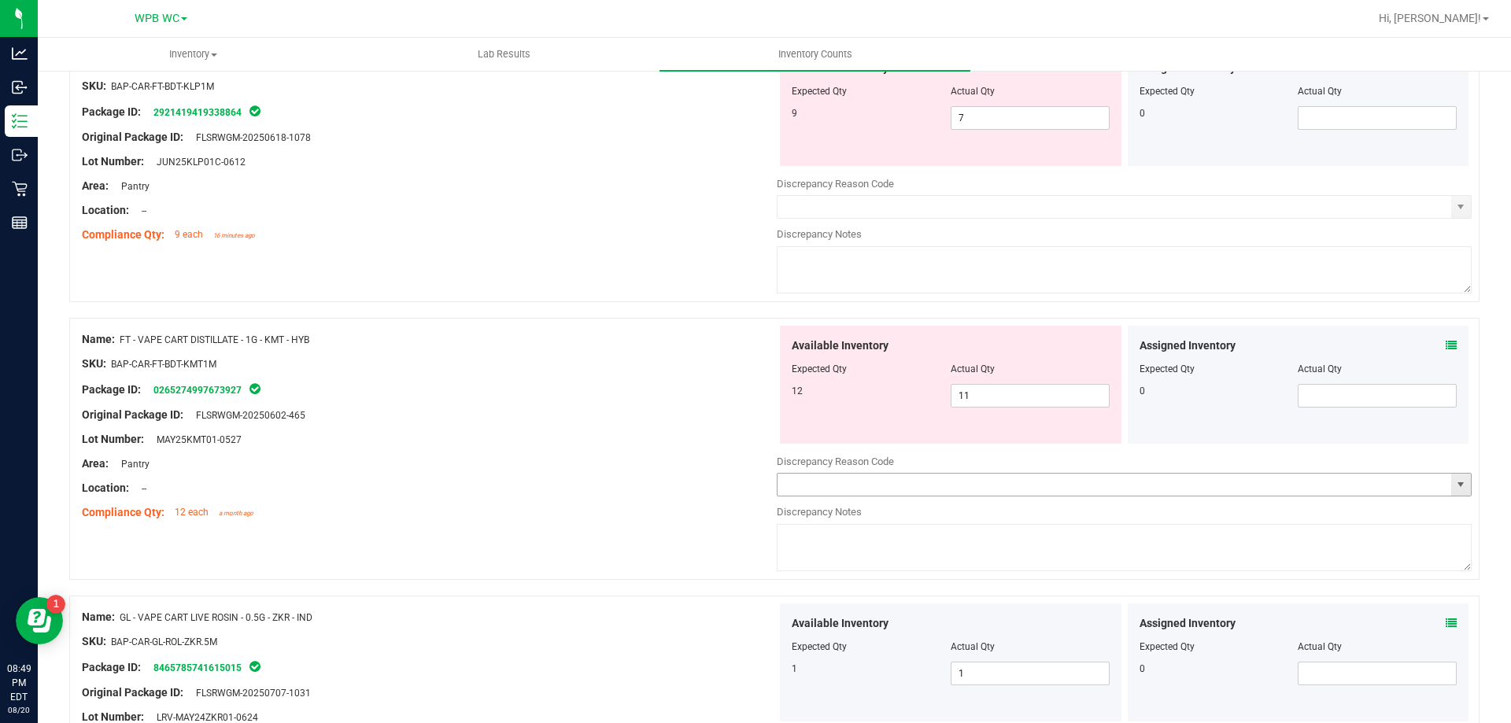
scroll to position [466, 0]
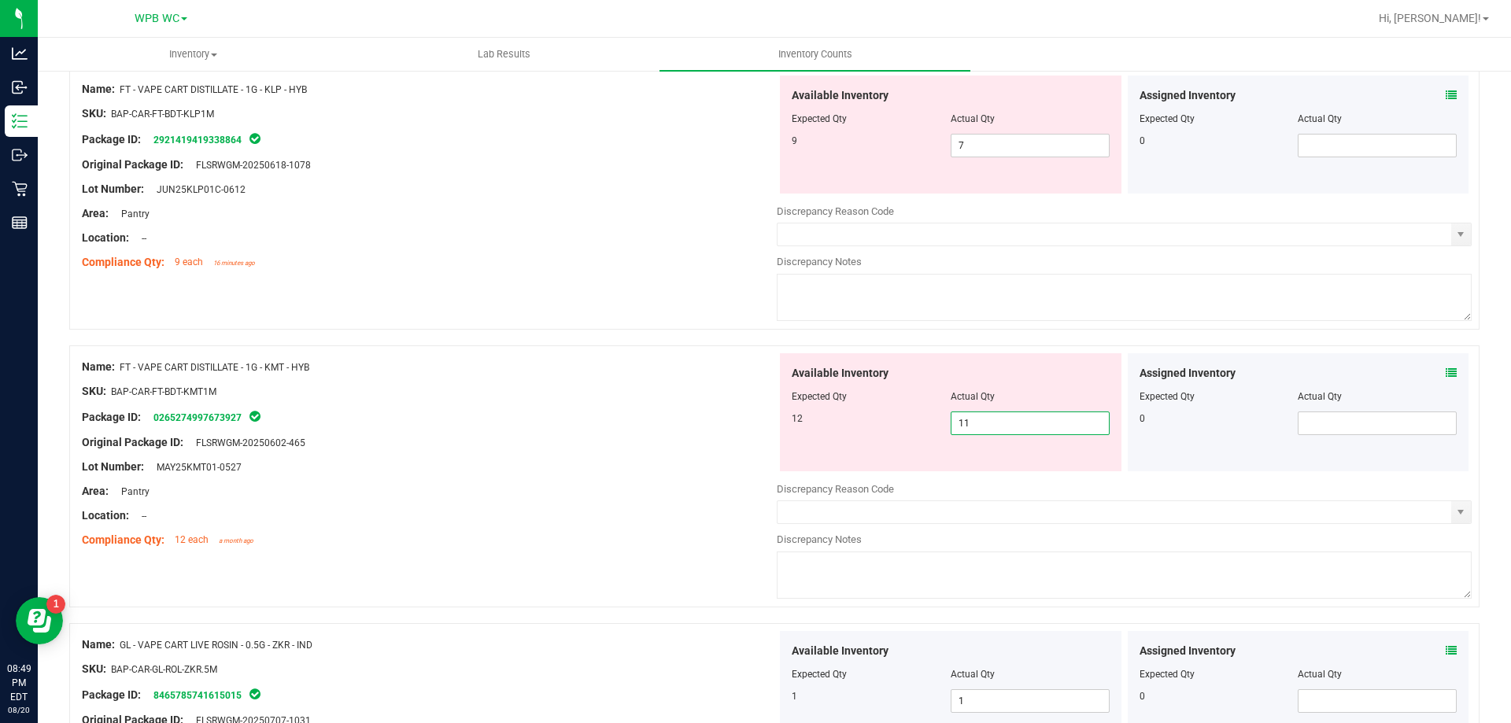
drag, startPoint x: 1045, startPoint y: 417, endPoint x: 633, endPoint y: 419, distance: 412.3
click at [650, 419] on div "Name: FT - VAPE CART DISTILLATE - 1G - KMT - HYB SKU: BAP-CAR-FT-BDT-KMT1M Pack…" at bounding box center [774, 476] width 1410 height 262
drag, startPoint x: 607, startPoint y: 440, endPoint x: 882, endPoint y: 436, distance: 275.4
click at [608, 440] on div "Original Package ID: FLSRWGM-20250602-465" at bounding box center [429, 442] width 695 height 17
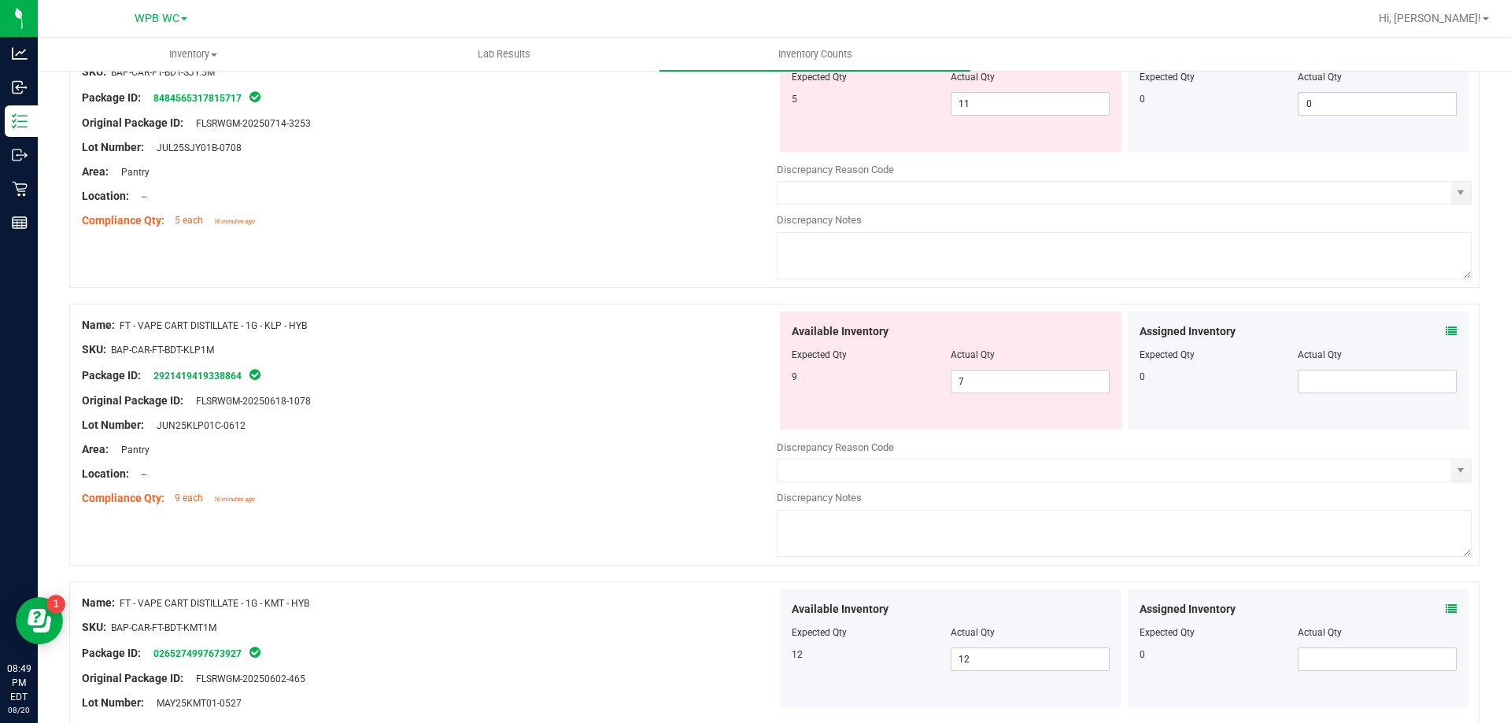
scroll to position [0, 0]
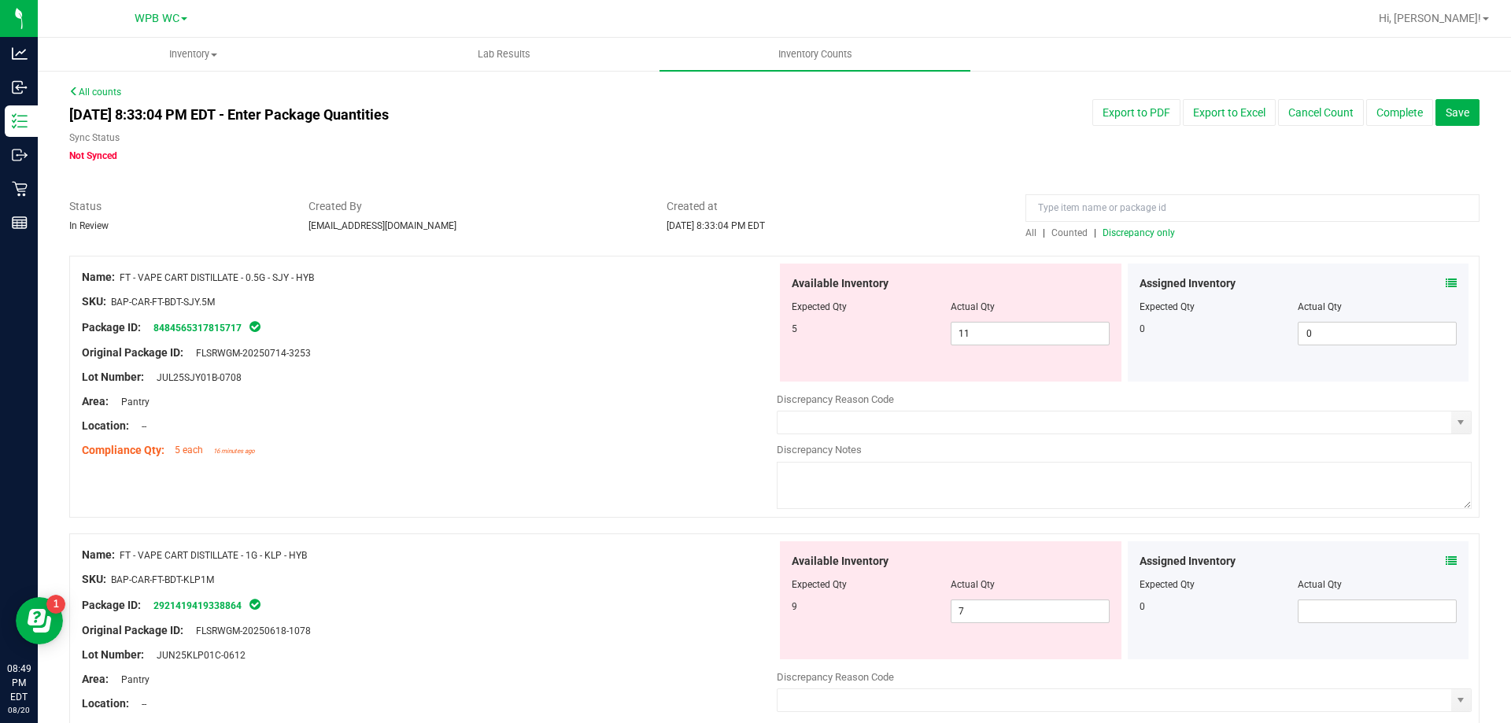
click at [1106, 227] on span "Discrepancy only" at bounding box center [1138, 232] width 72 height 11
drag, startPoint x: 992, startPoint y: 332, endPoint x: 516, endPoint y: 308, distance: 476.6
click at [518, 308] on div "Name: FT - VAPE CART DISTILLATE - 0.5G - SJY - HYB SKU: BAP-CAR-FT-BDT-SJY.5M P…" at bounding box center [774, 387] width 1410 height 262
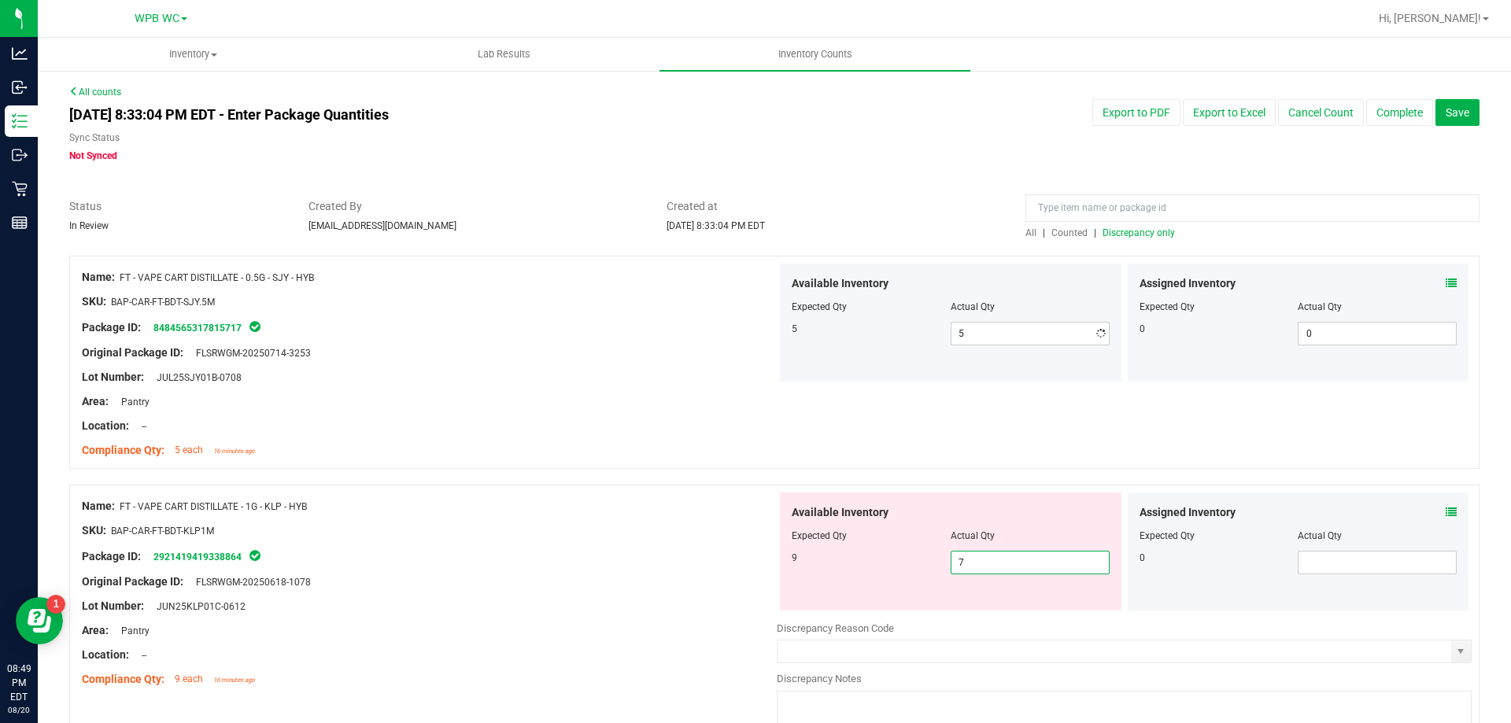
drag, startPoint x: 976, startPoint y: 614, endPoint x: 717, endPoint y: 605, distance: 259.0
click at [718, 605] on div "Name: FT - VAPE CART DISTILLATE - 1G - KLP - HYB SKU: BAP-CAR-FT-BDT-KLP1M Pack…" at bounding box center [774, 616] width 1410 height 262
click at [704, 600] on div "Lot Number: JUN25KLP01C-0612" at bounding box center [429, 606] width 695 height 17
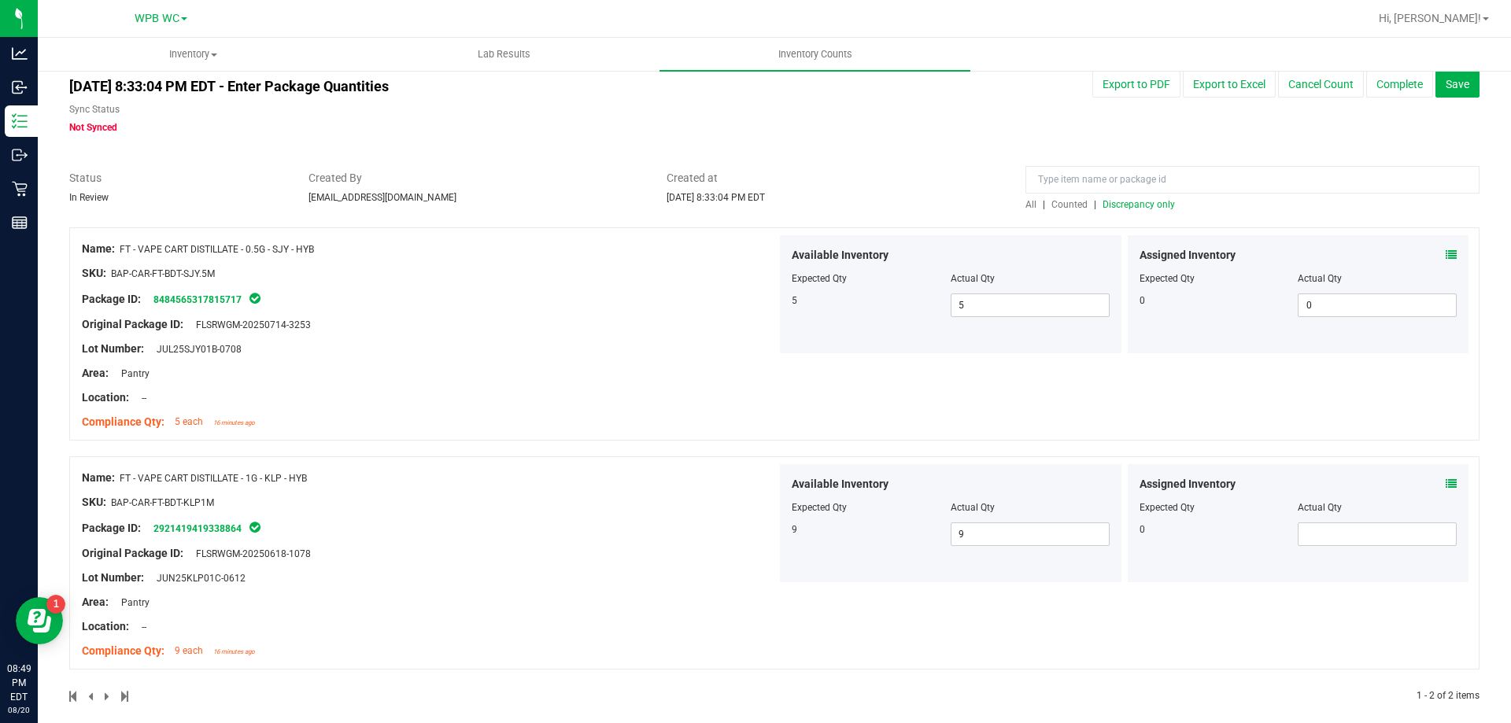
scroll to position [44, 0]
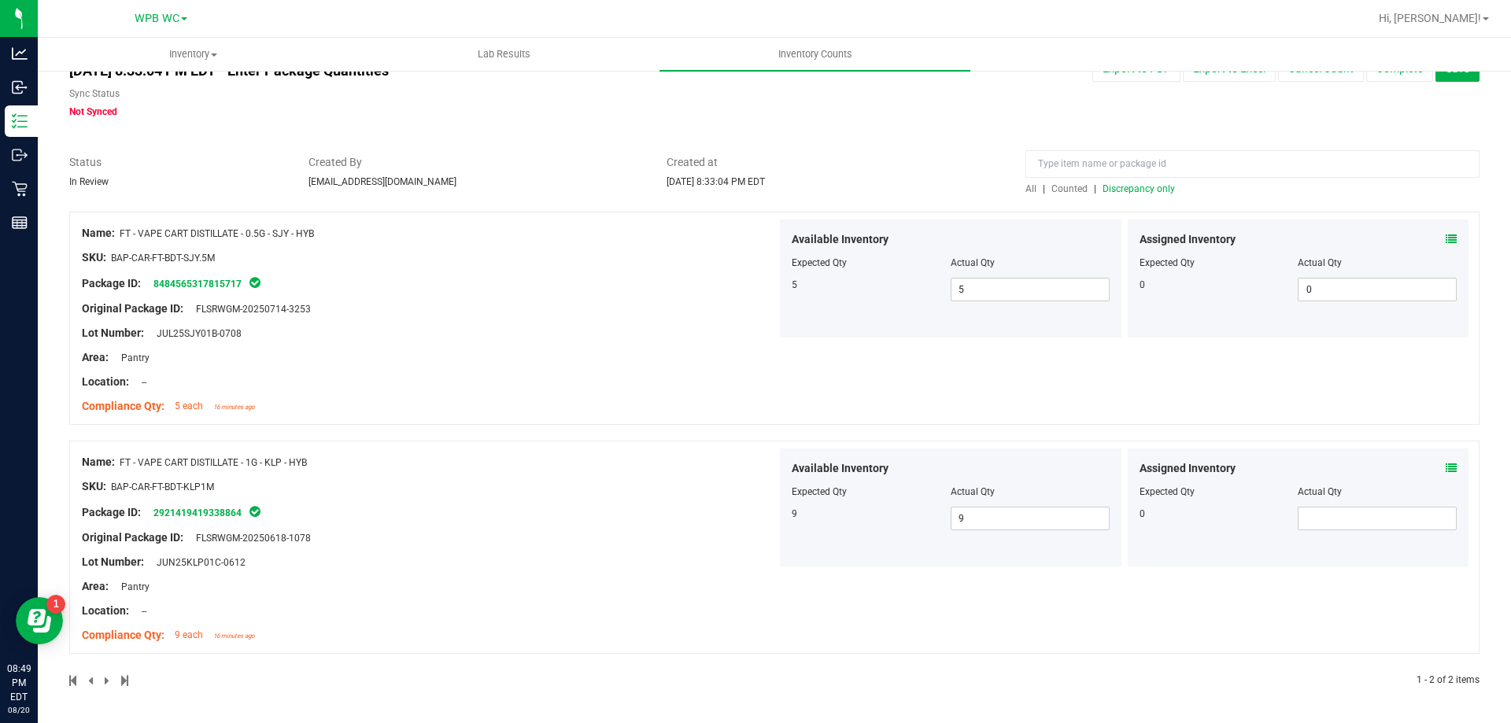
click at [1153, 190] on span "Discrepancy only" at bounding box center [1138, 188] width 72 height 11
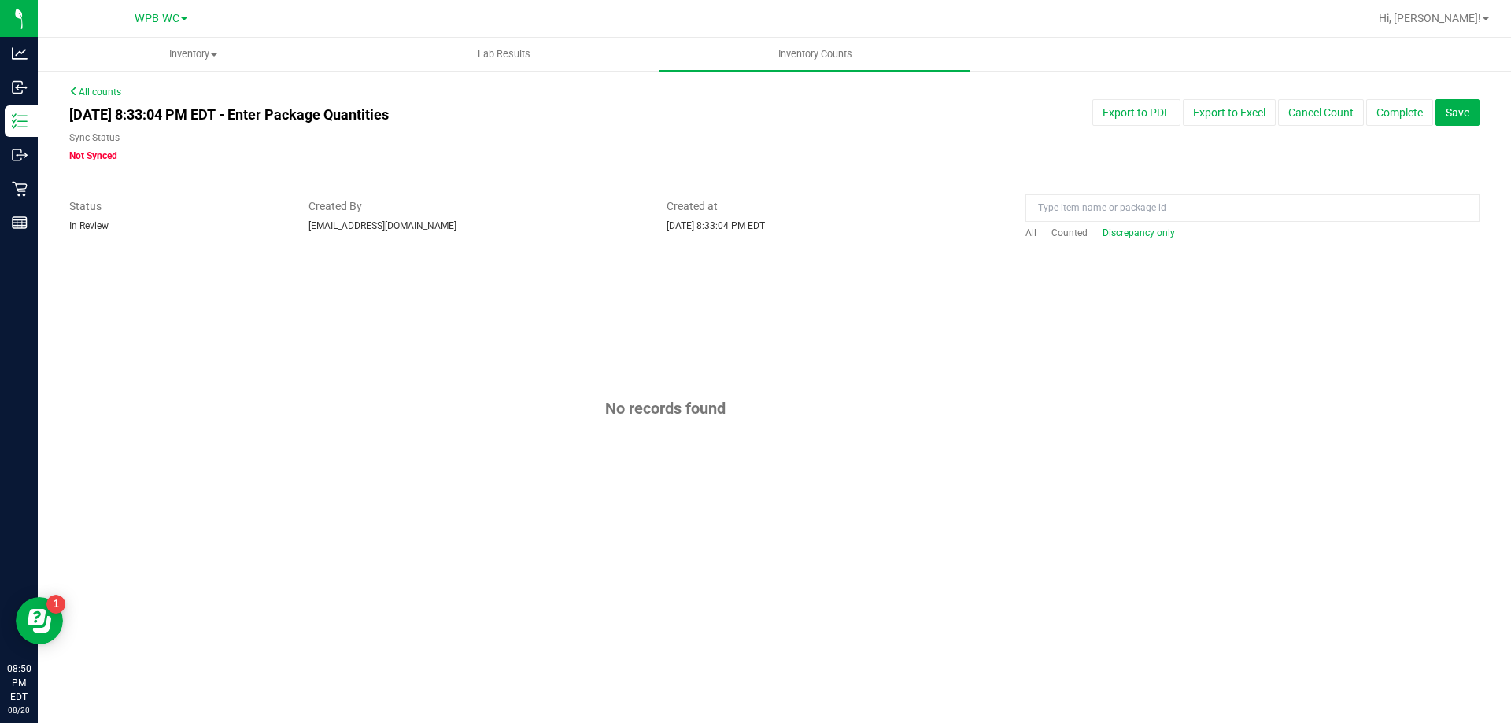
click at [91, 88] on link "All counts" at bounding box center [95, 92] width 52 height 11
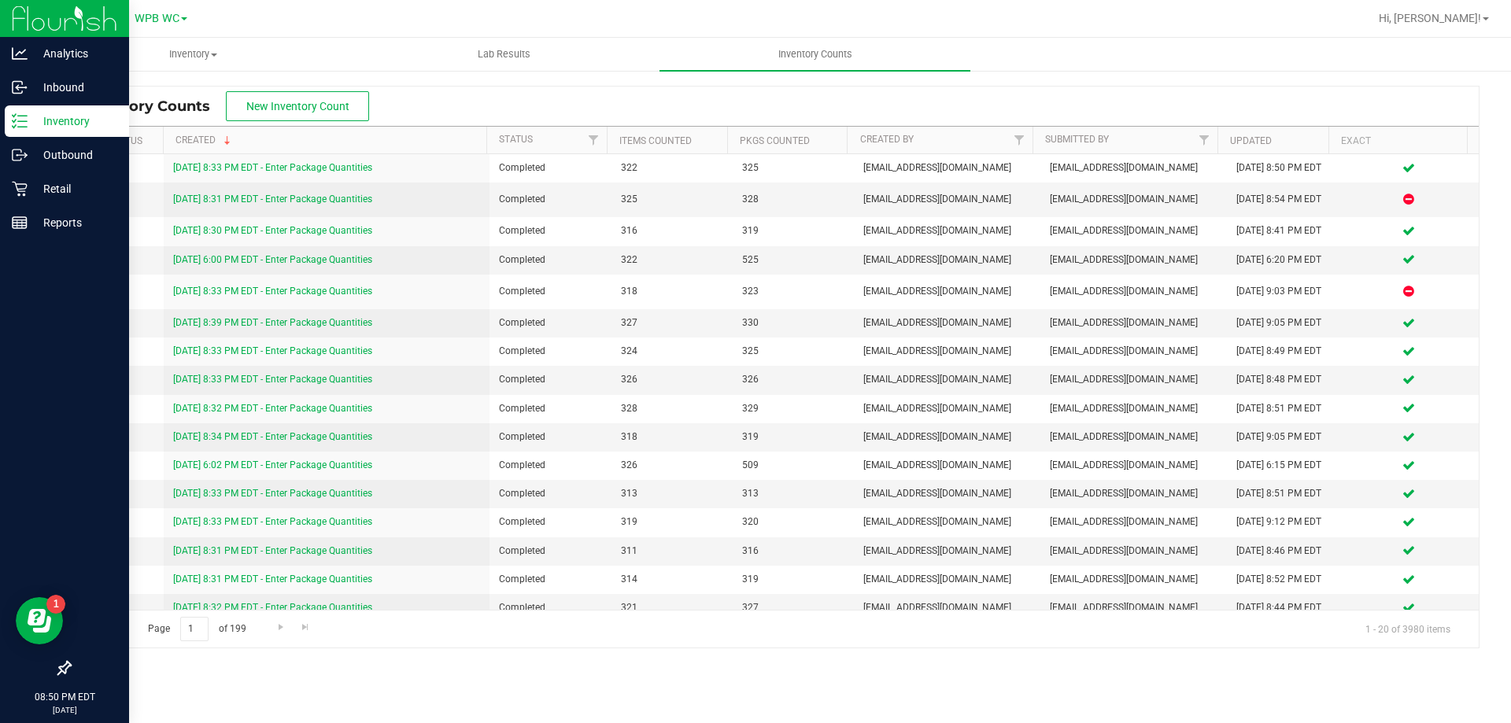
click at [49, 121] on p "Inventory" at bounding box center [75, 121] width 94 height 19
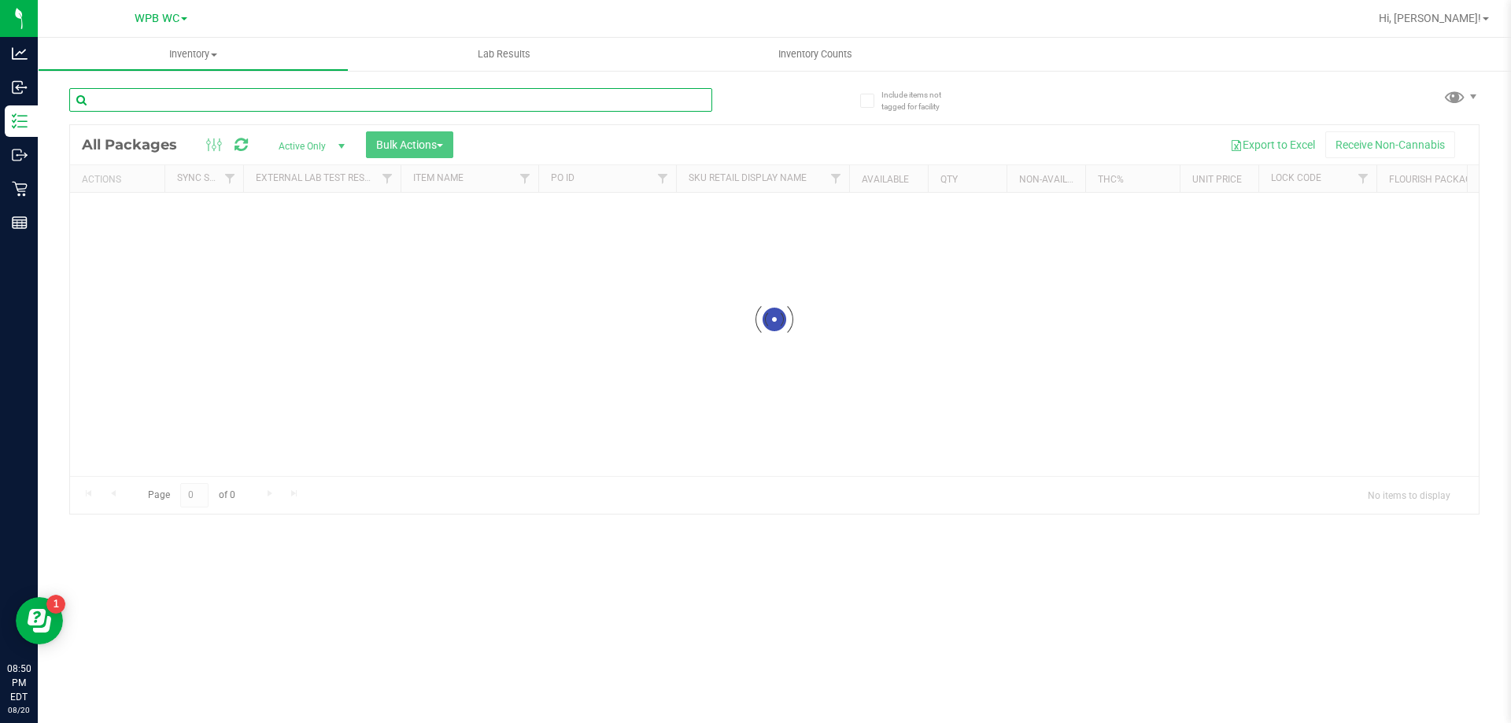
click at [194, 94] on div "Inventory All packages All inventory Waste log Create inventory Lab Results Inv…" at bounding box center [774, 380] width 1473 height 685
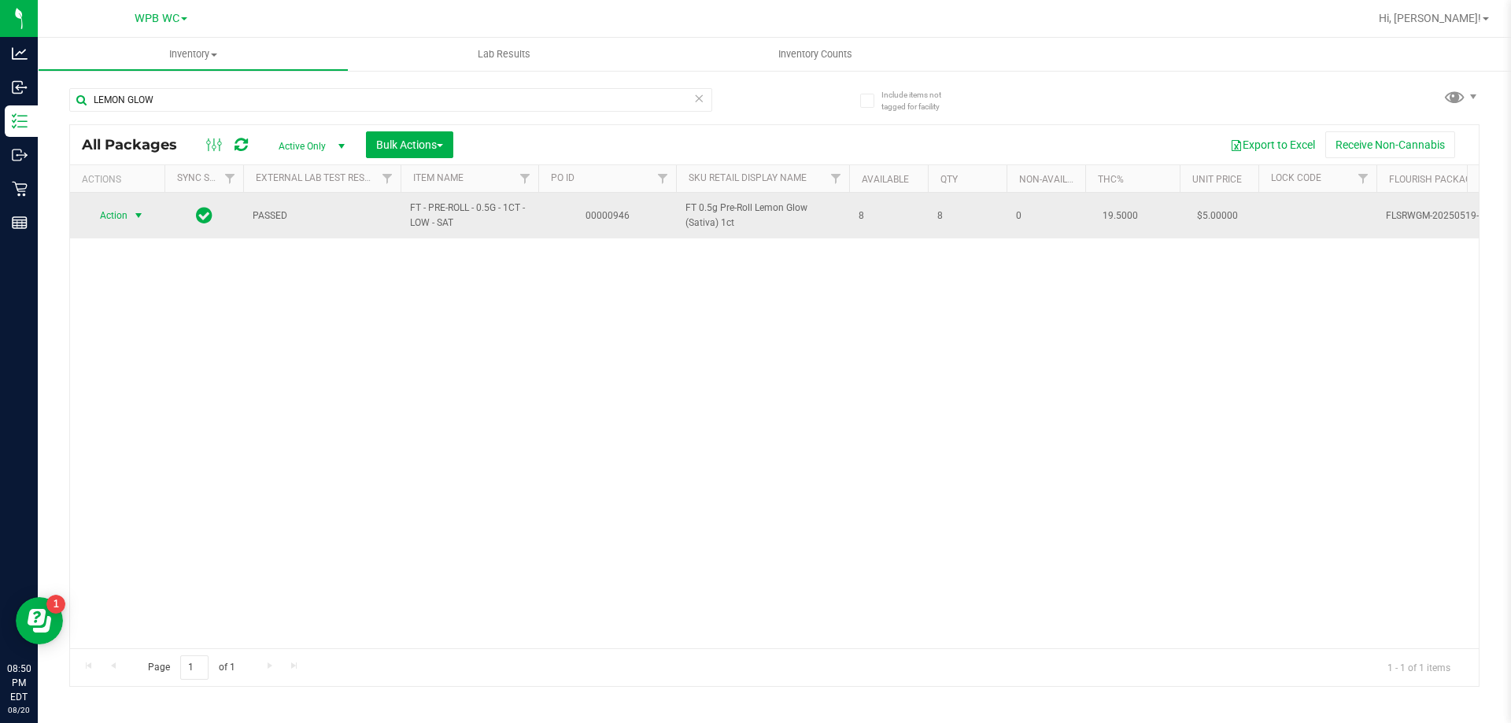
click at [109, 212] on span "Action" at bounding box center [107, 216] width 42 height 22
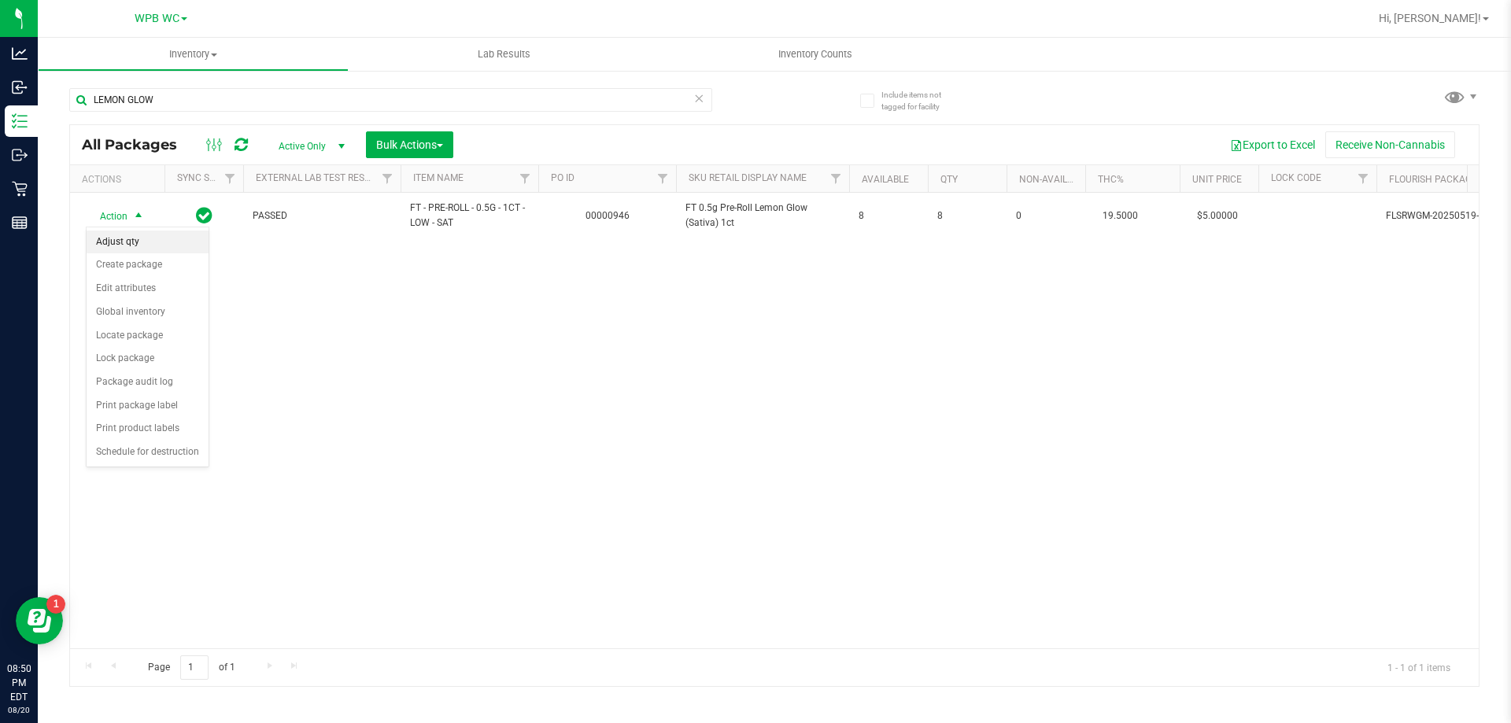
click at [137, 241] on li "Adjust qty" at bounding box center [148, 243] width 122 height 24
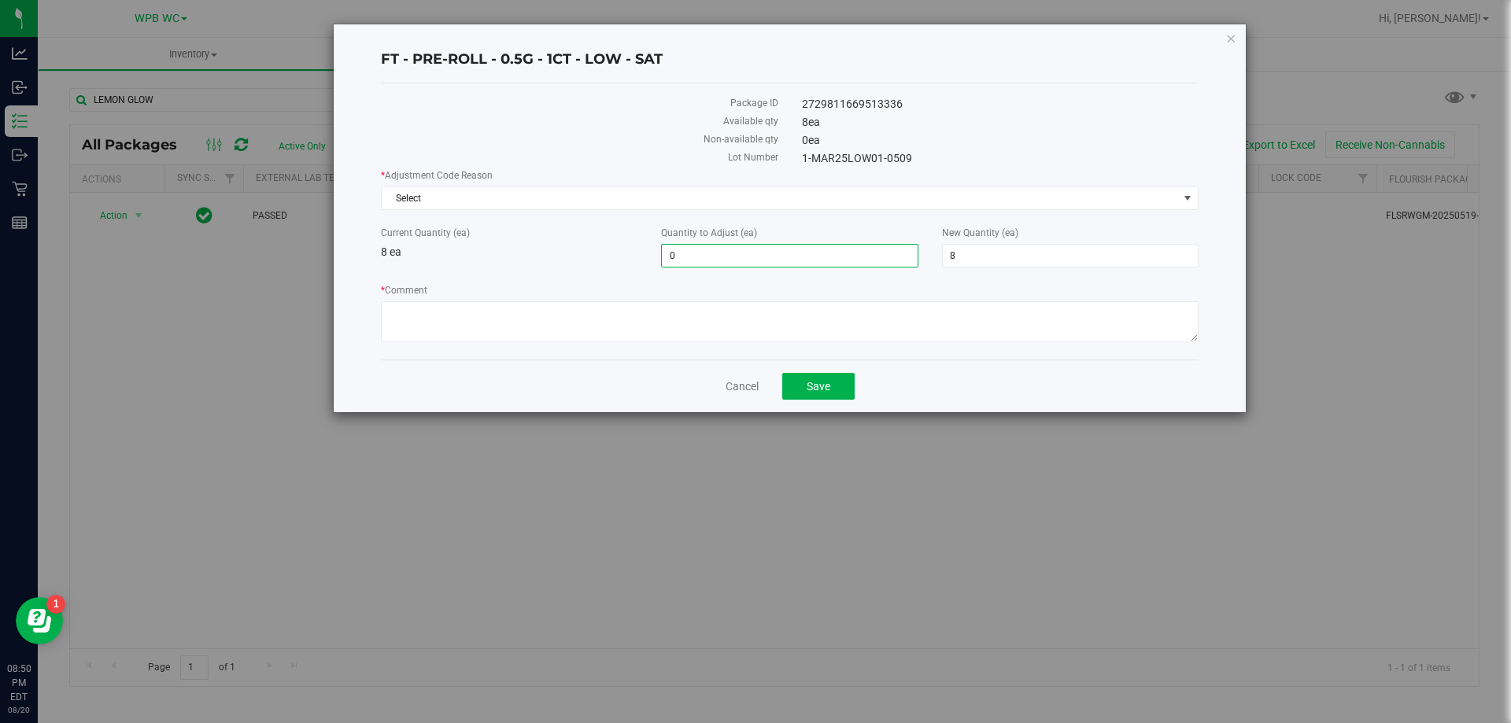
drag, startPoint x: 729, startPoint y: 254, endPoint x: 470, endPoint y: 275, distance: 259.6
click at [481, 275] on div "* Adjustment Code Reason Select Select Depleted Inventory Audit Mistake Moistur…" at bounding box center [789, 257] width 817 height 179
click at [424, 197] on span "Select" at bounding box center [780, 198] width 796 height 22
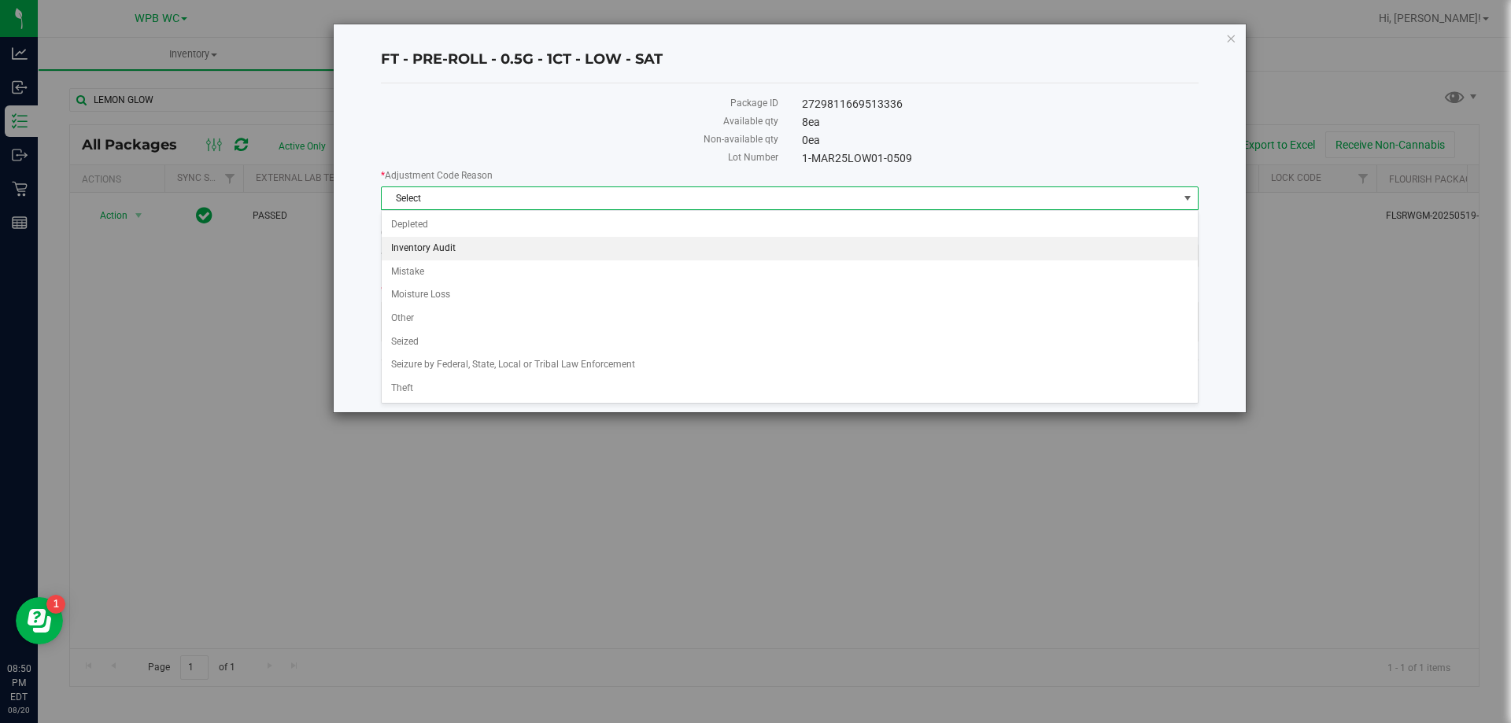
click at [466, 245] on li "Inventory Audit" at bounding box center [790, 249] width 816 height 24
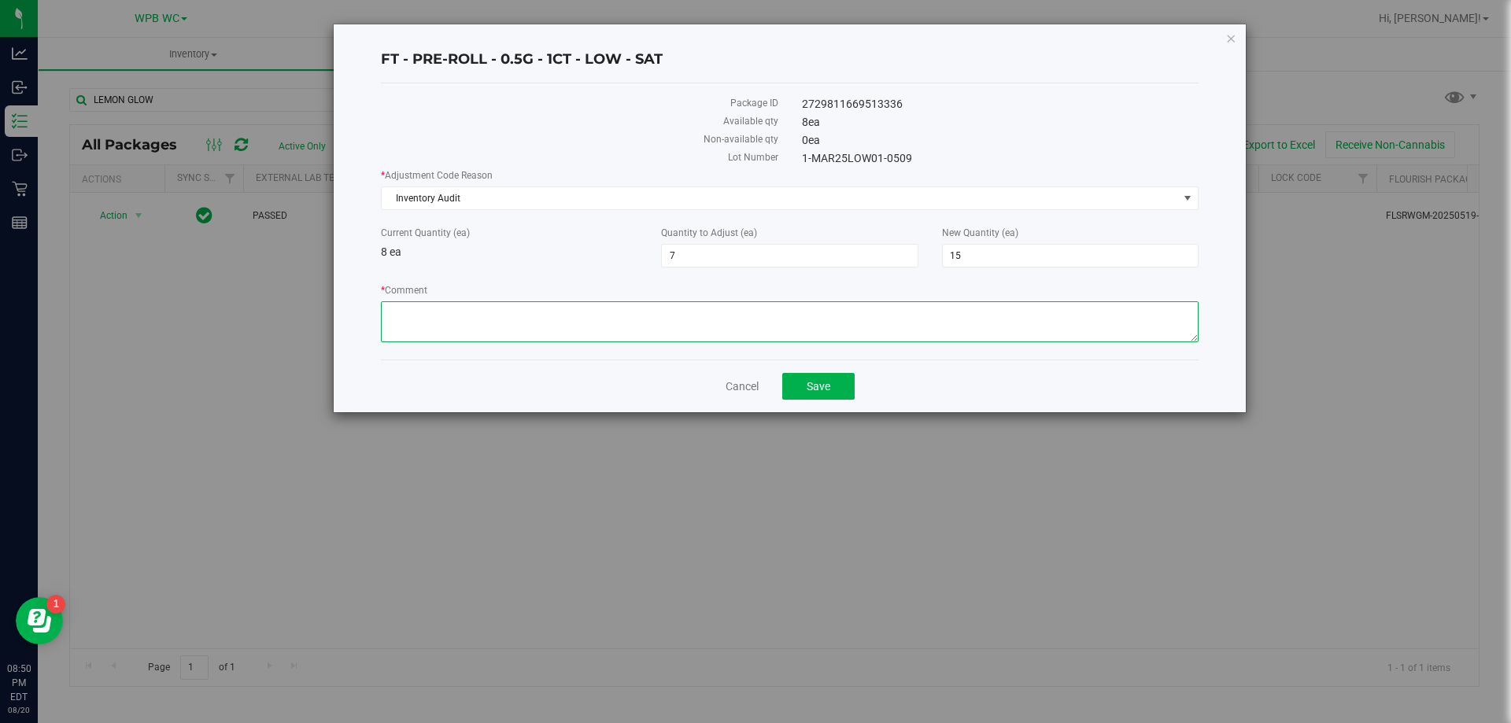
click at [518, 325] on textarea "* Comment" at bounding box center [789, 321] width 817 height 41
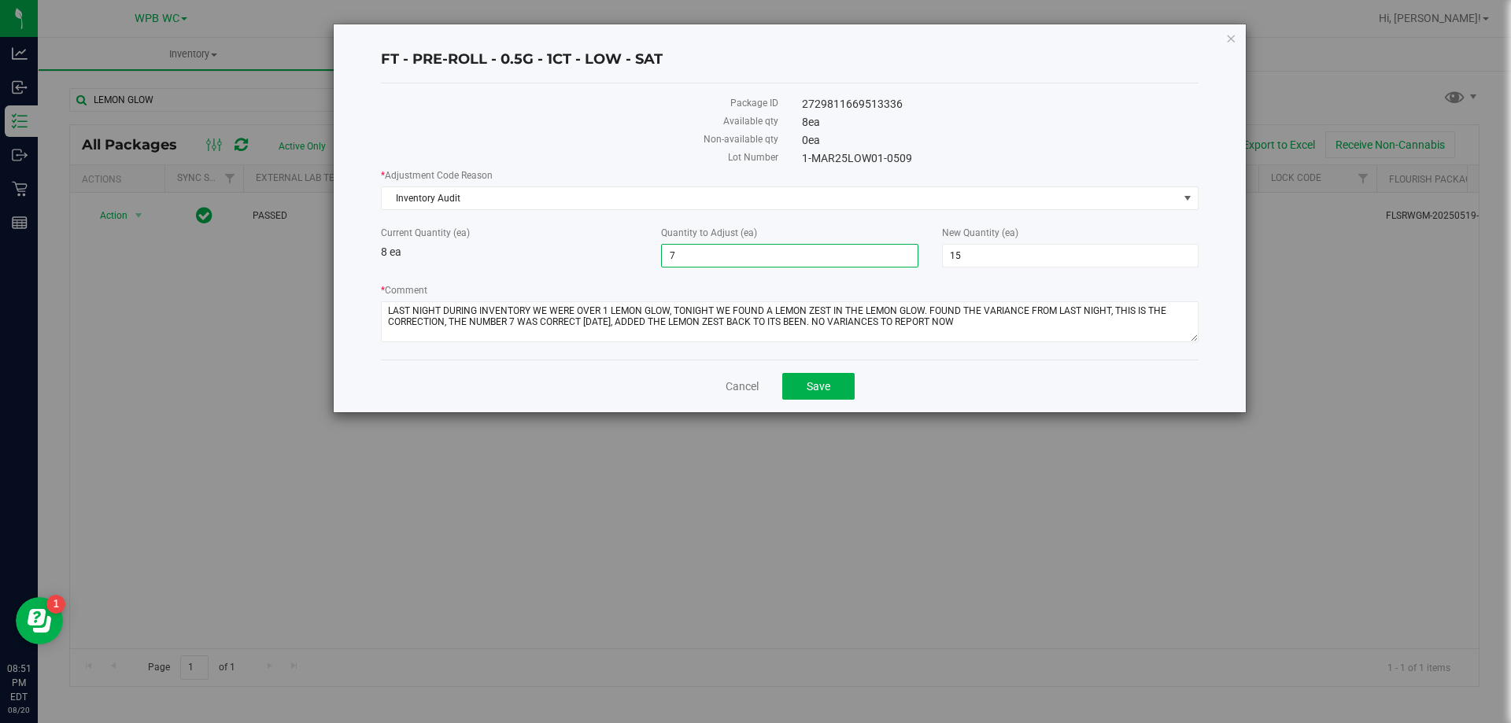
drag, startPoint x: 729, startPoint y: 262, endPoint x: 599, endPoint y: 260, distance: 129.8
click at [600, 260] on div "Current Quantity (ea) 8 ea Quantity to Adjust (ea) 7 7 New Quantity (ea) 15 15" at bounding box center [789, 247] width 841 height 42
click at [597, 260] on div "Current Quantity (ea) 8 ea Quantity to Adjust (ea) -1 -1 New Quantity (ea) 7 7" at bounding box center [789, 247] width 841 height 42
click at [821, 381] on span "Save" at bounding box center [818, 386] width 24 height 13
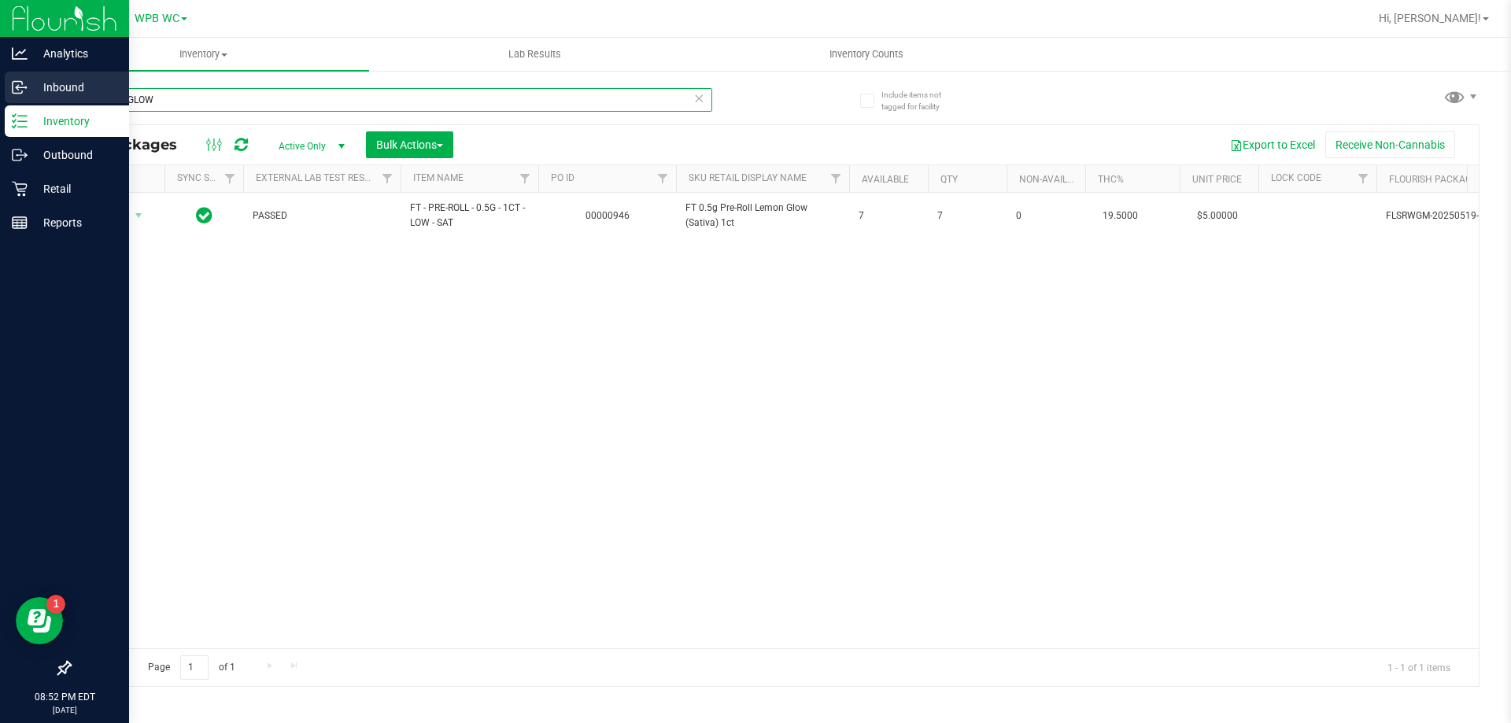
drag, startPoint x: 183, startPoint y: 97, endPoint x: 0, endPoint y: 97, distance: 182.5
click at [0, 97] on div "Analytics Inbound Inventory Outbound Retail Reports 08:52 PM EDT [DATE] 08/20 W…" at bounding box center [755, 361] width 1511 height 723
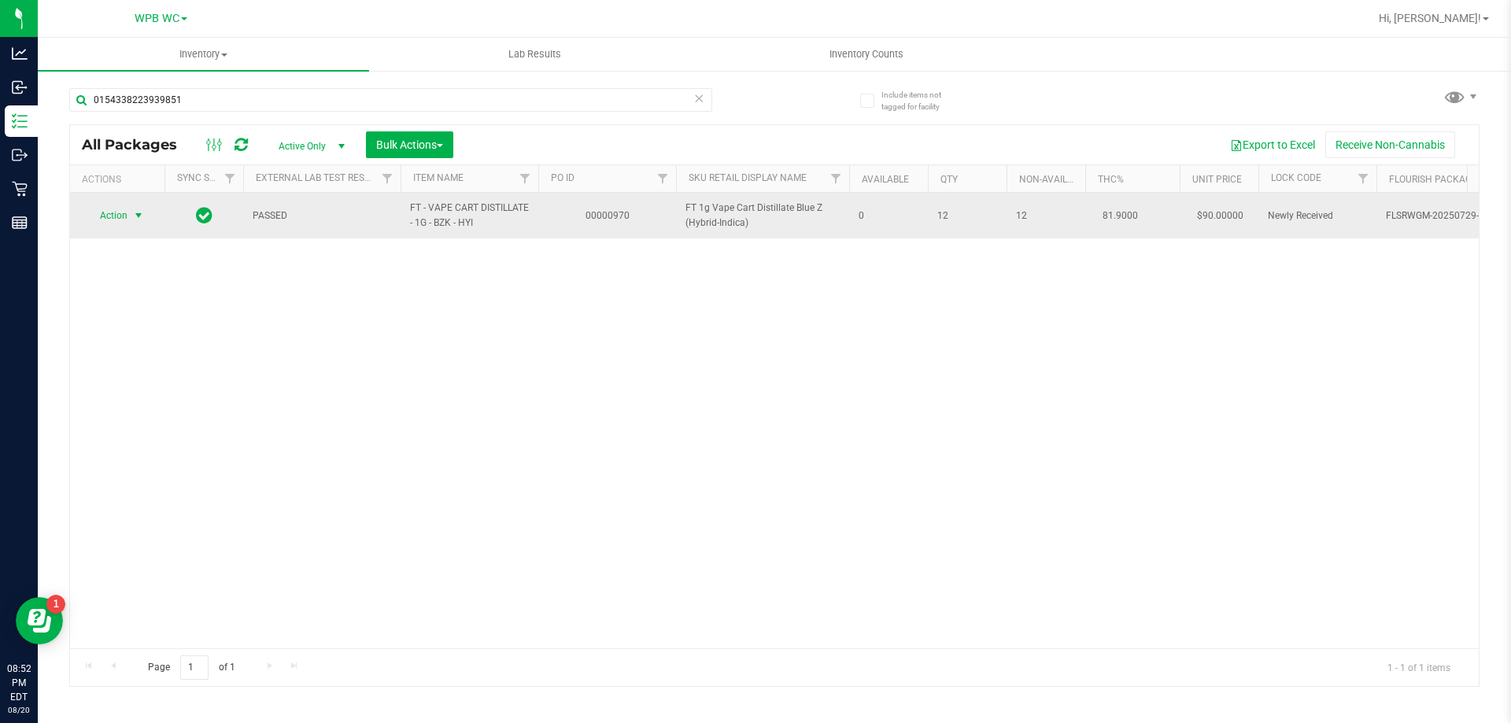
click at [113, 212] on span "Action" at bounding box center [107, 216] width 42 height 22
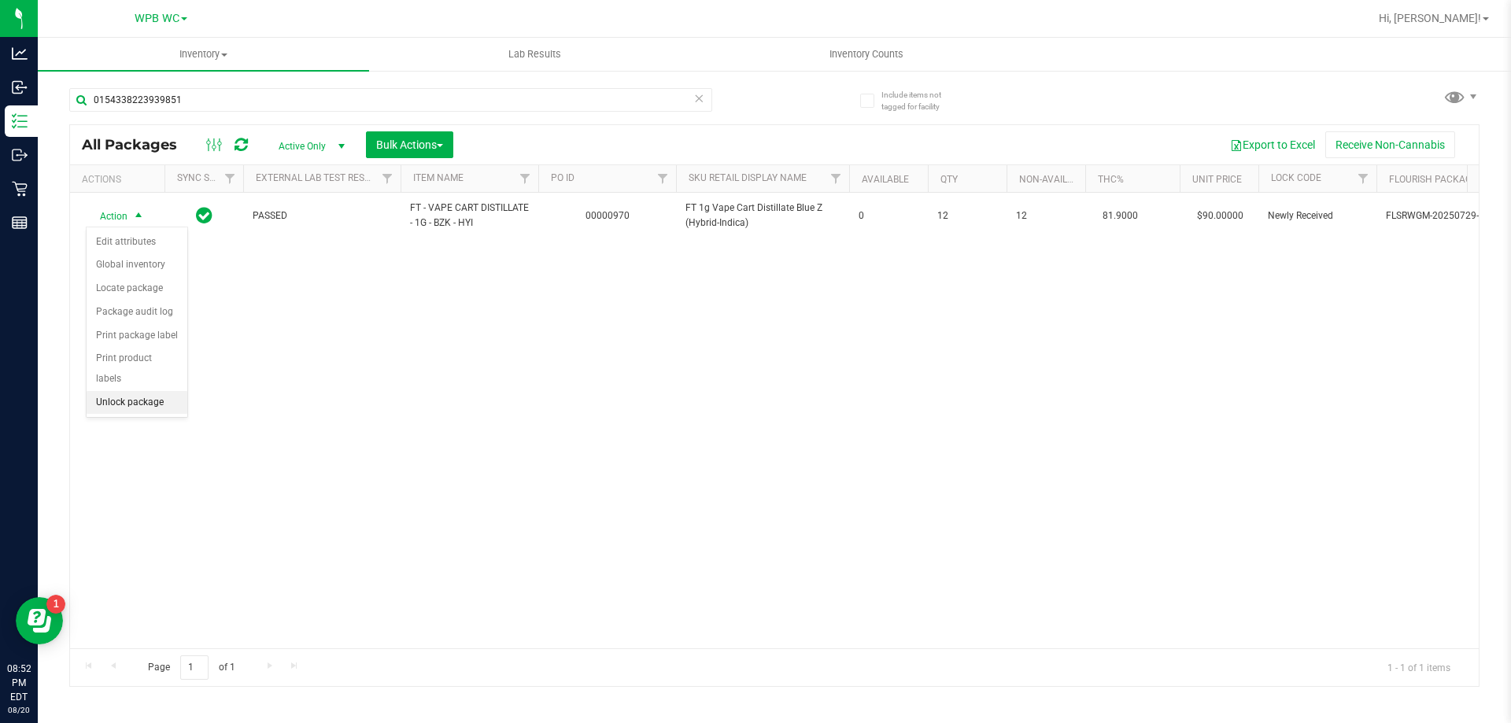
click at [138, 391] on li "Unlock package" at bounding box center [137, 403] width 101 height 24
